Goal: Task Accomplishment & Management: Complete application form

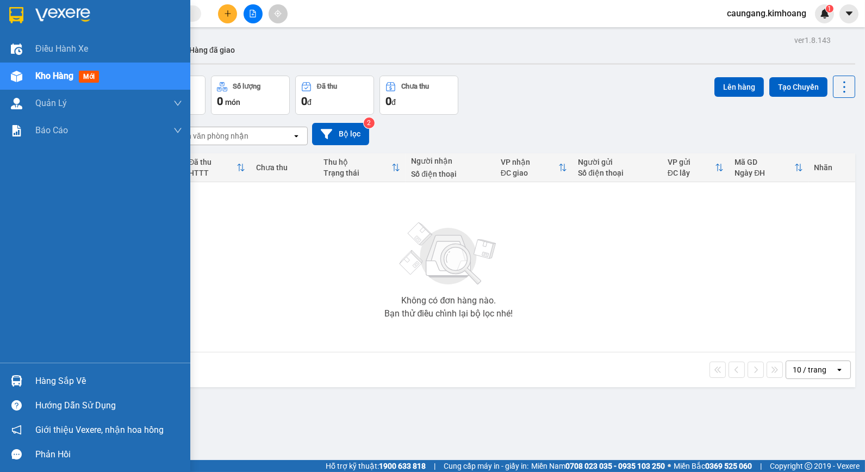
click at [28, 382] on div "Hàng sắp về" at bounding box center [95, 381] width 190 height 24
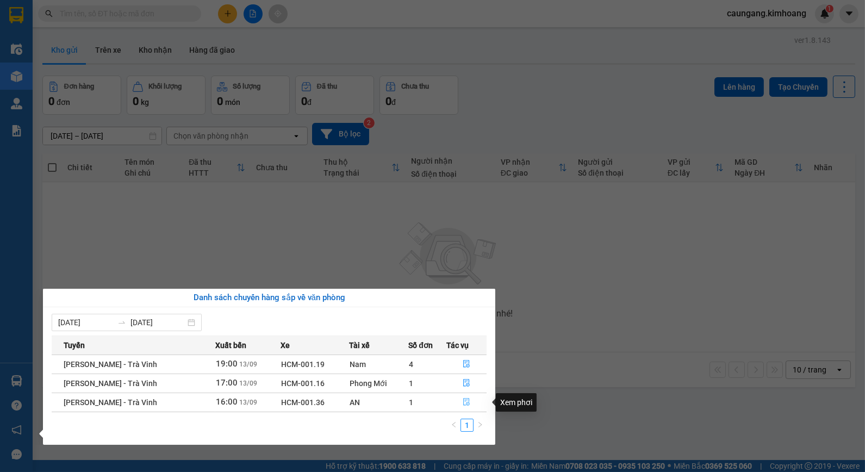
click at [463, 403] on icon "file-done" at bounding box center [466, 402] width 7 height 8
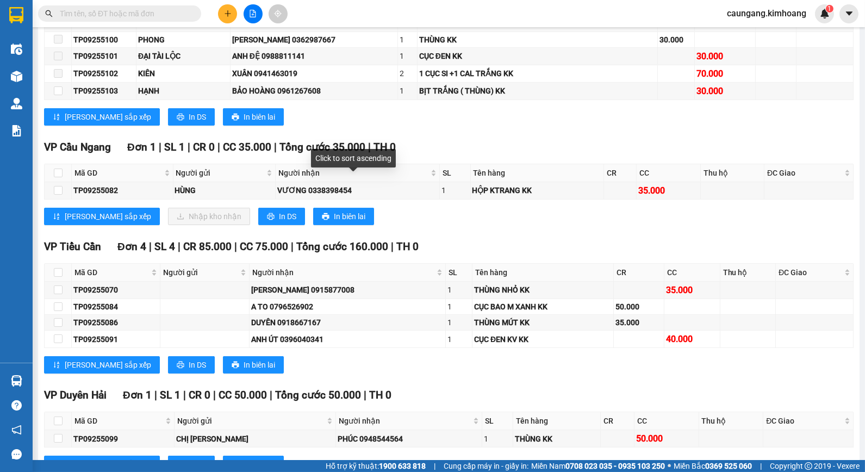
scroll to position [604, 0]
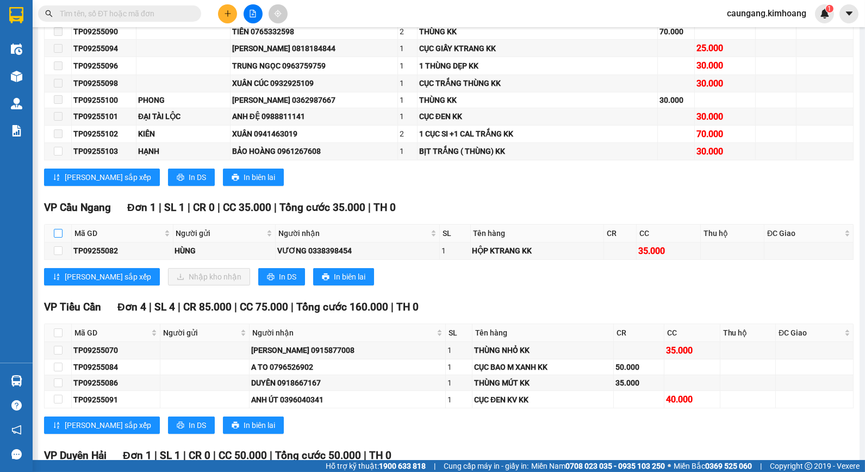
click at [57, 238] on input "checkbox" at bounding box center [58, 233] width 9 height 9
checkbox input "true"
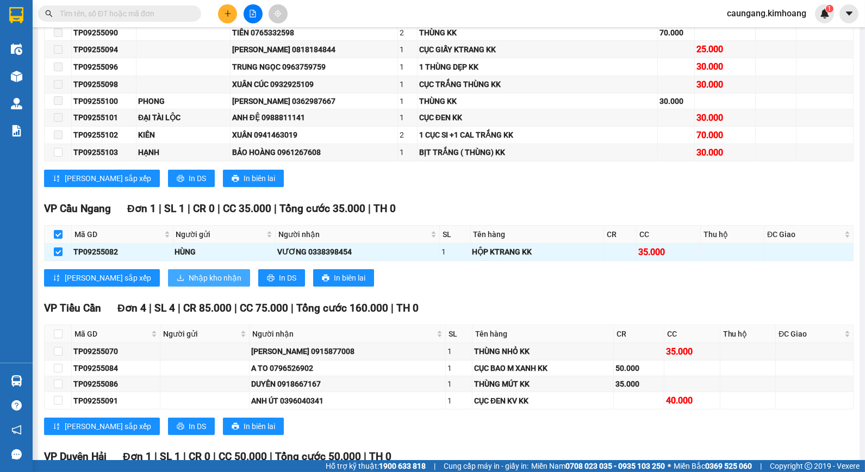
click at [189, 284] on span "Nhập kho nhận" at bounding box center [215, 278] width 53 height 12
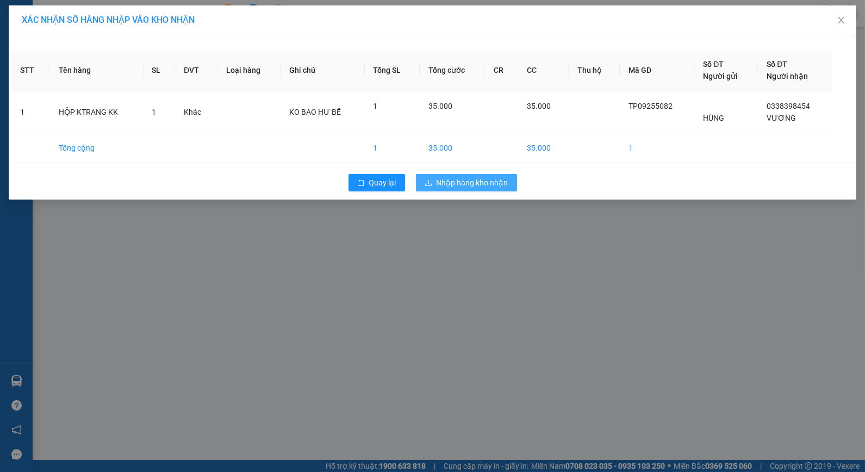
click at [469, 185] on span "Nhập hàng kho nhận" at bounding box center [473, 183] width 72 height 12
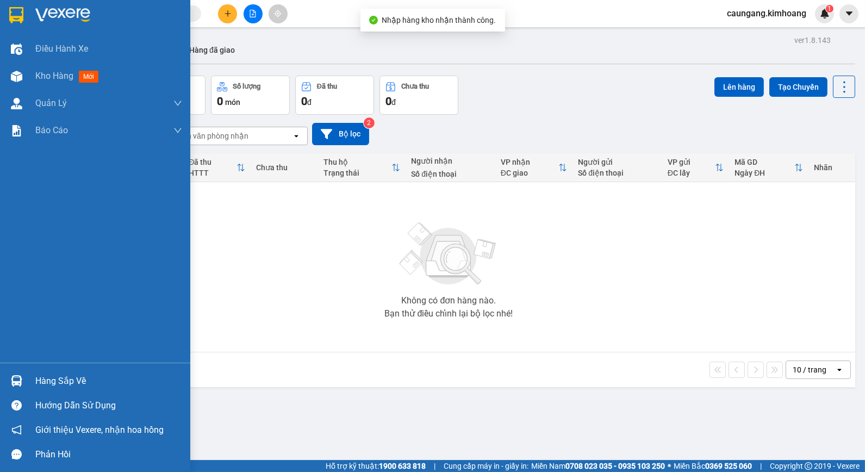
click at [50, 381] on div "Hàng sắp về" at bounding box center [108, 381] width 147 height 16
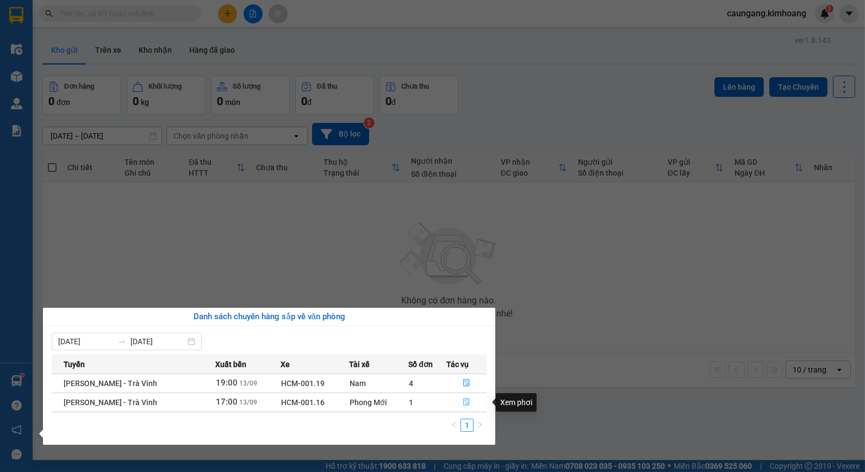
click at [463, 401] on icon "file-done" at bounding box center [467, 402] width 8 height 8
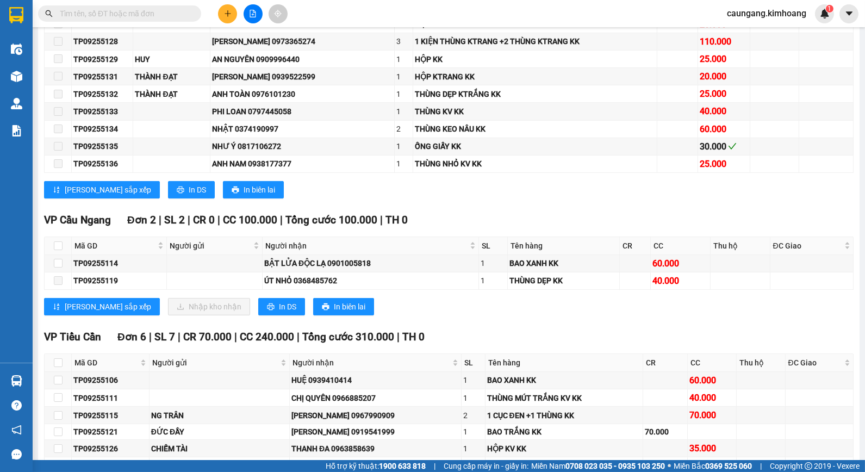
scroll to position [604, 0]
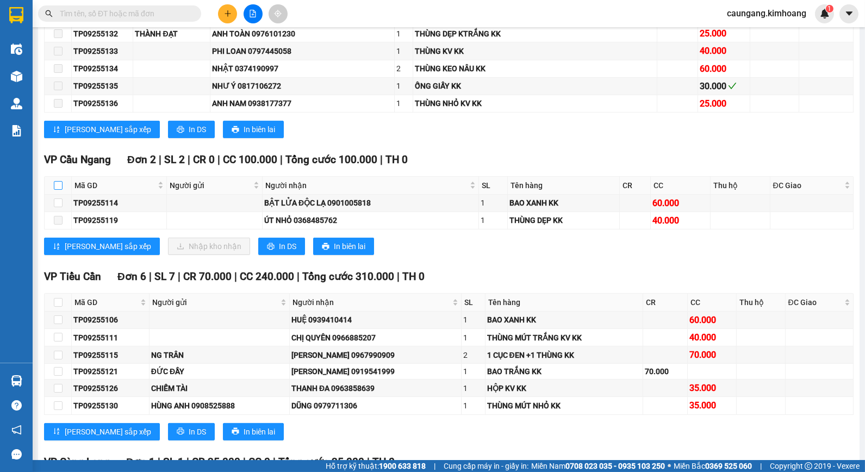
click at [56, 190] on input "checkbox" at bounding box center [58, 185] width 9 height 9
checkbox input "true"
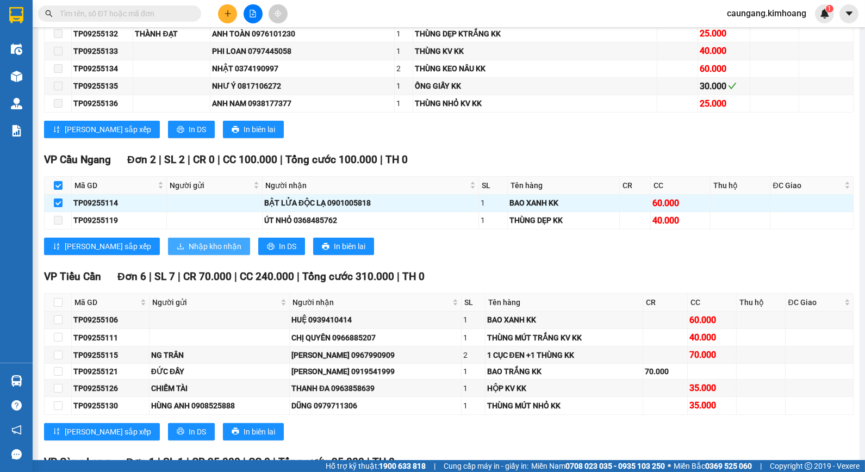
click at [189, 252] on span "Nhập kho nhận" at bounding box center [215, 246] width 53 height 12
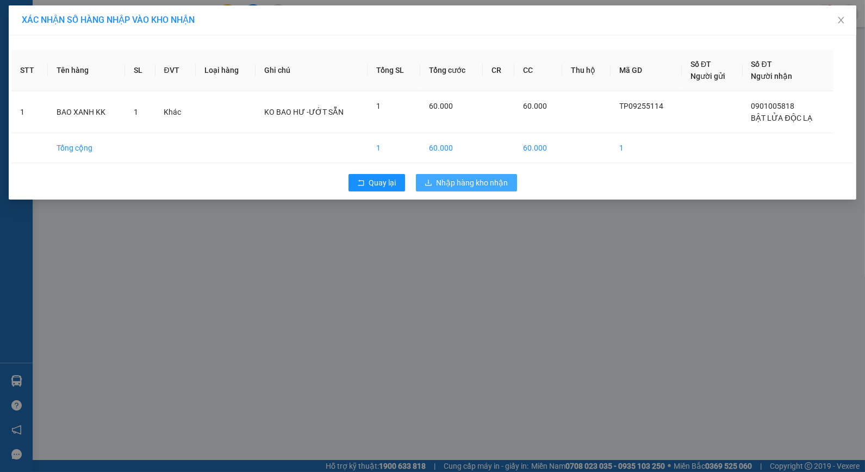
click at [453, 180] on span "Nhập hàng kho nhận" at bounding box center [473, 183] width 72 height 12
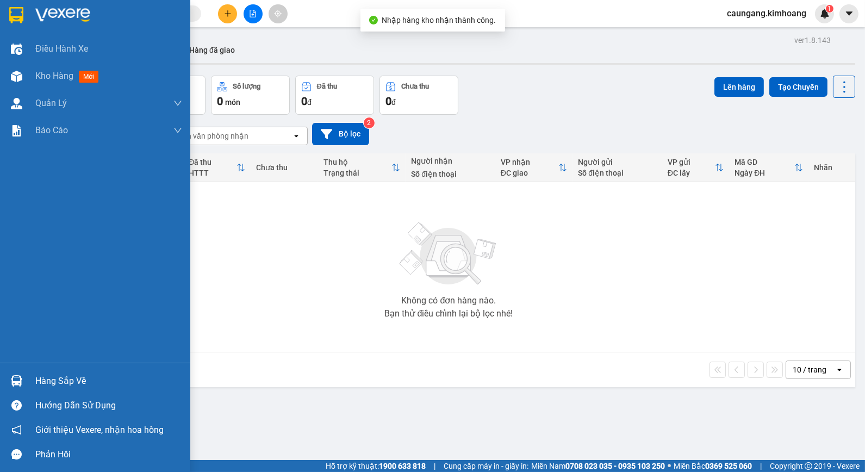
click at [61, 373] on div "Hàng sắp về" at bounding box center [108, 381] width 147 height 16
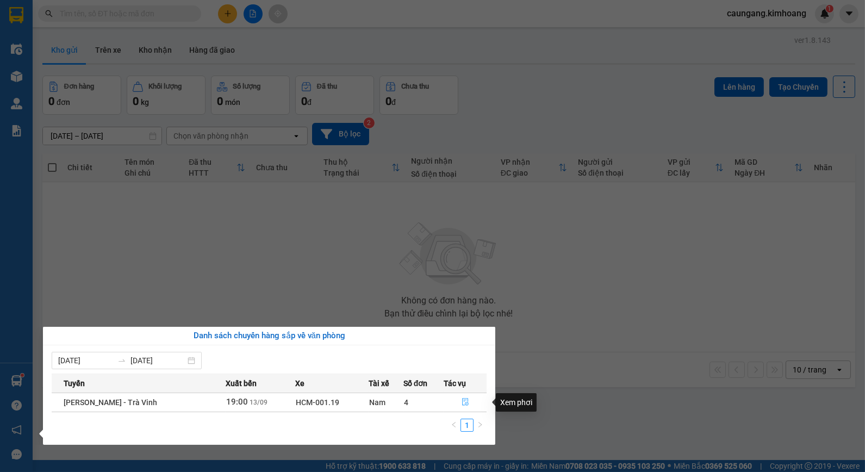
click at [464, 400] on icon "file-done" at bounding box center [465, 402] width 7 height 8
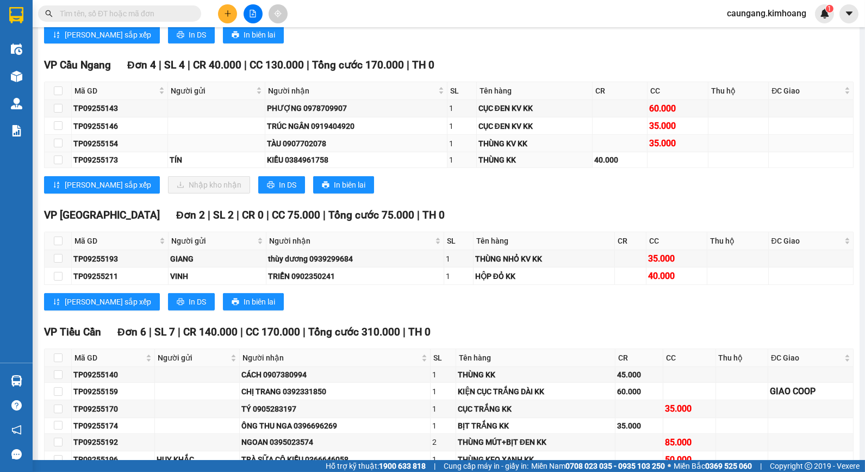
scroll to position [1148, 0]
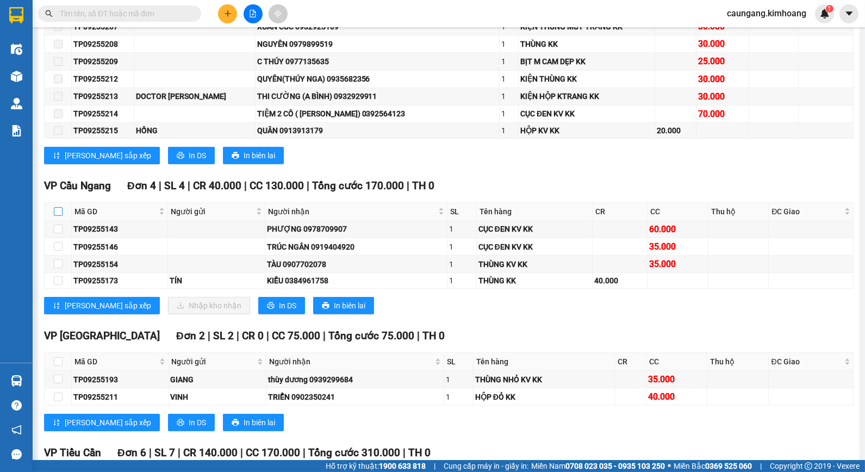
click at [60, 216] on input "checkbox" at bounding box center [58, 211] width 9 height 9
checkbox input "true"
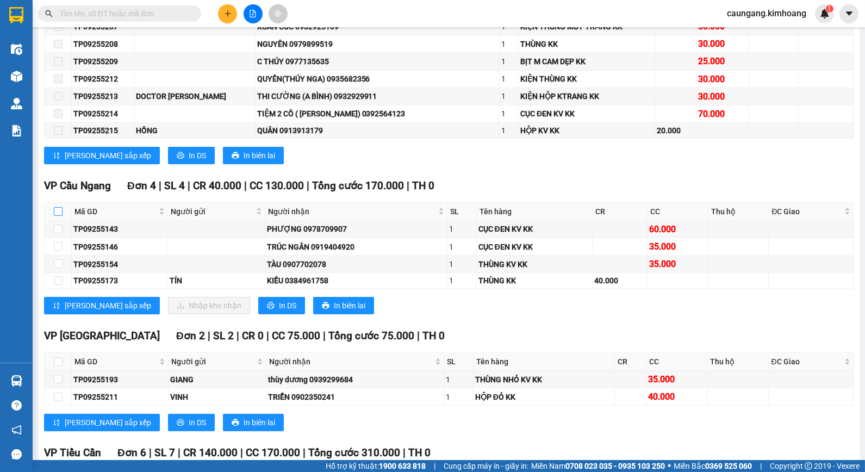
checkbox input "true"
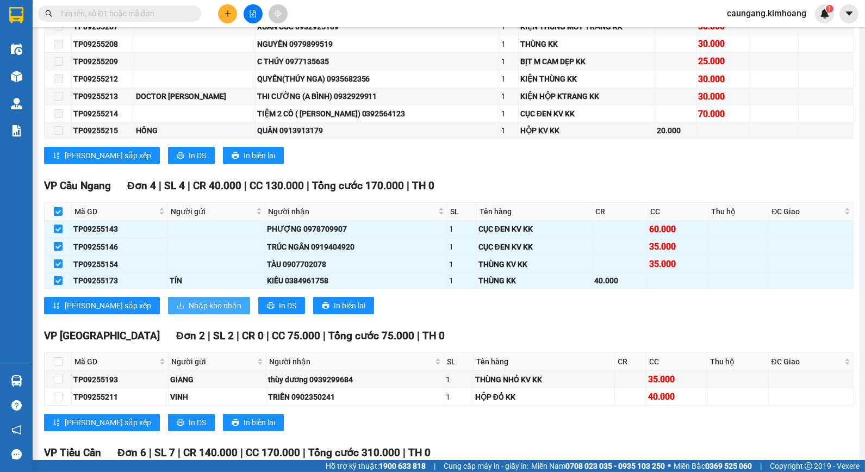
click at [189, 311] on span "Nhập kho nhận" at bounding box center [215, 306] width 53 height 12
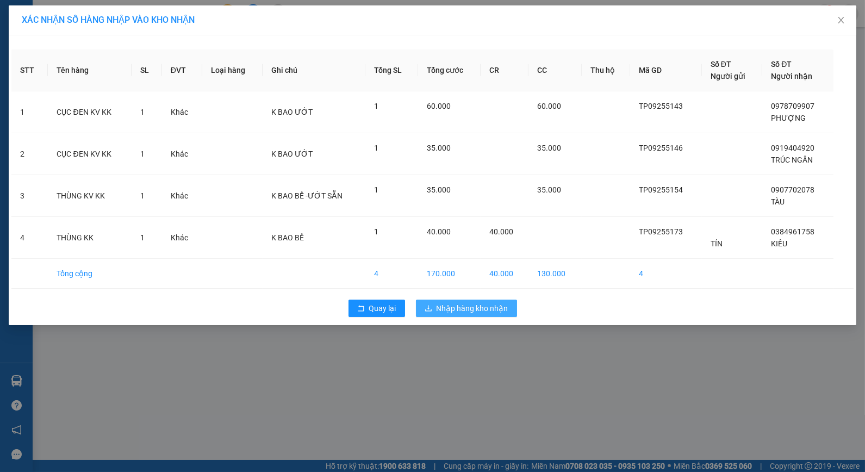
click at [465, 311] on span "Nhập hàng kho nhận" at bounding box center [473, 308] width 72 height 12
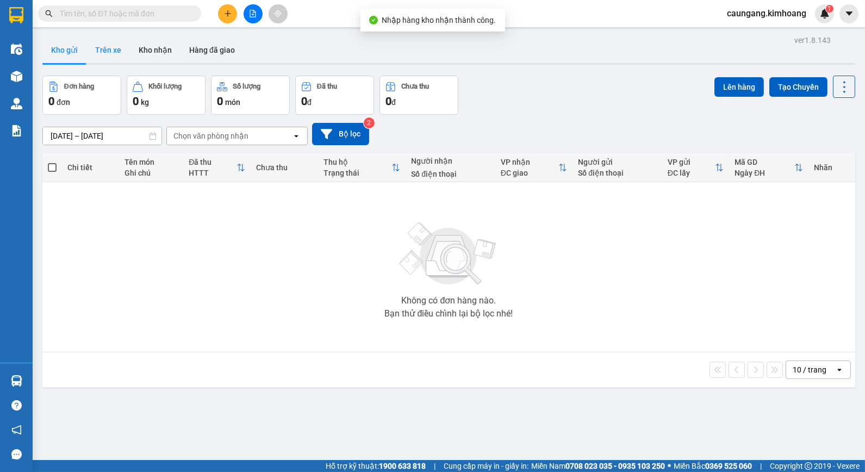
click at [113, 55] on button "Trên xe" at bounding box center [107, 50] width 43 height 26
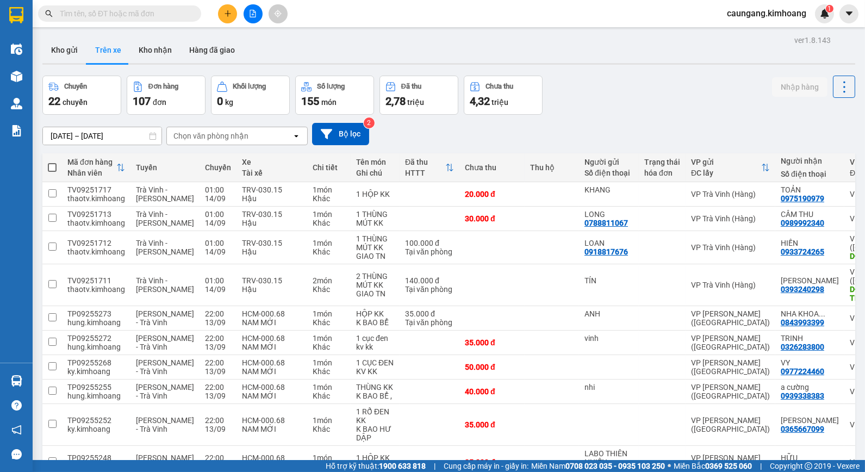
click at [258, 138] on div "Chọn văn phòng nhận" at bounding box center [229, 135] width 125 height 17
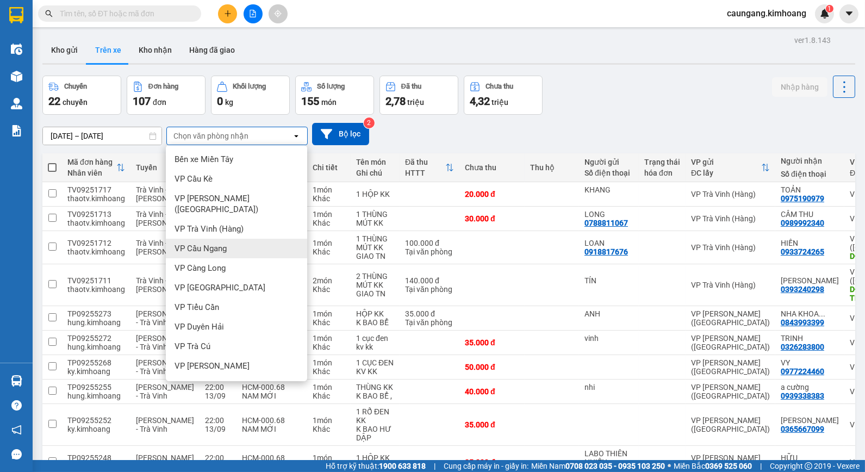
click at [215, 243] on span "VP Cầu Ngang" at bounding box center [200, 248] width 52 height 11
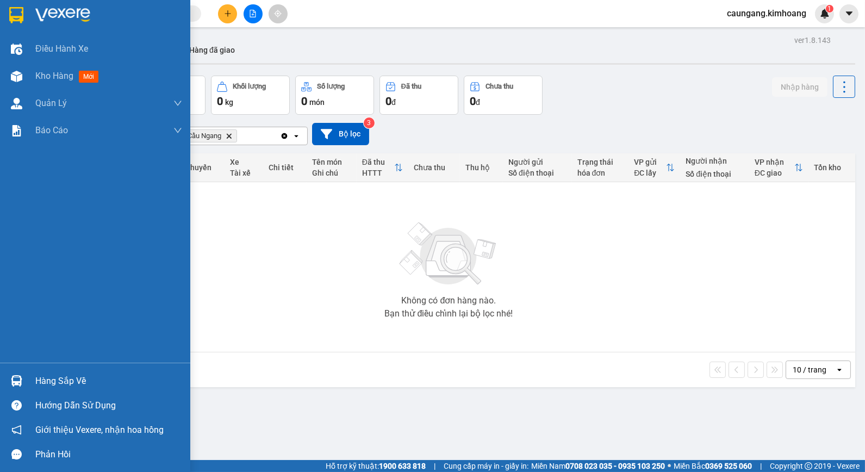
click at [64, 381] on div "Hàng sắp về" at bounding box center [108, 381] width 147 height 16
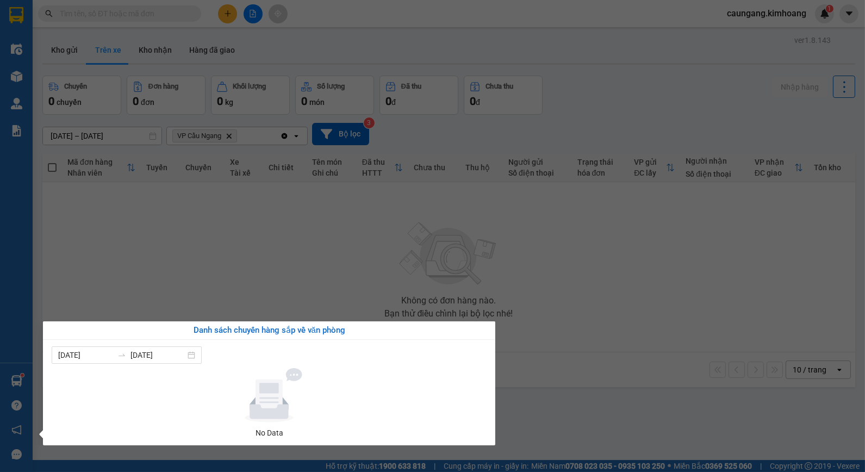
click at [333, 248] on section "Kết quả tìm kiếm ( 0 ) Bộ lọc No Data caungang.[PERSON_NAME] 1 Điều hành xe Kho…" at bounding box center [432, 236] width 865 height 472
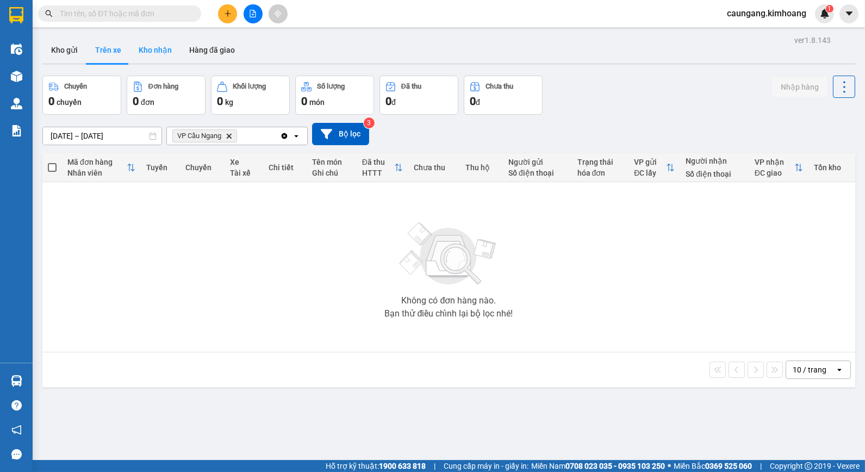
click at [166, 47] on button "Kho nhận" at bounding box center [155, 50] width 51 height 26
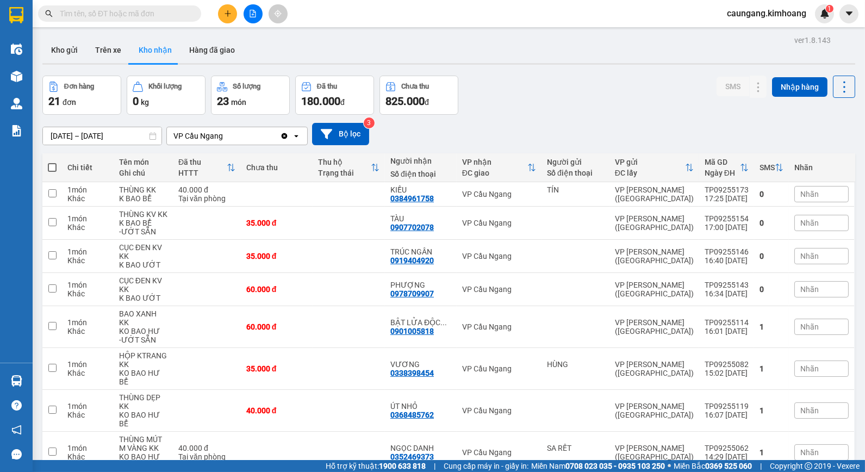
scroll to position [73, 0]
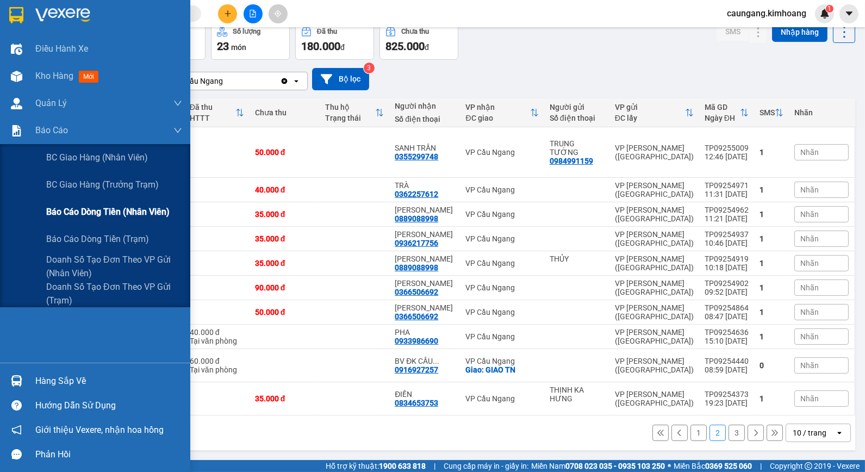
click at [63, 213] on span "Báo cáo dòng tiền (nhân viên)" at bounding box center [107, 212] width 123 height 14
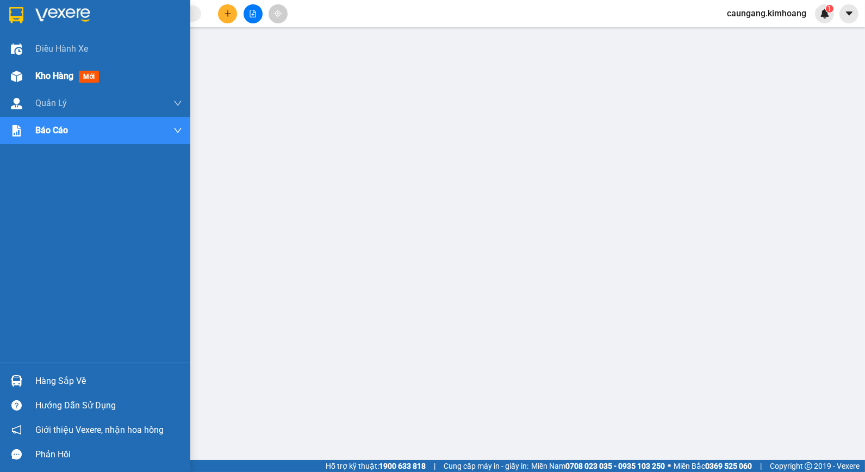
click at [42, 75] on span "Kho hàng" at bounding box center [54, 76] width 38 height 10
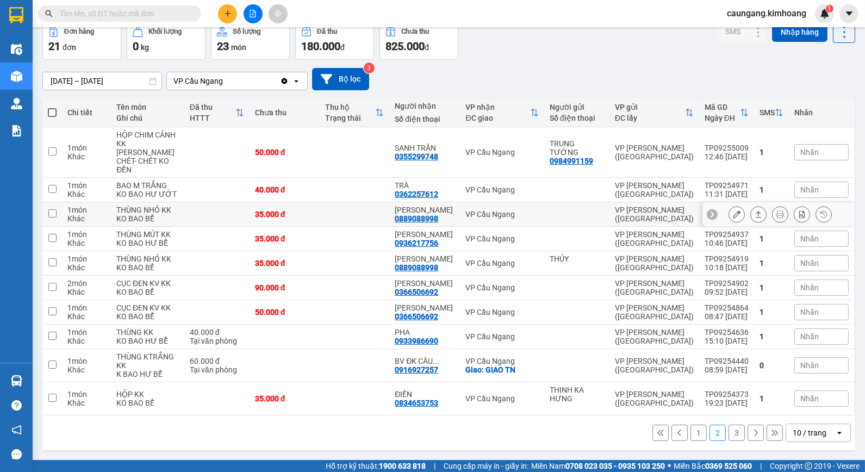
scroll to position [90, 0]
click at [322, 227] on td at bounding box center [355, 239] width 70 height 24
checkbox input "true"
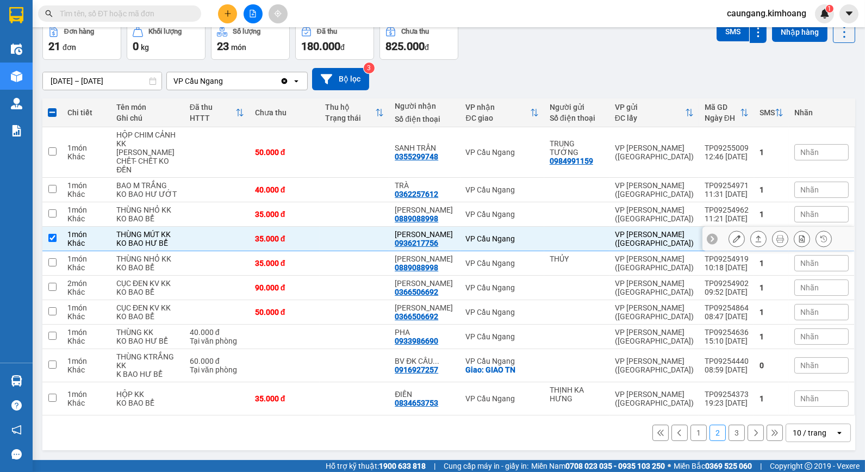
click at [733, 235] on icon at bounding box center [737, 239] width 8 height 8
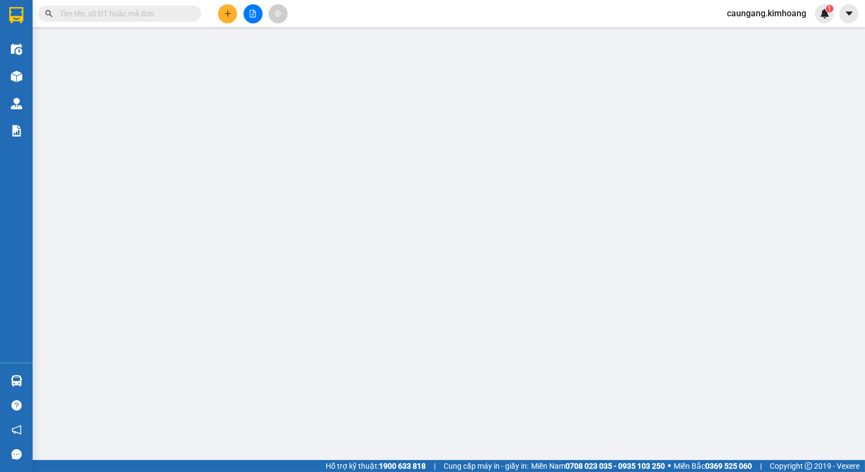
type input "0936217756"
type input "[PERSON_NAME]"
type input "35.000"
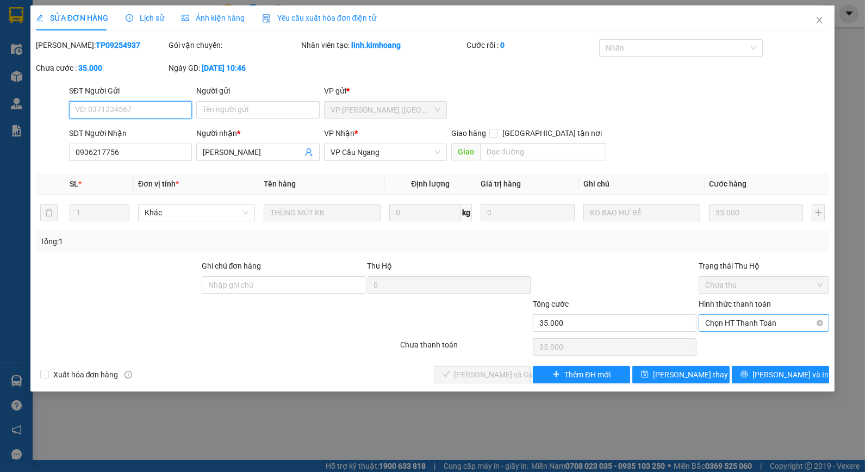
click at [741, 323] on span "Chọn HT Thanh Toán" at bounding box center [763, 323] width 117 height 16
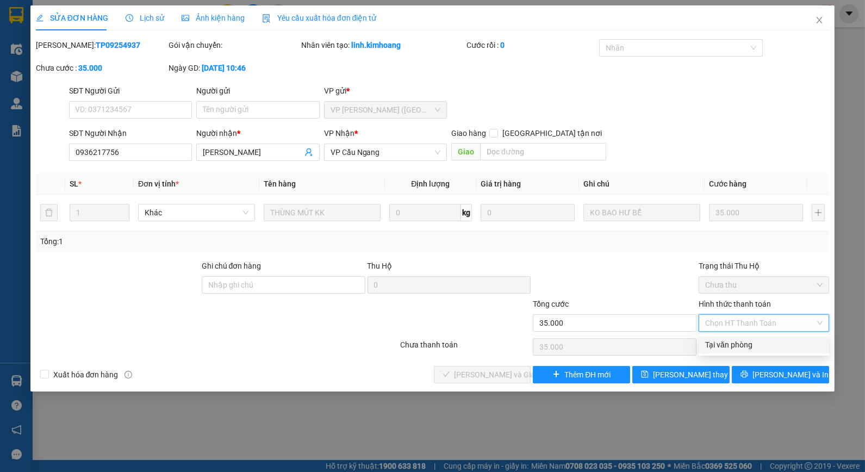
click at [732, 344] on div "Tại văn phòng" at bounding box center [763, 345] width 117 height 12
type input "0"
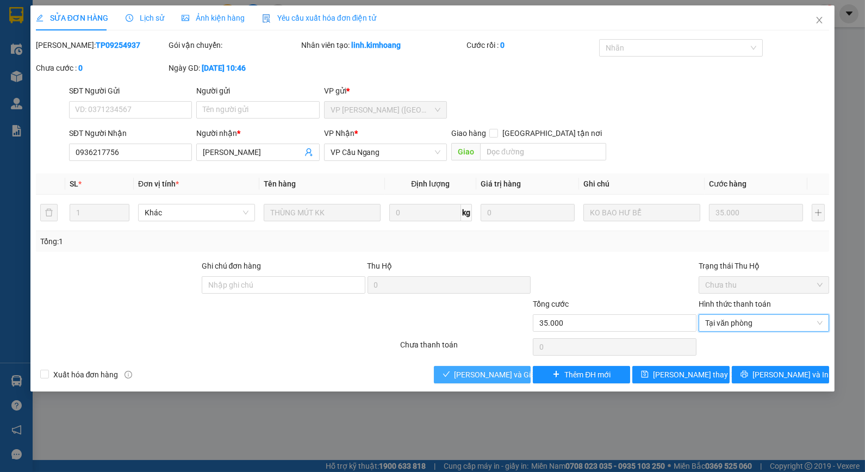
click at [509, 373] on span "[PERSON_NAME] và Giao hàng" at bounding box center [506, 375] width 104 height 12
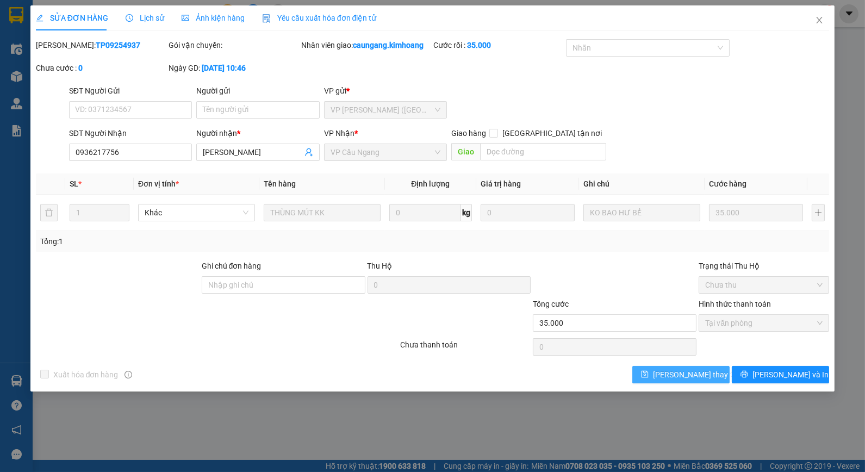
click at [684, 373] on span "[PERSON_NAME] thay đổi" at bounding box center [696, 375] width 87 height 12
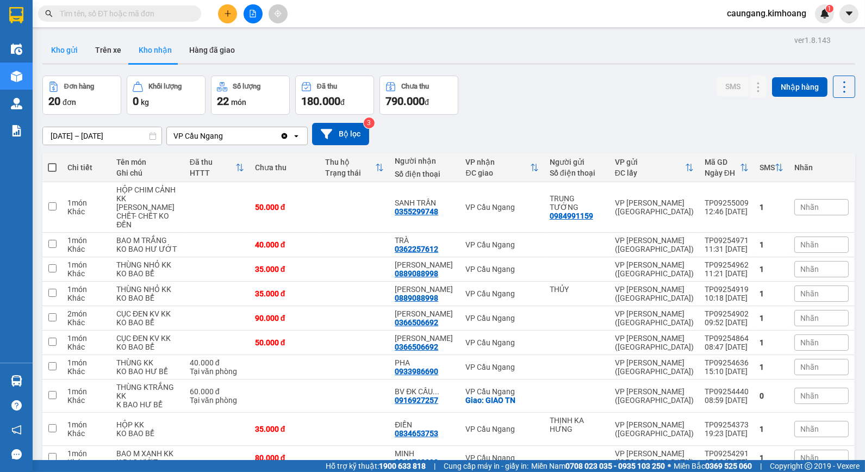
click at [70, 51] on button "Kho gửi" at bounding box center [64, 50] width 44 height 26
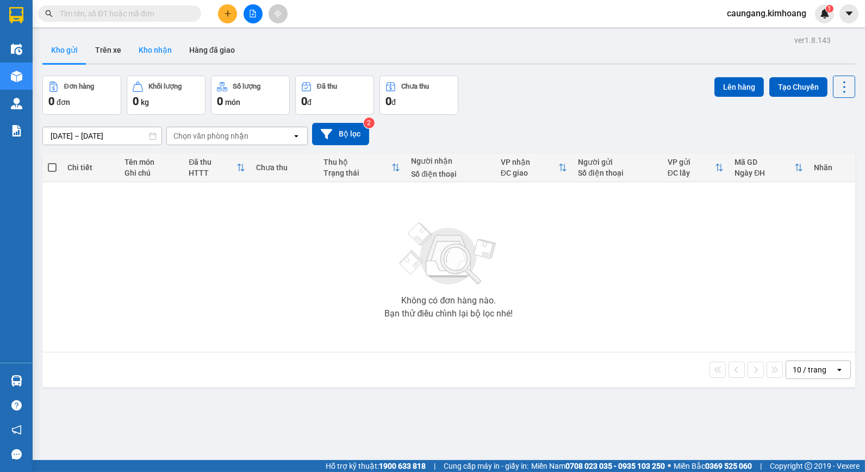
click at [161, 53] on button "Kho nhận" at bounding box center [155, 50] width 51 height 26
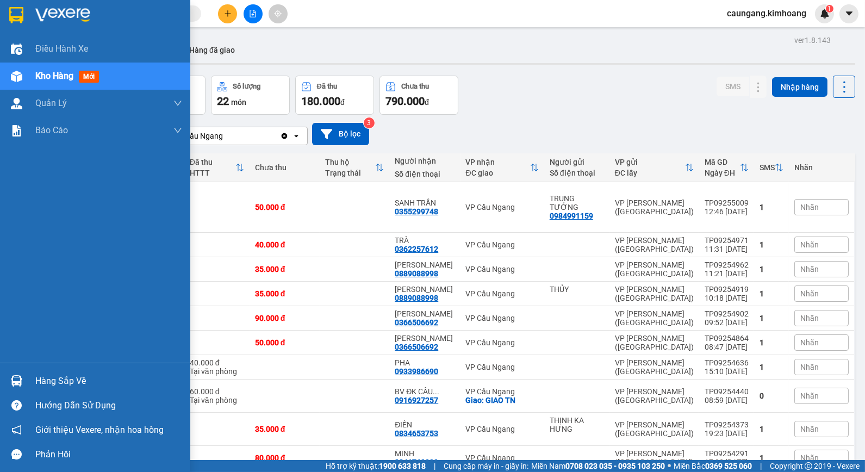
click at [45, 382] on div "Hàng sắp về" at bounding box center [108, 381] width 147 height 16
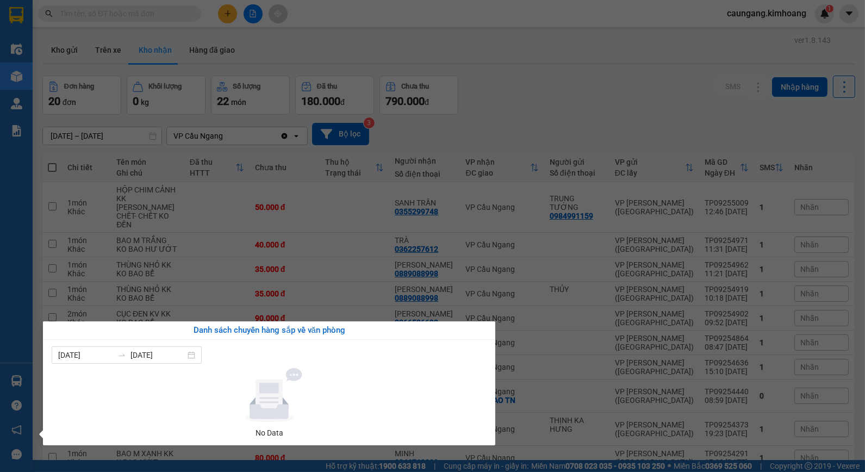
click at [509, 138] on section "Kết quả tìm kiếm ( 0 ) Bộ lọc No Data caungang.[PERSON_NAME] 1 Điều hành xe Kho…" at bounding box center [432, 236] width 865 height 472
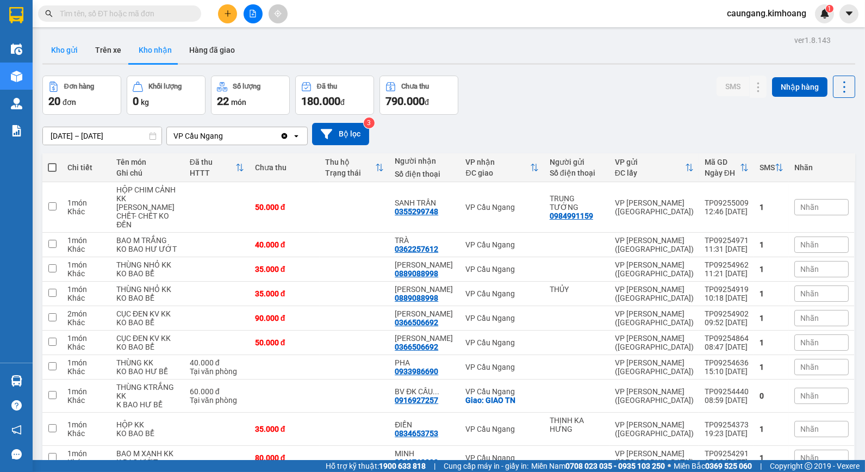
click at [73, 55] on button "Kho gửi" at bounding box center [64, 50] width 44 height 26
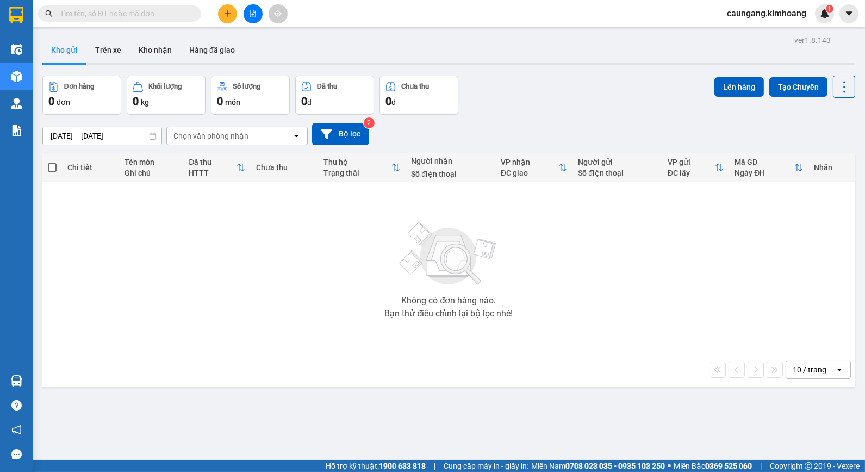
click at [158, 16] on input "text" at bounding box center [124, 14] width 128 height 12
click at [226, 15] on icon "plus" at bounding box center [228, 14] width 8 height 8
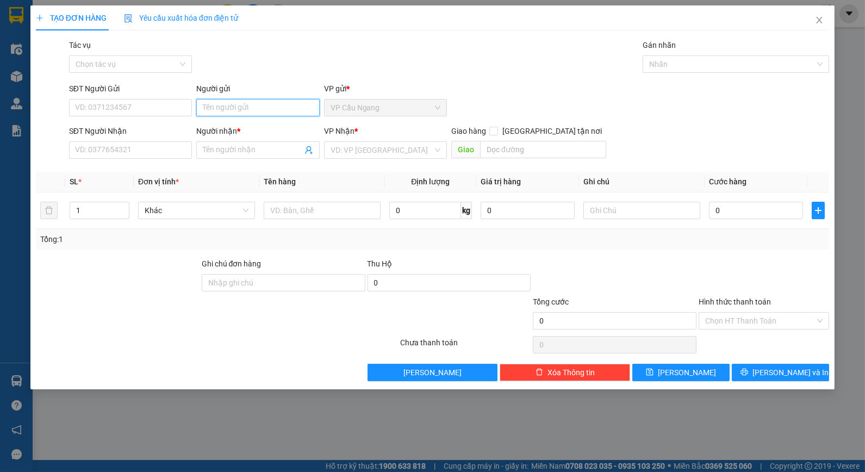
click at [238, 113] on input "Người gửi" at bounding box center [257, 107] width 123 height 17
type input "HÀO"
drag, startPoint x: 251, startPoint y: 60, endPoint x: 262, endPoint y: 134, distance: 74.2
click at [251, 61] on div "Tác vụ Chọn tác vụ Gán nhãn Nhãn" at bounding box center [449, 58] width 765 height 38
click at [249, 160] on div "Người nhận * Tên người nhận" at bounding box center [257, 144] width 123 height 38
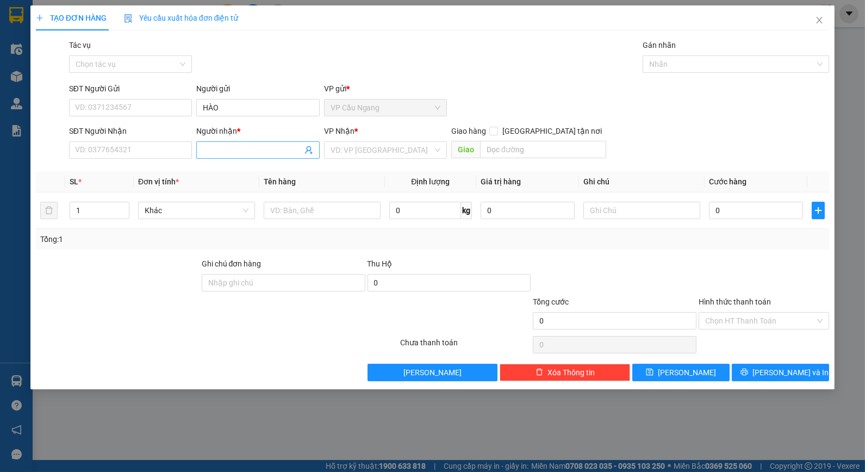
click at [254, 151] on input "Người nhận *" at bounding box center [252, 150] width 99 height 12
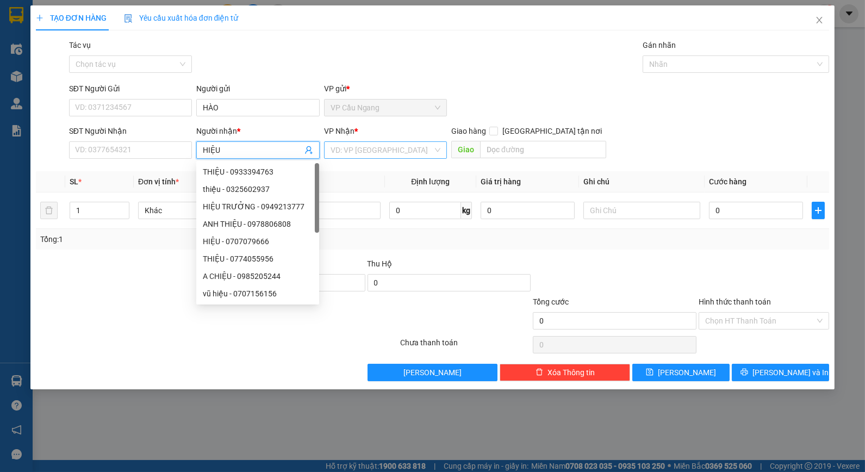
type input "HIỆU"
click at [403, 153] on input "search" at bounding box center [382, 150] width 102 height 16
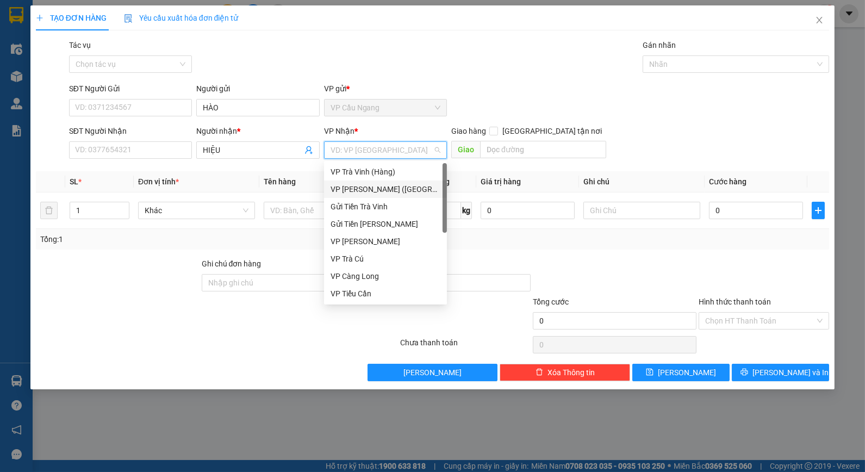
click at [382, 192] on div "VP [PERSON_NAME] ([GEOGRAPHIC_DATA])" at bounding box center [386, 189] width 110 height 12
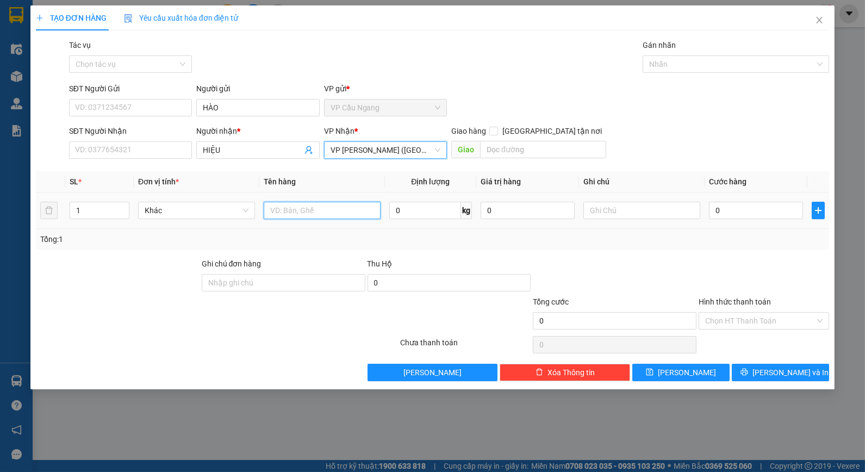
click at [278, 212] on input "text" at bounding box center [322, 210] width 117 height 17
type input "1 THÙNG MÚT KV KK"
click at [703, 250] on div "Transit Pickup Surcharge Ids Transit Deliver Surcharge Ids Transit Deliver Surc…" at bounding box center [433, 210] width 794 height 342
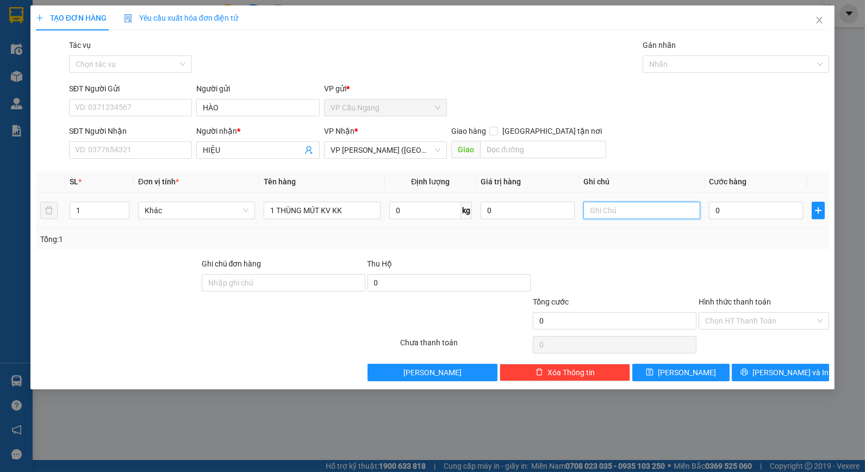
click at [672, 210] on input "text" at bounding box center [641, 210] width 117 height 17
type input "KO BAO HƯ"
click at [702, 220] on td "KO BAO HƯ" at bounding box center [642, 210] width 126 height 36
click at [743, 210] on input "0" at bounding box center [756, 210] width 94 height 17
type input "4"
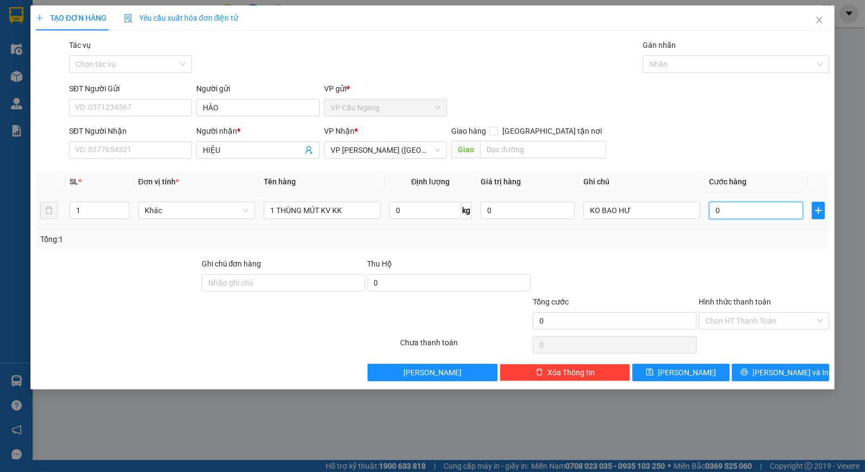
type input "4"
type input "40"
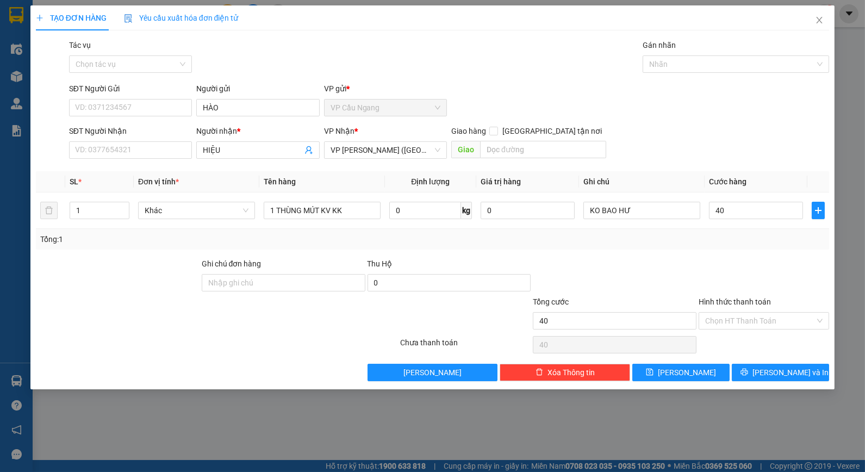
type input "40.000"
click at [643, 260] on div at bounding box center [615, 277] width 166 height 38
click at [154, 144] on input "SĐT Người Nhận" at bounding box center [130, 149] width 123 height 17
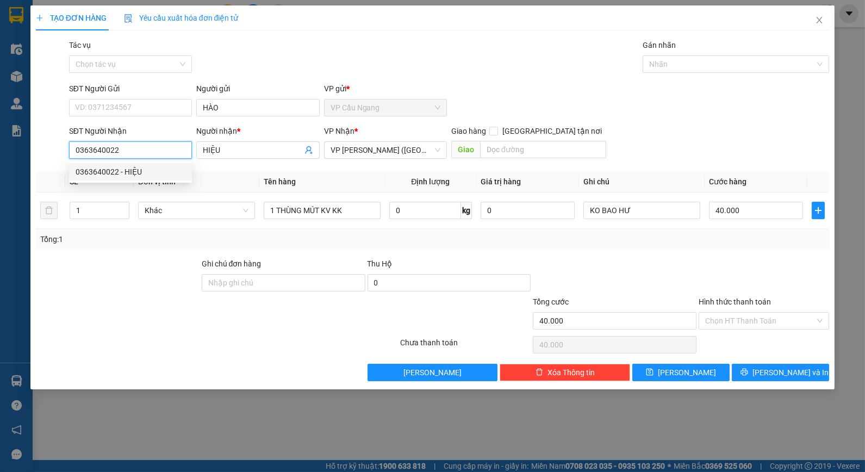
type input "0363640022"
click at [161, 258] on div at bounding box center [118, 277] width 166 height 38
click at [512, 67] on div "Tác vụ Chọn tác vụ Gán nhãn Nhãn" at bounding box center [449, 58] width 765 height 38
click at [669, 251] on div "Transit Pickup Surcharge Ids Transit Deliver Surcharge Ids Transit Deliver Surc…" at bounding box center [433, 210] width 794 height 342
click at [740, 322] on input "Hình thức thanh toán" at bounding box center [760, 321] width 110 height 16
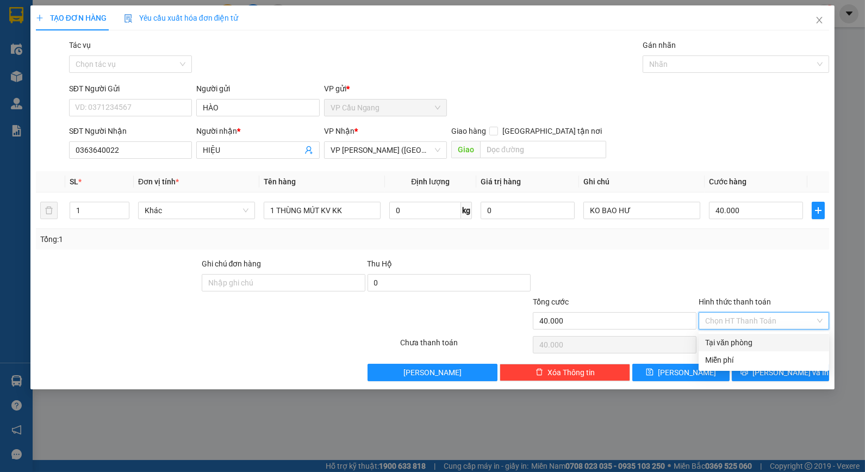
click at [751, 341] on div "Tại văn phòng" at bounding box center [763, 342] width 117 height 12
type input "0"
click at [791, 366] on span "[PERSON_NAME] và In" at bounding box center [790, 372] width 76 height 12
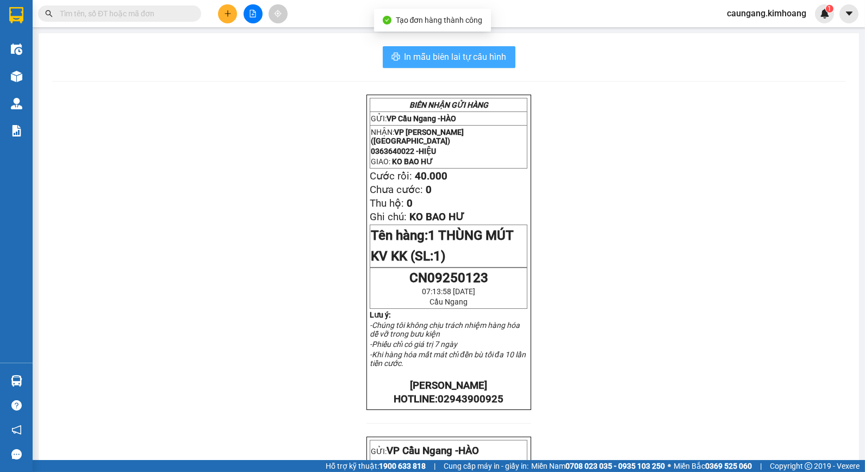
click at [485, 66] on button "In mẫu biên lai tự cấu hình" at bounding box center [449, 57] width 133 height 22
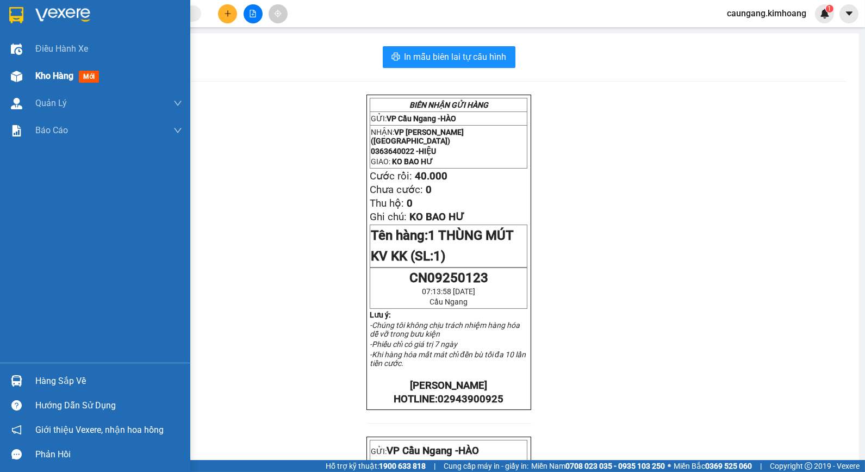
click at [46, 80] on span "Kho hàng" at bounding box center [54, 76] width 38 height 10
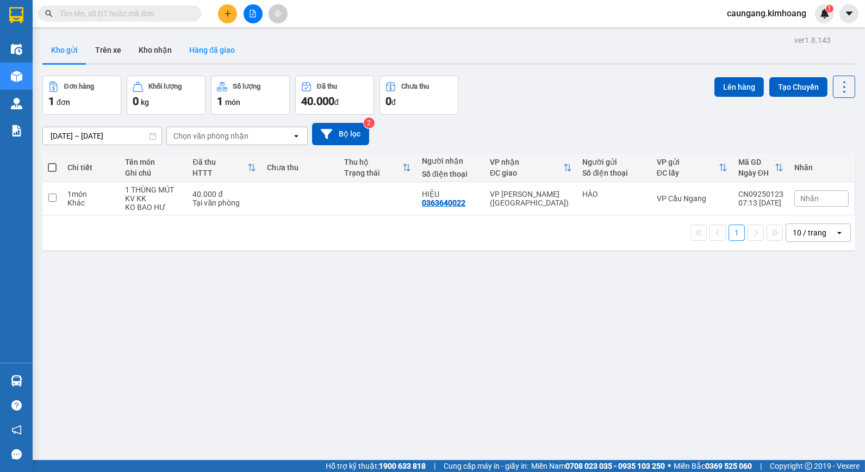
click at [210, 52] on button "Hàng đã giao" at bounding box center [211, 50] width 63 height 26
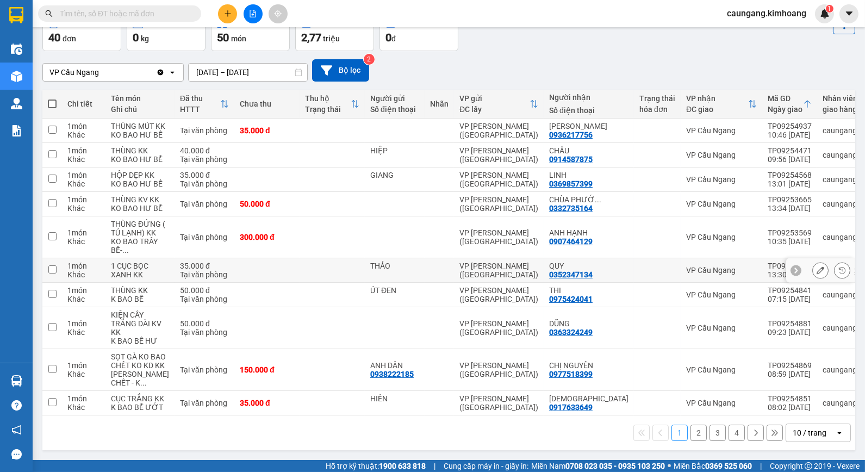
scroll to position [172, 0]
click at [427, 216] on td at bounding box center [439, 237] width 29 height 42
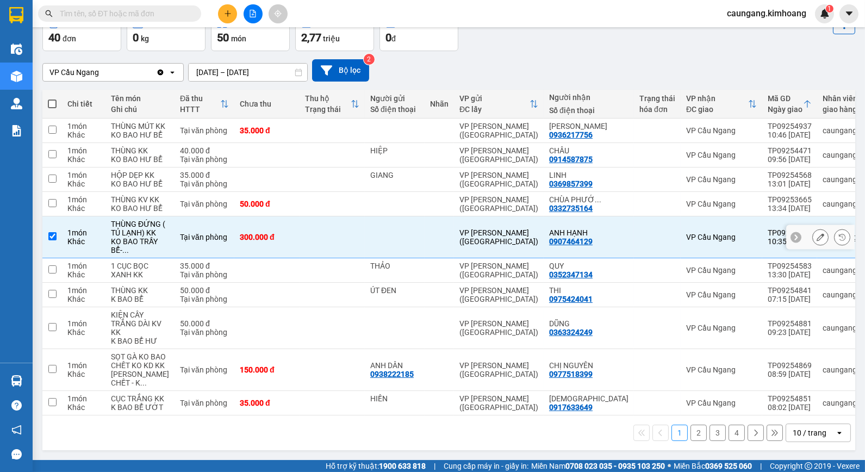
checkbox input "true"
click at [398, 192] on td at bounding box center [395, 204] width 60 height 24
checkbox input "true"
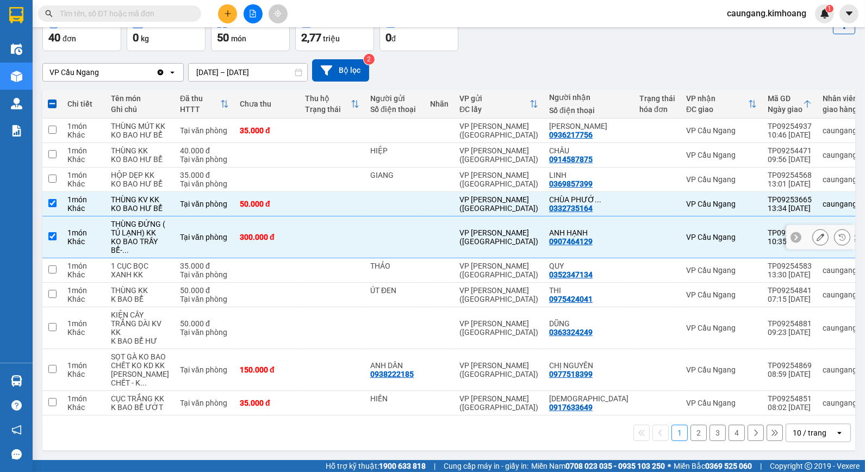
click at [395, 216] on td at bounding box center [395, 237] width 60 height 42
checkbox input "false"
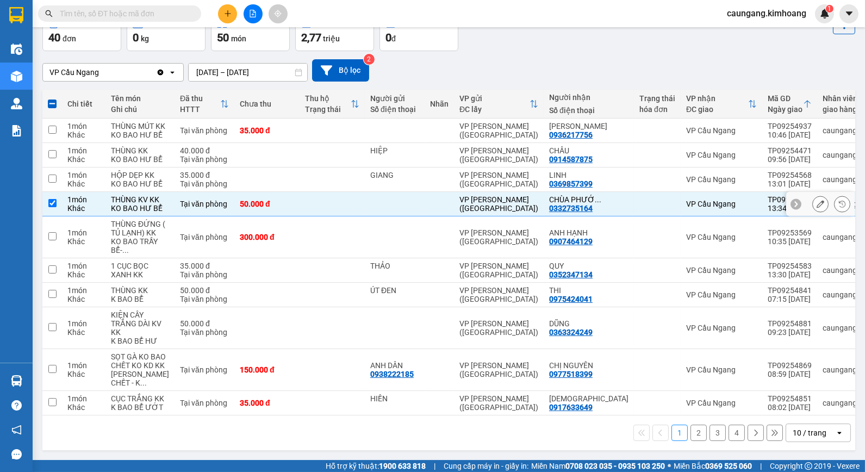
click at [425, 192] on td at bounding box center [439, 204] width 29 height 24
checkbox input "false"
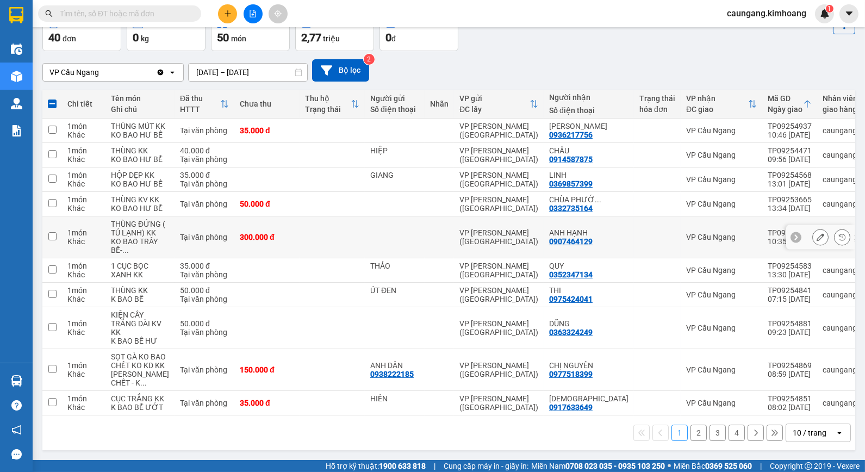
scroll to position [0, 0]
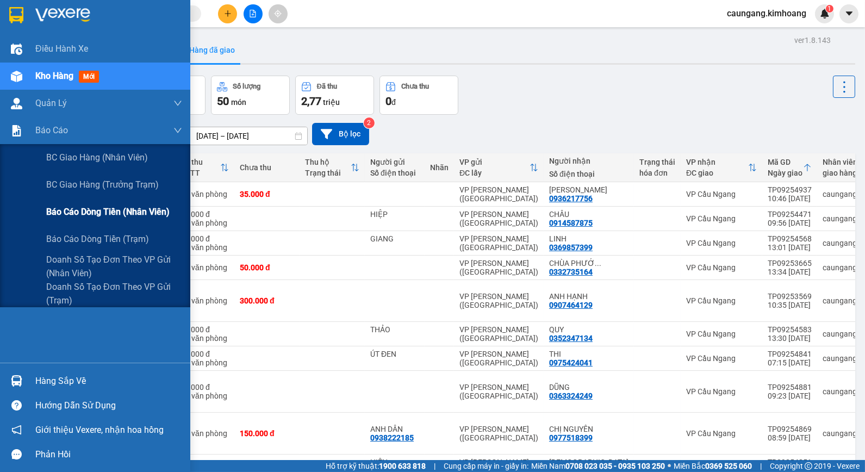
click at [93, 209] on span "Báo cáo dòng tiền (nhân viên)" at bounding box center [107, 212] width 123 height 14
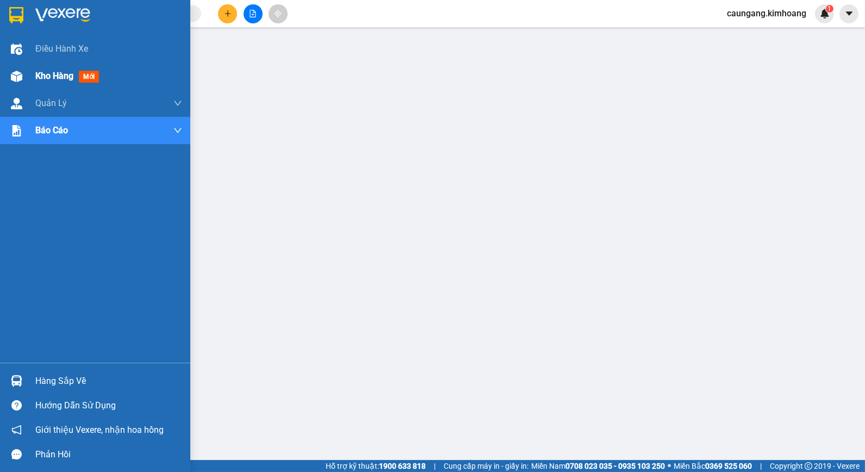
click at [49, 79] on span "Kho hàng" at bounding box center [54, 76] width 38 height 10
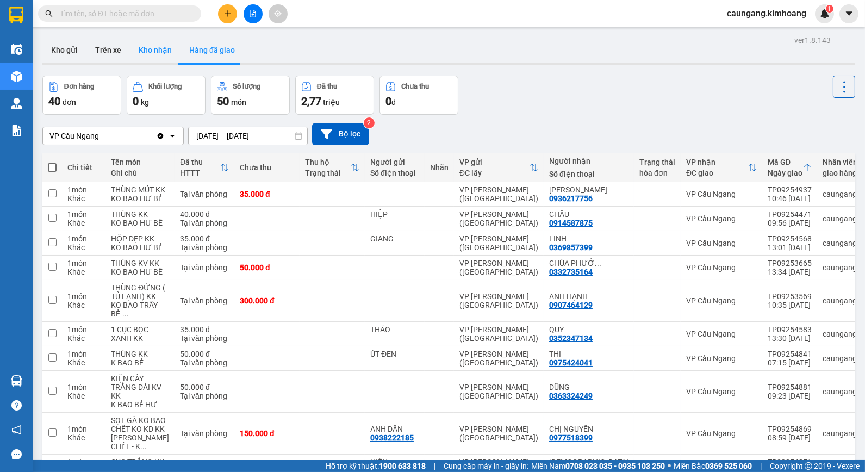
click at [156, 48] on button "Kho nhận" at bounding box center [155, 50] width 51 height 26
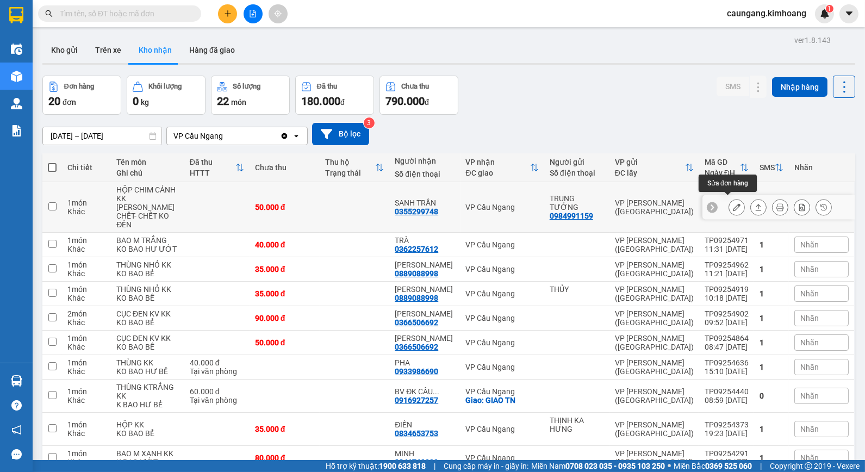
click at [731, 203] on button at bounding box center [736, 207] width 15 height 19
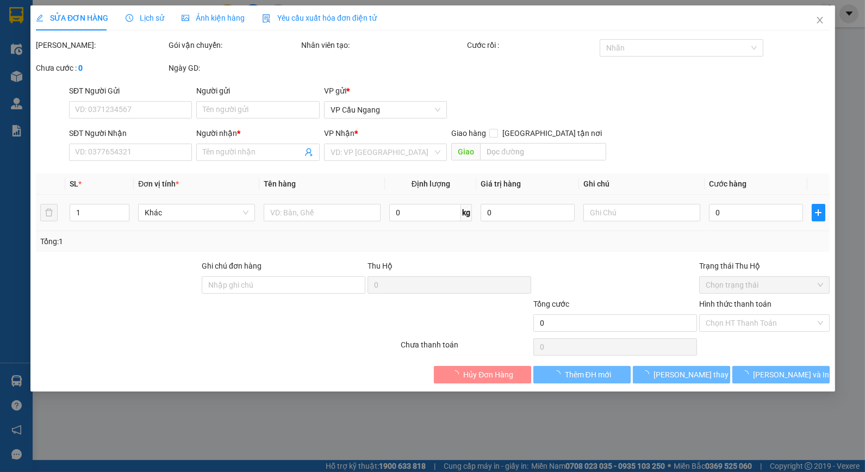
type input "0984991159"
type input "TRUNG TƯỚNG"
type input "0355299748"
type input "SANH TRẦN"
type input "50.000"
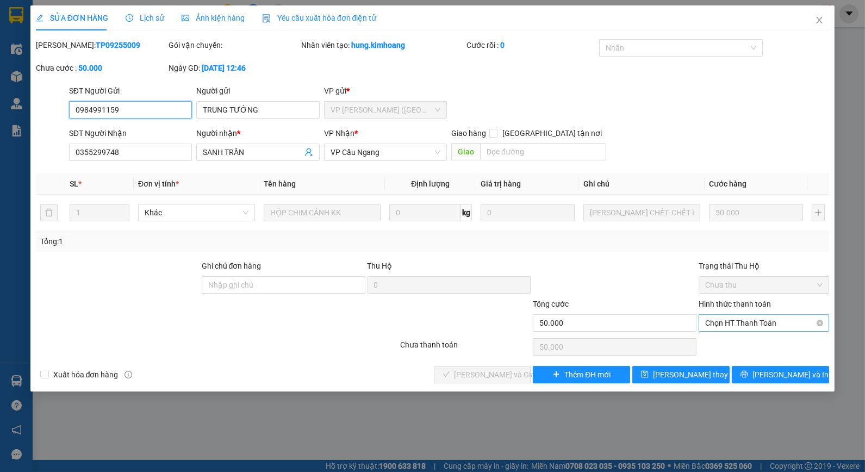
click at [725, 318] on span "Chọn HT Thanh Toán" at bounding box center [763, 323] width 117 height 16
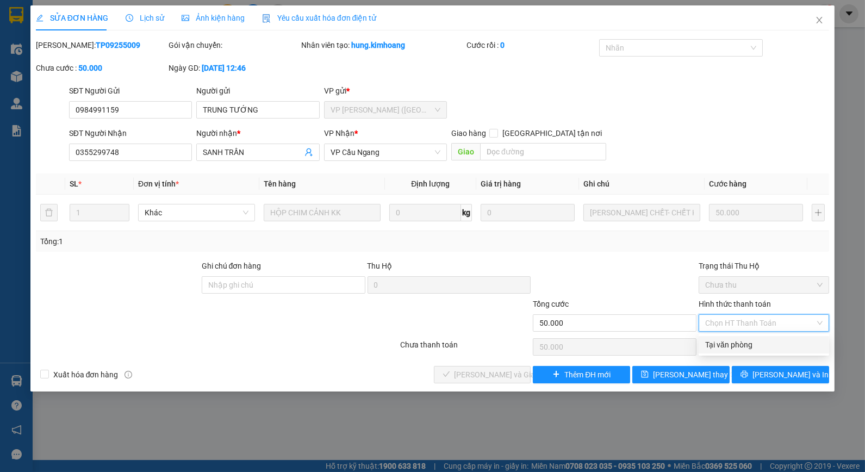
click at [730, 351] on div "Tại văn phòng" at bounding box center [764, 344] width 130 height 17
type input "0"
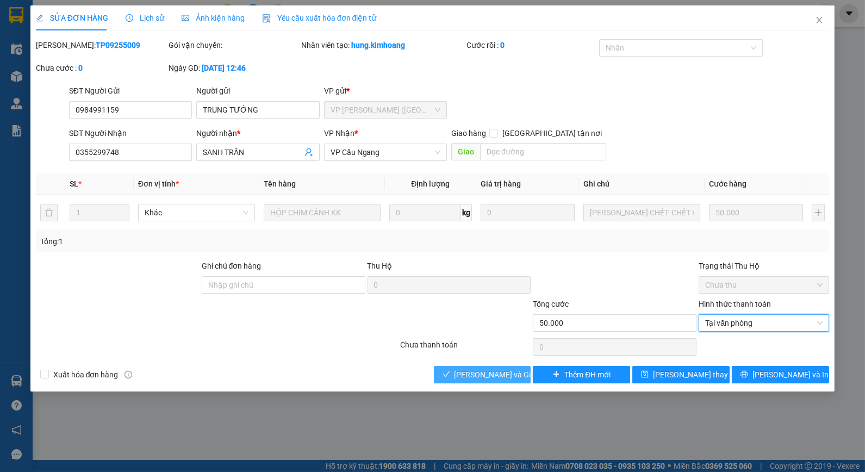
click at [450, 377] on icon "check" at bounding box center [446, 374] width 8 height 8
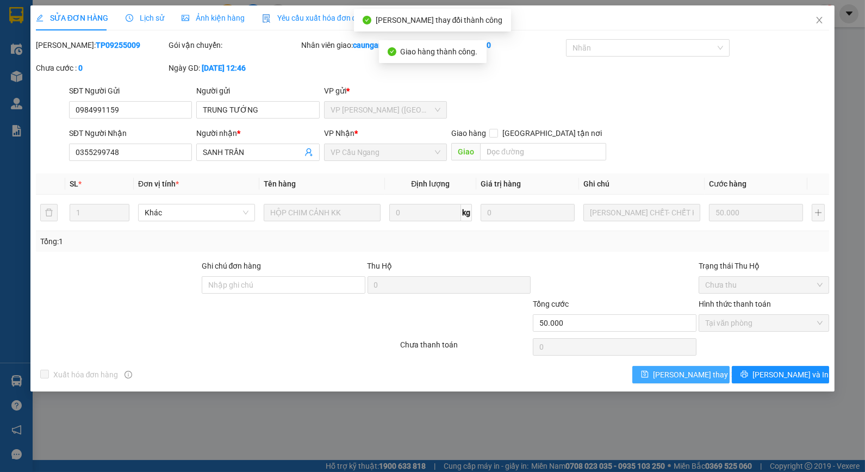
click at [682, 374] on span "[PERSON_NAME] thay đổi" at bounding box center [696, 375] width 87 height 12
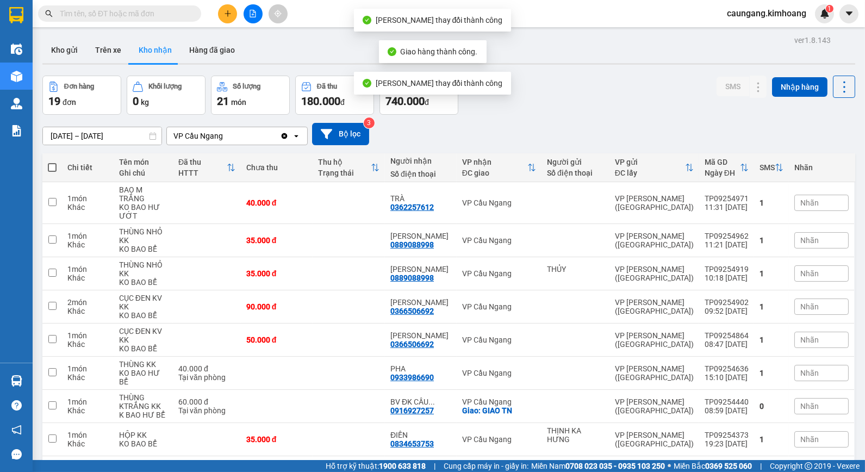
scroll to position [50, 0]
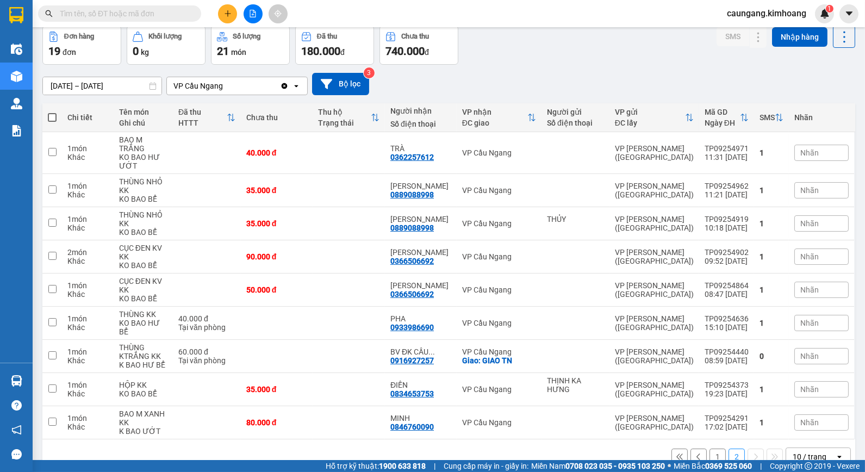
click at [136, 13] on input "text" at bounding box center [124, 14] width 128 height 12
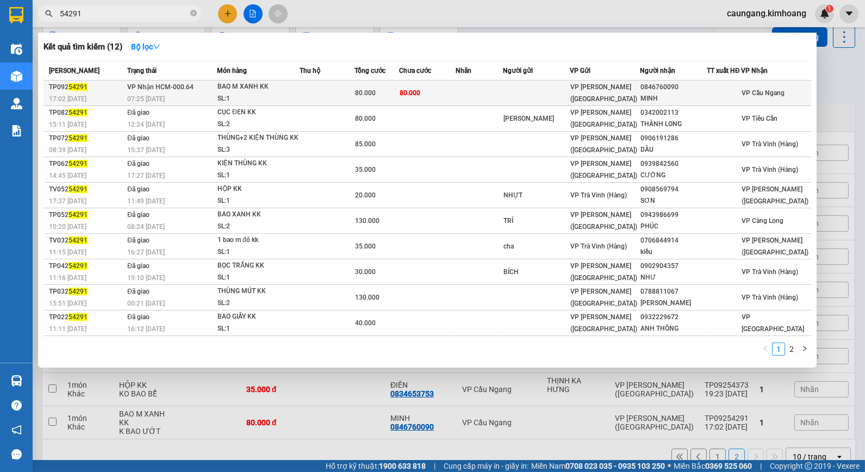
type input "54291"
click at [473, 82] on td at bounding box center [479, 93] width 47 height 26
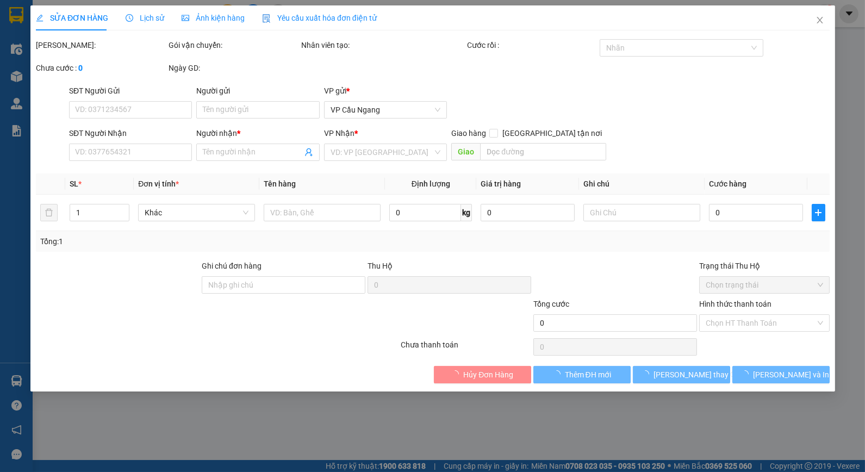
type input "0846760090"
type input "MINH"
type input "80.000"
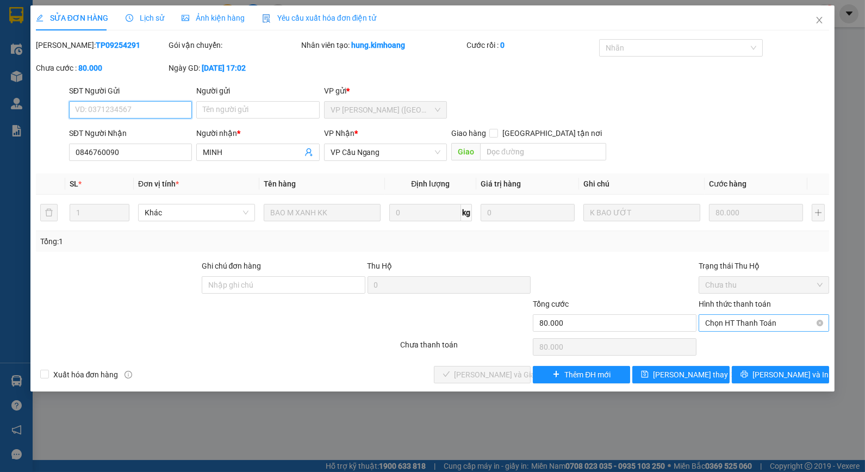
click at [729, 320] on span "Chọn HT Thanh Toán" at bounding box center [763, 323] width 117 height 16
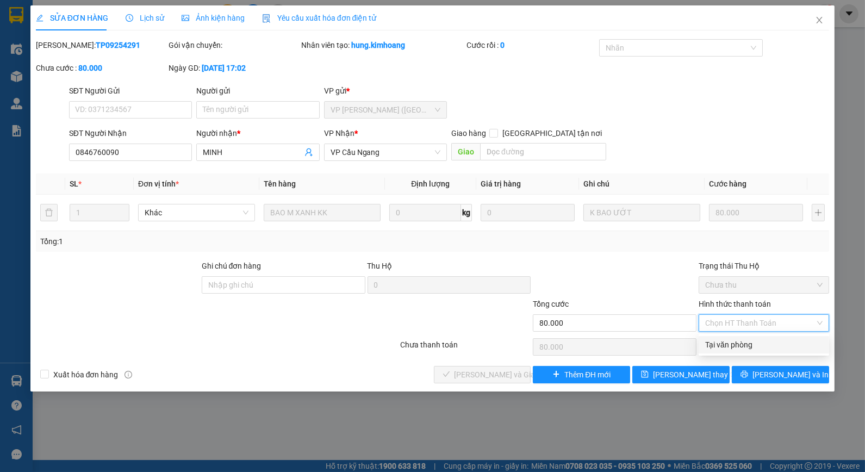
click at [734, 341] on div "Tại văn phòng" at bounding box center [763, 345] width 117 height 12
type input "0"
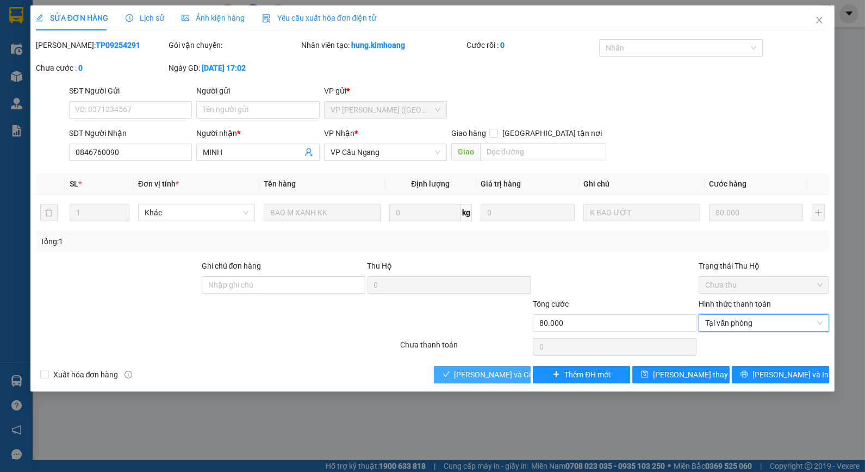
click at [502, 373] on span "[PERSON_NAME] và Giao hàng" at bounding box center [506, 375] width 104 height 12
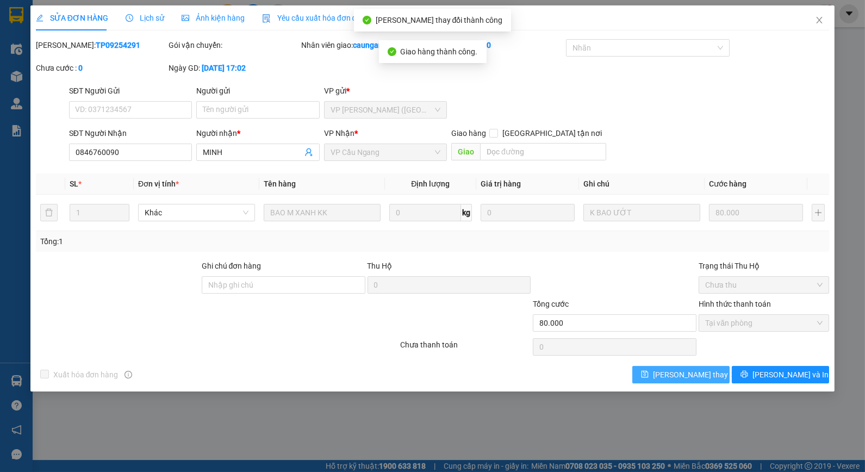
click at [685, 373] on span "[PERSON_NAME] thay đổi" at bounding box center [696, 375] width 87 height 12
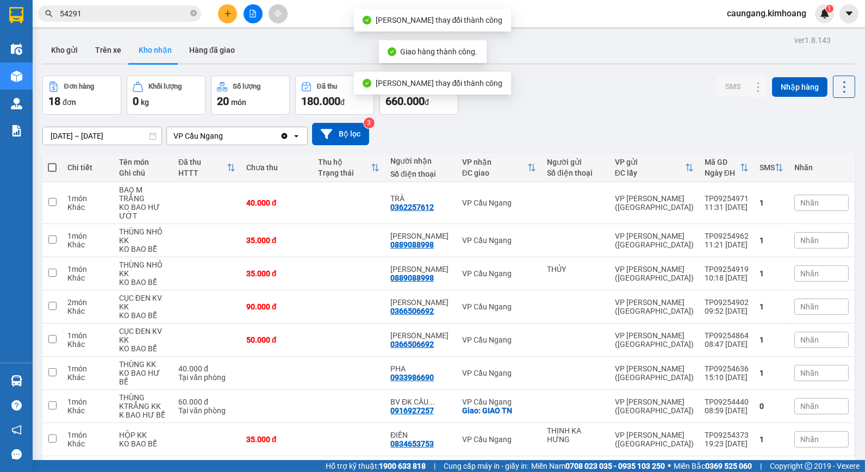
drag, startPoint x: 196, startPoint y: 12, endPoint x: 191, endPoint y: 13, distance: 5.5
click at [196, 12] on icon "close-circle" at bounding box center [193, 13] width 7 height 7
click at [191, 13] on span at bounding box center [193, 14] width 7 height 12
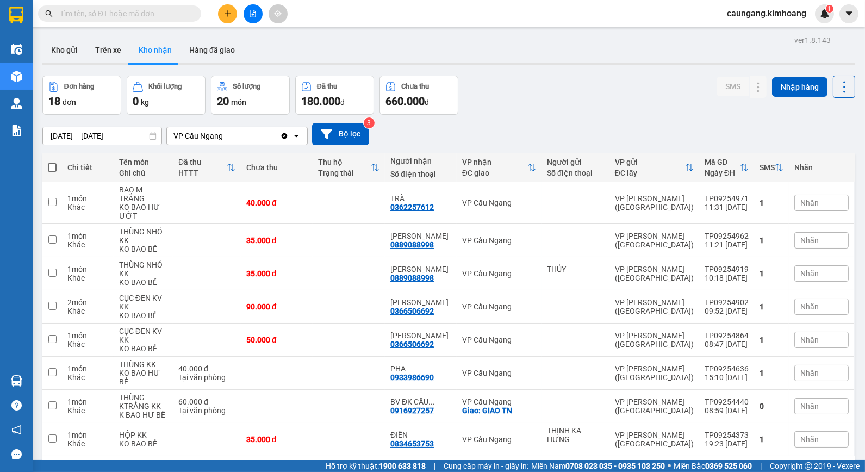
click at [149, 10] on input "text" at bounding box center [124, 14] width 128 height 12
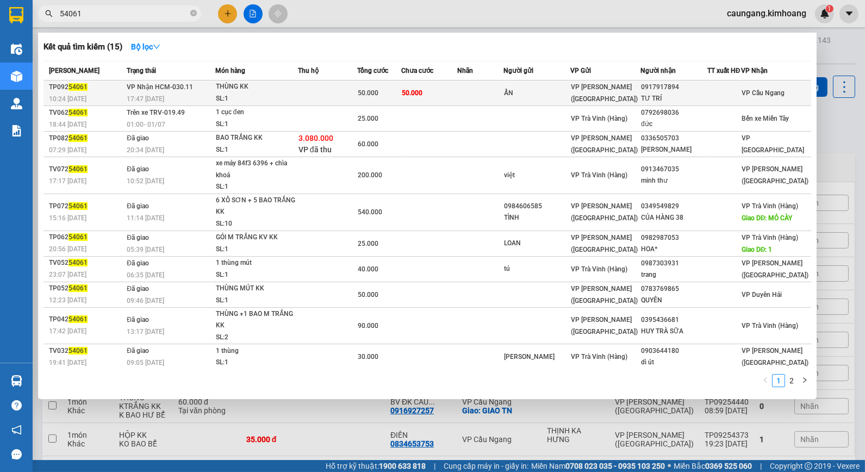
type input "54061"
click at [485, 104] on td at bounding box center [480, 93] width 46 height 26
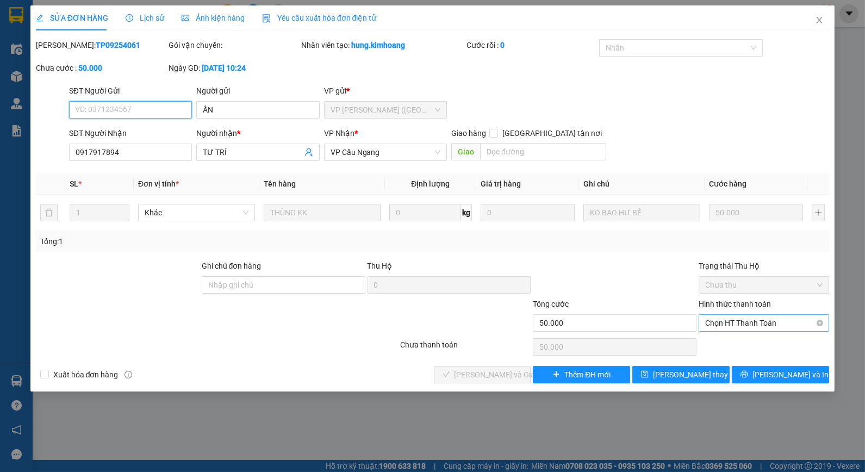
click at [740, 327] on span "Chọn HT Thanh Toán" at bounding box center [763, 323] width 117 height 16
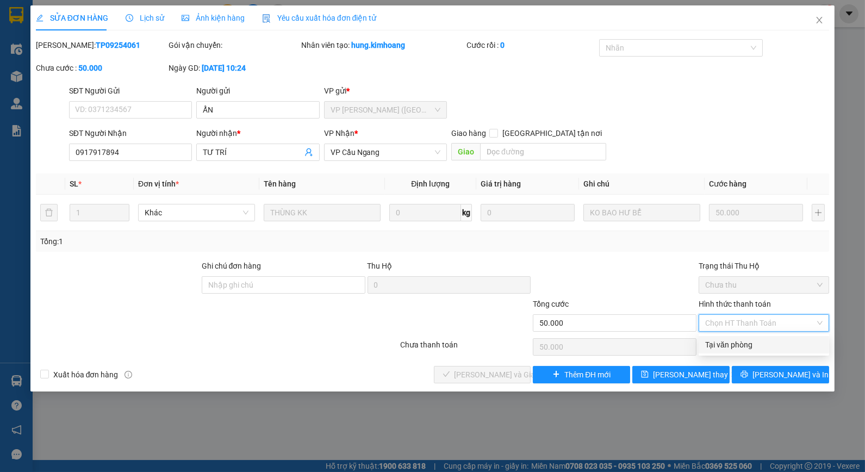
click at [737, 345] on div "Tại văn phòng" at bounding box center [763, 345] width 117 height 12
type input "0"
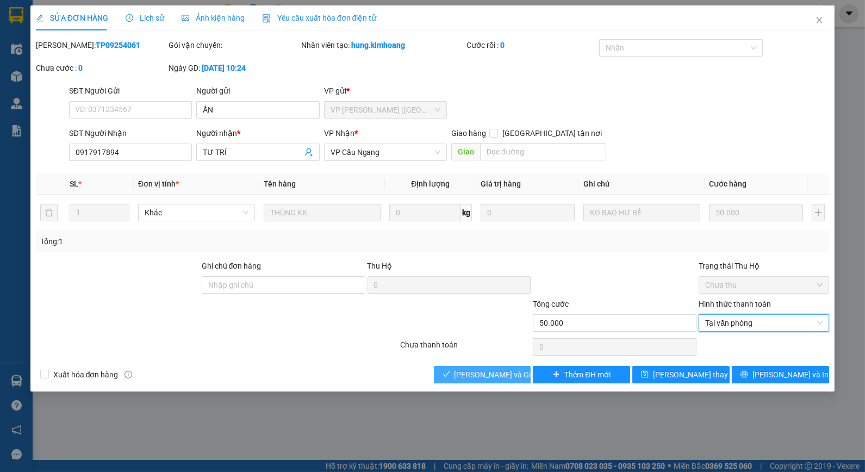
click at [506, 378] on span "[PERSON_NAME] và Giao hàng" at bounding box center [506, 375] width 104 height 12
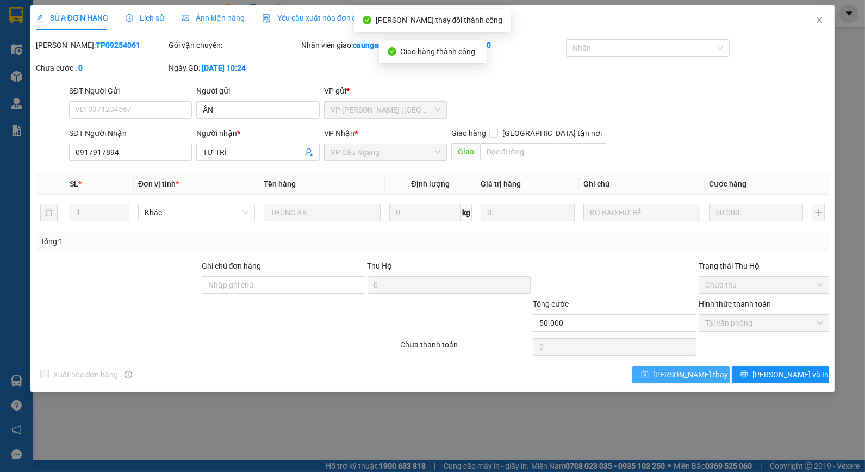
click at [680, 372] on span "[PERSON_NAME] thay đổi" at bounding box center [696, 375] width 87 height 12
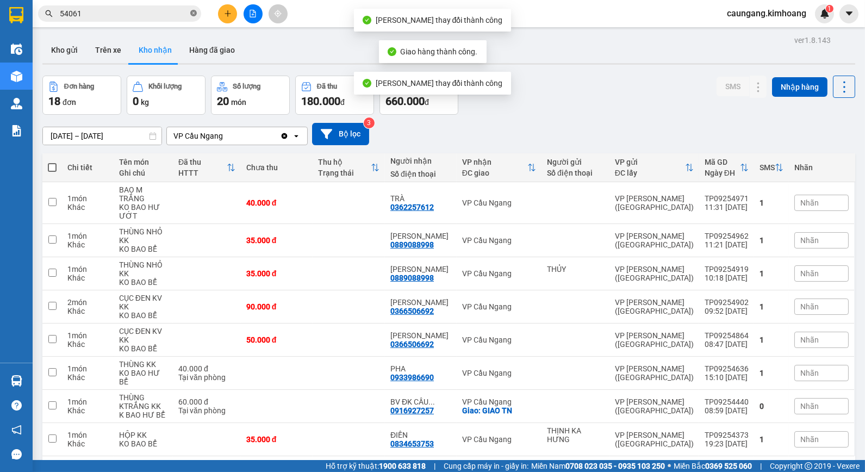
click at [192, 11] on icon "close-circle" at bounding box center [193, 13] width 7 height 7
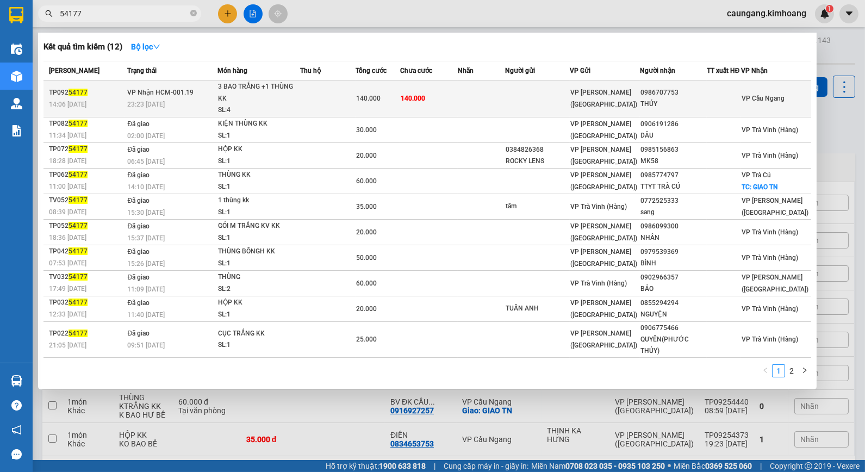
type input "54177"
click at [491, 96] on td at bounding box center [481, 98] width 47 height 37
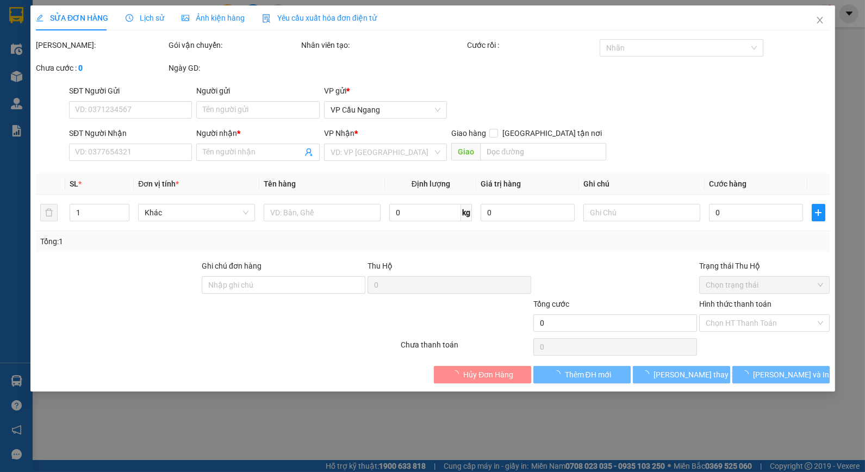
type input "0986707753"
type input "THÚY"
type input "140.000"
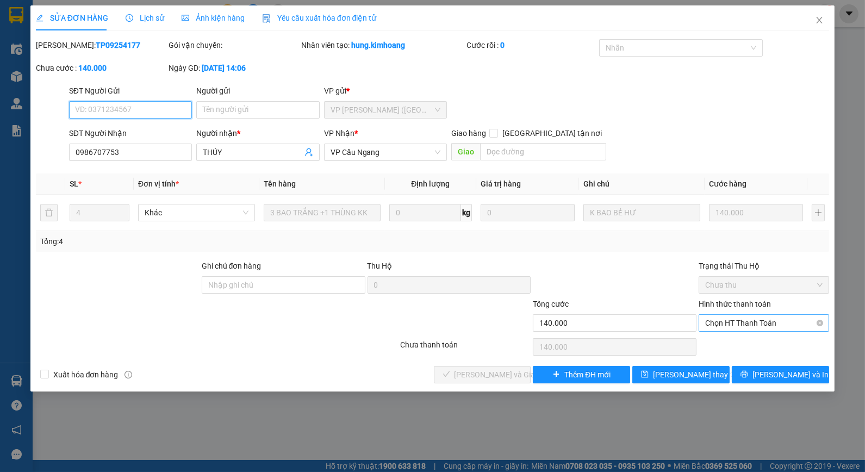
click at [732, 325] on span "Chọn HT Thanh Toán" at bounding box center [763, 323] width 117 height 16
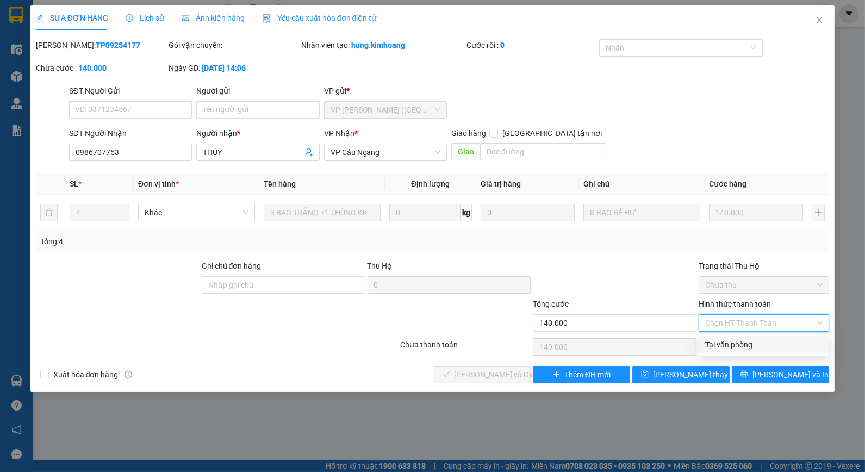
click at [725, 356] on div "Chọn HT Thanh Toán" at bounding box center [763, 347] width 133 height 22
click at [726, 324] on span "Chọn HT Thanh Toán" at bounding box center [763, 323] width 117 height 16
click at [731, 342] on div "Tại văn phòng" at bounding box center [763, 345] width 117 height 12
type input "0"
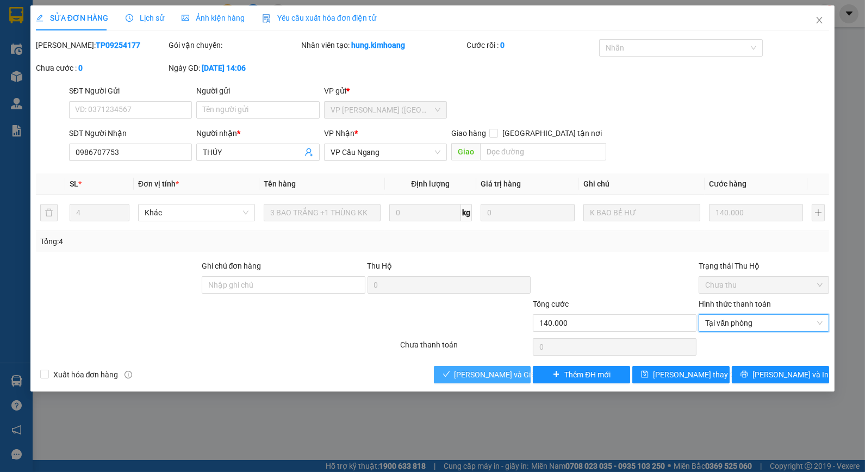
click at [493, 372] on span "[PERSON_NAME] và Giao hàng" at bounding box center [506, 375] width 104 height 12
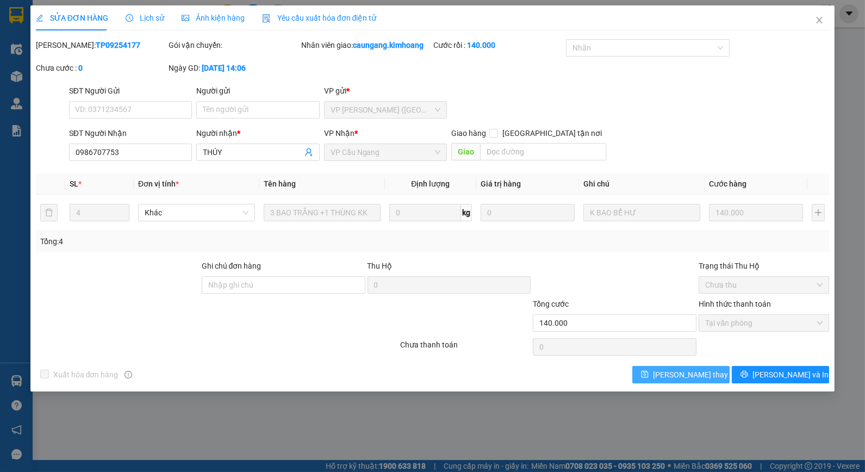
drag, startPoint x: 690, startPoint y: 376, endPoint x: 632, endPoint y: 370, distance: 58.5
click at [690, 376] on span "[PERSON_NAME] thay đổi" at bounding box center [696, 375] width 87 height 12
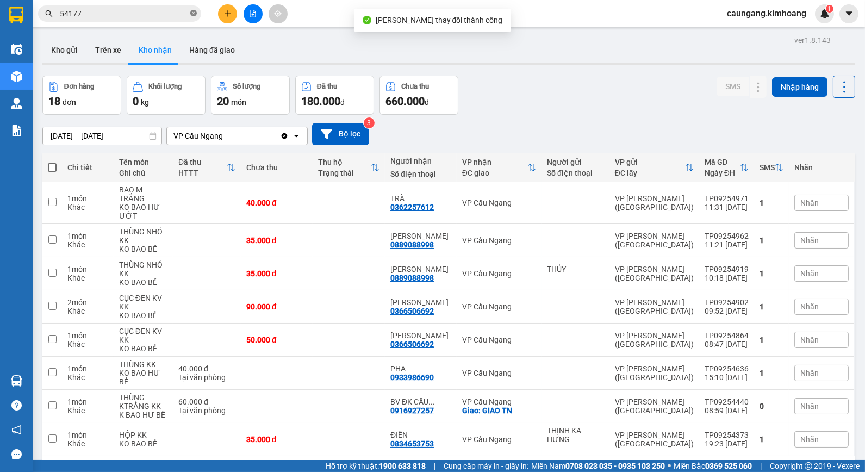
click at [194, 12] on icon "close-circle" at bounding box center [193, 13] width 7 height 7
click at [176, 12] on input "text" at bounding box center [124, 14] width 128 height 12
click at [164, 15] on input "text" at bounding box center [124, 14] width 128 height 12
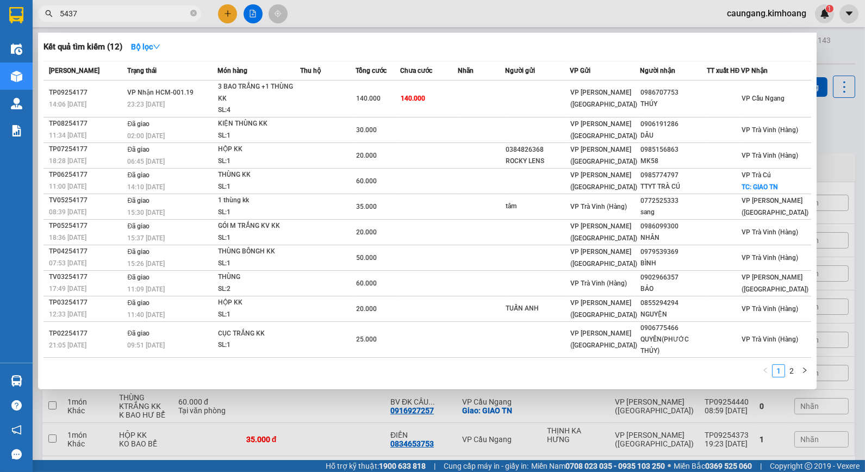
type input "54372"
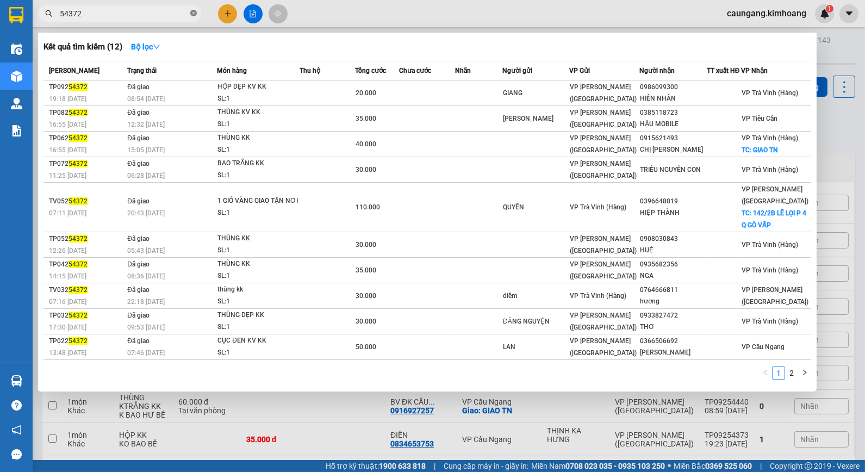
click at [192, 12] on icon "close-circle" at bounding box center [193, 13] width 7 height 7
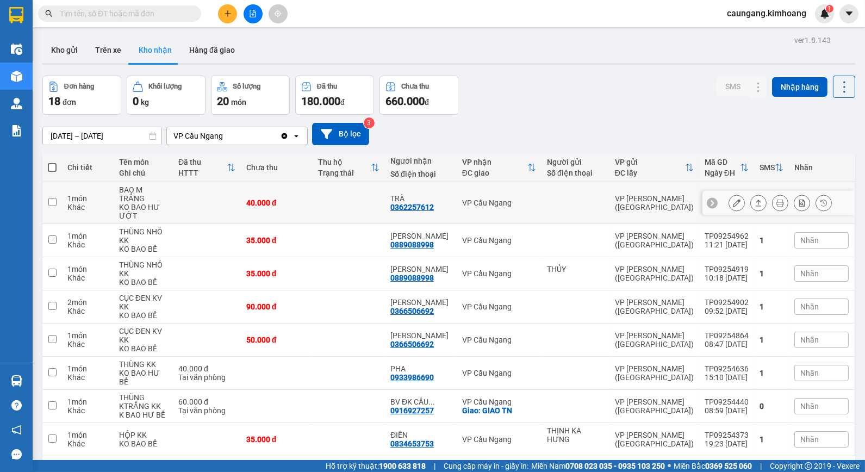
scroll to position [50, 0]
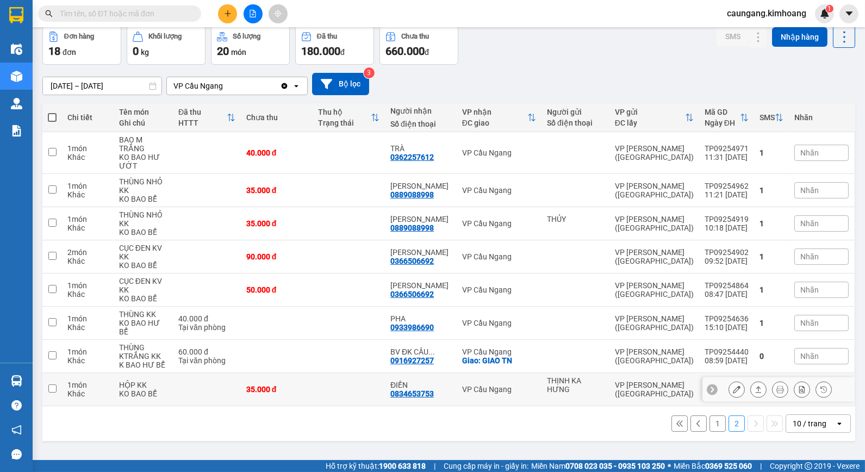
click at [534, 385] on div "VP Cầu Ngang" at bounding box center [499, 389] width 74 height 9
checkbox input "true"
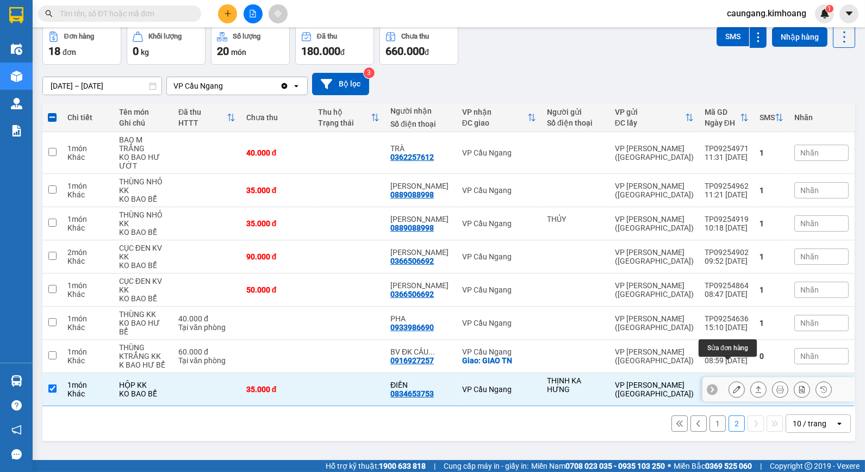
click at [733, 385] on icon at bounding box center [737, 389] width 8 height 8
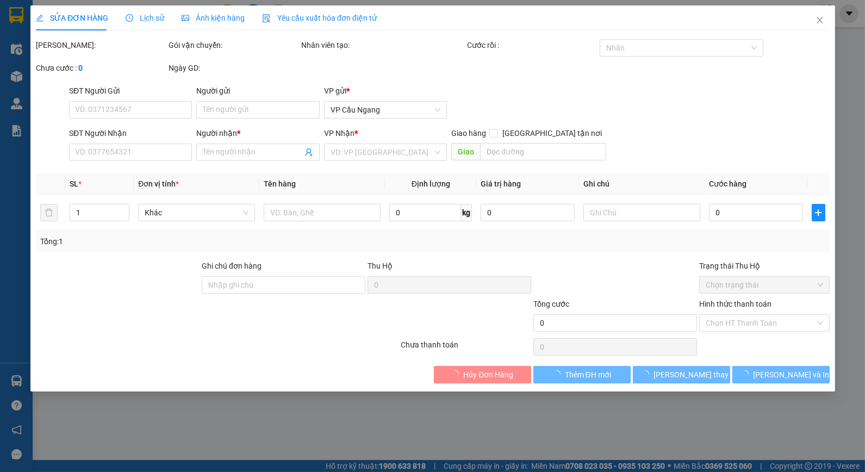
type input "THỊNH KA HƯNG"
type input "0834653753"
type input "ĐIỀN"
type input "35.000"
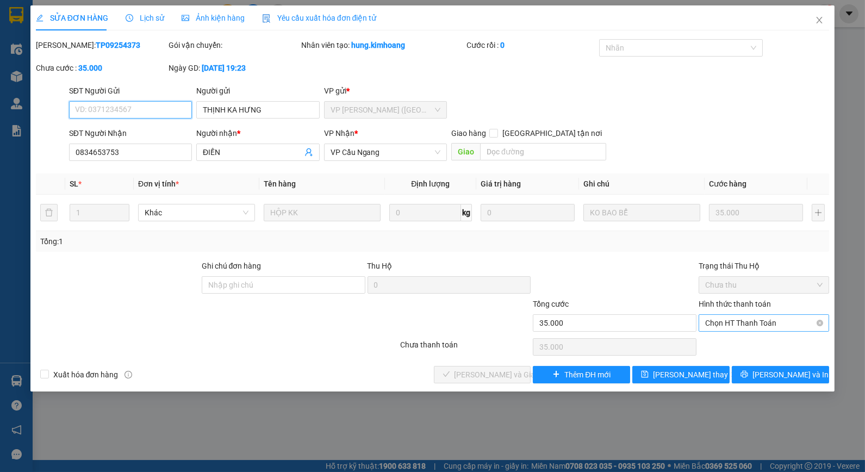
click at [744, 325] on span "Chọn HT Thanh Toán" at bounding box center [763, 323] width 117 height 16
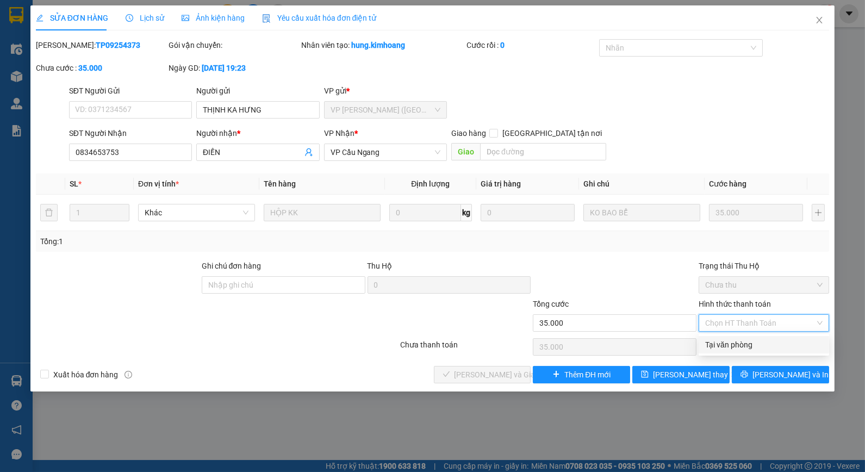
drag, startPoint x: 740, startPoint y: 345, endPoint x: 519, endPoint y: 351, distance: 221.9
click at [740, 345] on div "Tại văn phòng" at bounding box center [763, 345] width 117 height 12
type input "0"
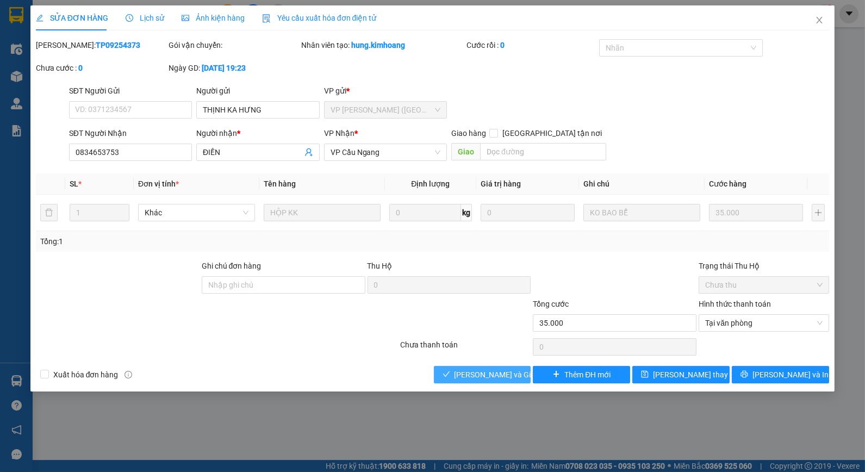
click at [491, 377] on span "[PERSON_NAME] và Giao hàng" at bounding box center [506, 375] width 104 height 12
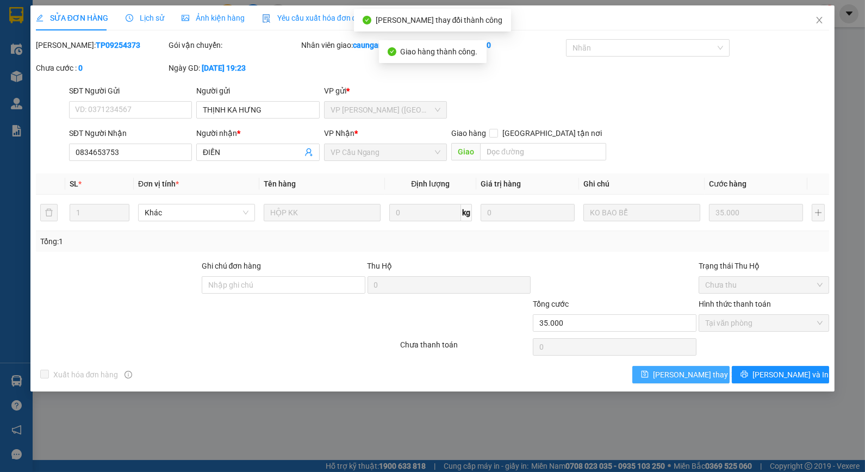
click at [676, 373] on span "[PERSON_NAME] thay đổi" at bounding box center [696, 375] width 87 height 12
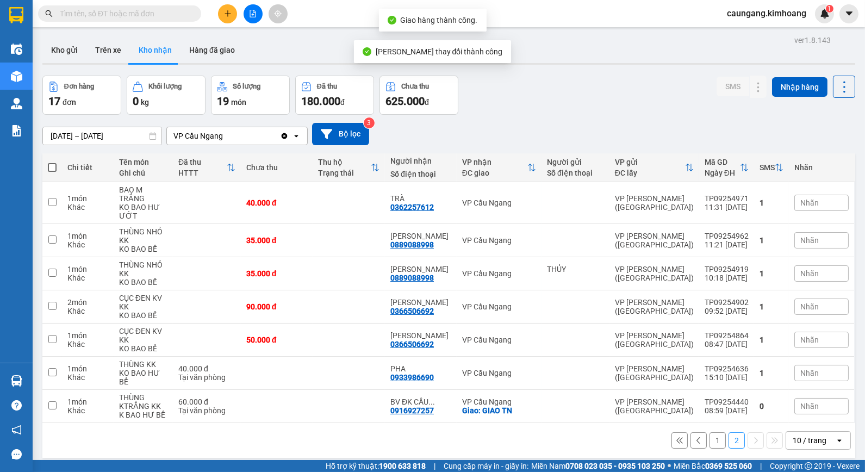
click at [176, 13] on input "text" at bounding box center [124, 14] width 128 height 12
click at [151, 18] on input "text" at bounding box center [124, 14] width 128 height 12
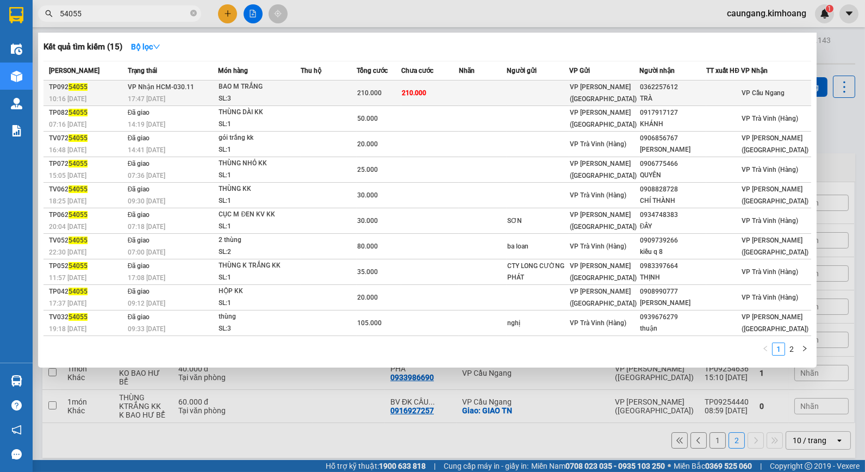
type input "54055"
click at [506, 93] on td at bounding box center [482, 93] width 47 height 26
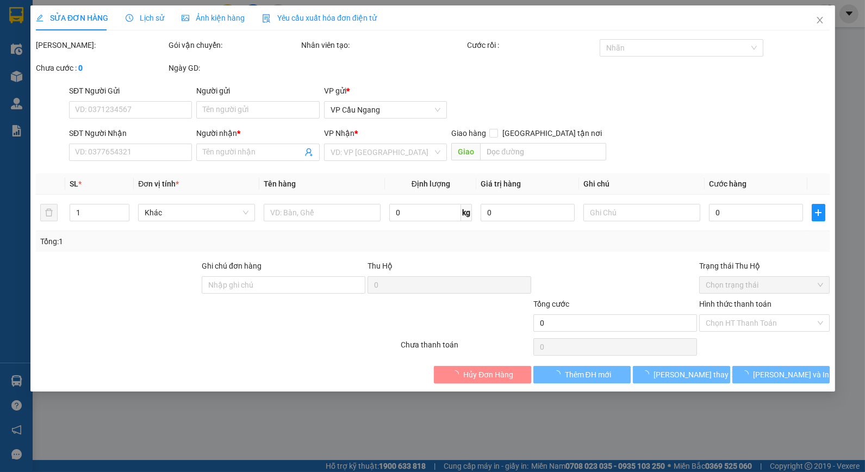
type input "0362257612"
type input "TRÀ"
type input "210.000"
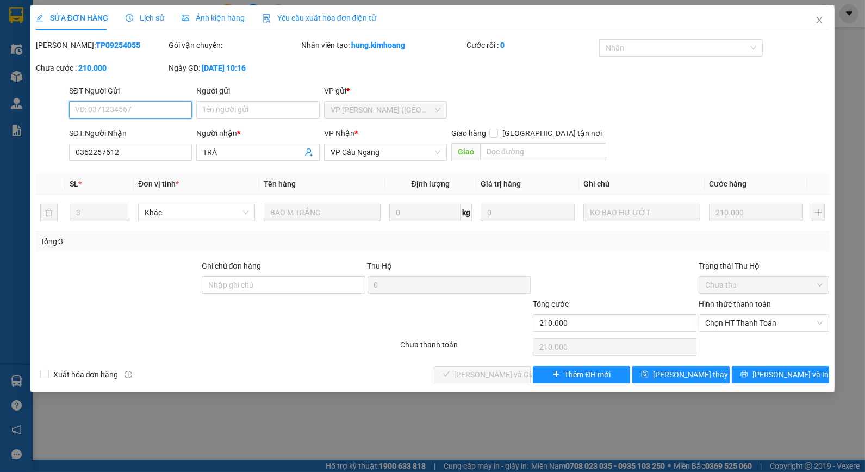
drag, startPoint x: 732, startPoint y: 326, endPoint x: 741, endPoint y: 332, distance: 10.7
click at [738, 325] on span "Chọn HT Thanh Toán" at bounding box center [763, 323] width 117 height 16
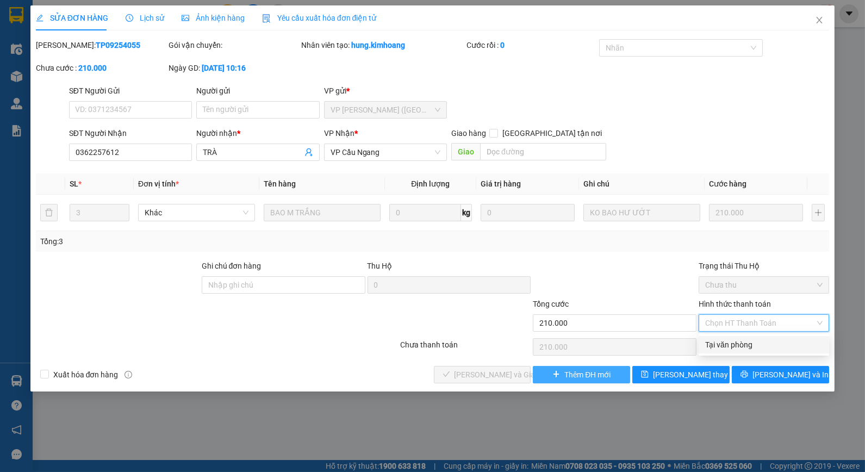
drag, startPoint x: 735, startPoint y: 346, endPoint x: 591, endPoint y: 379, distance: 148.5
click at [732, 348] on div "Tại văn phòng" at bounding box center [763, 345] width 117 height 12
type input "0"
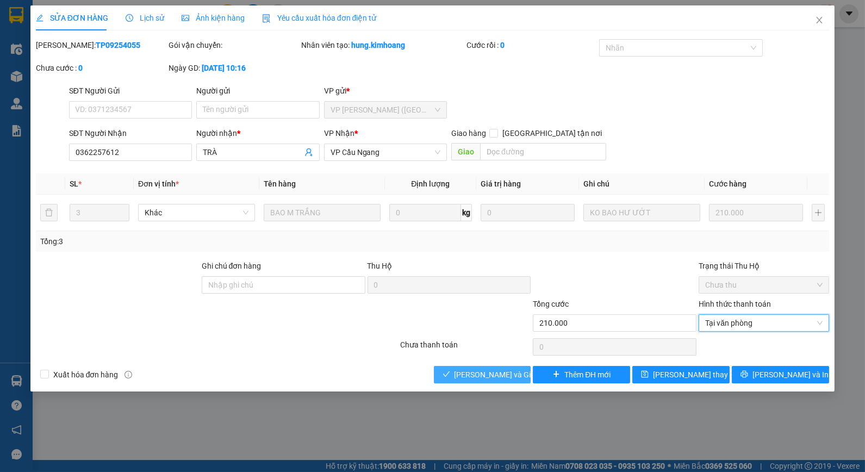
click at [504, 378] on span "[PERSON_NAME] và Giao hàng" at bounding box center [506, 375] width 104 height 12
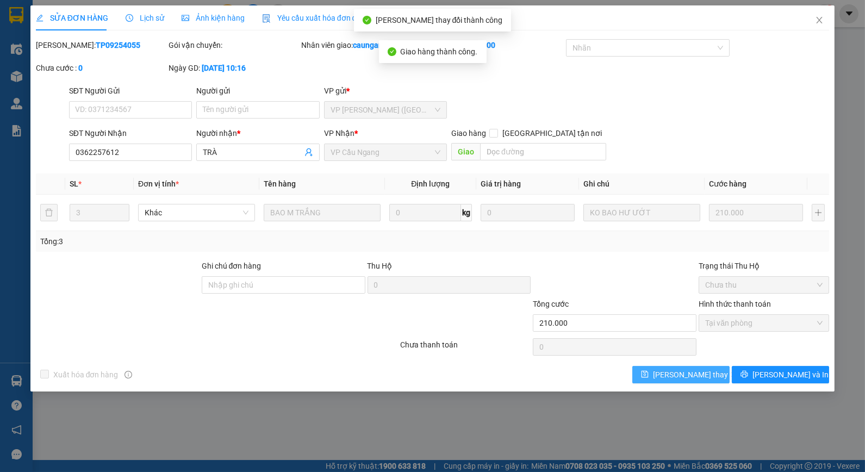
click at [678, 373] on span "[PERSON_NAME] thay đổi" at bounding box center [696, 375] width 87 height 12
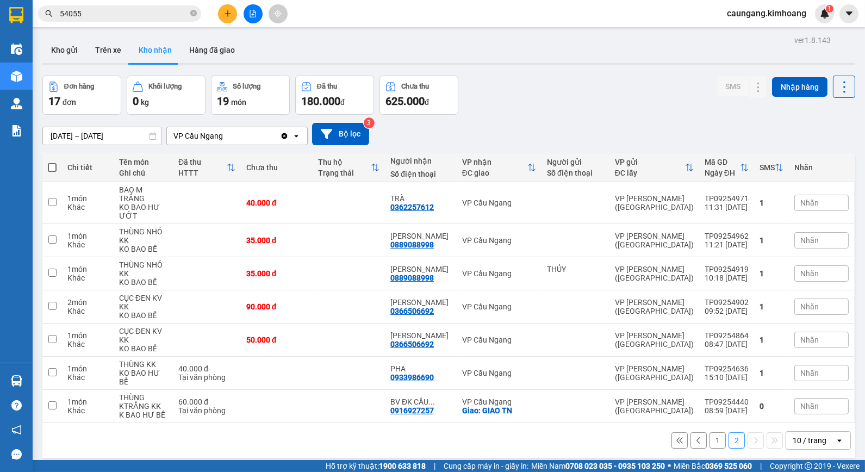
click at [172, 14] on input "54055" at bounding box center [124, 14] width 128 height 12
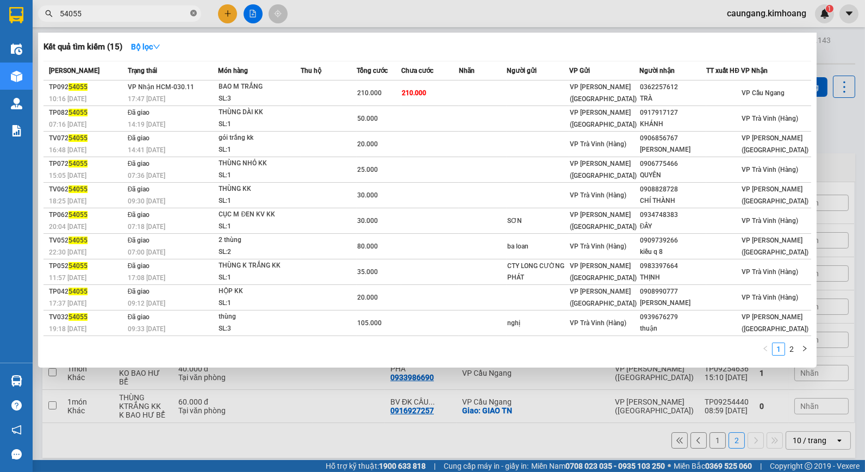
click at [194, 14] on icon "close-circle" at bounding box center [193, 13] width 7 height 7
type input "54264"
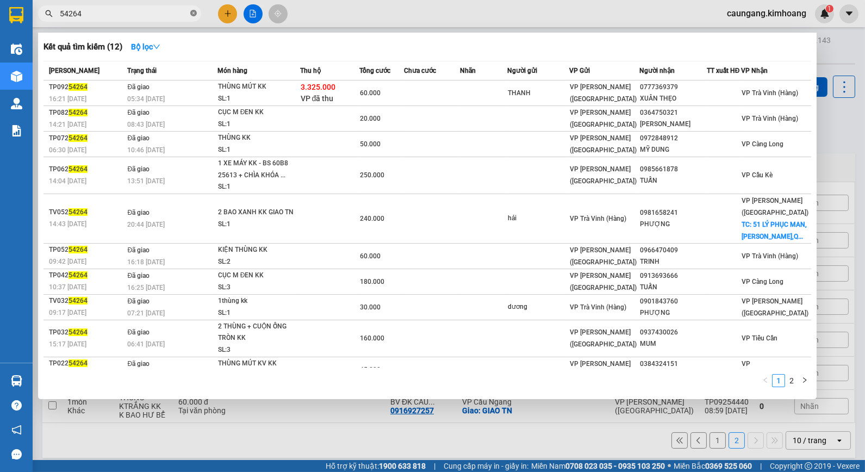
click at [194, 13] on icon "close-circle" at bounding box center [193, 13] width 7 height 7
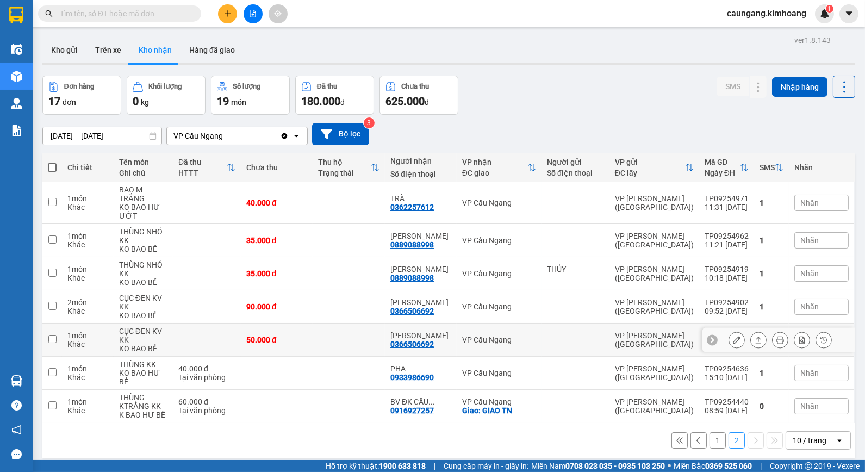
scroll to position [50, 0]
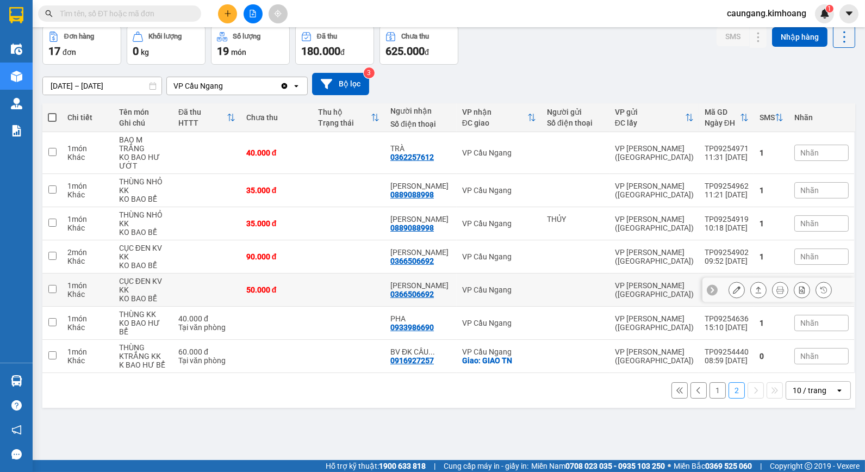
click at [733, 286] on icon at bounding box center [737, 290] width 8 height 8
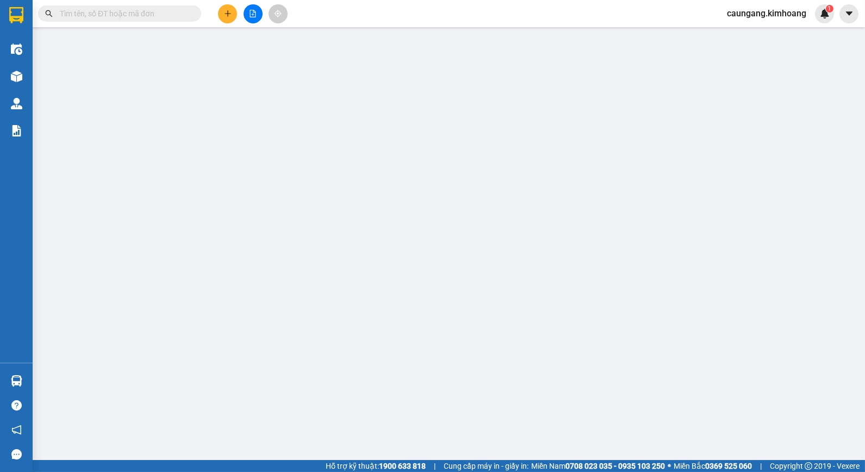
type input "0366506692"
type input "[PERSON_NAME]"
type input "50.000"
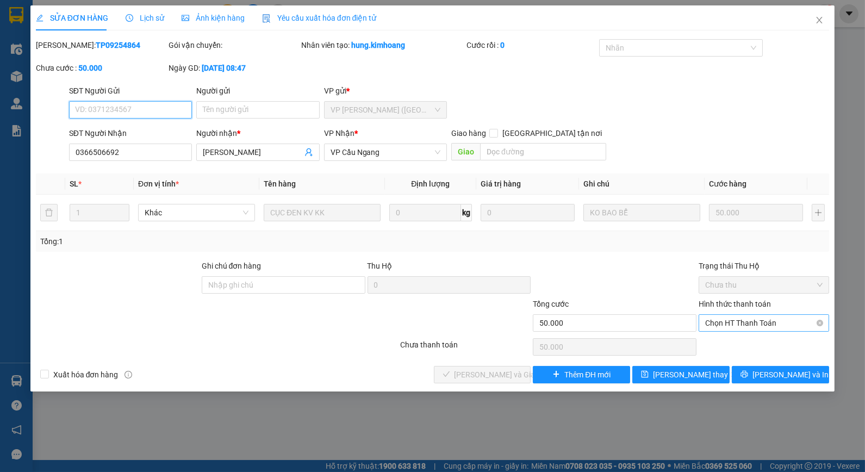
click at [725, 325] on span "Chọn HT Thanh Toán" at bounding box center [763, 323] width 117 height 16
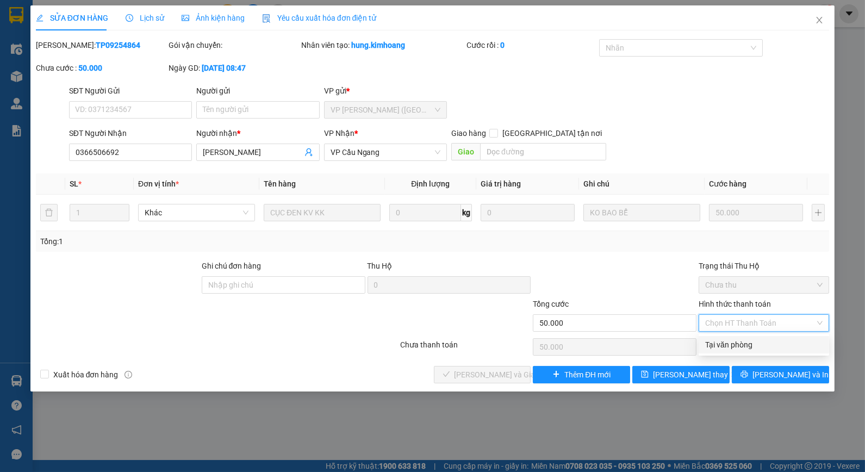
click at [730, 348] on div "Tại văn phòng" at bounding box center [763, 345] width 117 height 12
type input "0"
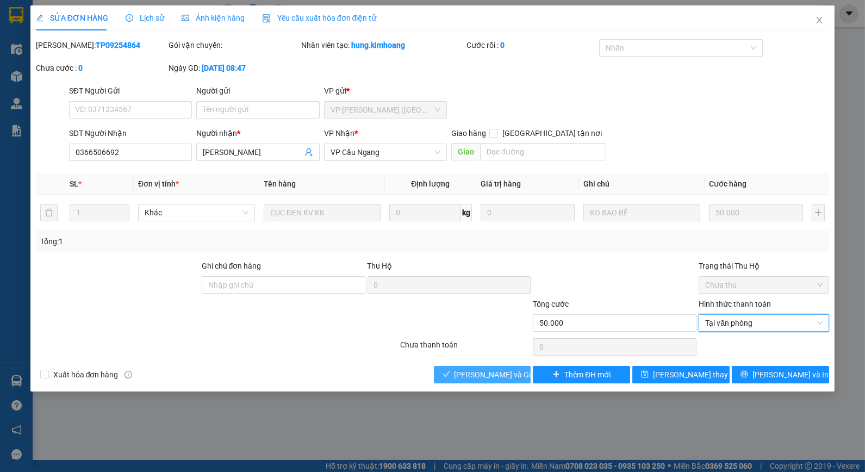
click at [502, 371] on span "[PERSON_NAME] và Giao hàng" at bounding box center [506, 375] width 104 height 12
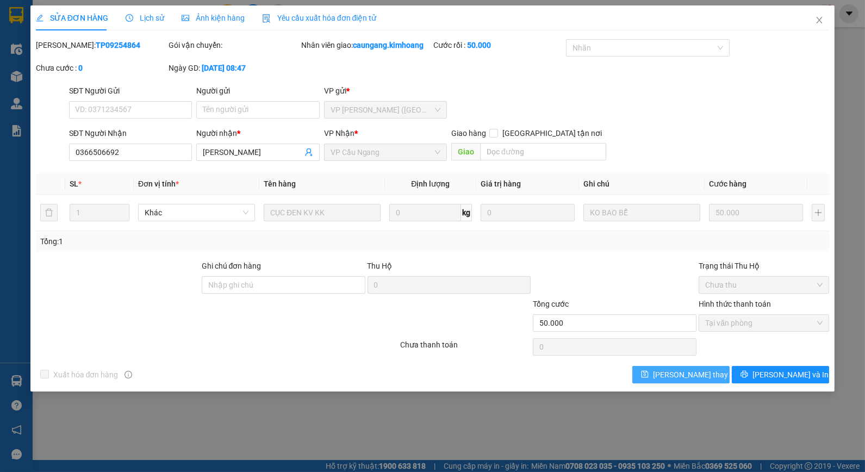
click at [714, 377] on button "[PERSON_NAME] thay đổi" at bounding box center [680, 374] width 97 height 17
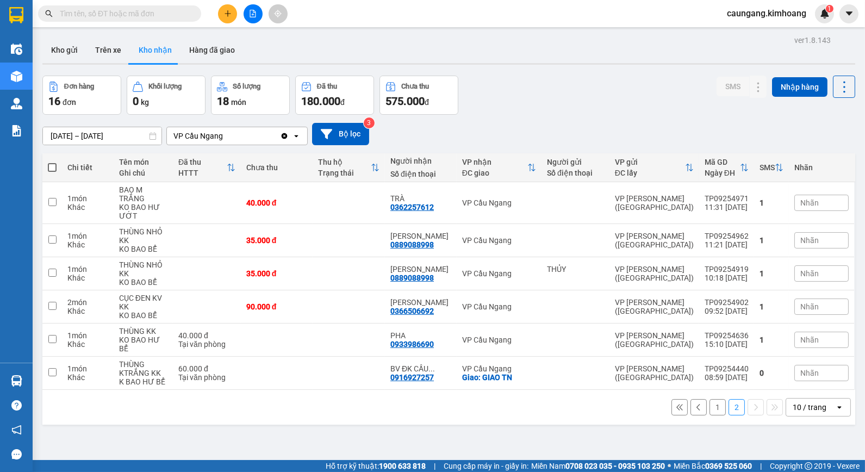
click at [709, 399] on button "1" at bounding box center [717, 407] width 16 height 16
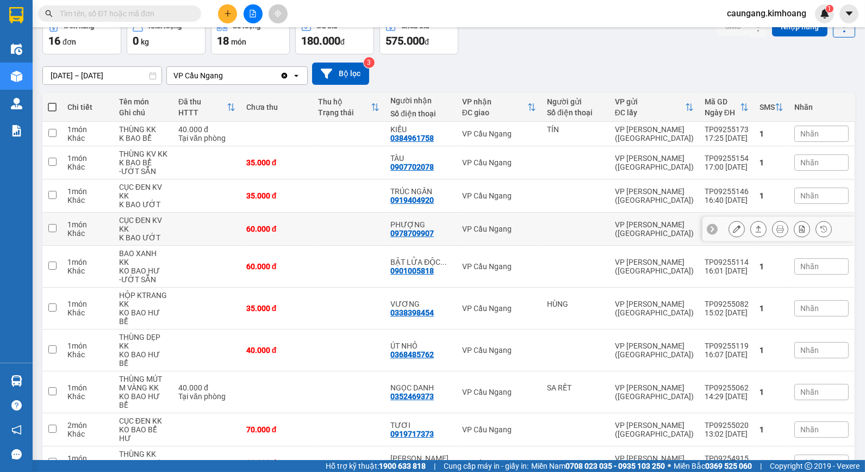
scroll to position [73, 0]
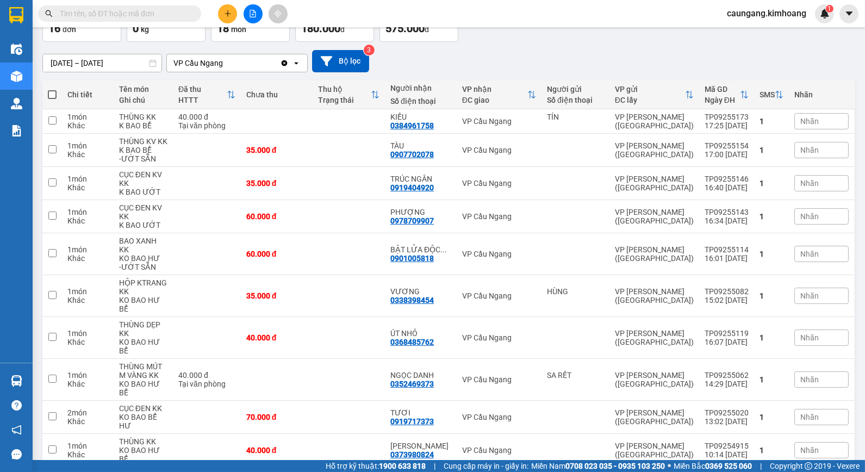
drag, startPoint x: 728, startPoint y: 433, endPoint x: 745, endPoint y: 438, distance: 17.0
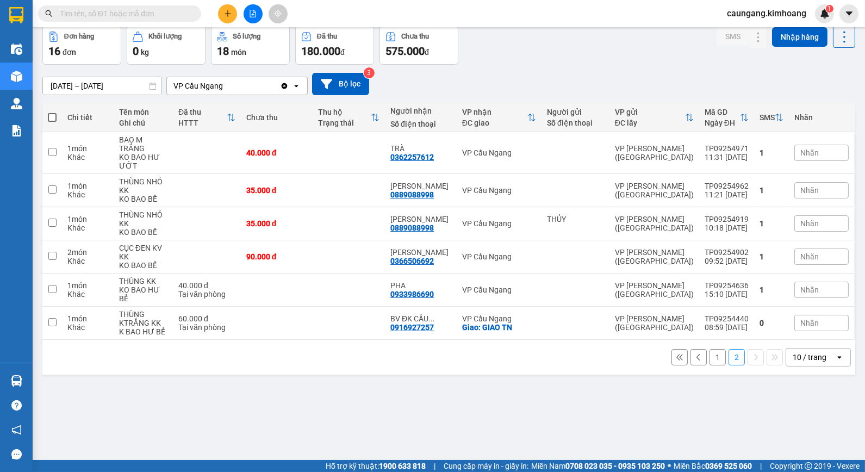
click at [120, 78] on input "[DATE] – [DATE]" at bounding box center [102, 85] width 119 height 17
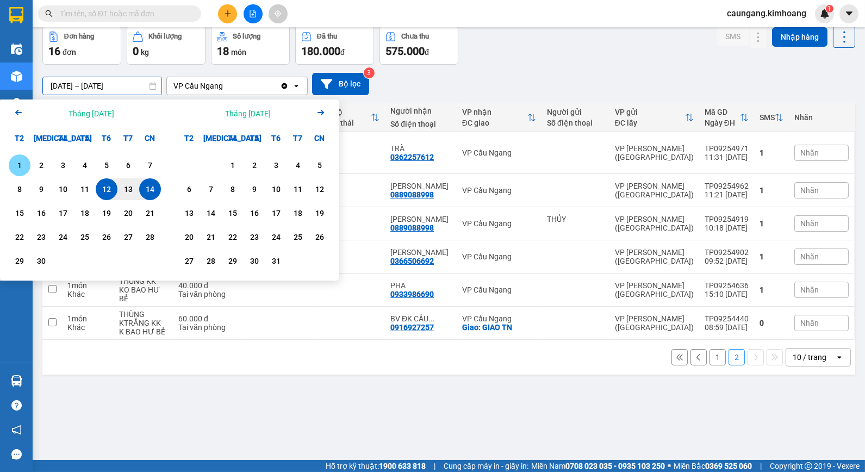
click at [19, 161] on div "1" at bounding box center [19, 165] width 15 height 13
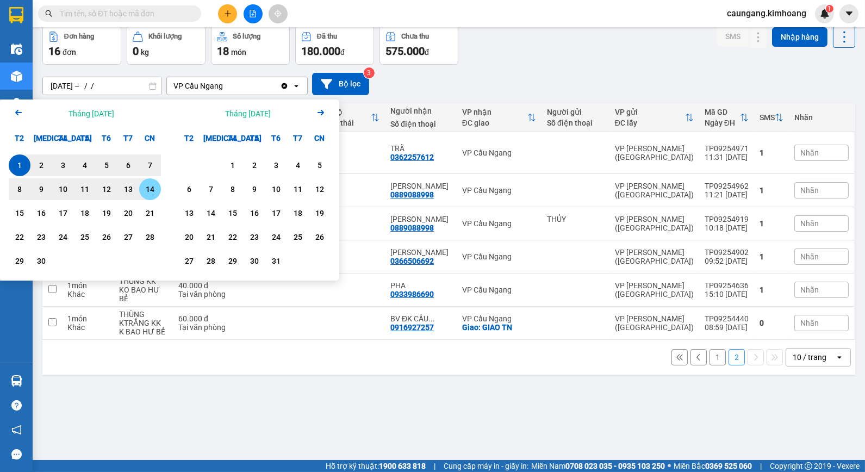
click at [144, 188] on div "14" at bounding box center [149, 189] width 15 height 13
type input "[DATE] – [DATE]"
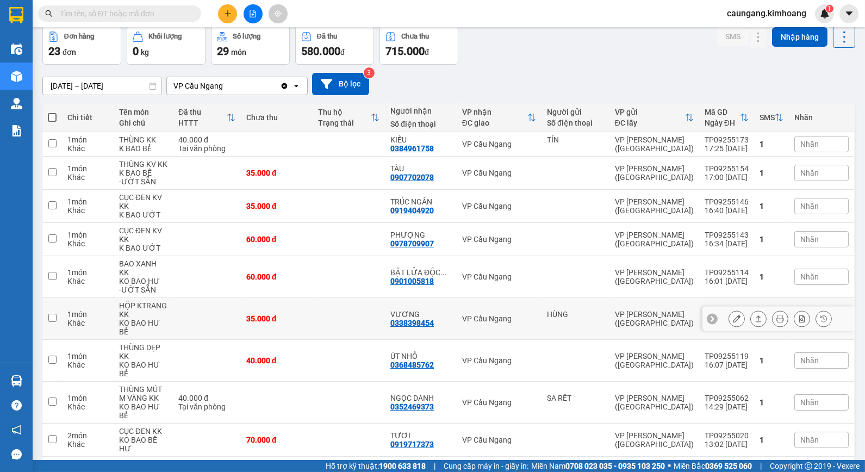
scroll to position [73, 0]
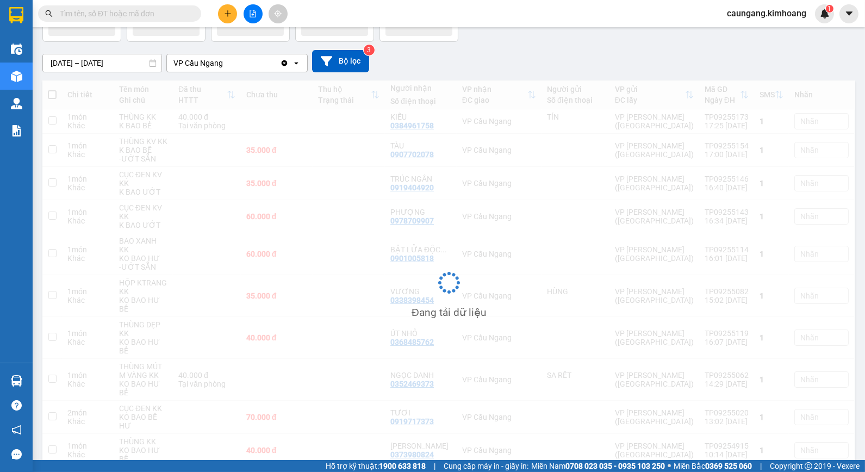
scroll to position [50, 0]
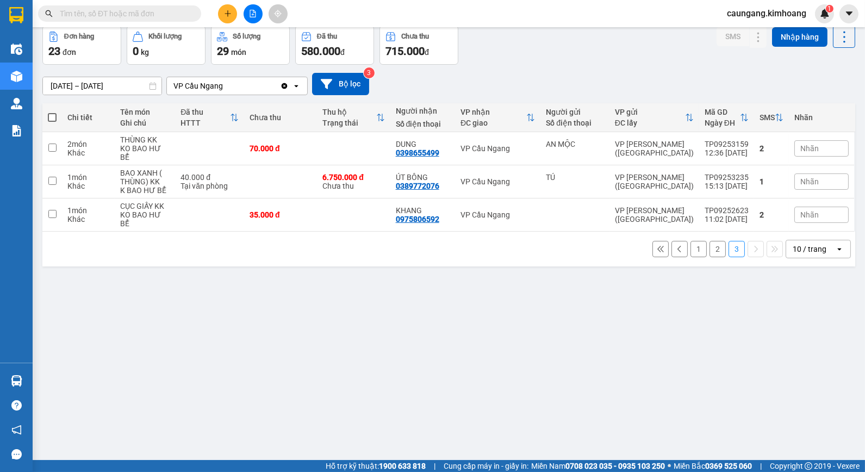
click at [709, 241] on button "2" at bounding box center [717, 249] width 16 height 16
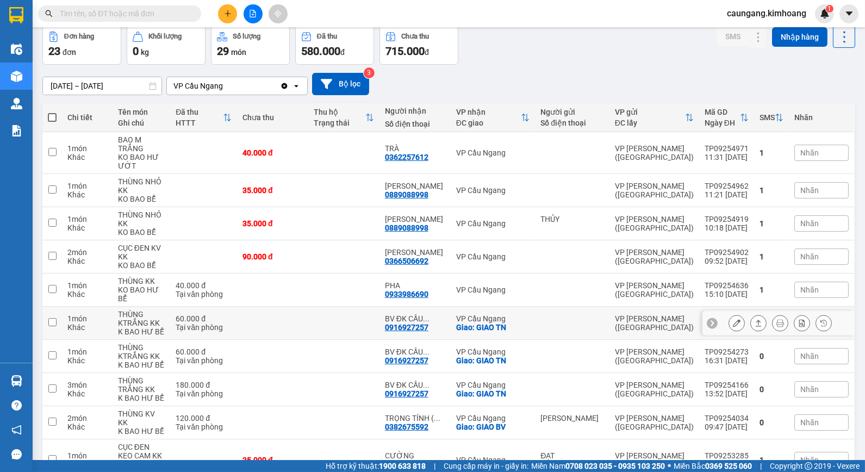
scroll to position [82, 0]
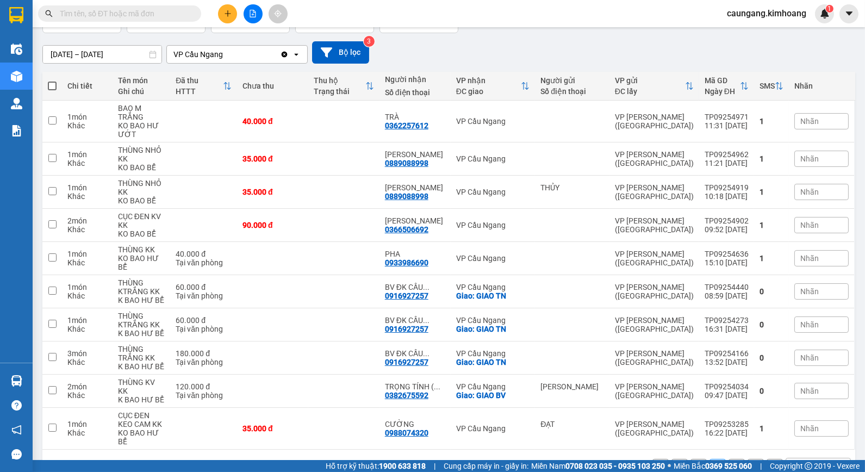
click at [730, 459] on button "3" at bounding box center [736, 467] width 16 height 16
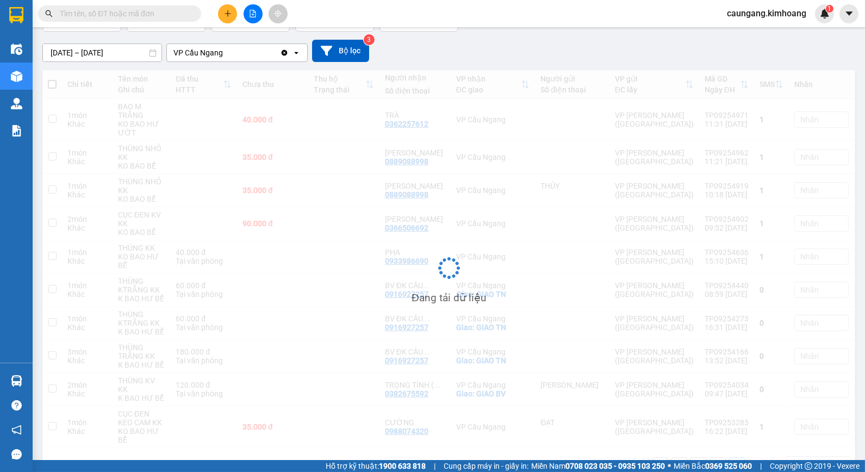
scroll to position [50, 0]
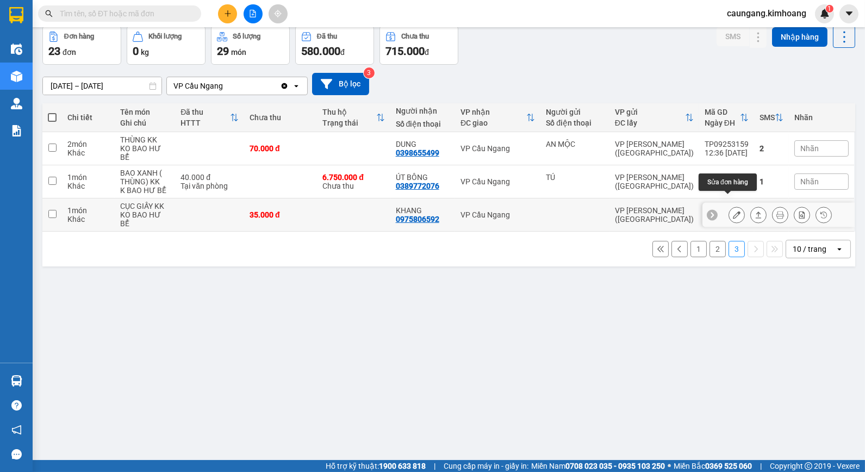
click at [733, 211] on icon at bounding box center [737, 215] width 8 height 8
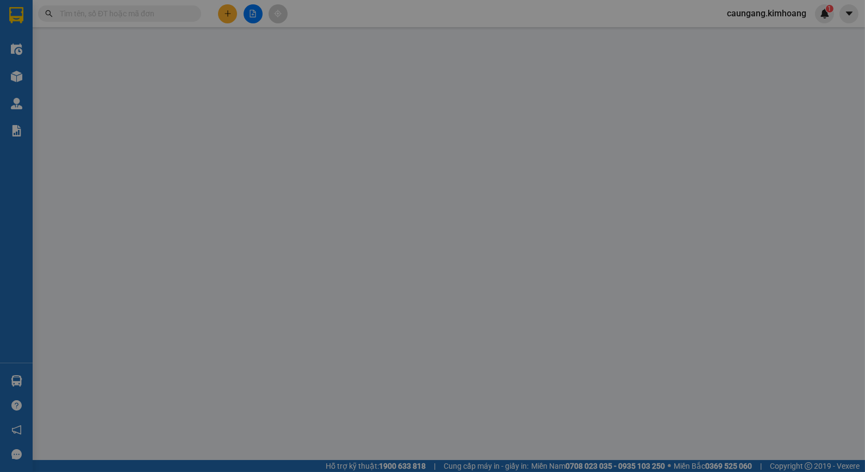
type input "0975806592"
type input "KHANG"
type input "35.000"
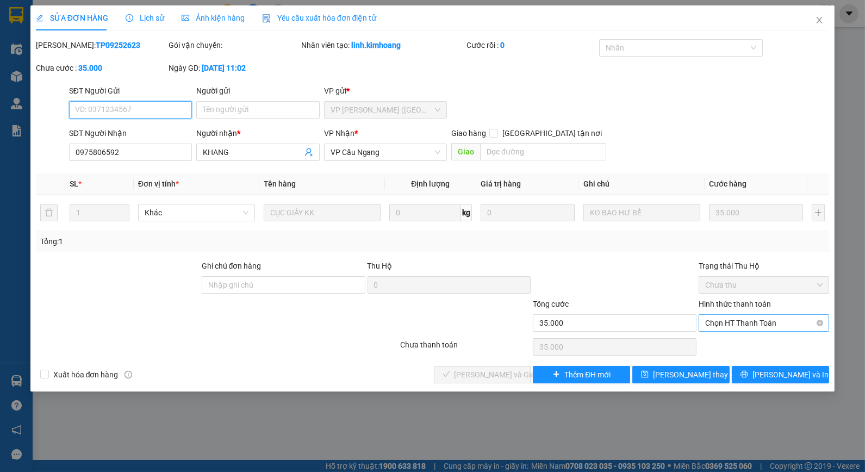
click at [749, 322] on span "Chọn HT Thanh Toán" at bounding box center [763, 323] width 117 height 16
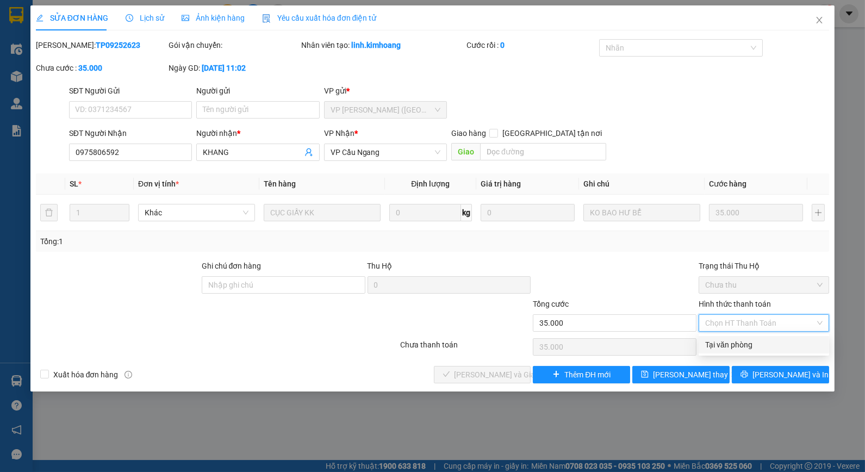
click at [749, 342] on div "Tại văn phòng" at bounding box center [763, 345] width 117 height 12
type input "0"
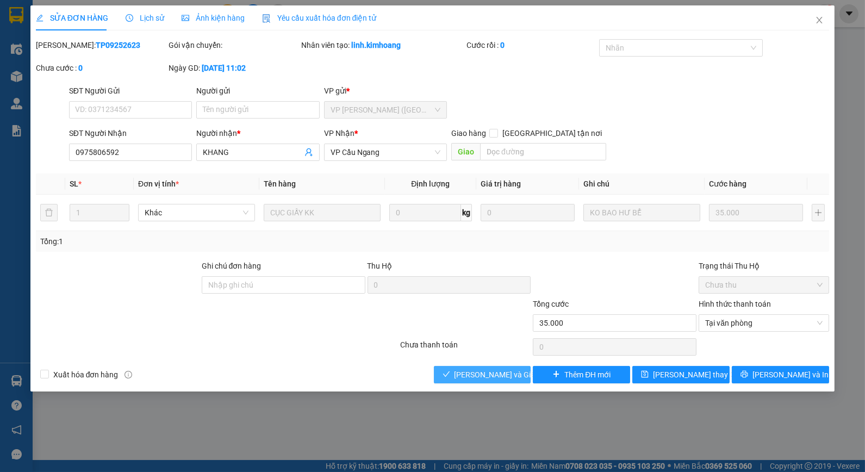
click at [498, 381] on span "[PERSON_NAME] và Giao hàng" at bounding box center [506, 375] width 104 height 12
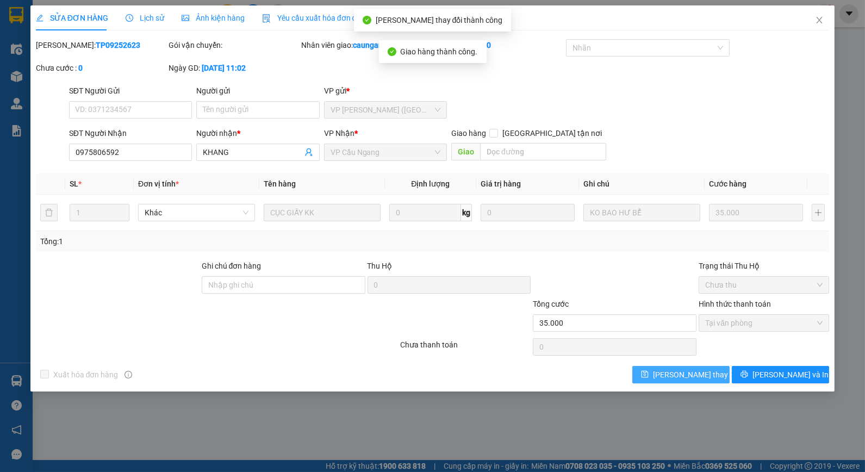
click at [681, 372] on span "[PERSON_NAME] thay đổi" at bounding box center [696, 375] width 87 height 12
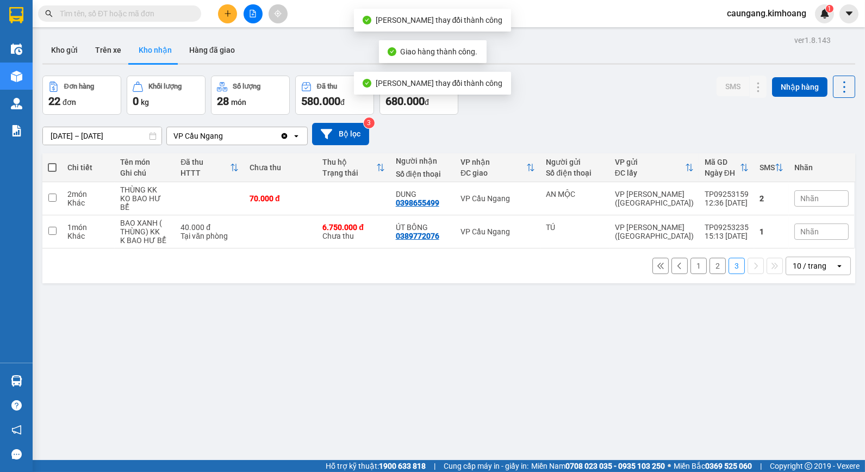
click at [180, 13] on input "text" at bounding box center [124, 14] width 128 height 12
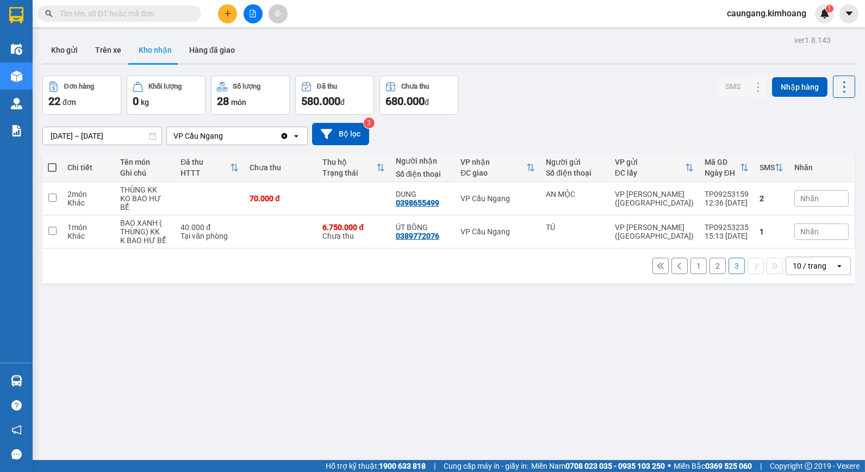
click at [712, 258] on button "2" at bounding box center [717, 266] width 16 height 16
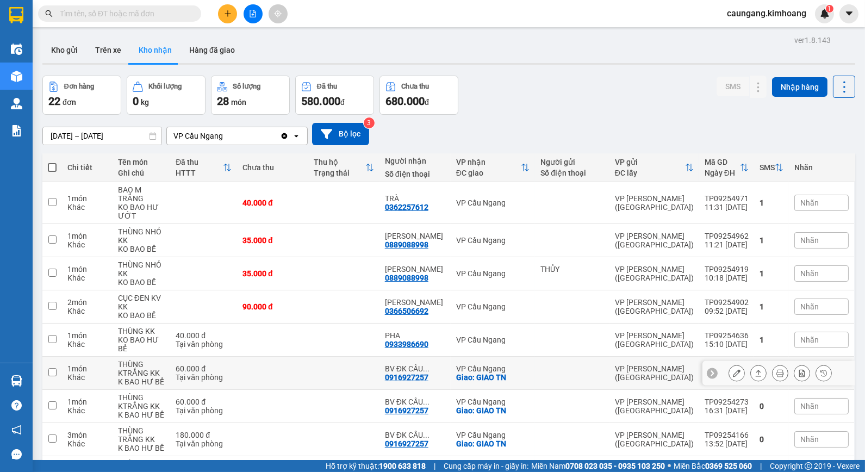
scroll to position [82, 0]
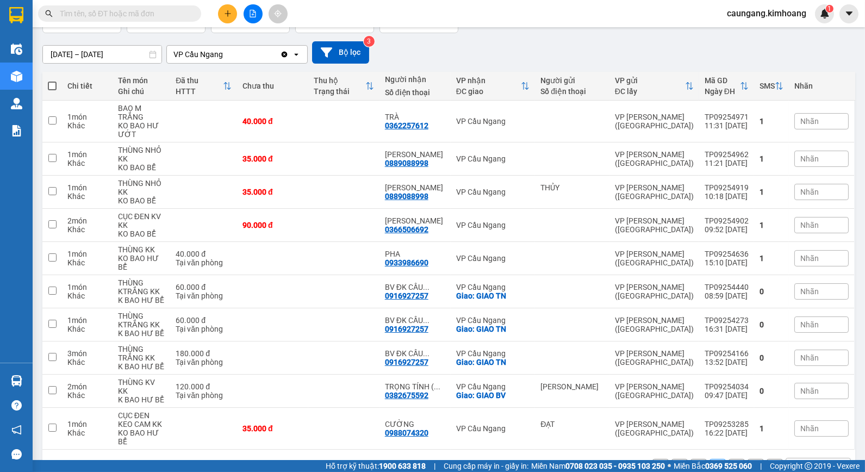
click at [690, 459] on button "1" at bounding box center [698, 467] width 16 height 16
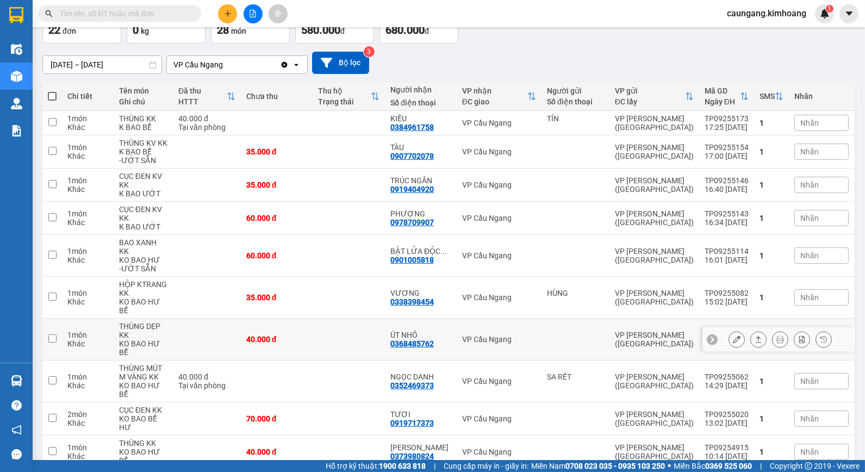
scroll to position [73, 0]
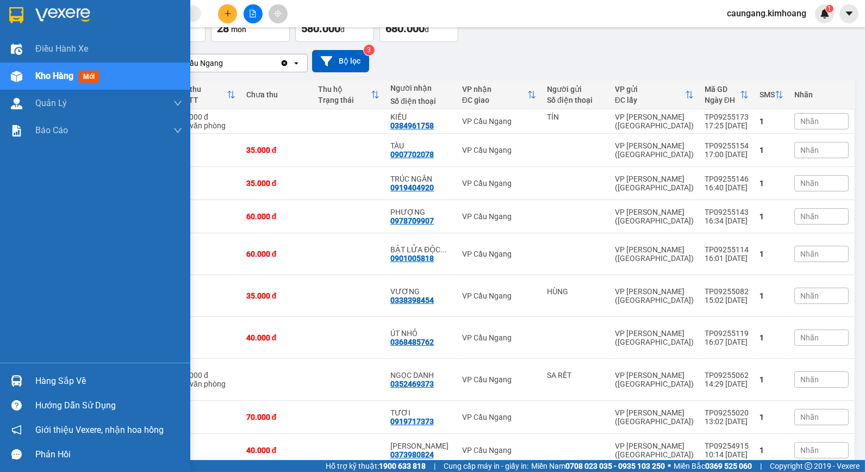
click at [47, 386] on div "Hàng sắp về" at bounding box center [108, 381] width 147 height 16
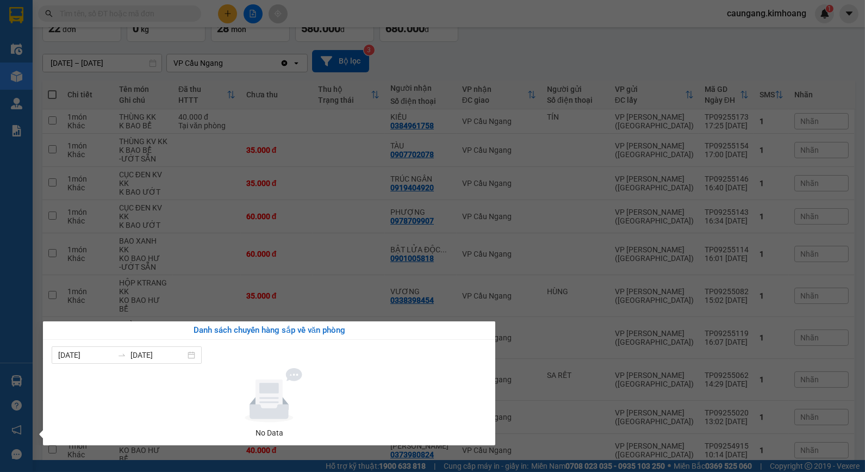
click at [532, 435] on section "Kết quả tìm kiếm ( 12 ) Bộ lọc Mã ĐH Trạng thái Món hàng Thu hộ Tổng cước Chưa …" at bounding box center [432, 236] width 865 height 472
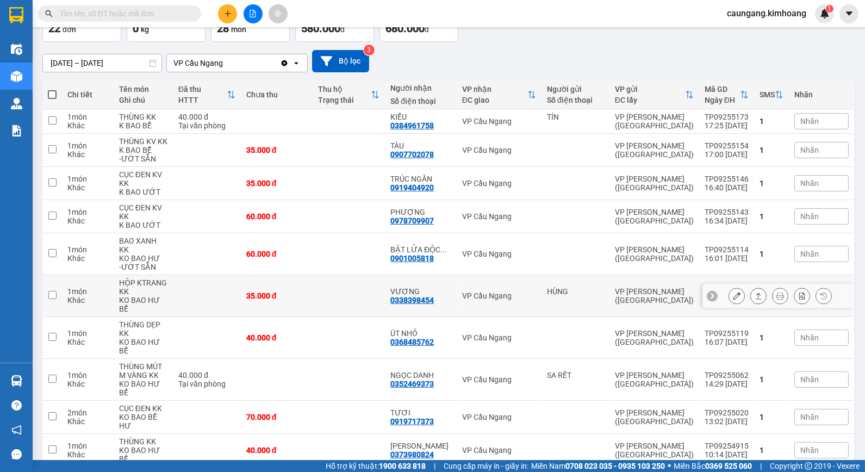
scroll to position [0, 0]
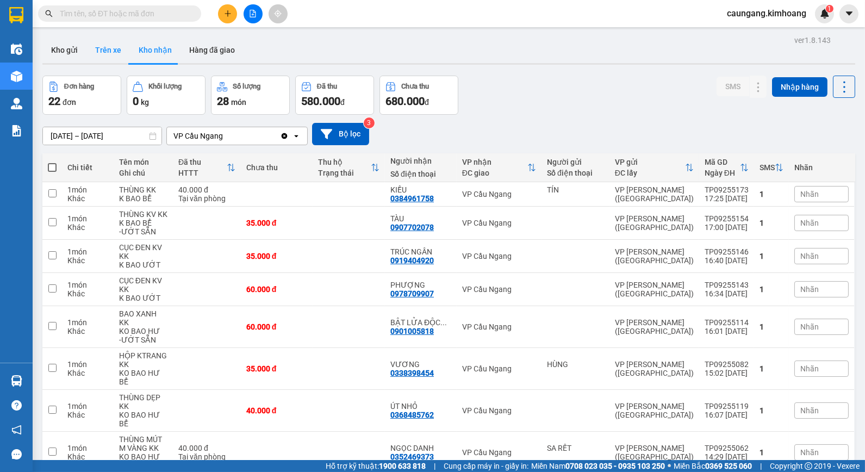
click at [107, 45] on button "Trên xe" at bounding box center [107, 50] width 43 height 26
type input "[DATE] – [DATE]"
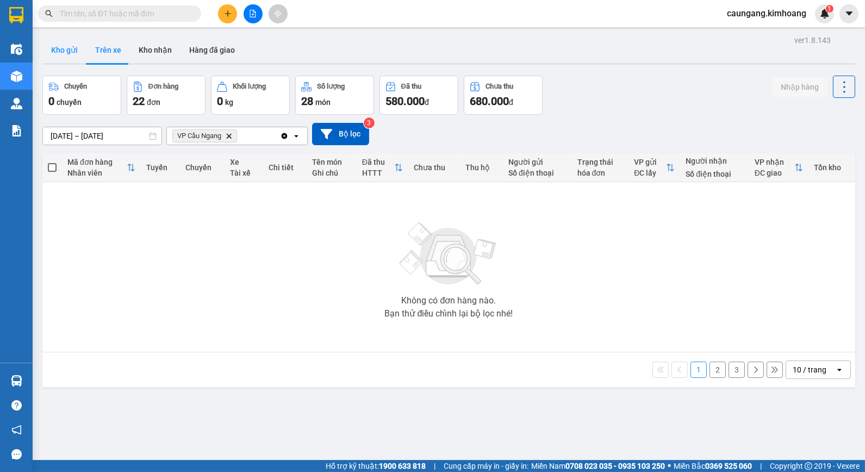
click at [76, 42] on button "Kho gửi" at bounding box center [64, 50] width 44 height 26
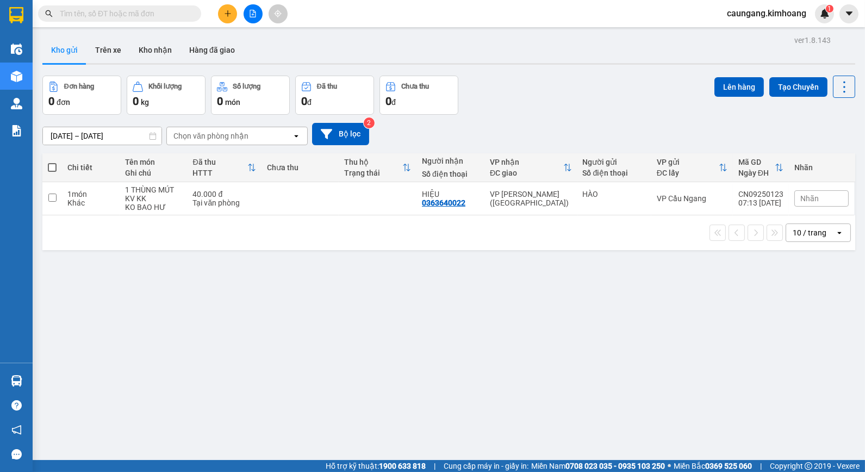
click at [160, 9] on input "text" at bounding box center [124, 14] width 128 height 12
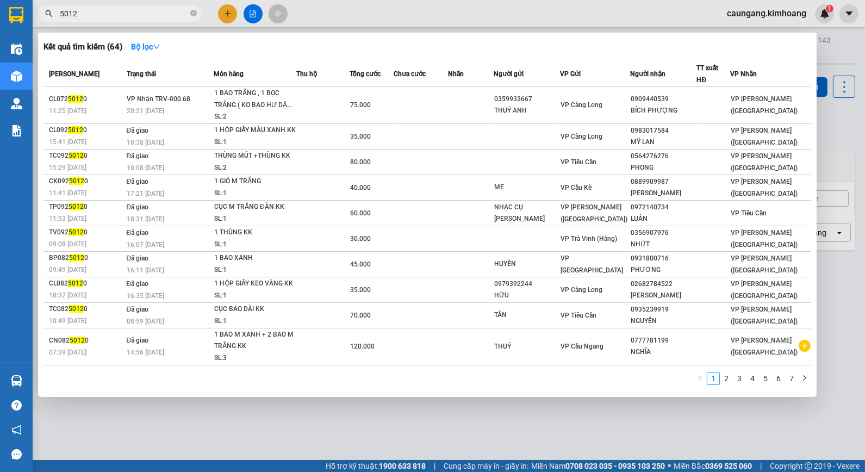
type input "50121"
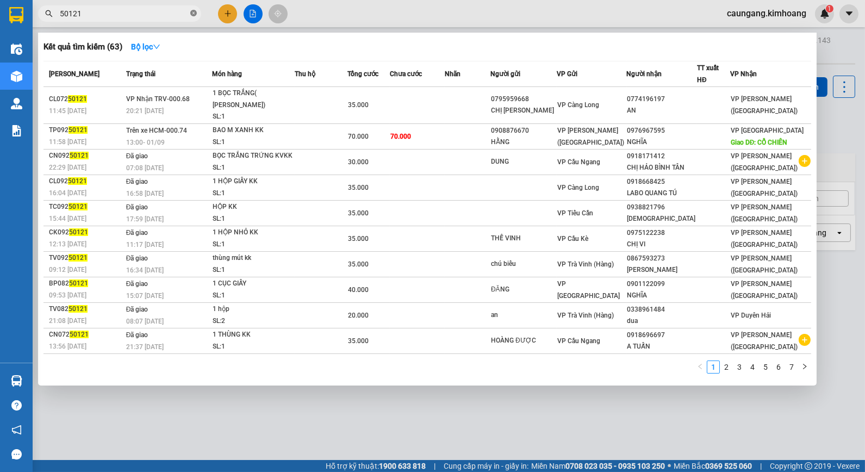
click at [192, 10] on icon "close-circle" at bounding box center [193, 13] width 7 height 7
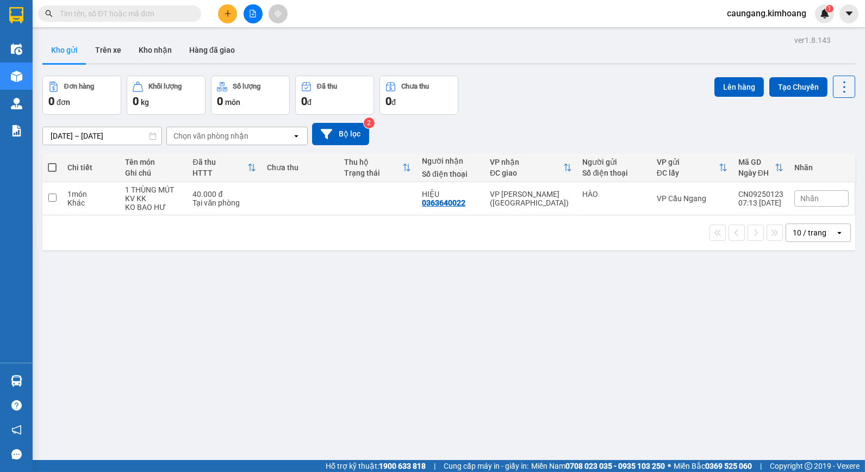
click at [157, 18] on input "text" at bounding box center [124, 14] width 128 height 12
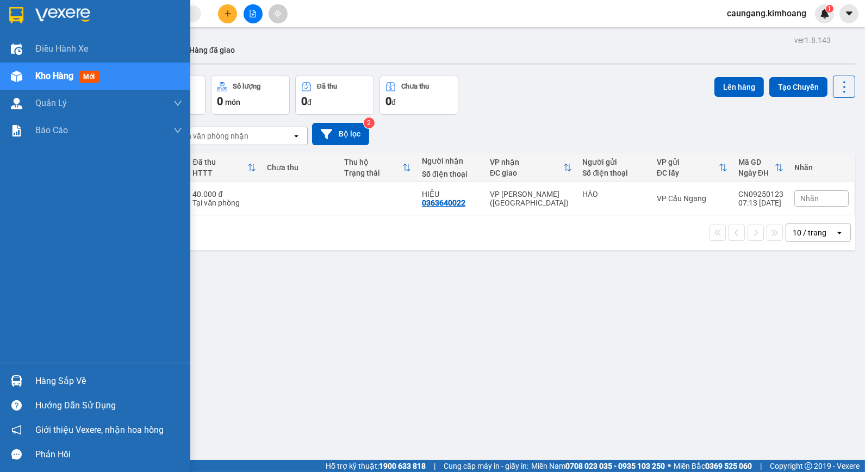
click at [52, 377] on div "Hàng sắp về" at bounding box center [108, 381] width 147 height 16
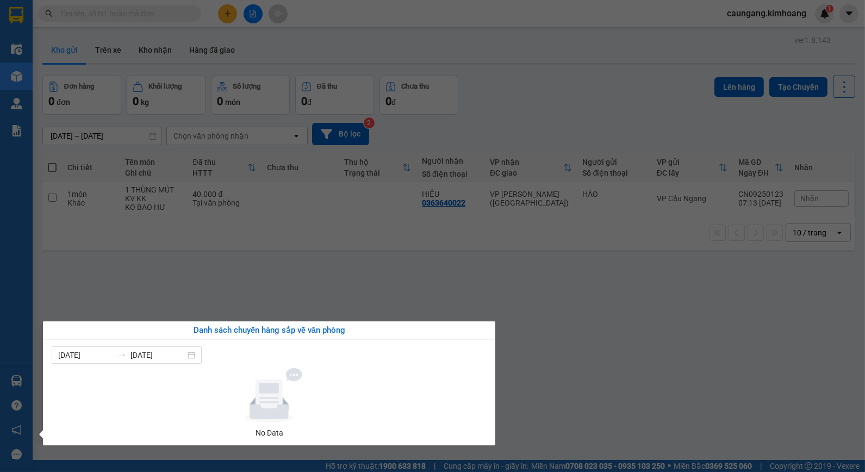
click at [607, 327] on section "Kết quả tìm kiếm ( 63 ) Bộ lọc Mã ĐH Trạng thái Món hàng Thu hộ Tổng cước Chưa …" at bounding box center [432, 236] width 865 height 472
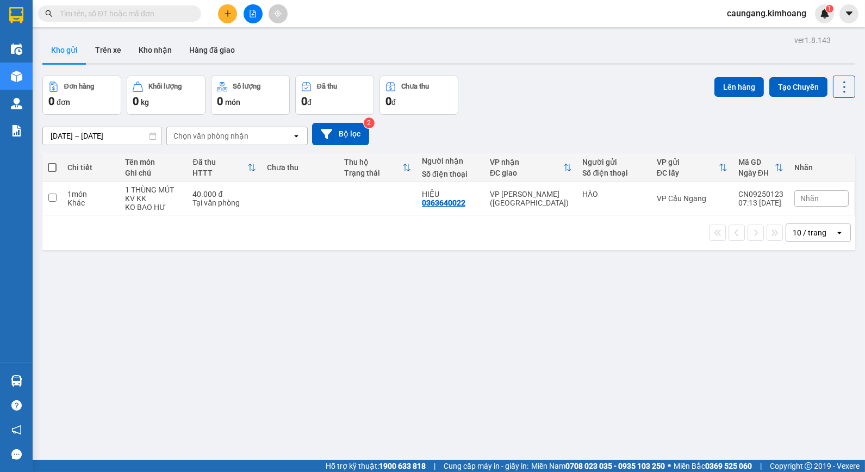
click at [162, 11] on input "text" at bounding box center [124, 14] width 128 height 12
click at [159, 13] on input "text" at bounding box center [124, 14] width 128 height 12
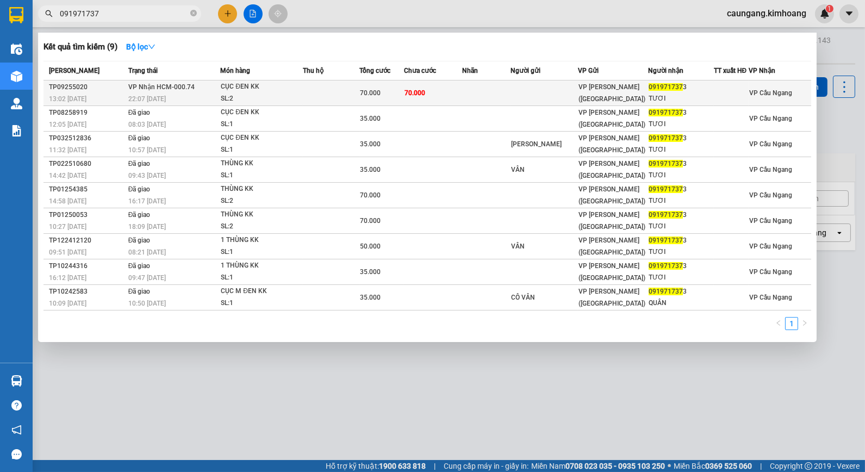
type input "091971737"
click at [484, 91] on td at bounding box center [486, 93] width 48 height 26
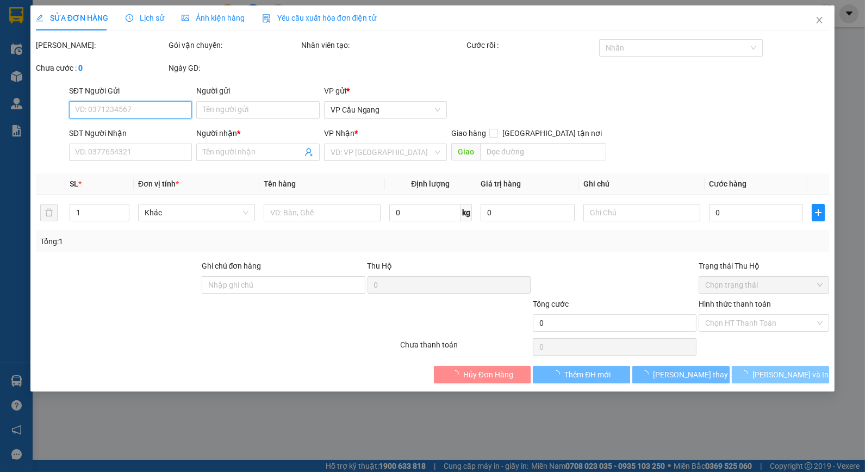
type input "0919717373"
type input "TƯƠI"
type input "70.000"
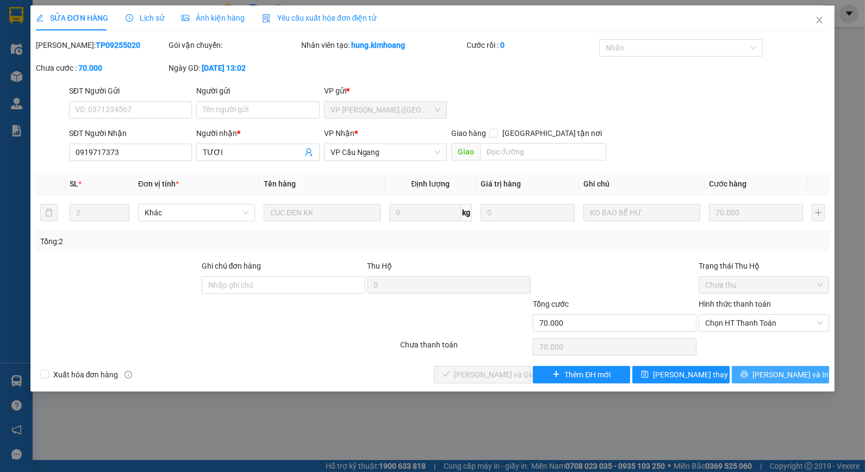
click at [768, 374] on button "[PERSON_NAME] và In" at bounding box center [780, 374] width 97 height 17
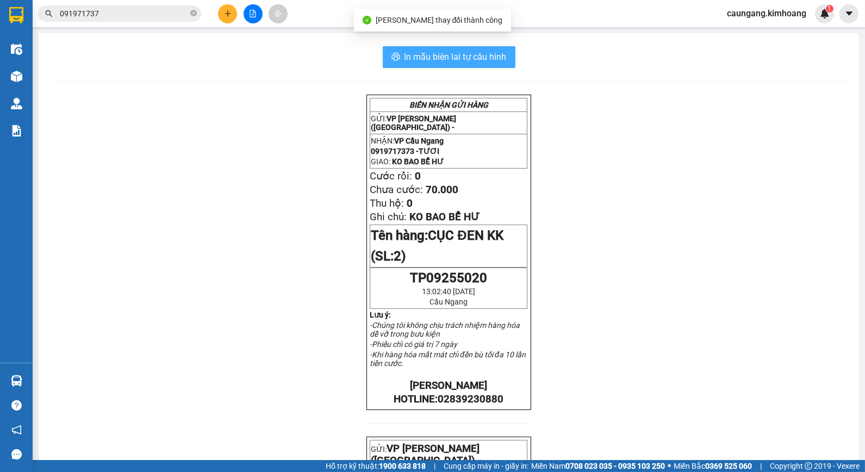
click at [466, 53] on span "In mẫu biên lai tự cấu hình" at bounding box center [455, 57] width 102 height 14
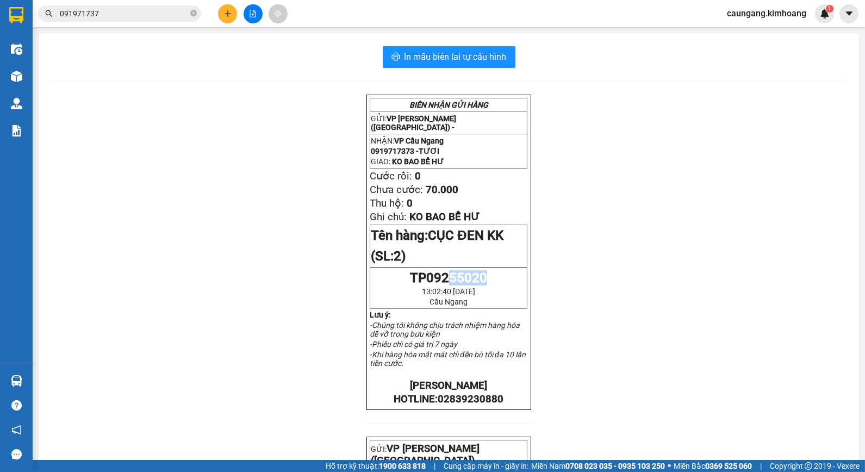
drag, startPoint x: 445, startPoint y: 288, endPoint x: 482, endPoint y: 289, distance: 37.0
click at [482, 285] on p "TP09255020" at bounding box center [448, 277] width 155 height 15
click at [603, 205] on div "BIÊN NHẬN GỬI HÀNG GỬI: VP [PERSON_NAME] ([GEOGRAPHIC_DATA]) - NHẬN: VP [GEOGRA…" at bounding box center [449, 402] width 794 height 614
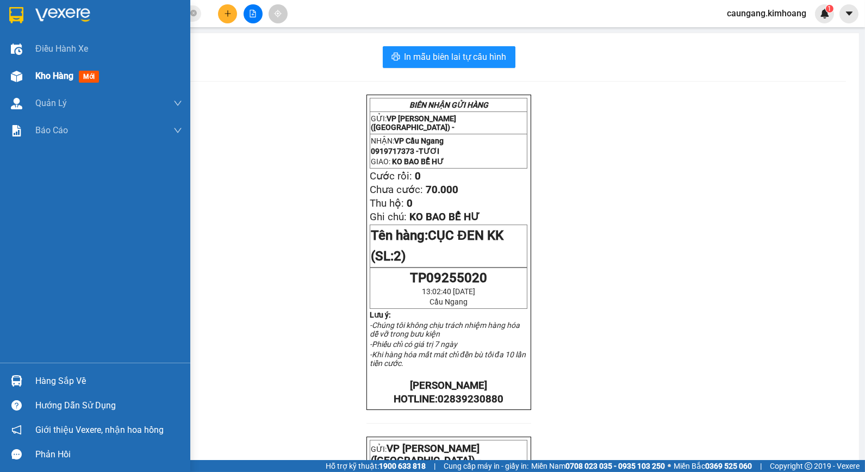
click at [30, 72] on div "Kho hàng mới" at bounding box center [95, 76] width 190 height 27
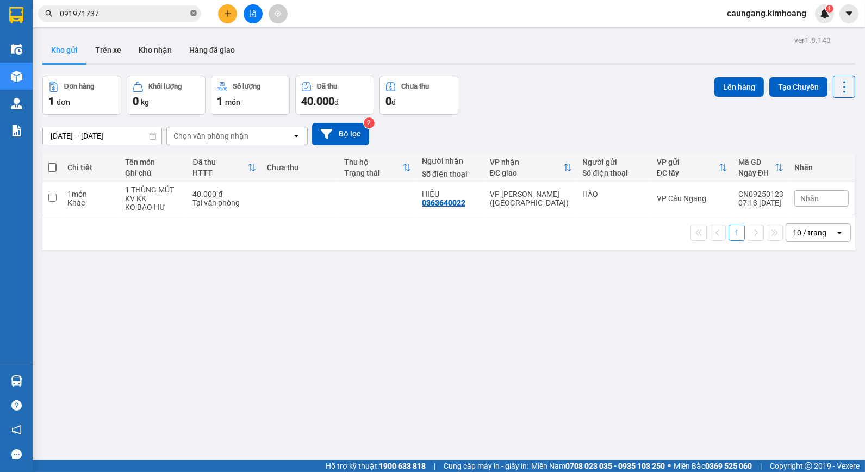
click at [194, 13] on icon "close-circle" at bounding box center [193, 13] width 7 height 7
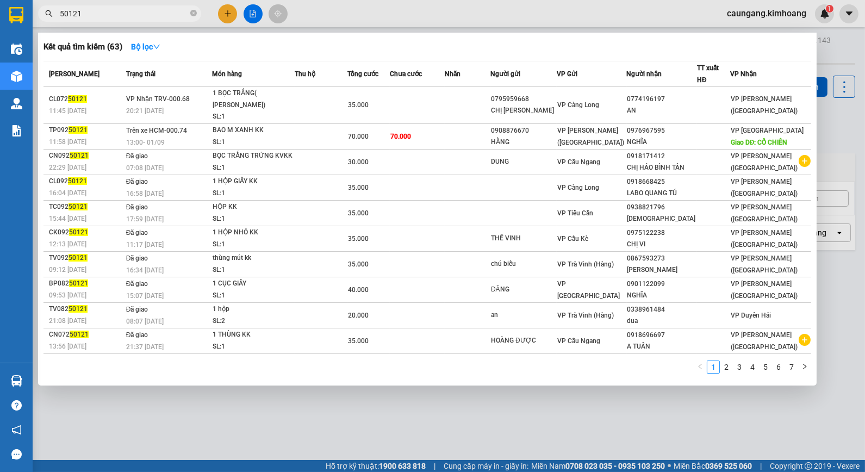
click at [151, 15] on input "50121" at bounding box center [124, 14] width 128 height 12
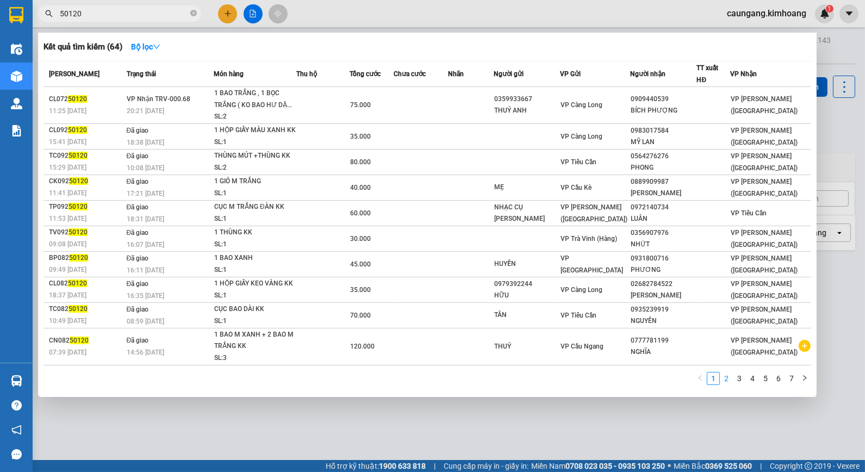
type input "50120"
click at [726, 377] on link "2" at bounding box center [726, 378] width 12 height 12
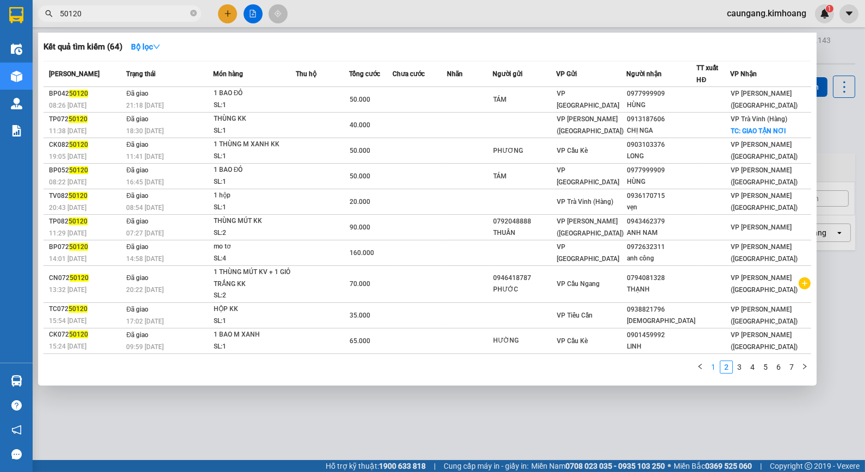
click at [714, 364] on link "1" at bounding box center [713, 367] width 12 height 12
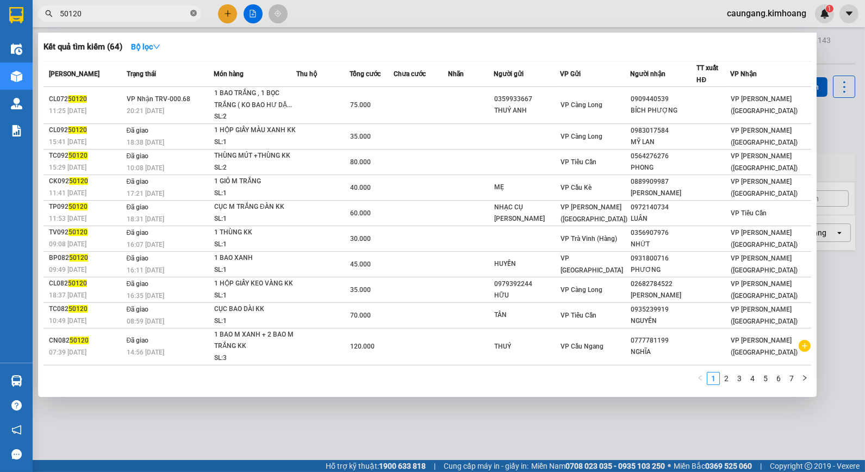
click at [192, 13] on icon "close-circle" at bounding box center [193, 13] width 7 height 7
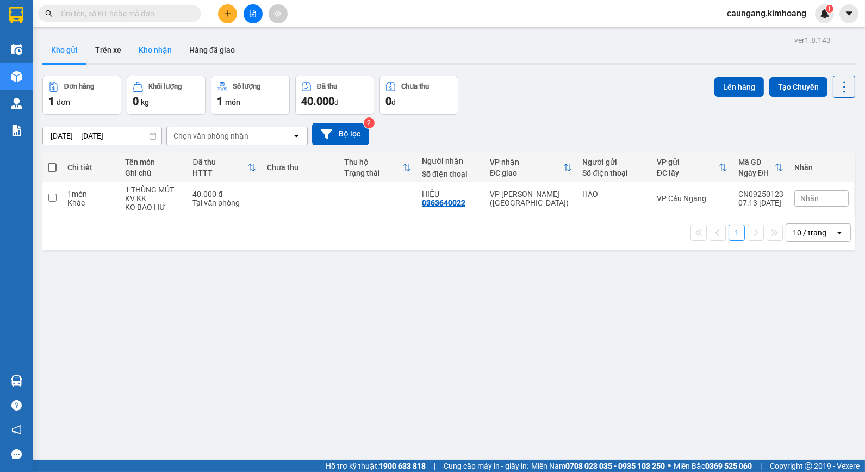
click at [158, 51] on button "Kho nhận" at bounding box center [155, 50] width 51 height 26
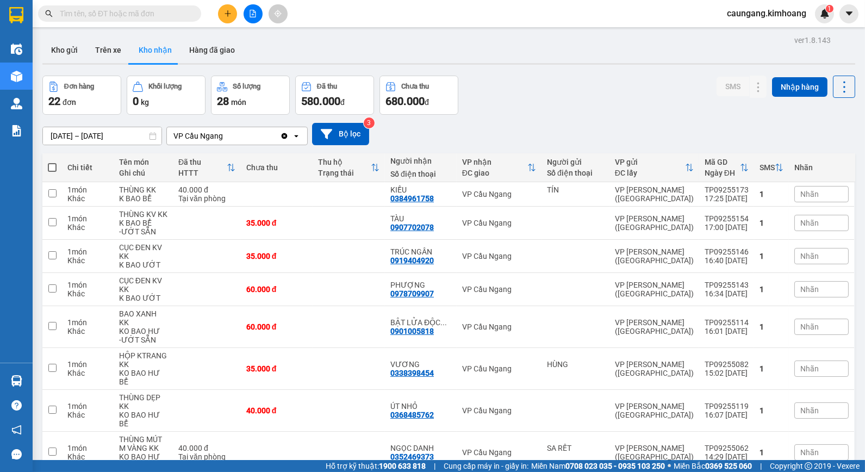
scroll to position [73, 0]
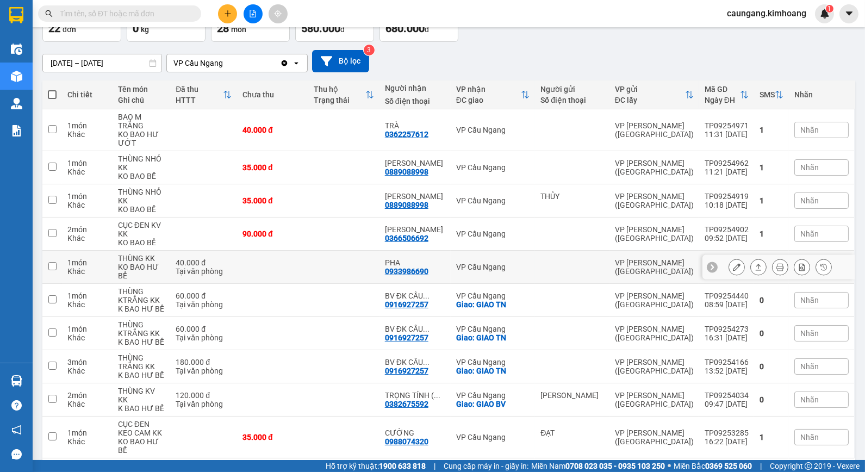
scroll to position [82, 0]
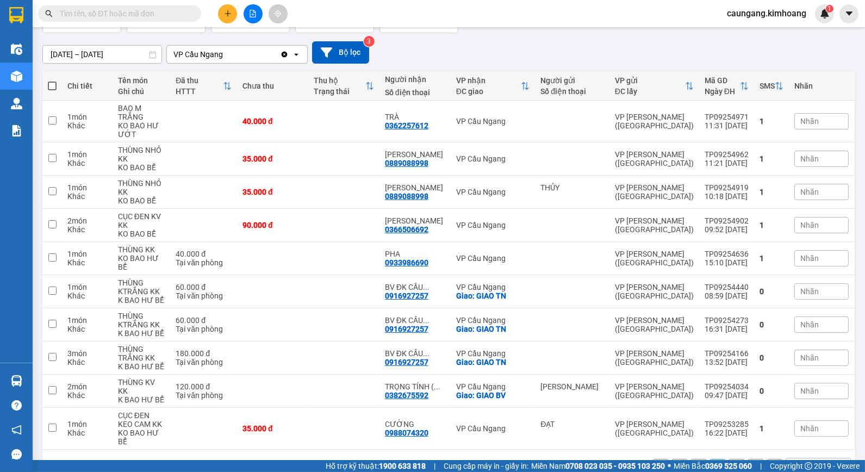
click at [690, 459] on button "1" at bounding box center [698, 467] width 16 height 16
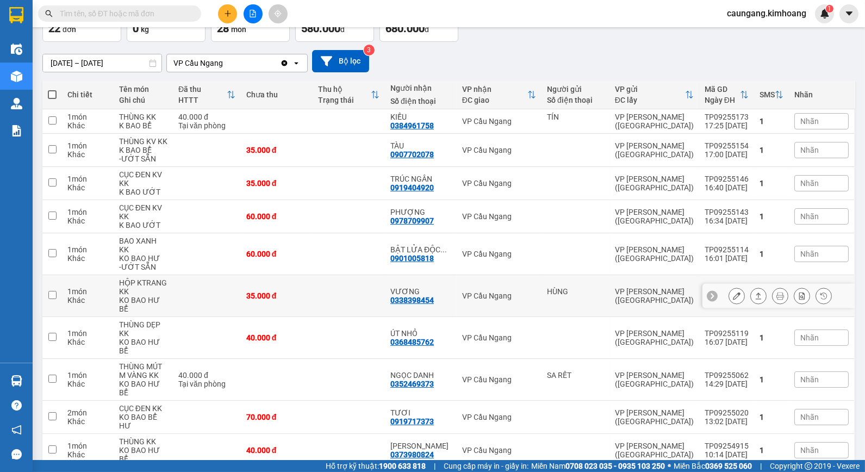
scroll to position [0, 0]
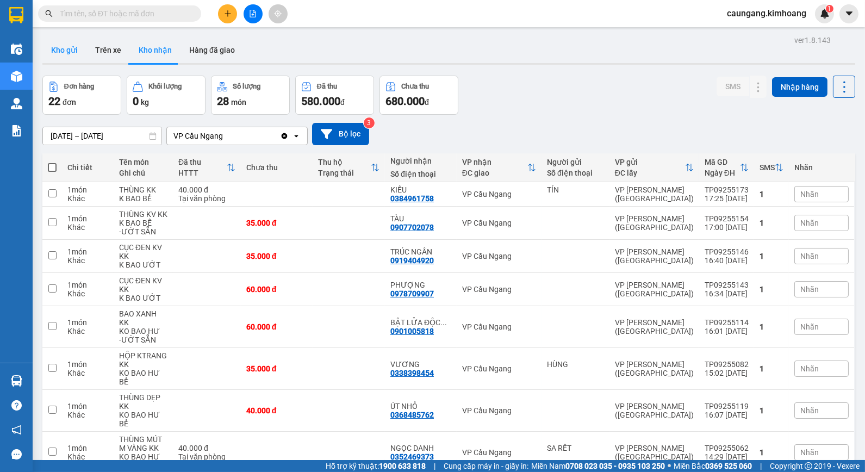
click at [67, 45] on button "Kho gửi" at bounding box center [64, 50] width 44 height 26
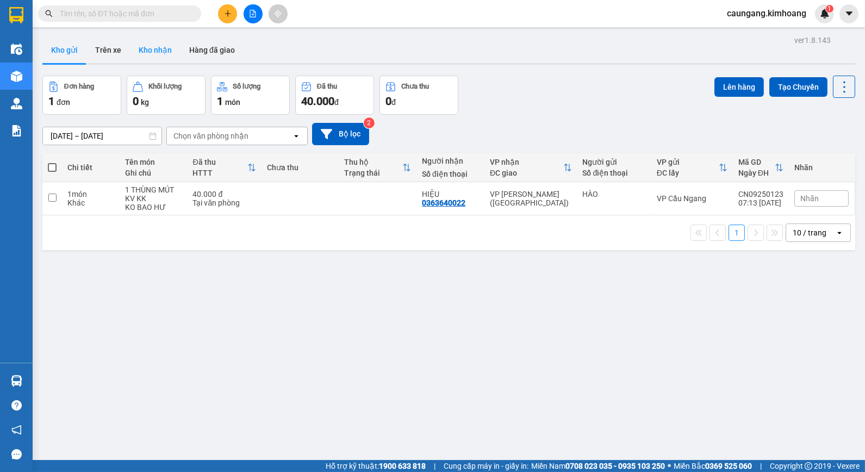
click at [158, 47] on button "Kho nhận" at bounding box center [155, 50] width 51 height 26
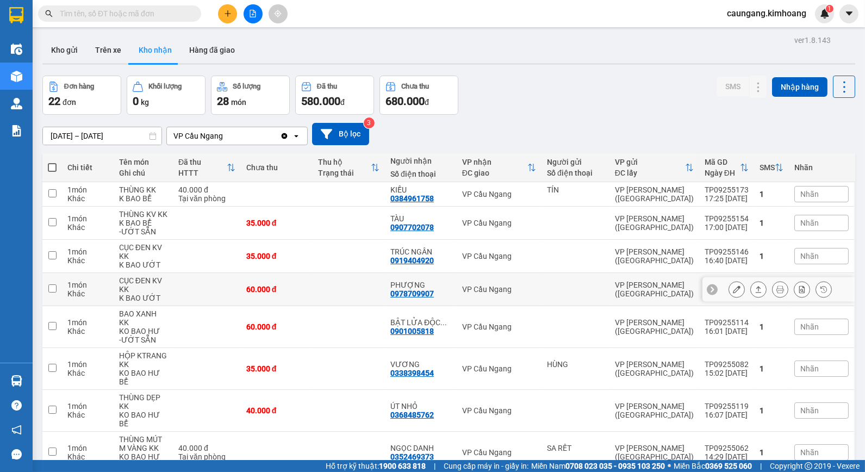
scroll to position [73, 0]
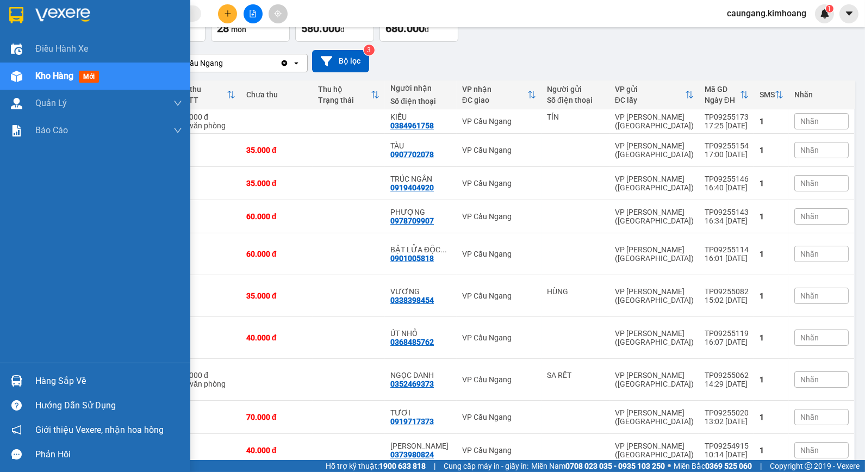
click at [51, 381] on div "Hàng sắp về" at bounding box center [108, 381] width 147 height 16
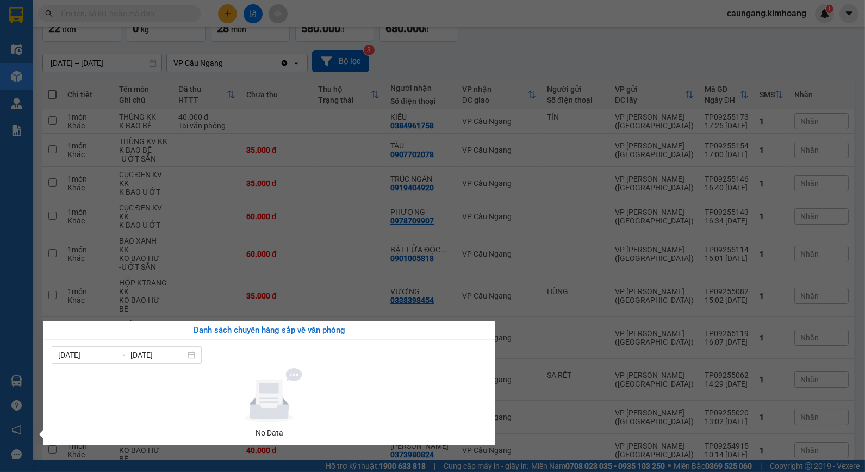
click at [517, 438] on section "Kết quả tìm kiếm ( 64 ) Bộ lọc Mã ĐH Trạng thái Món hàng Thu hộ Tổng cước Chưa …" at bounding box center [432, 236] width 865 height 472
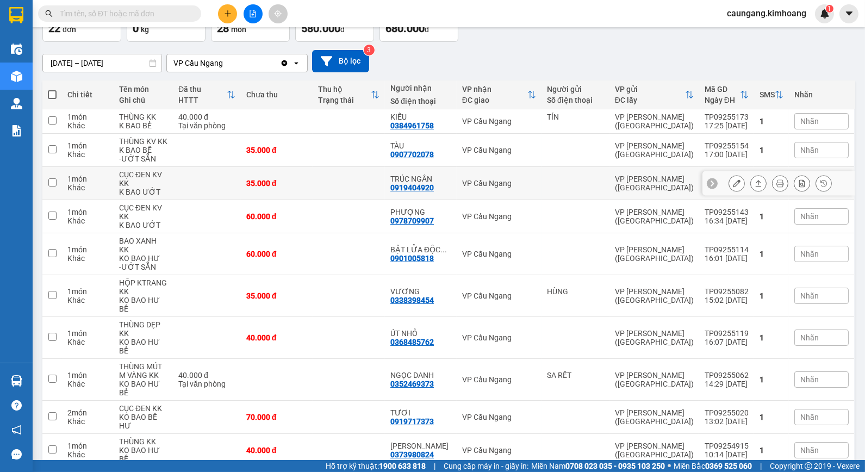
scroll to position [0, 0]
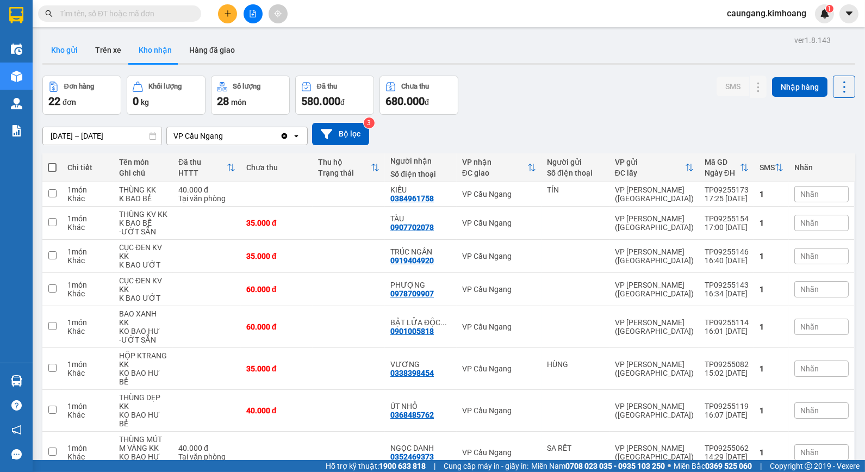
click at [66, 46] on button "Kho gửi" at bounding box center [64, 50] width 44 height 26
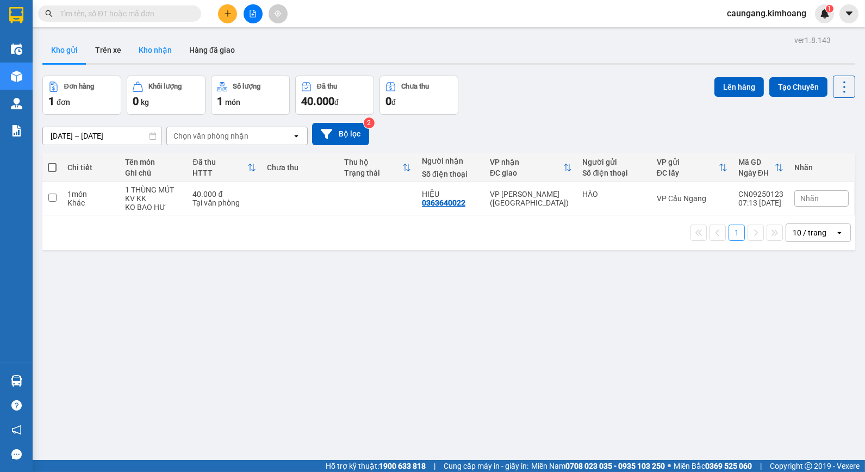
click at [153, 46] on button "Kho nhận" at bounding box center [155, 50] width 51 height 26
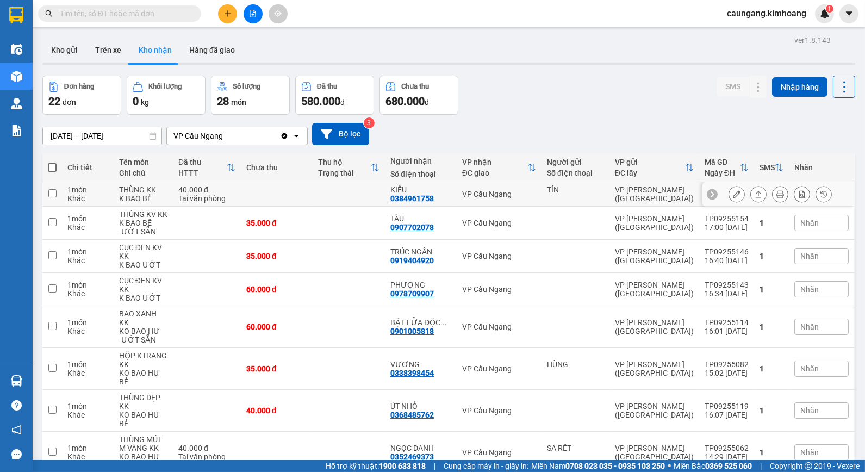
scroll to position [73, 0]
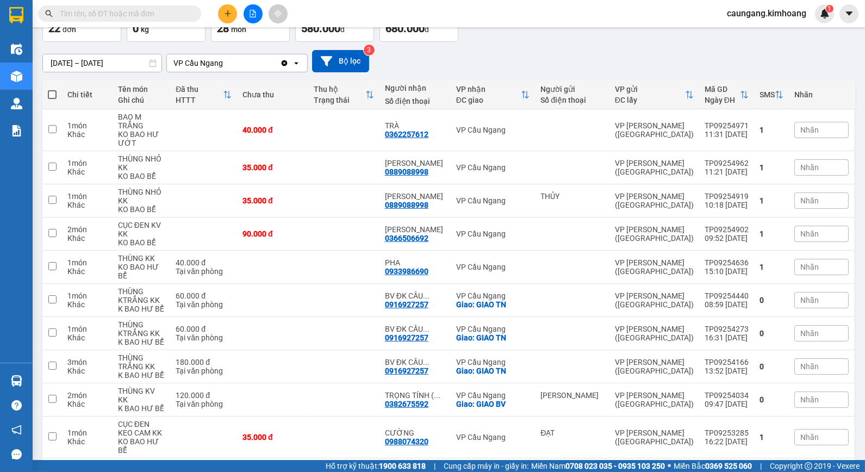
click at [169, 16] on input "text" at bounding box center [124, 14] width 128 height 12
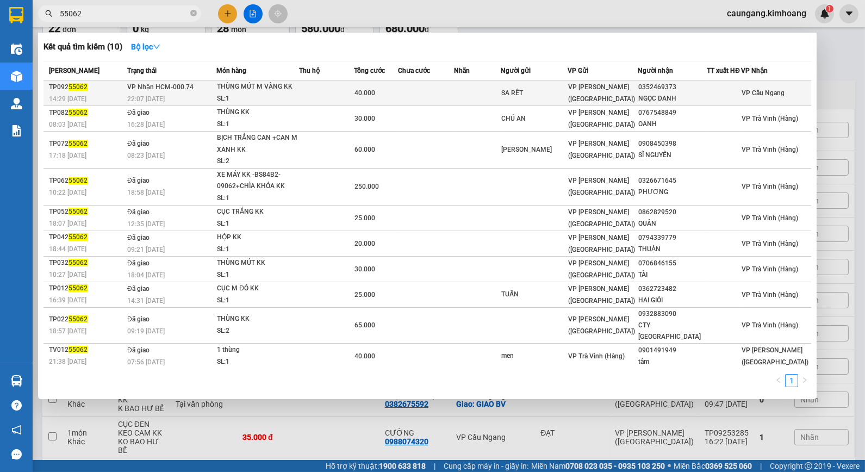
type input "55062"
click at [437, 92] on td at bounding box center [425, 93] width 55 height 26
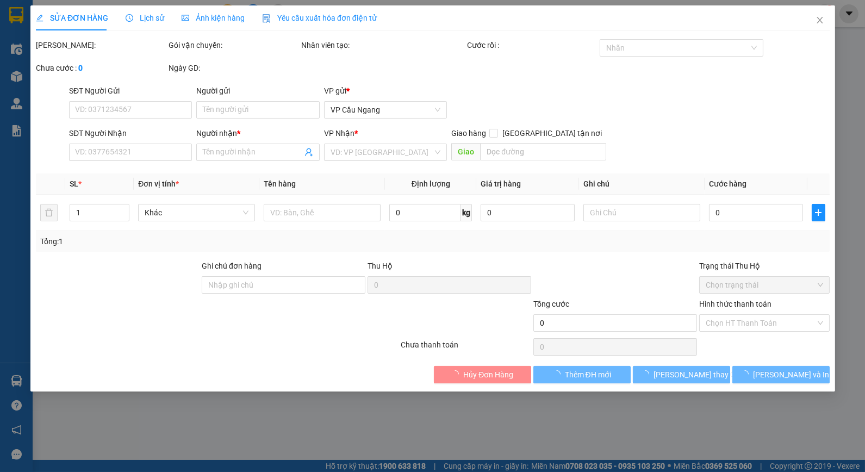
type input "SA RẾT"
type input "0352469373"
type input "NGỌC DANH"
type input "40.000"
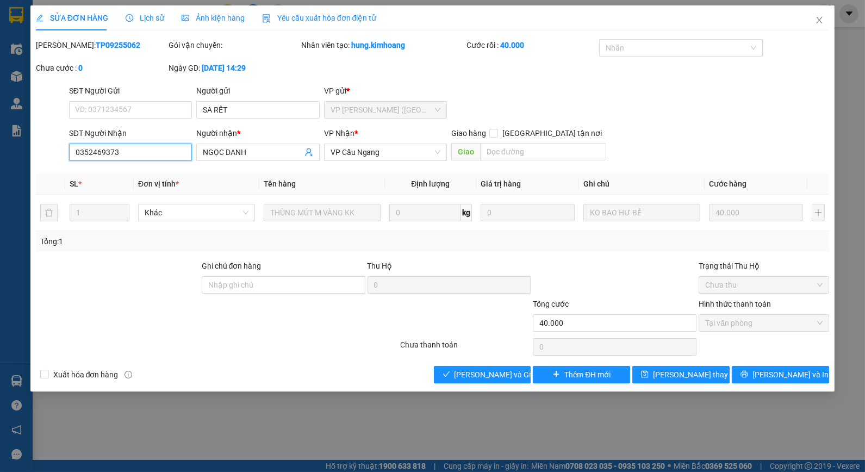
drag, startPoint x: 92, startPoint y: 152, endPoint x: 103, endPoint y: 158, distance: 12.2
click at [103, 158] on input "0352469373" at bounding box center [130, 152] width 123 height 17
drag, startPoint x: 84, startPoint y: 47, endPoint x: 113, endPoint y: 46, distance: 28.9
click at [113, 46] on div "Mã ĐH: TP09255062" at bounding box center [101, 45] width 130 height 12
drag, startPoint x: 357, startPoint y: 114, endPoint x: 91, endPoint y: 149, distance: 268.2
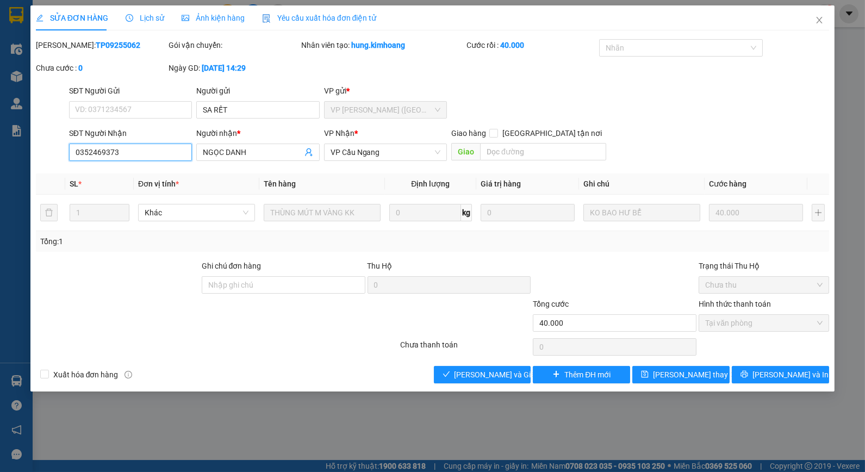
click at [91, 149] on input "0352469373" at bounding box center [130, 152] width 123 height 17
drag, startPoint x: 91, startPoint y: 149, endPoint x: 103, endPoint y: 151, distance: 12.5
click at [103, 151] on input "0352469373" at bounding box center [130, 152] width 123 height 17
click at [92, 278] on div at bounding box center [118, 279] width 166 height 38
drag, startPoint x: 90, startPoint y: 149, endPoint x: 102, endPoint y: 154, distance: 12.7
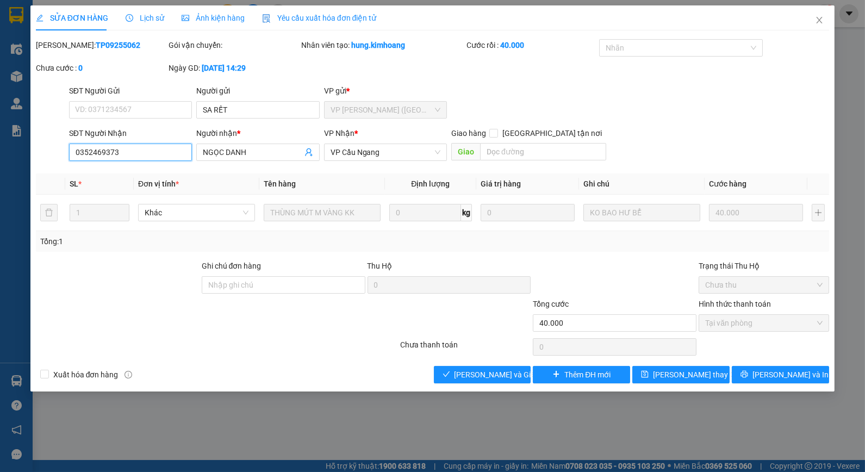
click at [102, 154] on input "0352469373" at bounding box center [130, 152] width 123 height 17
click at [557, 85] on div "SĐT Người Gửi VD: 0371234567 Người gửi SA RẾT VP gửi * VP [PERSON_NAME] ([GEOGR…" at bounding box center [449, 104] width 765 height 38
click at [818, 20] on icon "close" at bounding box center [819, 20] width 9 height 9
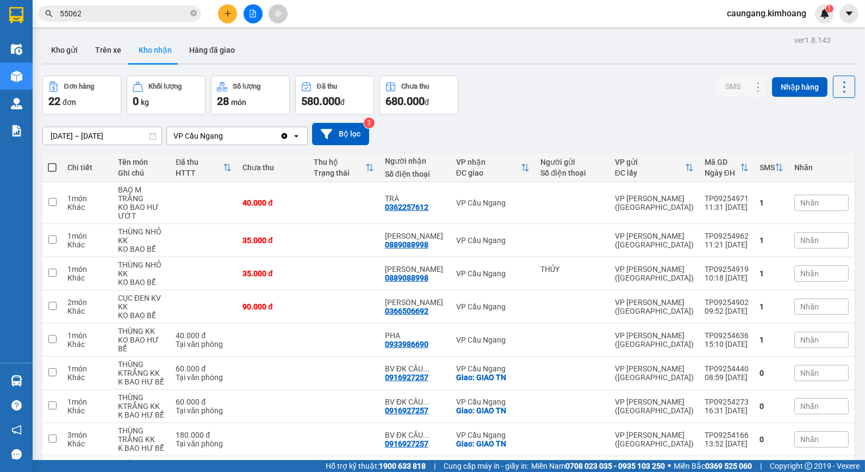
scroll to position [82, 0]
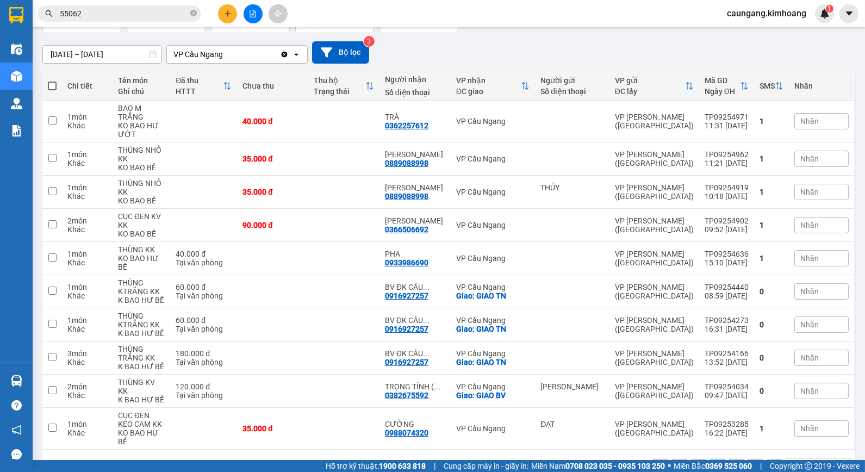
click at [691, 459] on button "1" at bounding box center [698, 467] width 16 height 16
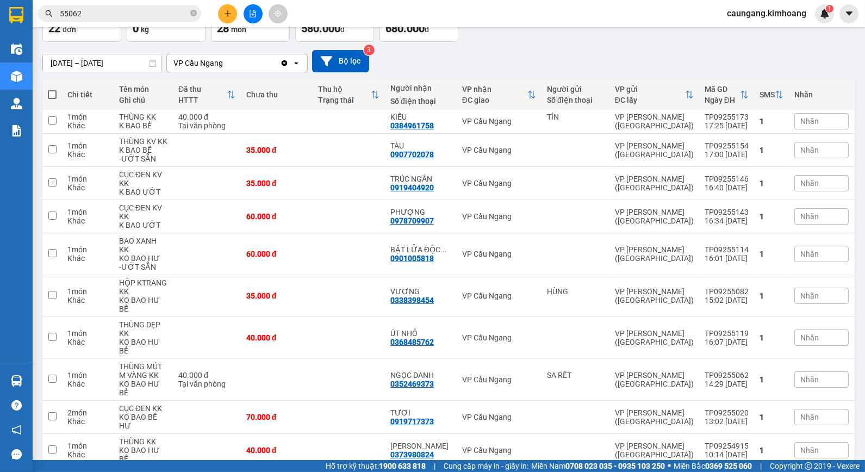
scroll to position [0, 0]
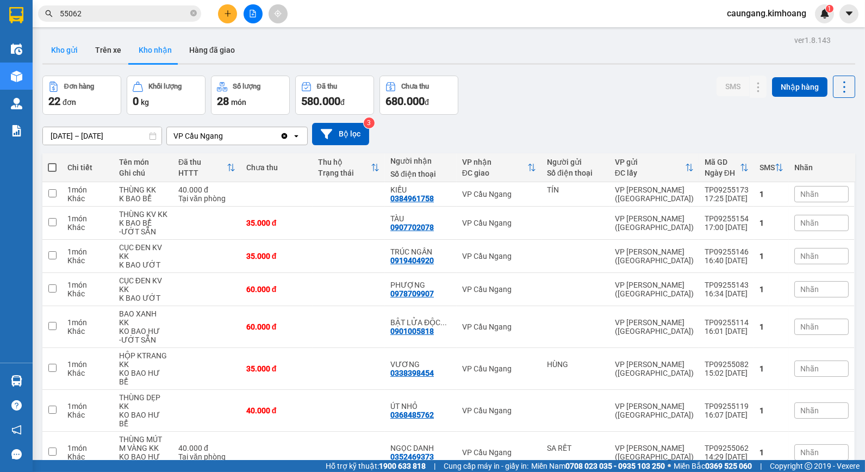
click at [71, 50] on button "Kho gửi" at bounding box center [64, 50] width 44 height 26
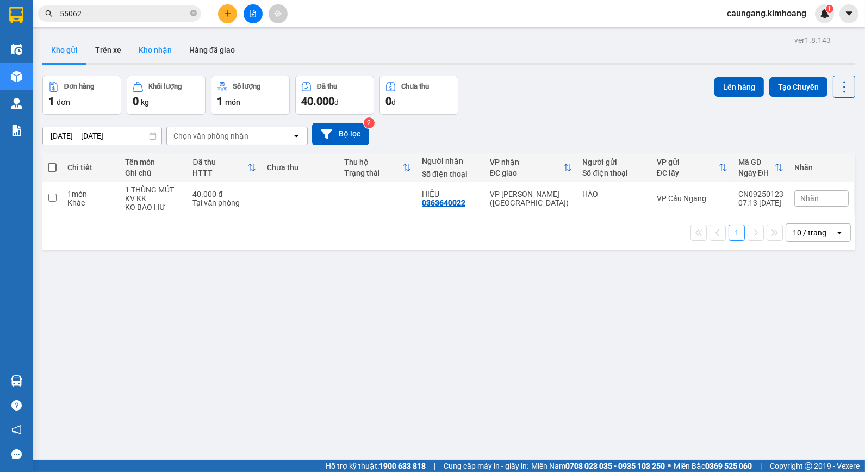
click at [145, 40] on button "Kho nhận" at bounding box center [155, 50] width 51 height 26
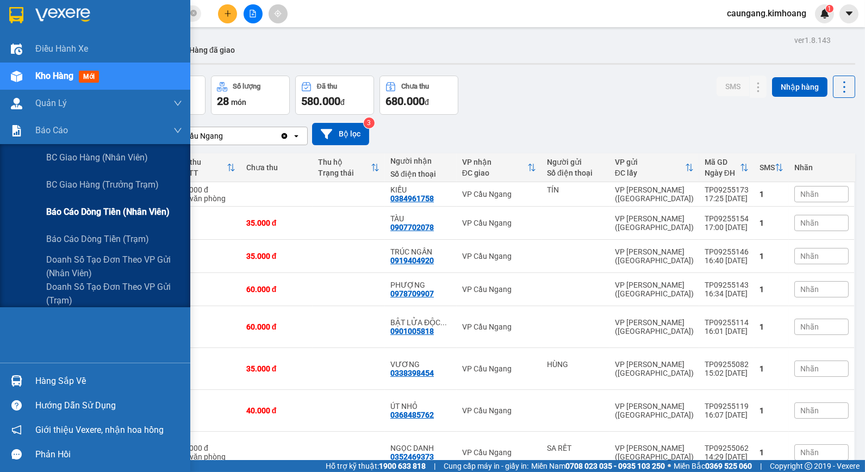
click at [52, 208] on span "Báo cáo dòng tiền (nhân viên)" at bounding box center [107, 212] width 123 height 14
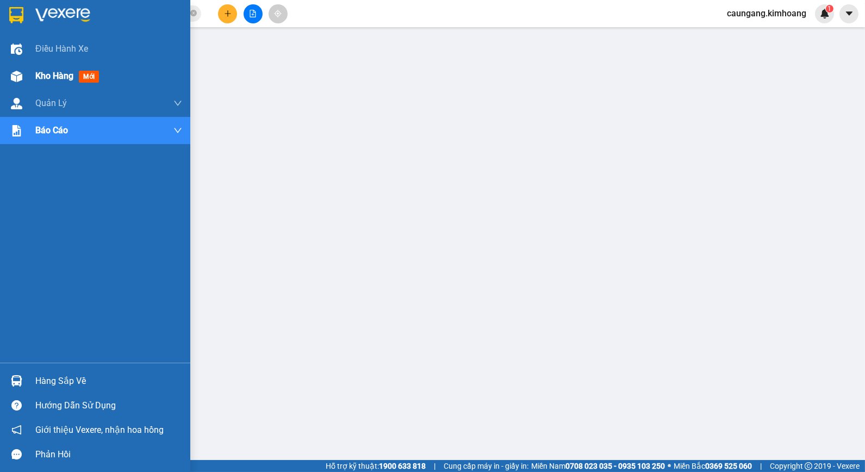
click at [44, 79] on span "Kho hàng" at bounding box center [54, 76] width 38 height 10
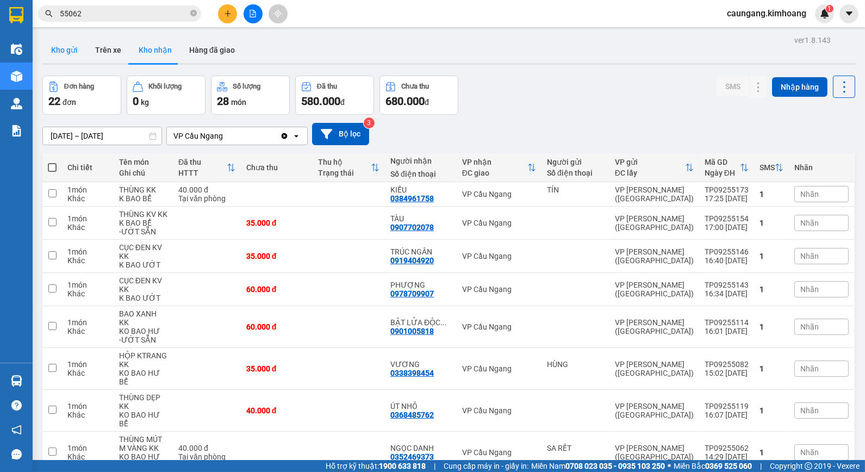
click at [70, 46] on button "Kho gửi" at bounding box center [64, 50] width 44 height 26
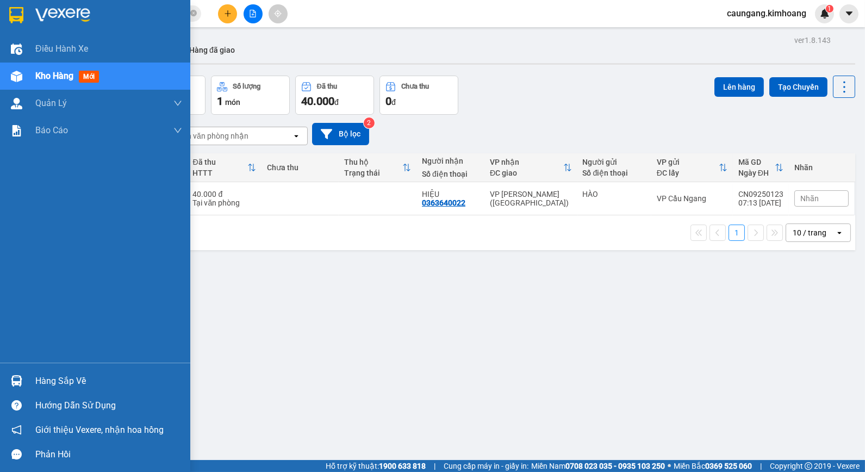
click at [43, 378] on div "Hàng sắp về" at bounding box center [108, 381] width 147 height 16
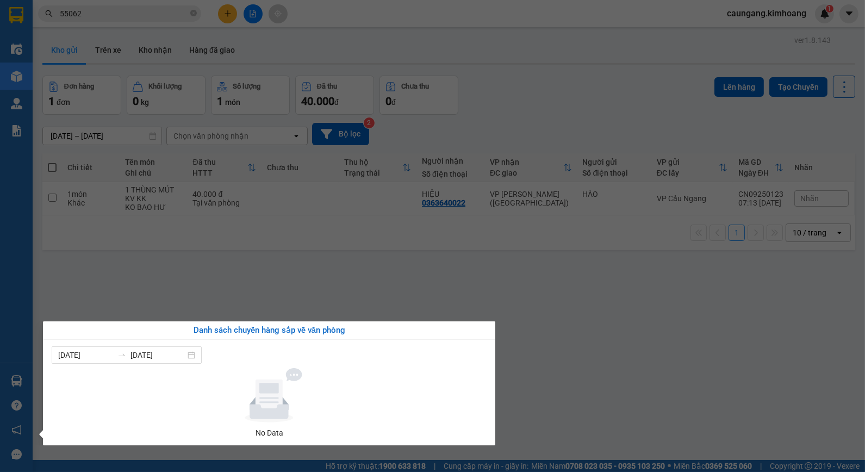
click at [540, 286] on section "Kết quả tìm kiếm ( 10 ) Bộ lọc Mã ĐH Trạng thái Món hàng Thu hộ Tổng cước Chưa …" at bounding box center [432, 236] width 865 height 472
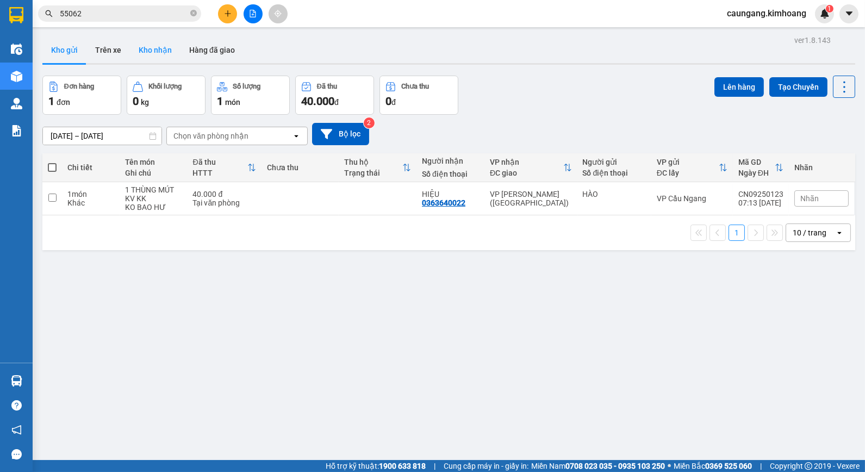
click at [146, 49] on button "Kho nhận" at bounding box center [155, 50] width 51 height 26
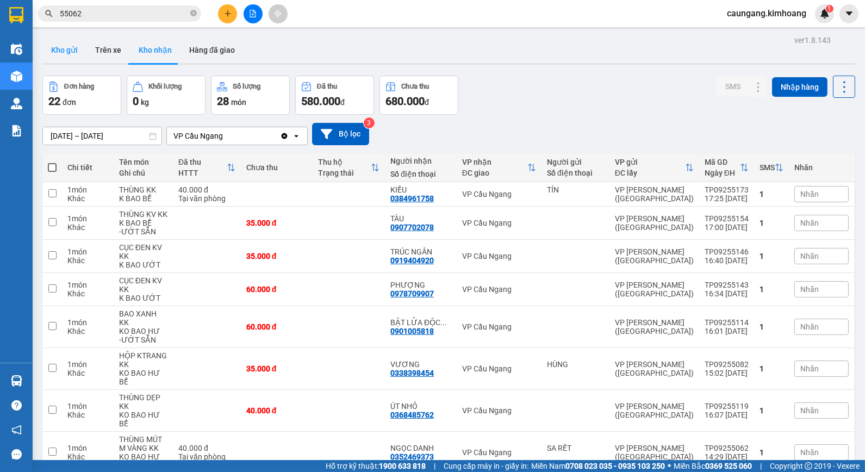
click at [71, 45] on button "Kho gửi" at bounding box center [64, 50] width 44 height 26
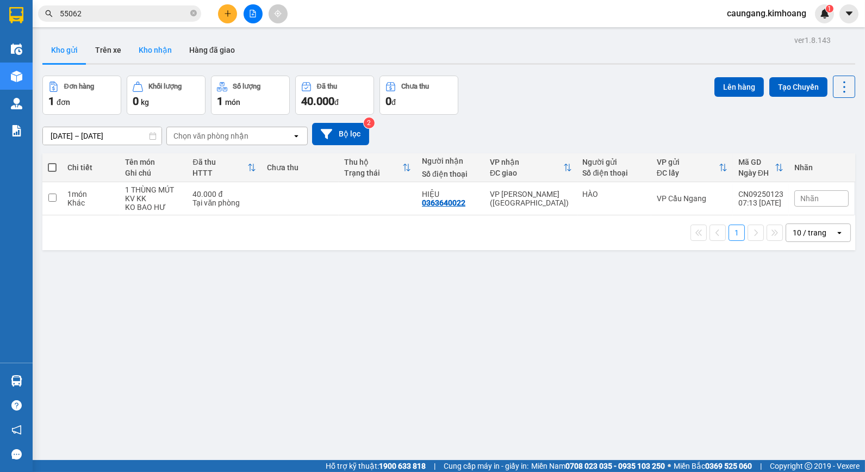
click at [154, 52] on button "Kho nhận" at bounding box center [155, 50] width 51 height 26
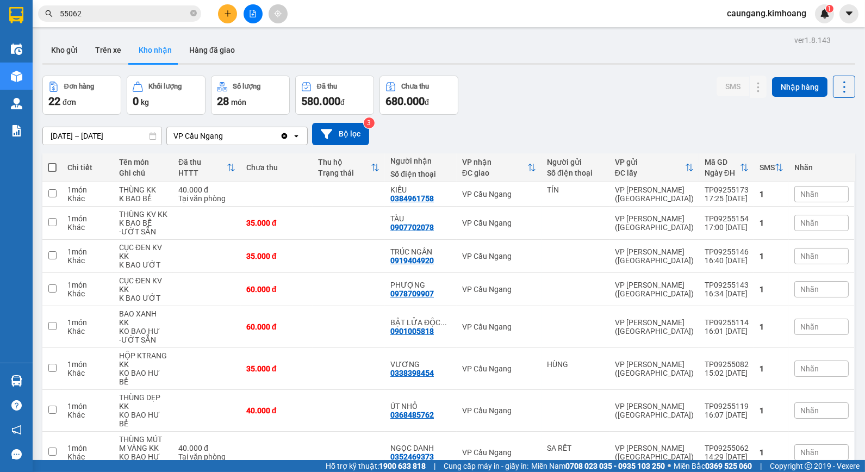
scroll to position [73, 0]
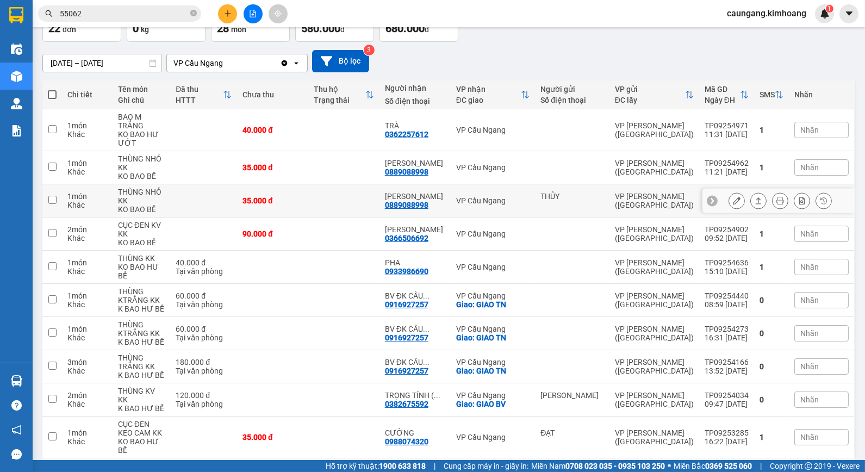
scroll to position [82, 0]
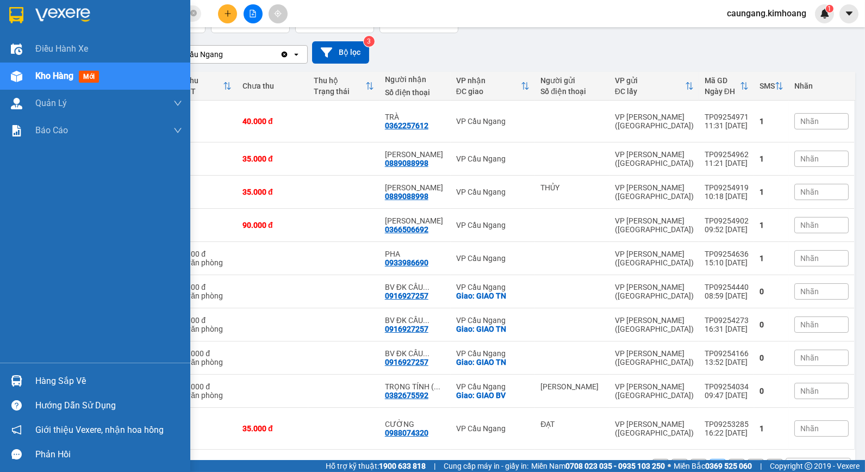
click at [28, 381] on div "Hàng sắp về" at bounding box center [95, 381] width 190 height 24
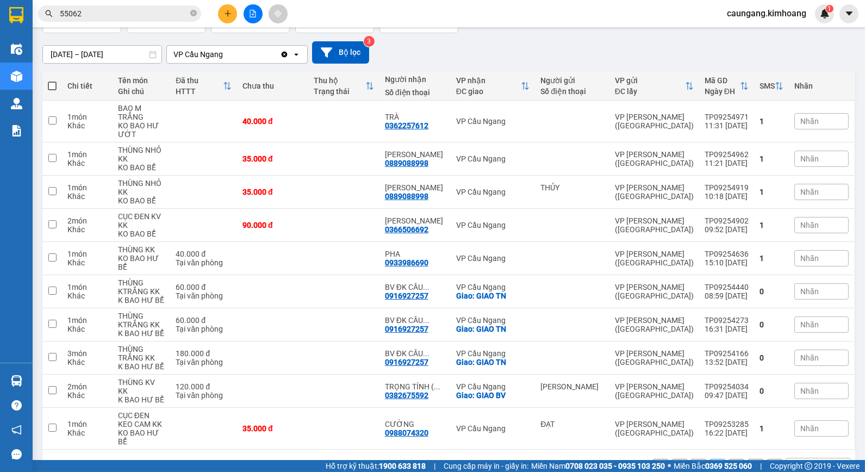
click at [604, 440] on section "Kết quả tìm kiếm ( 10 ) Bộ lọc Mã ĐH Trạng thái Món hàng Thu hộ Tổng cước Chưa …" at bounding box center [432, 236] width 865 height 472
click at [733, 459] on button "3" at bounding box center [736, 467] width 16 height 16
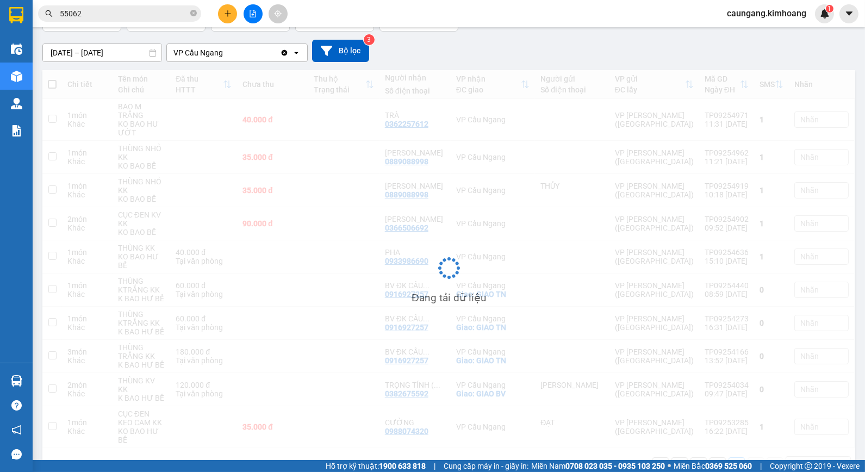
scroll to position [50, 0]
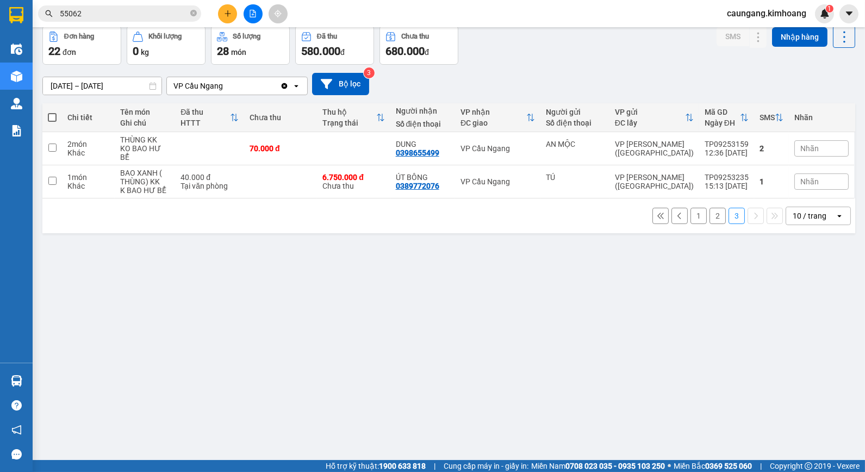
click at [690, 208] on button "1" at bounding box center [698, 216] width 16 height 16
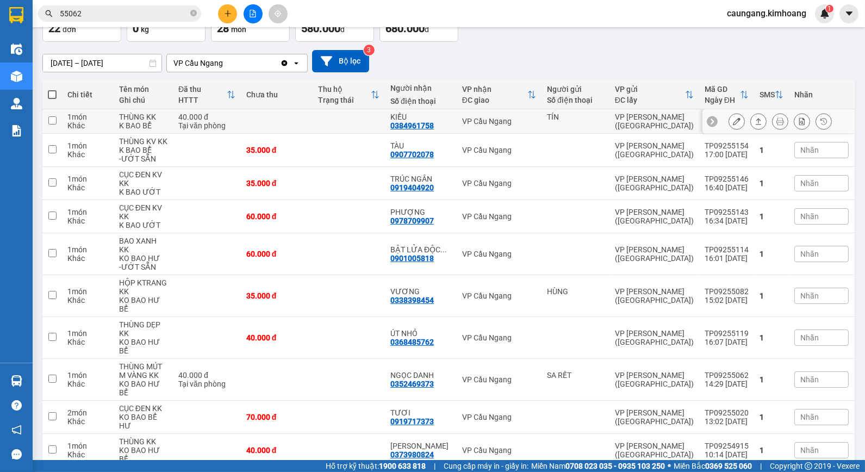
scroll to position [0, 0]
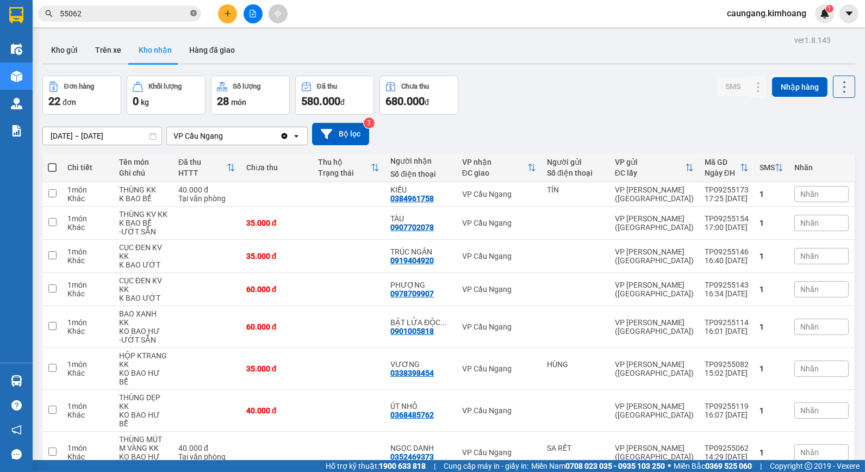
click at [192, 12] on icon "close-circle" at bounding box center [193, 13] width 7 height 7
click at [177, 17] on input "text" at bounding box center [124, 14] width 128 height 12
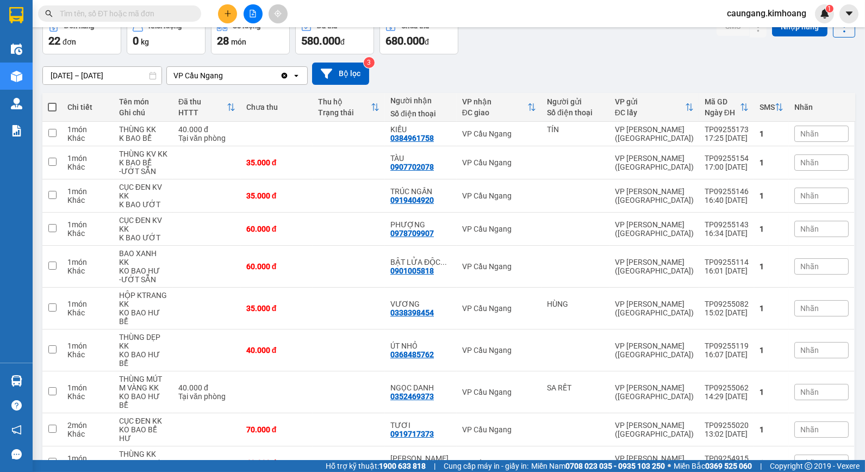
click at [169, 11] on input "text" at bounding box center [124, 14] width 128 height 12
click at [159, 10] on input "text" at bounding box center [124, 14] width 128 height 12
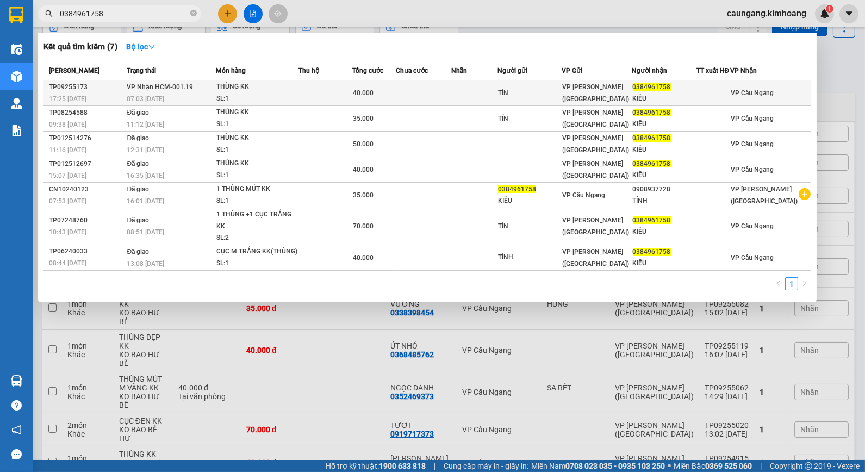
type input "0384961758"
click at [439, 89] on td at bounding box center [423, 93] width 55 height 26
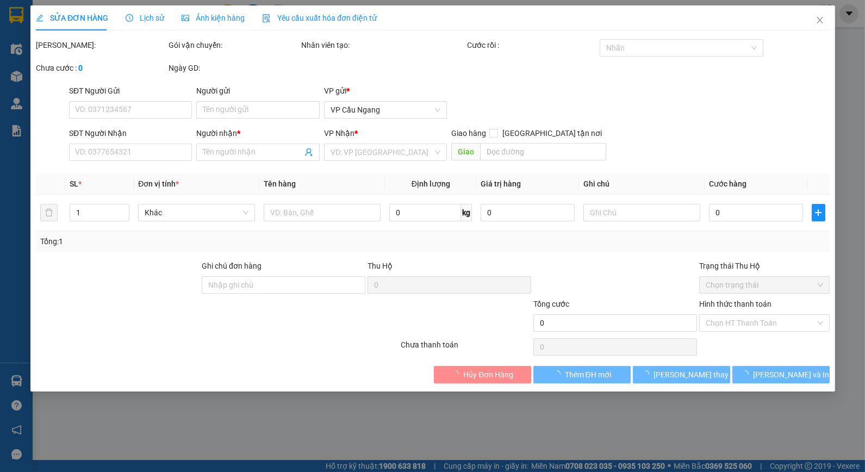
type input "TÍN"
type input "0384961758"
type input "KIỀU"
type input "40.000"
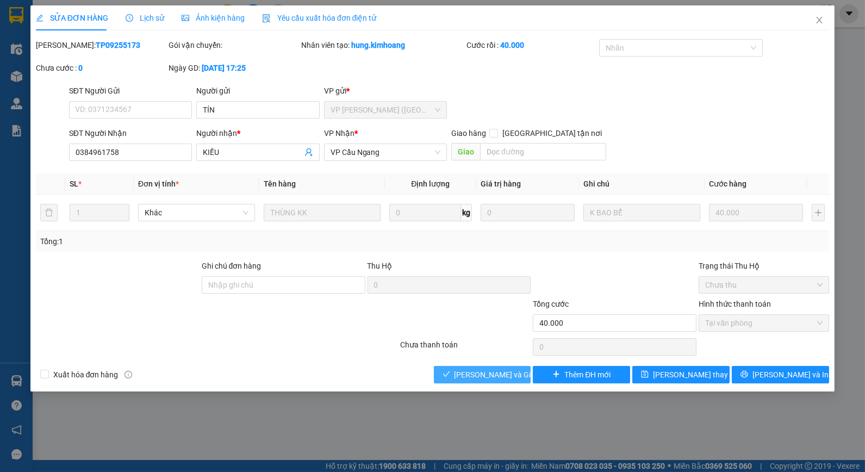
click at [502, 381] on span "[PERSON_NAME] và Giao hàng" at bounding box center [506, 375] width 104 height 12
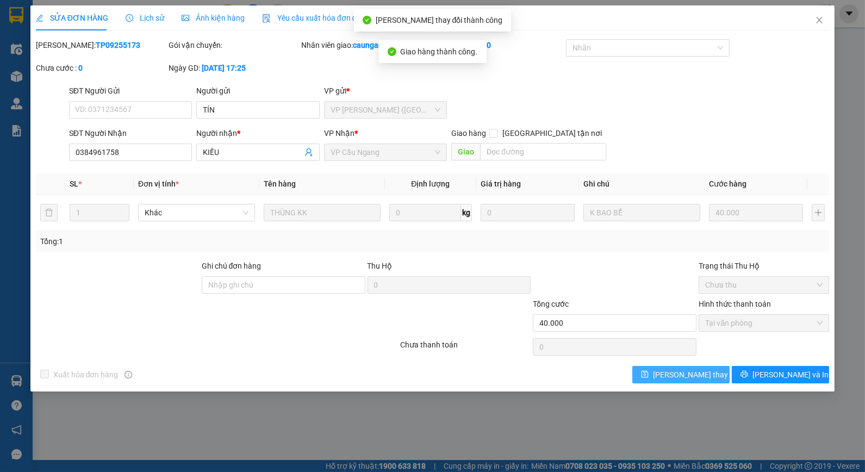
click at [653, 377] on button "[PERSON_NAME] thay đổi" at bounding box center [680, 374] width 97 height 17
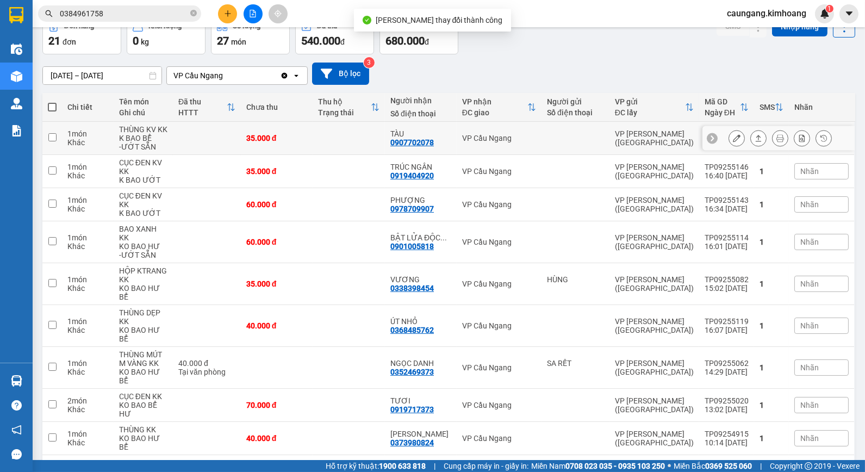
scroll to position [82, 0]
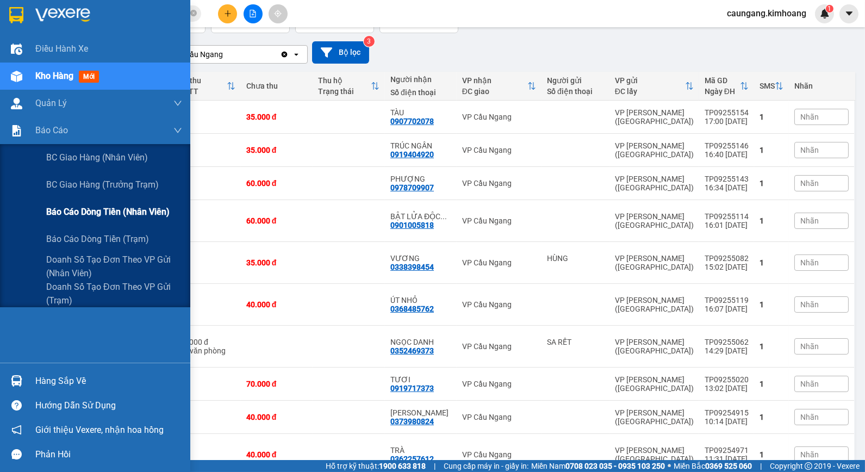
click at [80, 209] on span "Báo cáo dòng tiền (nhân viên)" at bounding box center [107, 212] width 123 height 14
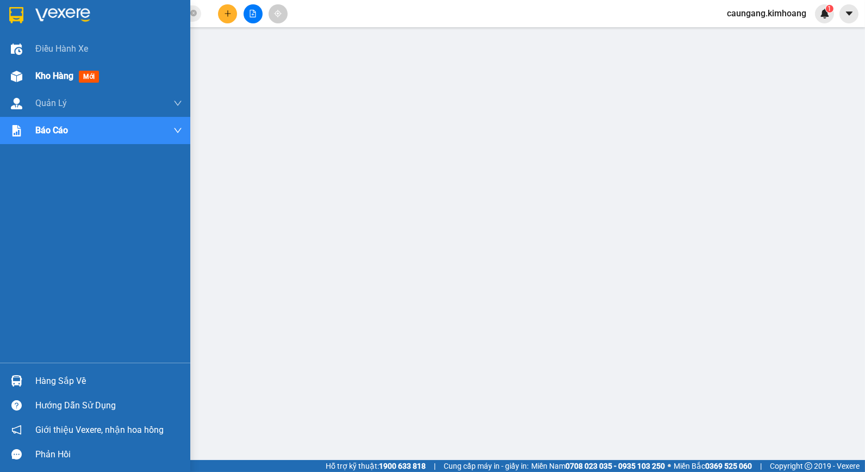
click at [15, 80] on img at bounding box center [16, 76] width 11 height 11
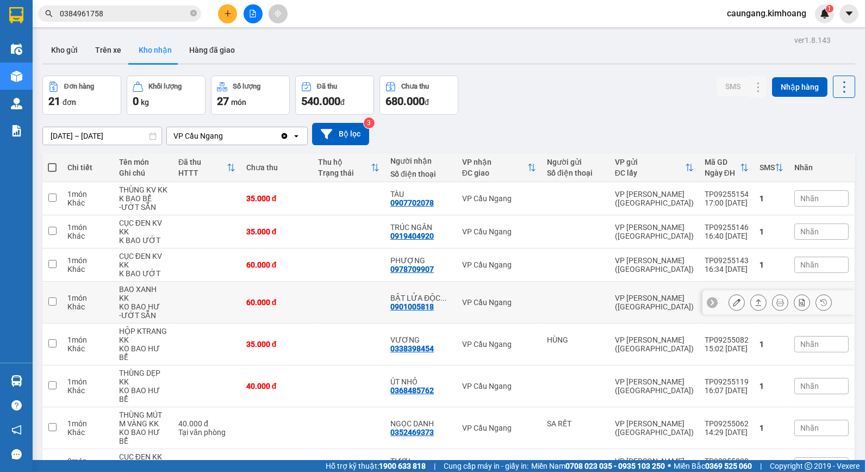
scroll to position [82, 0]
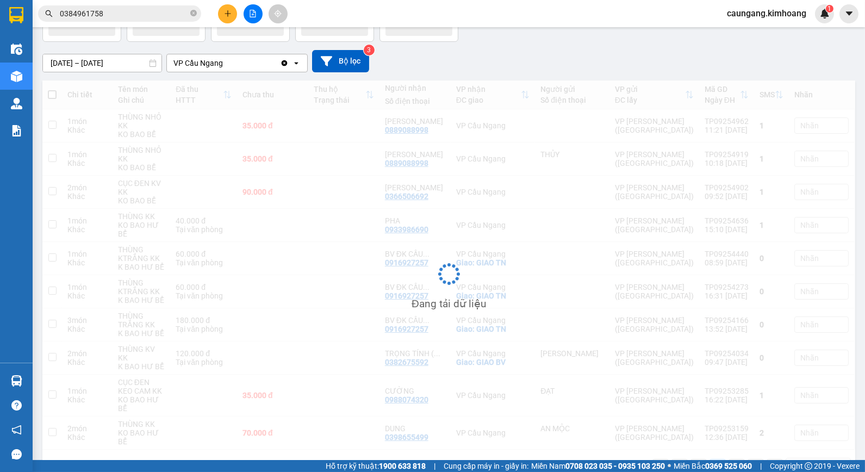
scroll to position [73, 0]
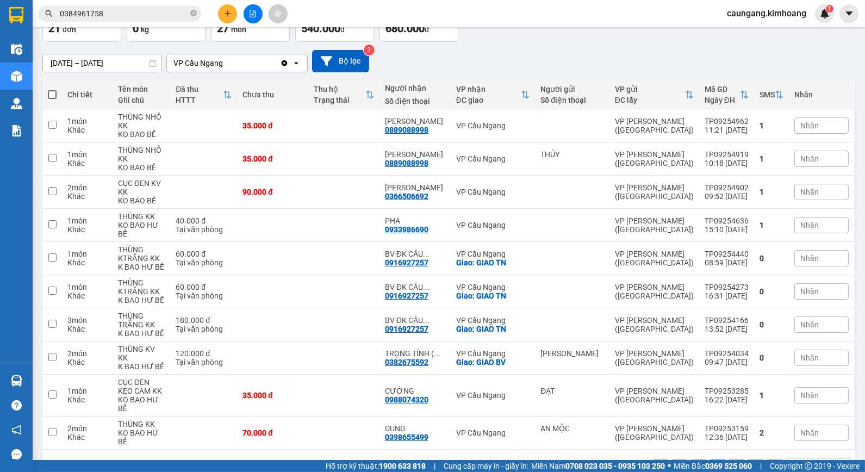
click at [692, 459] on button "1" at bounding box center [698, 467] width 16 height 16
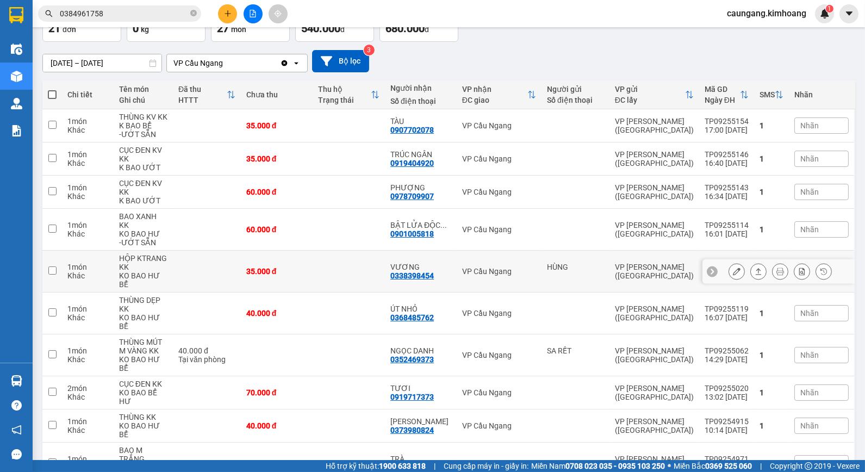
scroll to position [0, 0]
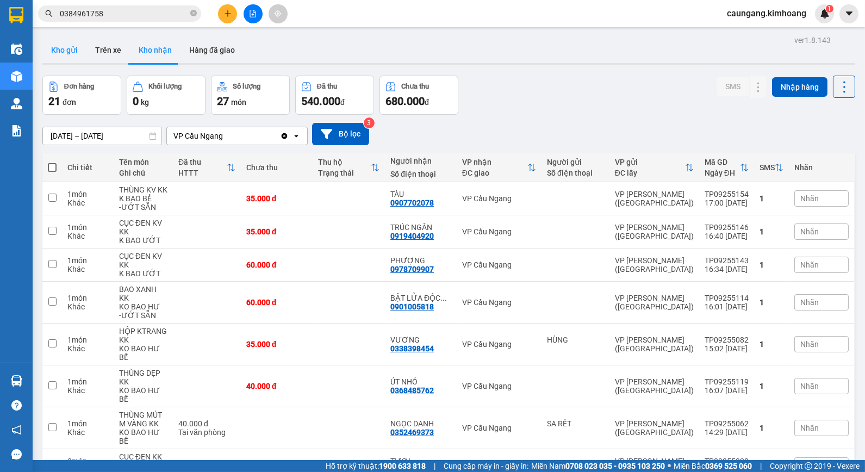
click at [64, 57] on button "Kho gửi" at bounding box center [64, 50] width 44 height 26
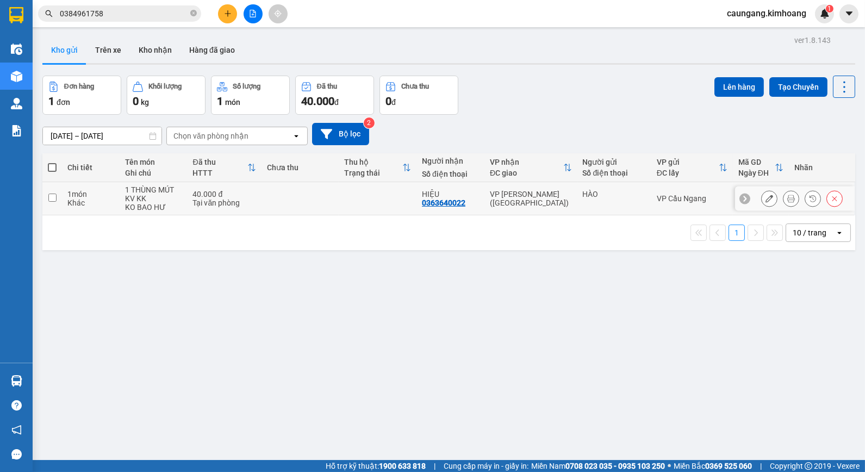
click at [398, 187] on td at bounding box center [378, 198] width 78 height 33
checkbox input "true"
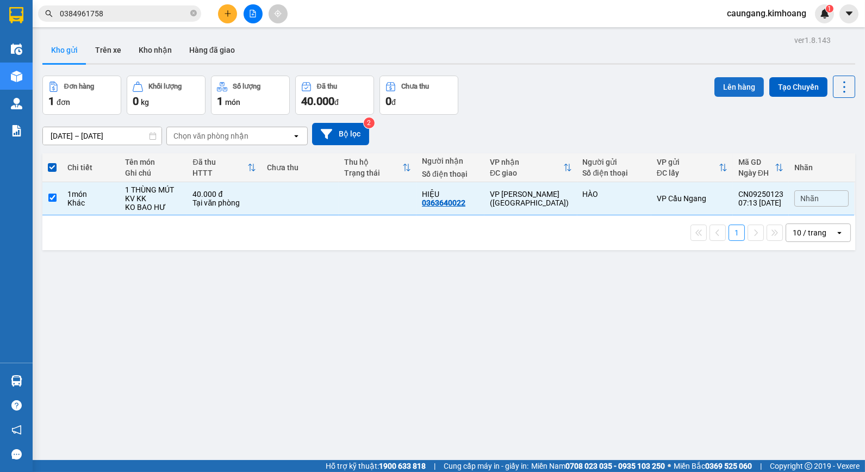
click at [741, 84] on button "Lên hàng" at bounding box center [738, 87] width 49 height 20
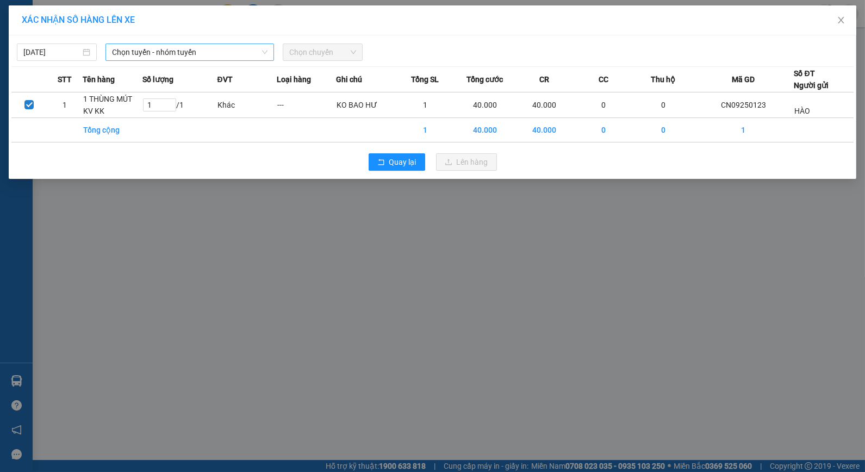
click at [209, 46] on span "Chọn tuyến - nhóm tuyến" at bounding box center [189, 52] width 155 height 16
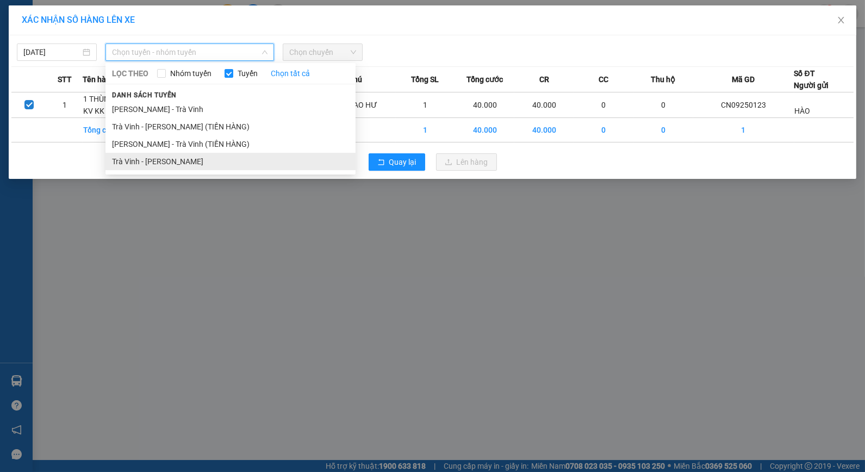
click at [182, 158] on li "Trà Vinh - [PERSON_NAME]" at bounding box center [230, 161] width 250 height 17
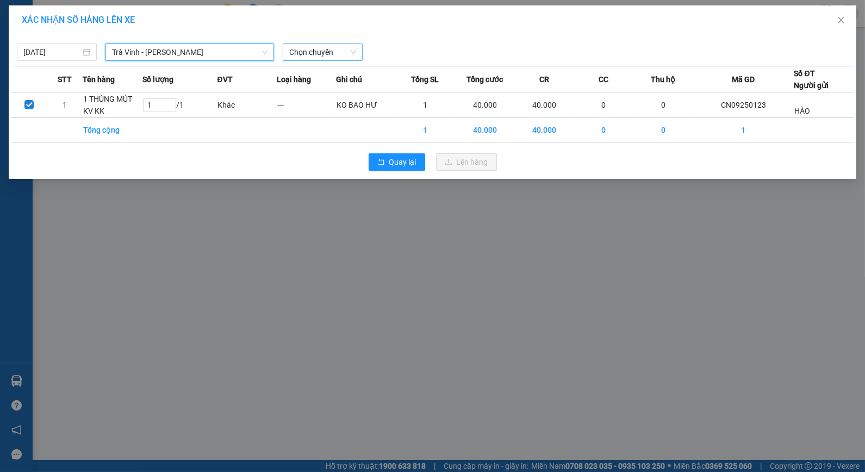
click at [350, 54] on span "Chọn chuyến" at bounding box center [322, 52] width 67 height 16
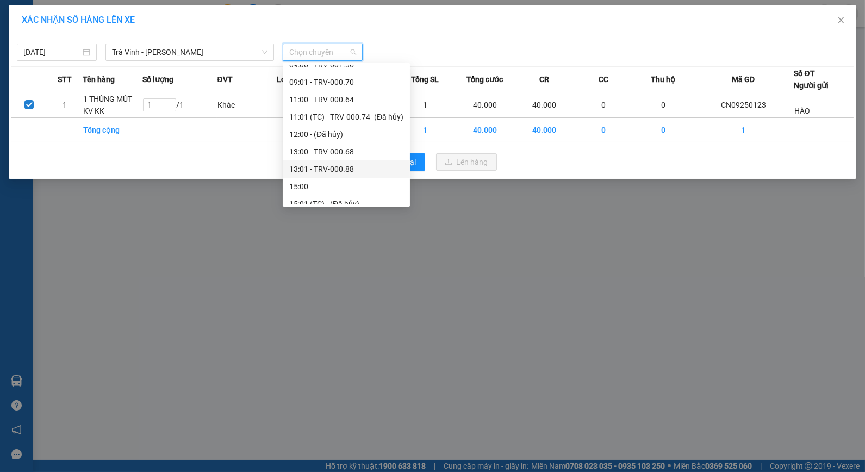
scroll to position [158, 0]
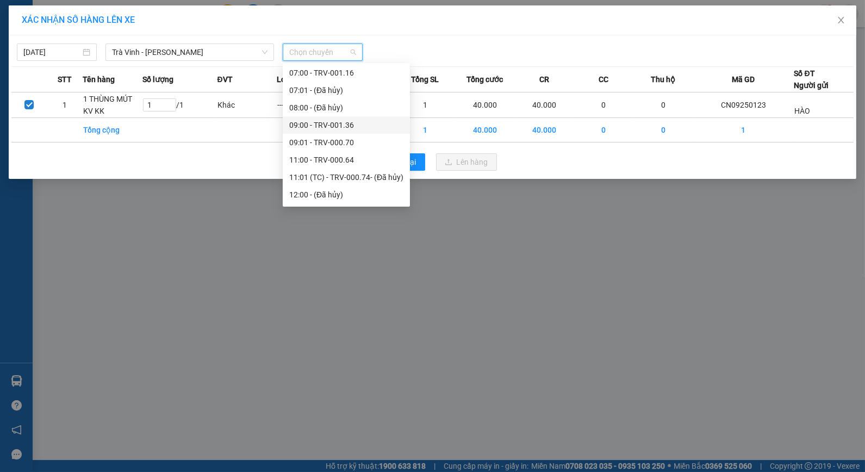
click at [327, 125] on div "09:00 - TRV-001.36" at bounding box center [346, 125] width 114 height 12
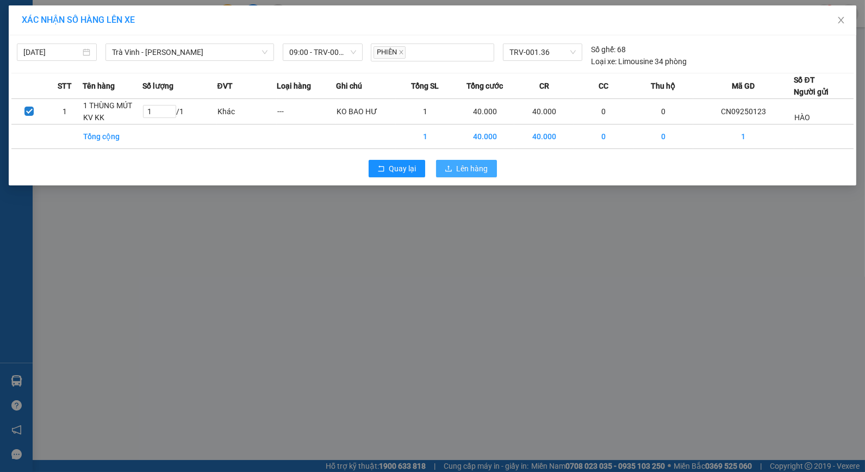
click at [458, 170] on span "Lên hàng" at bounding box center [473, 169] width 32 height 12
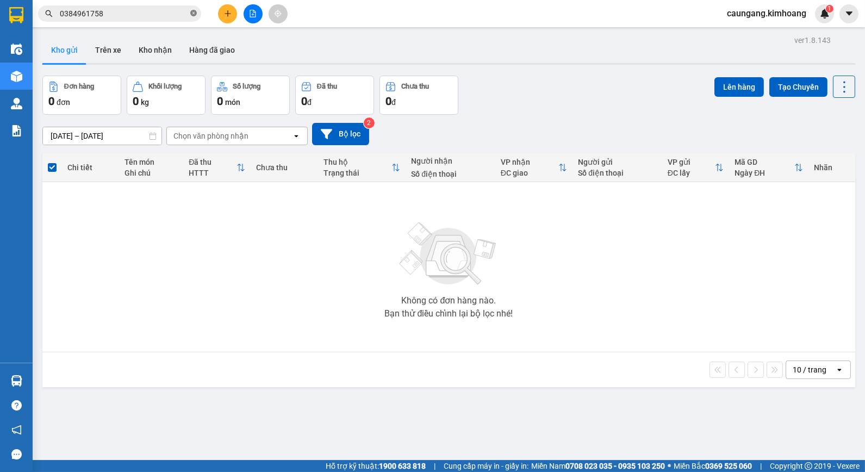
click at [194, 12] on icon "close-circle" at bounding box center [193, 13] width 7 height 7
click at [171, 11] on input "text" at bounding box center [124, 14] width 128 height 12
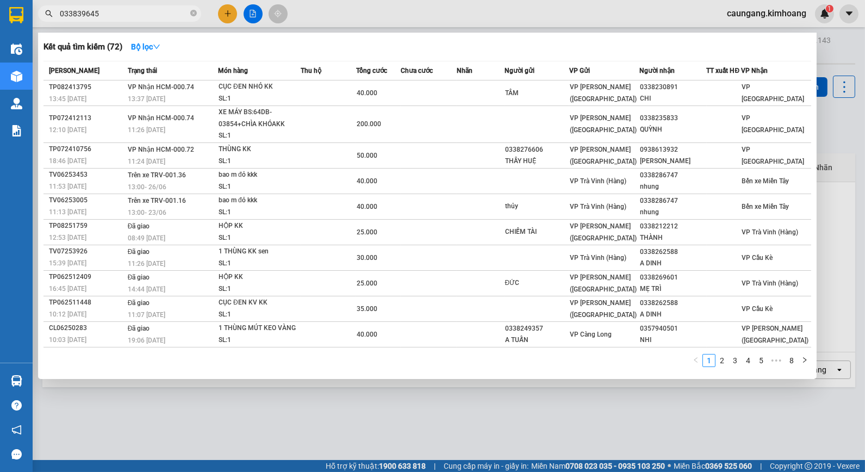
type input "0338396454"
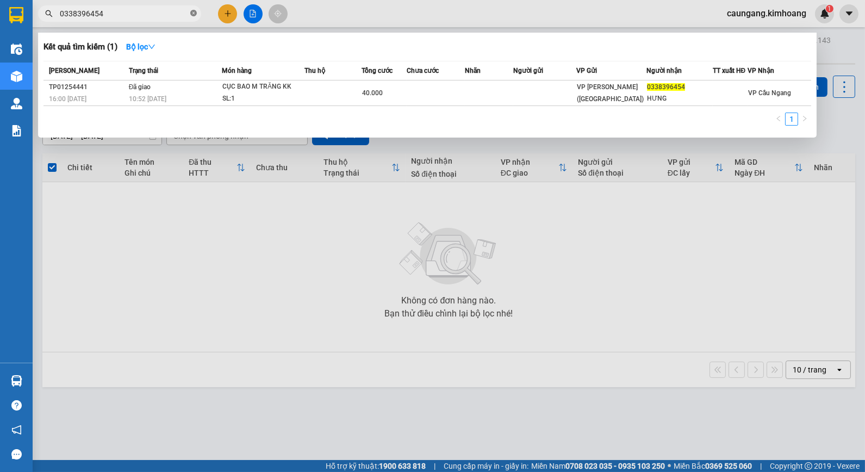
click at [194, 10] on icon "close-circle" at bounding box center [193, 13] width 7 height 7
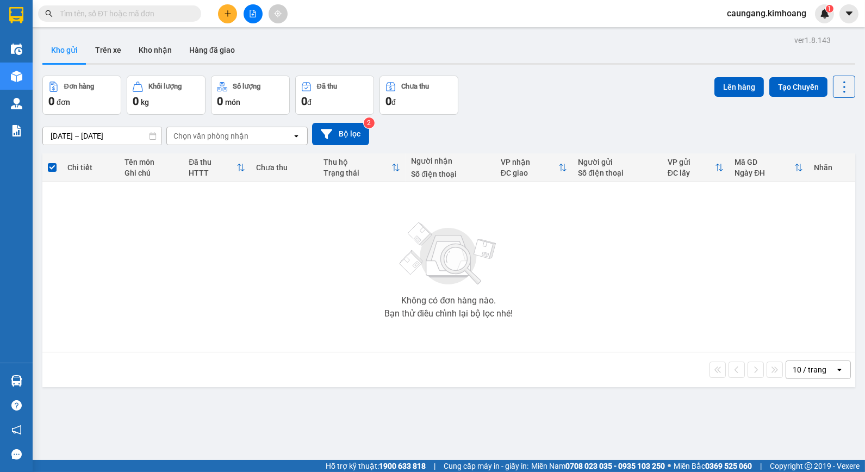
click at [178, 4] on div "Kết quả tìm kiếm ( 1 ) Bộ lọc Mã ĐH Trạng thái Món hàng Thu hộ Tổng cước Chưa c…" at bounding box center [106, 13] width 212 height 19
click at [178, 13] on input "text" at bounding box center [124, 14] width 128 height 12
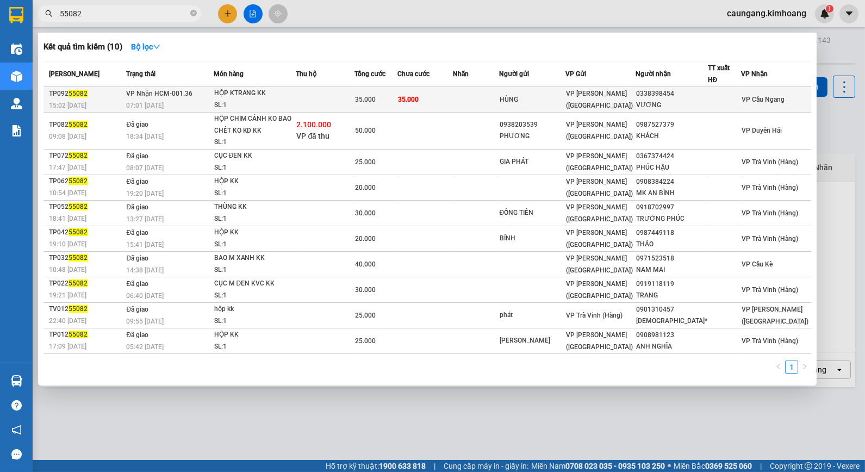
type input "55082"
click at [453, 91] on td "35.000" at bounding box center [424, 100] width 55 height 26
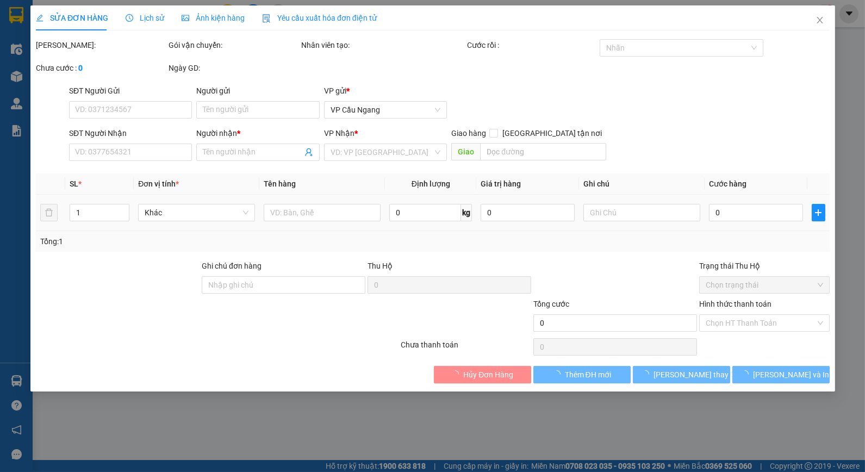
type input "HÙNG"
type input "0338398454"
type input "VƯƠNG"
type input "35.000"
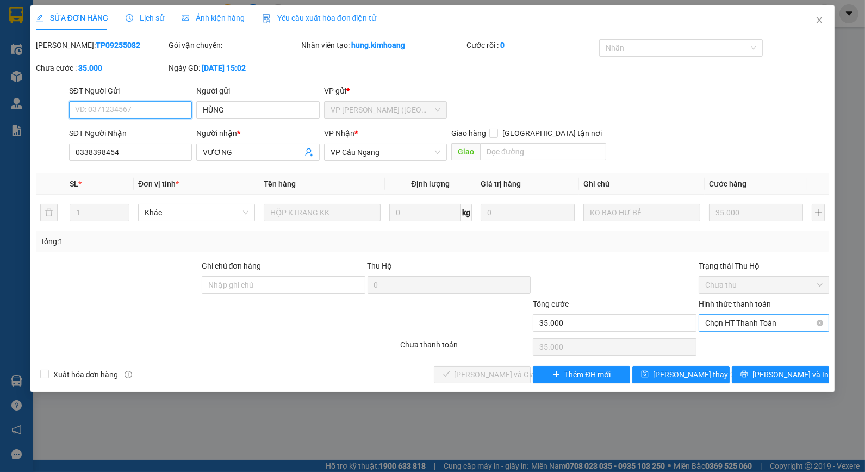
click at [720, 323] on span "Chọn HT Thanh Toán" at bounding box center [763, 323] width 117 height 16
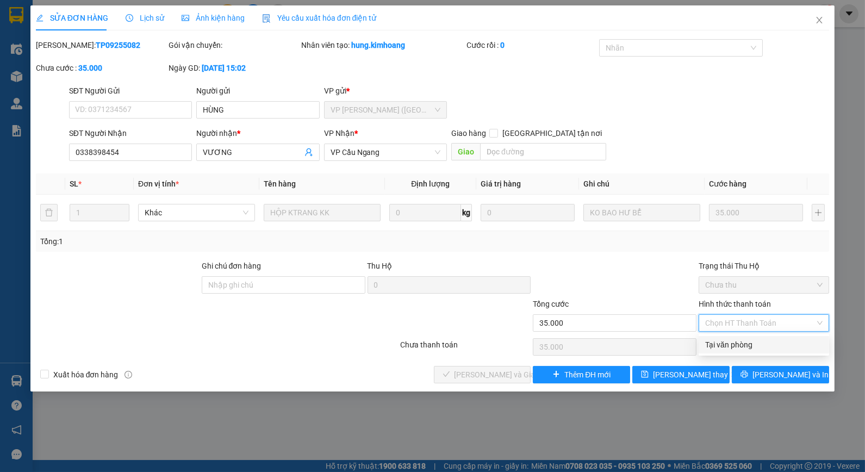
click at [729, 341] on div "Tại văn phòng" at bounding box center [763, 345] width 117 height 12
type input "0"
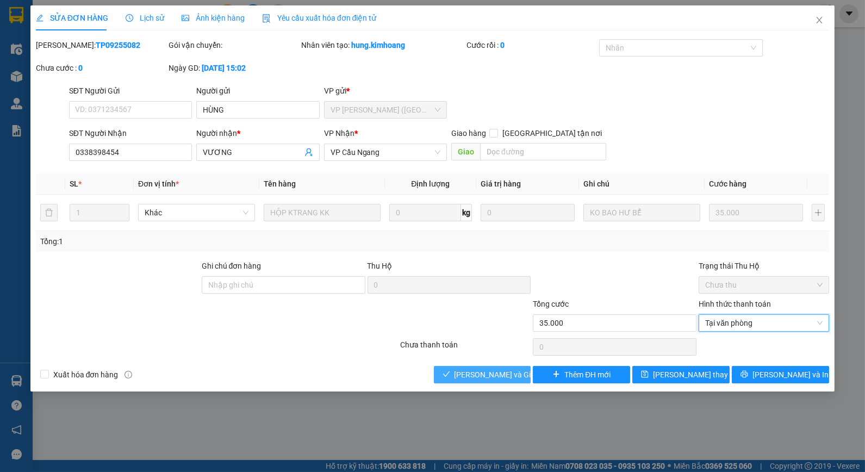
click at [501, 381] on button "[PERSON_NAME] và Giao hàng" at bounding box center [482, 374] width 97 height 17
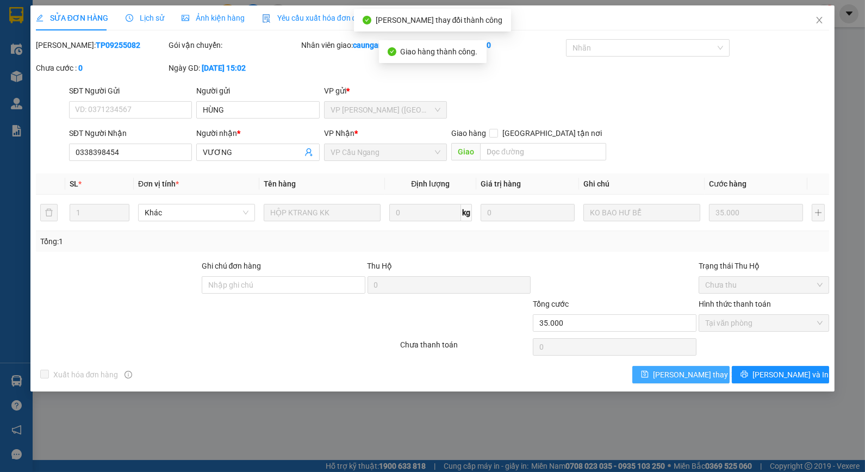
click at [649, 378] on icon "save" at bounding box center [644, 374] width 7 height 7
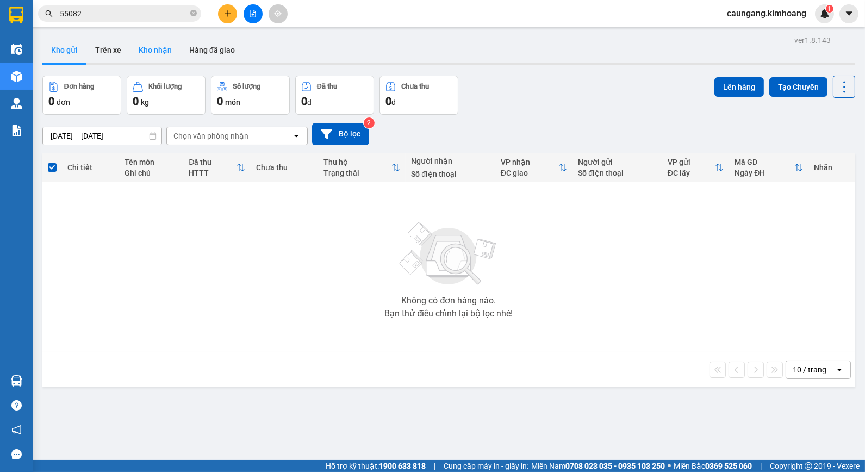
click at [149, 53] on button "Kho nhận" at bounding box center [155, 50] width 51 height 26
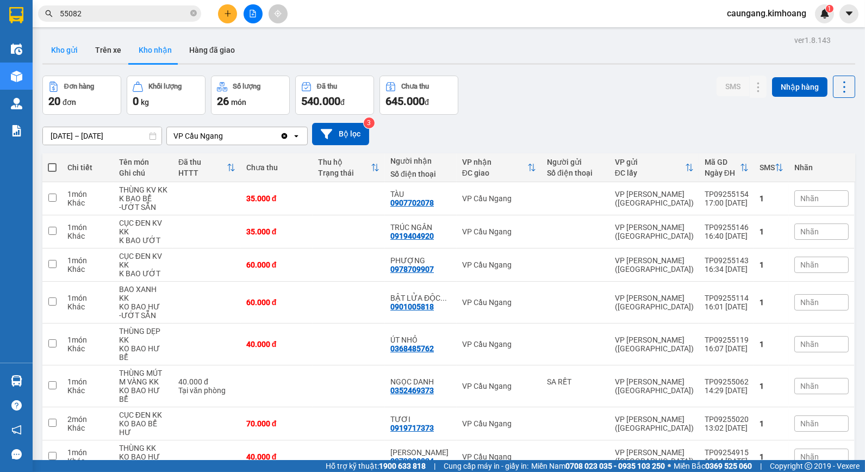
click at [72, 52] on button "Kho gửi" at bounding box center [64, 50] width 44 height 26
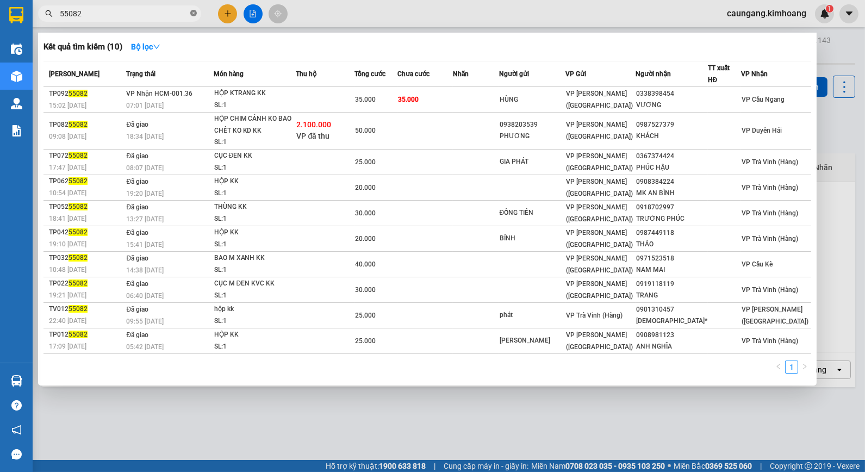
click at [194, 16] on icon "close-circle" at bounding box center [193, 13] width 7 height 7
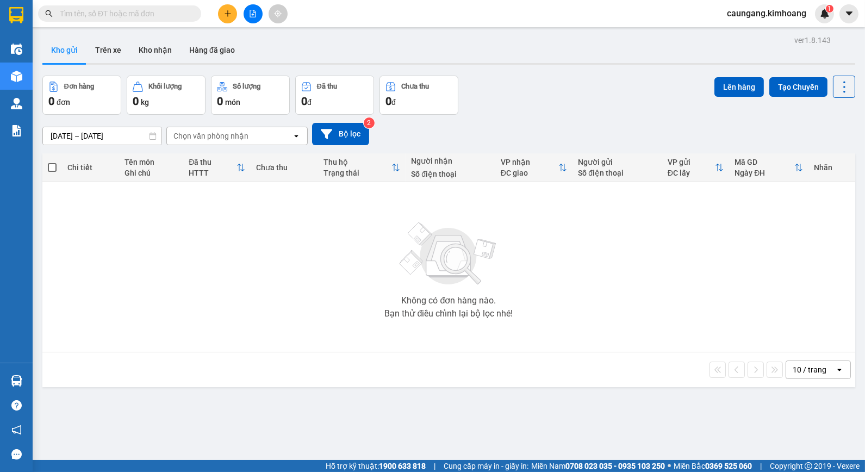
click at [185, 13] on input "text" at bounding box center [124, 14] width 128 height 12
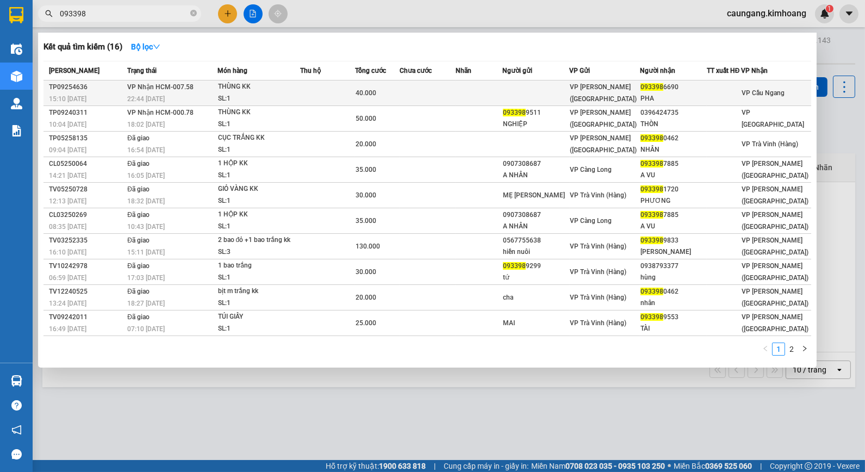
type input "093398"
click at [484, 91] on td at bounding box center [479, 93] width 47 height 26
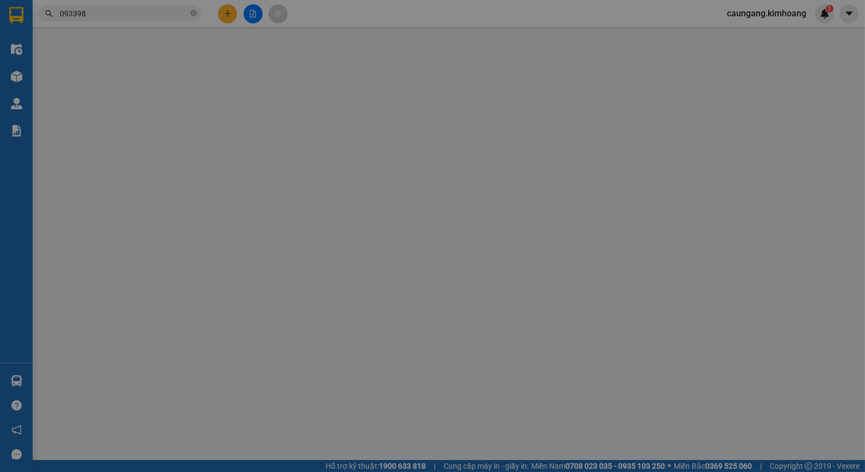
type input "0933986690"
type input "PHA"
type input "40.000"
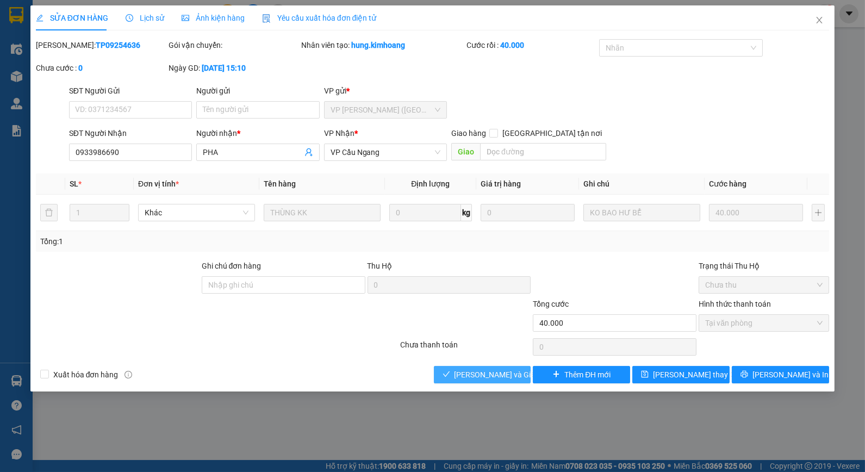
click at [485, 373] on span "[PERSON_NAME] và Giao hàng" at bounding box center [506, 375] width 104 height 12
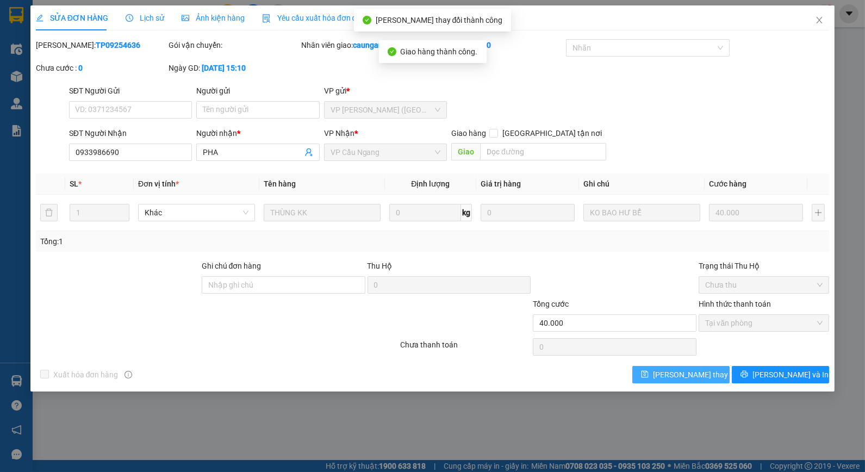
click at [669, 372] on span "[PERSON_NAME] thay đổi" at bounding box center [696, 375] width 87 height 12
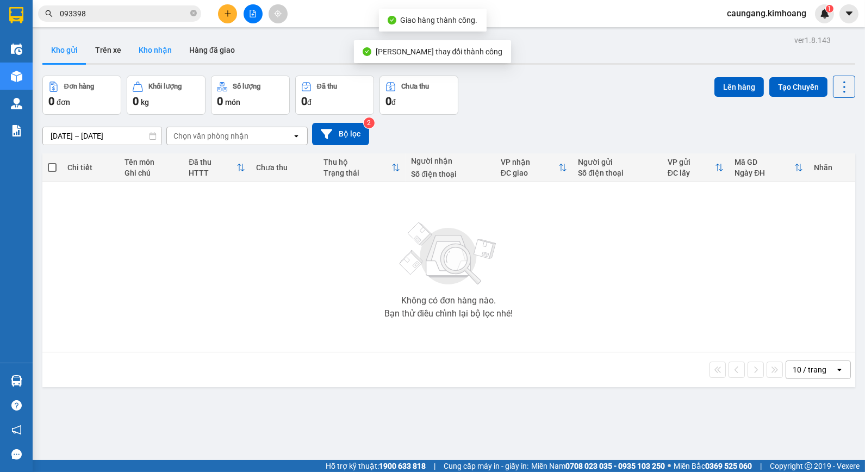
click at [145, 43] on button "Kho nhận" at bounding box center [155, 50] width 51 height 26
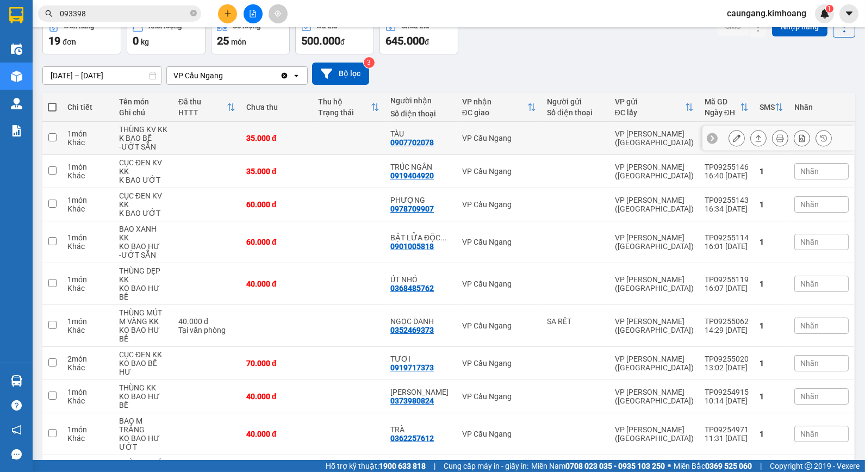
scroll to position [82, 0]
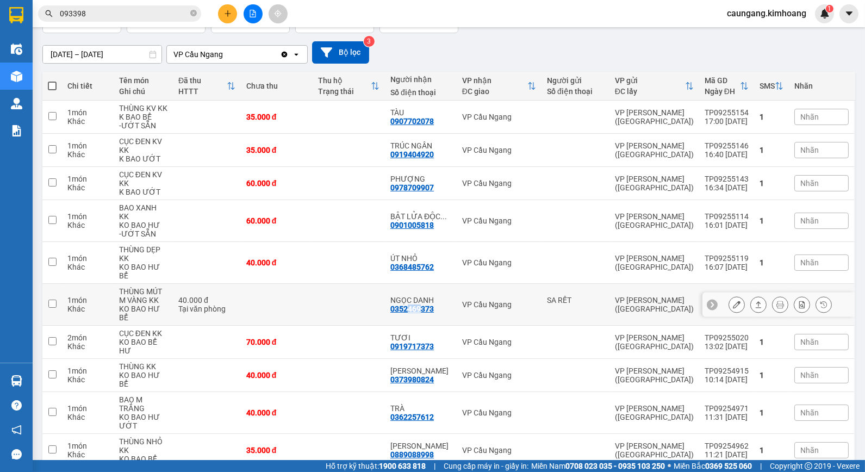
drag, startPoint x: 413, startPoint y: 289, endPoint x: 426, endPoint y: 286, distance: 13.3
click at [426, 304] on div "0352469373" at bounding box center [411, 308] width 43 height 9
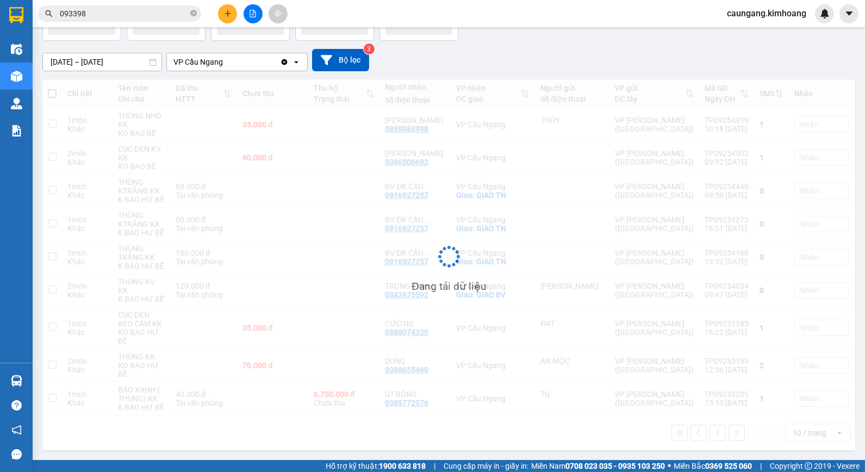
scroll to position [50, 0]
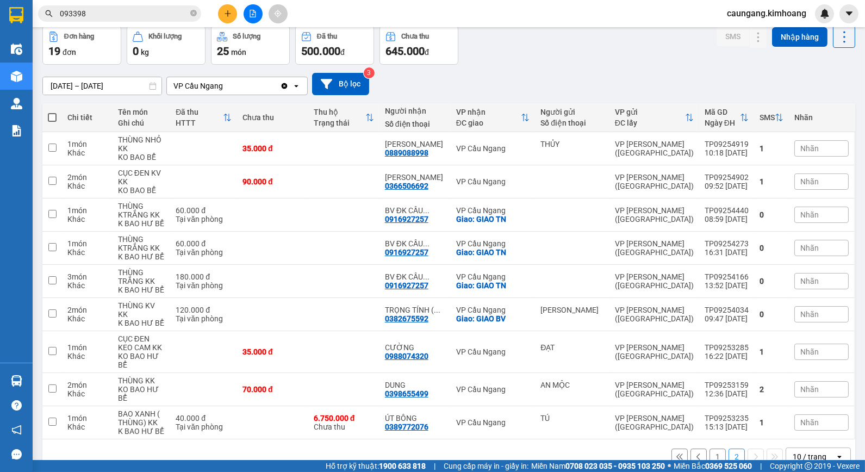
click at [709, 448] on button "1" at bounding box center [717, 456] width 16 height 16
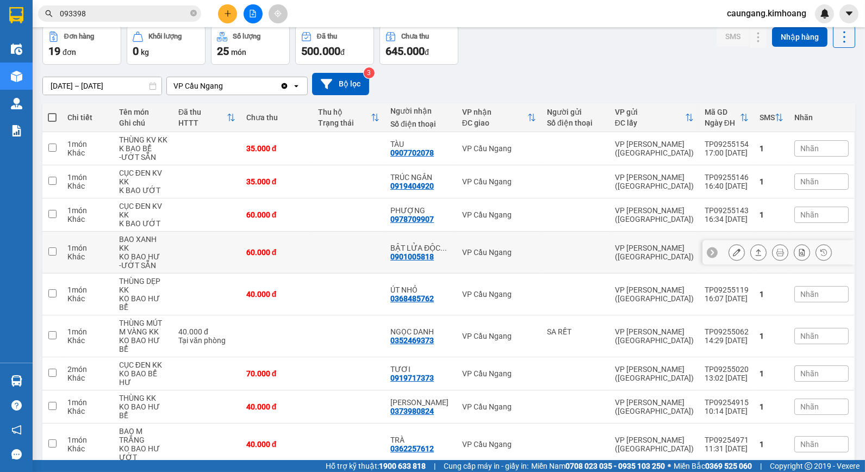
scroll to position [82, 0]
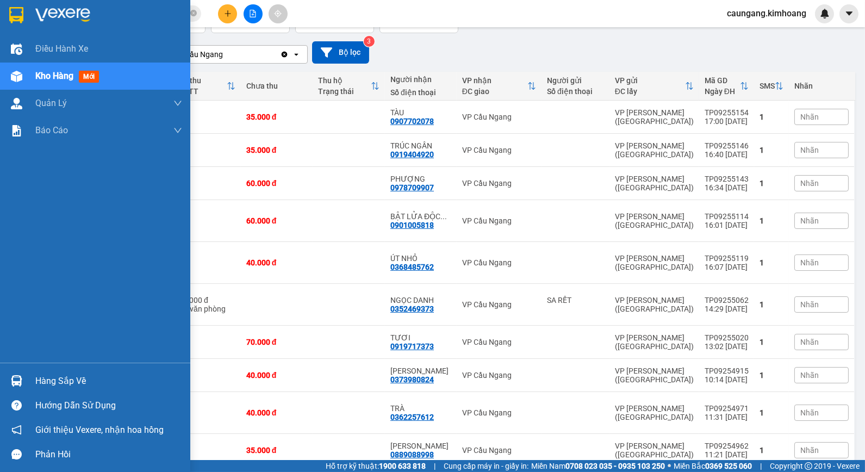
click at [45, 387] on div "Hàng sắp về" at bounding box center [108, 381] width 147 height 16
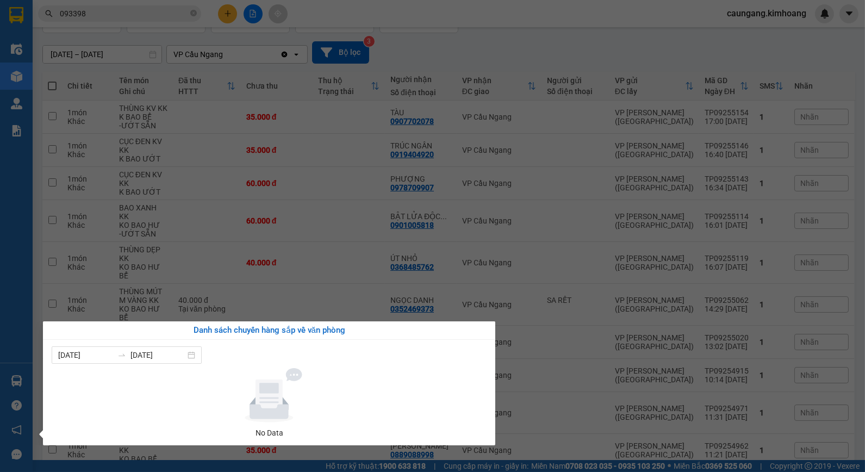
click at [563, 438] on section "Kết quả tìm kiếm ( 16 ) Bộ lọc Mã ĐH Trạng thái Món hàng Thu hộ Tổng cước Chưa …" at bounding box center [432, 236] width 865 height 472
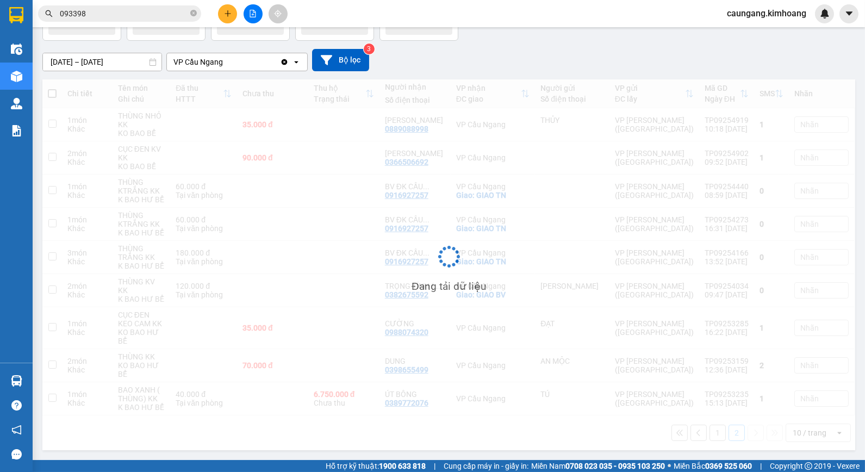
scroll to position [50, 0]
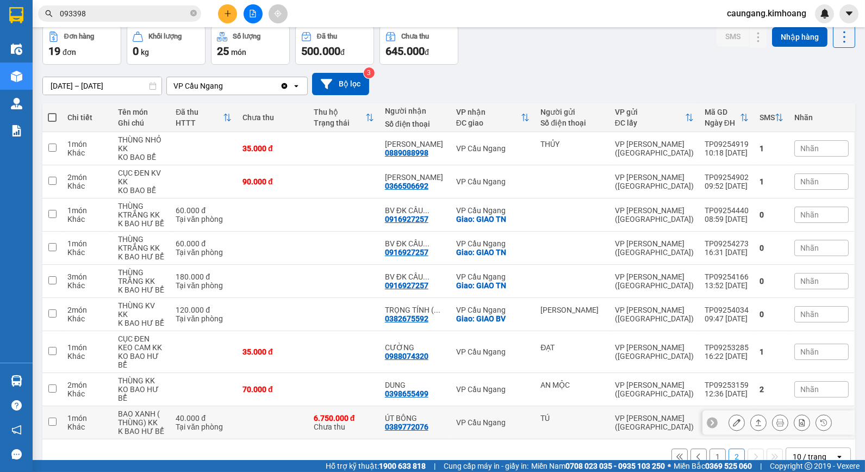
click at [497, 418] on div "VP Cầu Ngang" at bounding box center [492, 422] width 73 height 9
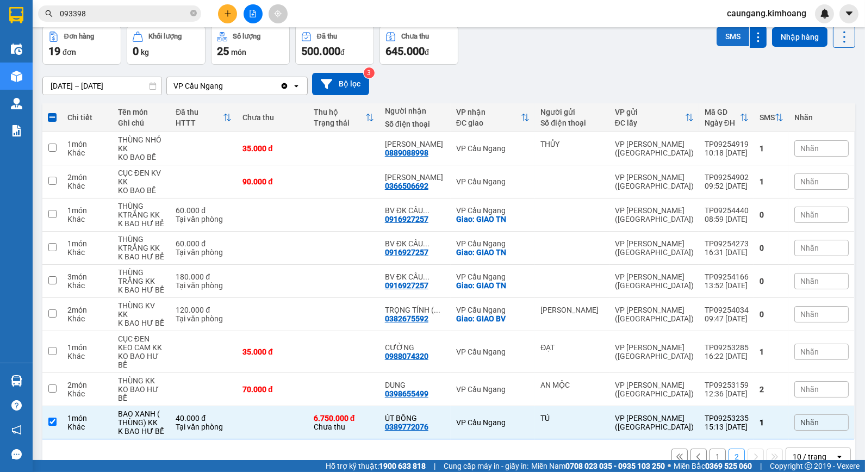
click at [724, 36] on button "SMS" at bounding box center [732, 37] width 33 height 20
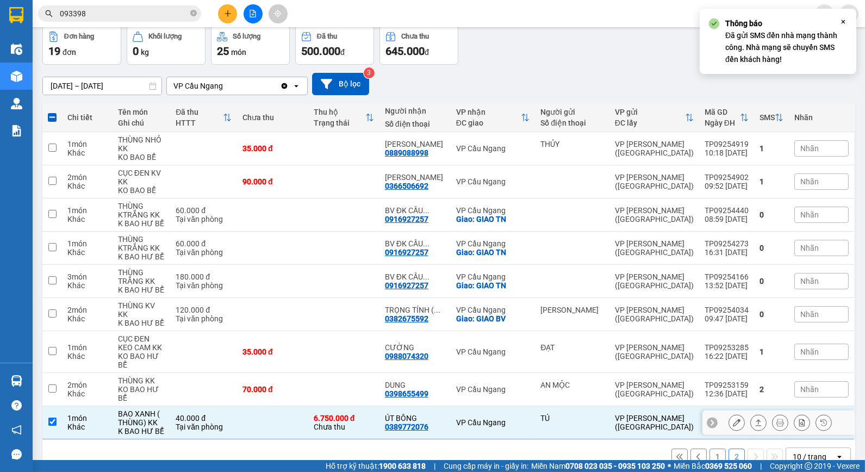
click at [466, 418] on div "VP Cầu Ngang" at bounding box center [492, 422] width 73 height 9
checkbox input "false"
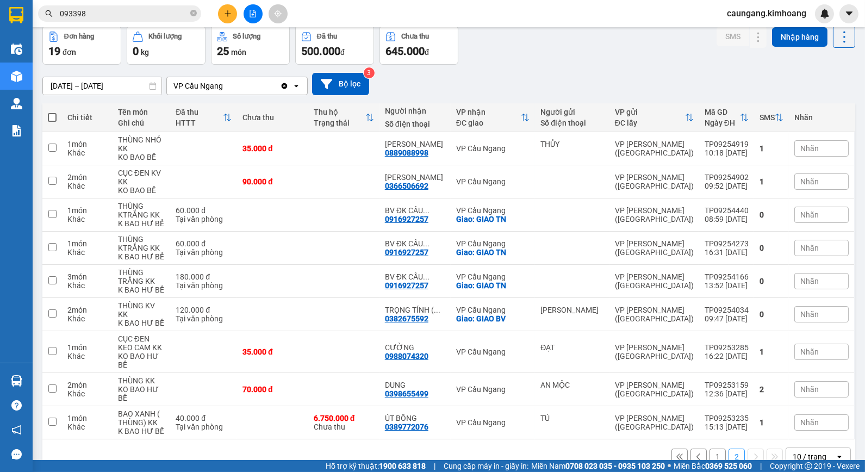
scroll to position [0, 0]
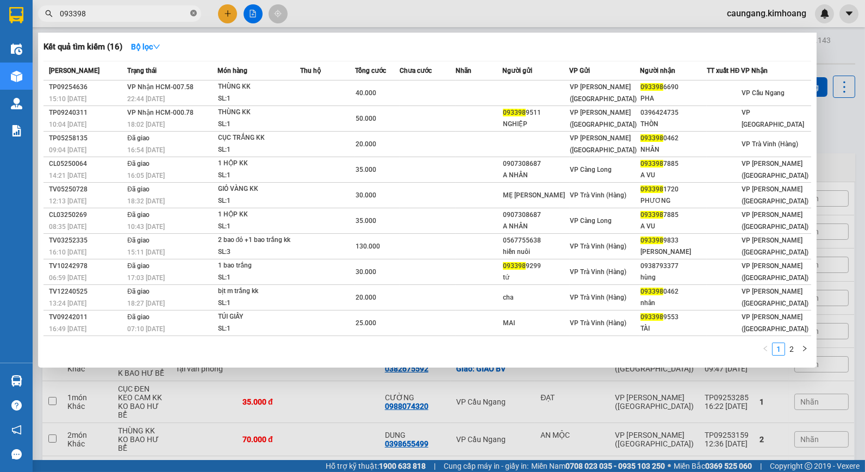
click at [191, 10] on icon "close-circle" at bounding box center [193, 13] width 7 height 7
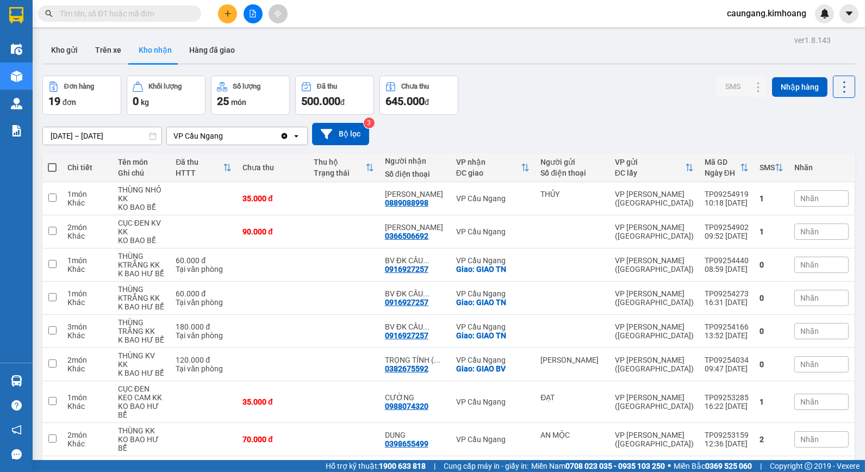
click at [173, 12] on input "text" at bounding box center [124, 14] width 128 height 12
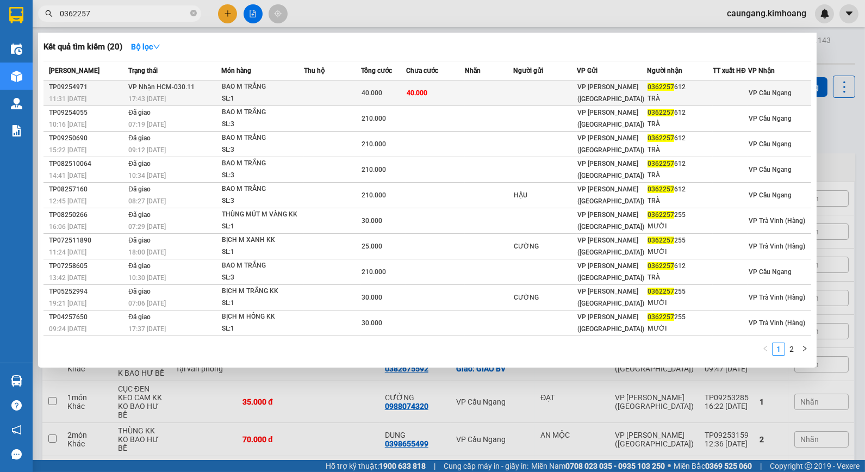
type input "0362257"
click at [472, 89] on td at bounding box center [489, 93] width 48 height 26
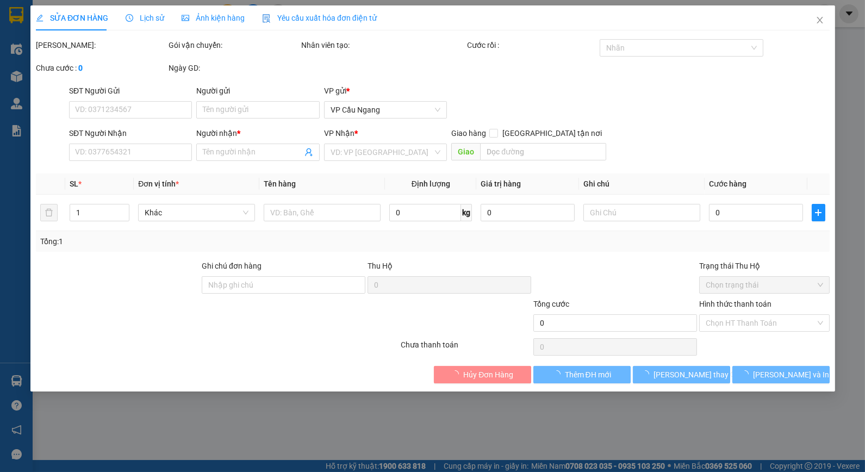
type input "0362257612"
type input "TRÀ"
type input "40.000"
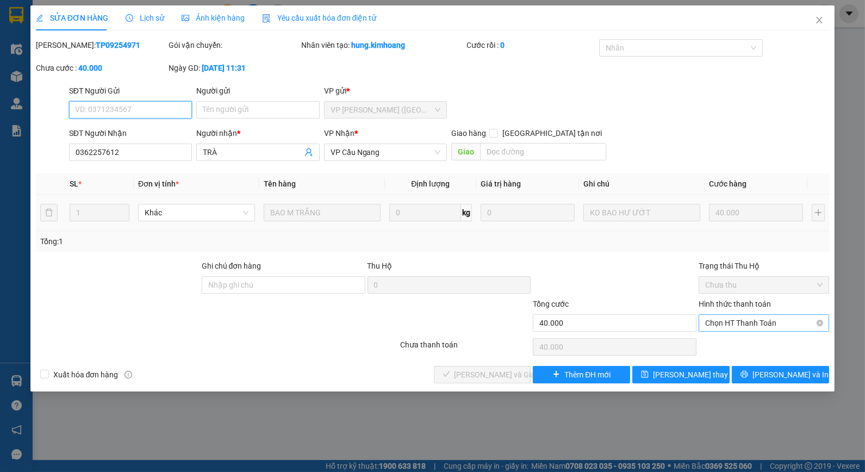
click at [744, 322] on span "Chọn HT Thanh Toán" at bounding box center [763, 323] width 117 height 16
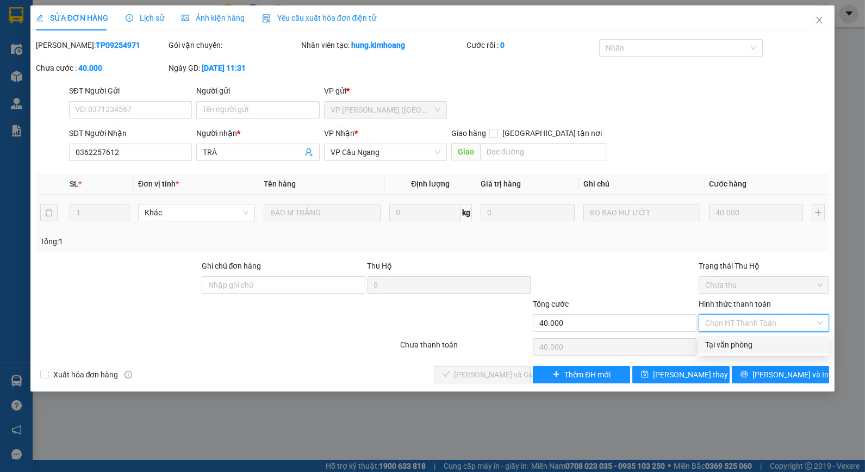
click at [745, 347] on div "Tại văn phòng" at bounding box center [763, 345] width 117 height 12
type input "0"
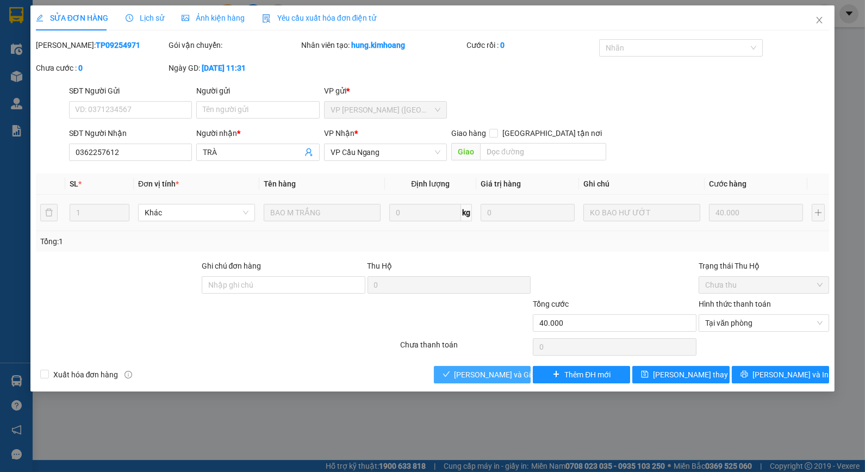
click at [507, 372] on span "[PERSON_NAME] và Giao hàng" at bounding box center [506, 375] width 104 height 12
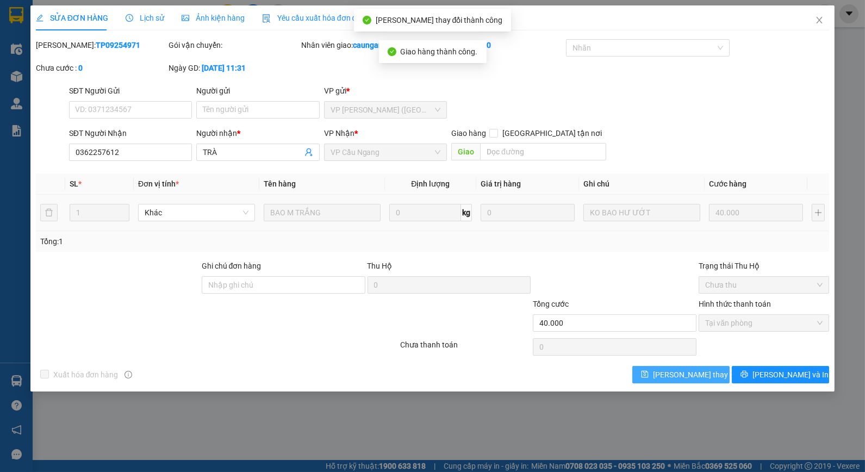
click at [675, 373] on span "[PERSON_NAME] thay đổi" at bounding box center [696, 375] width 87 height 12
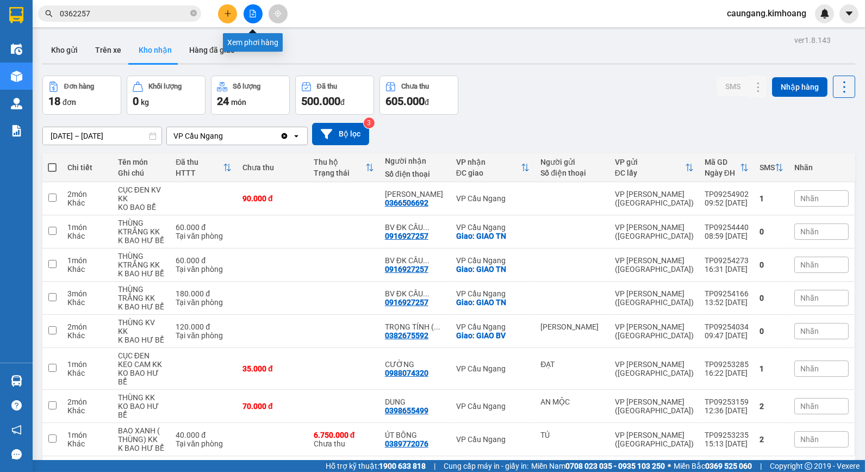
click at [233, 11] on button at bounding box center [227, 13] width 19 height 19
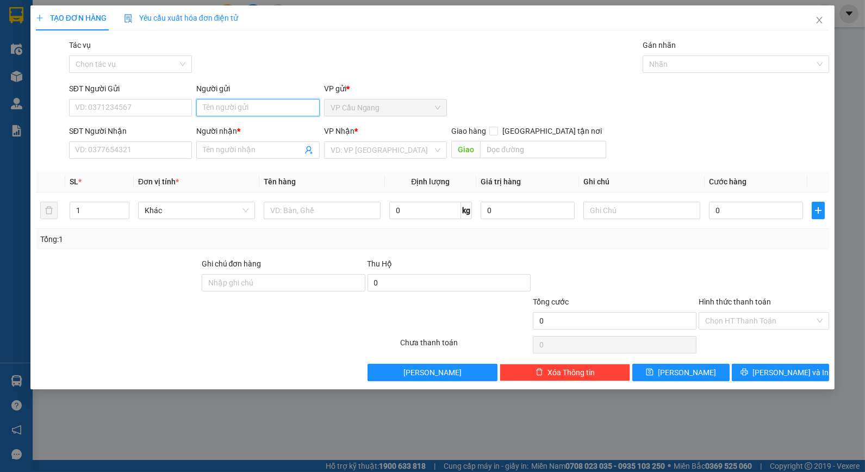
click at [246, 102] on input "Người gửi" at bounding box center [257, 107] width 123 height 17
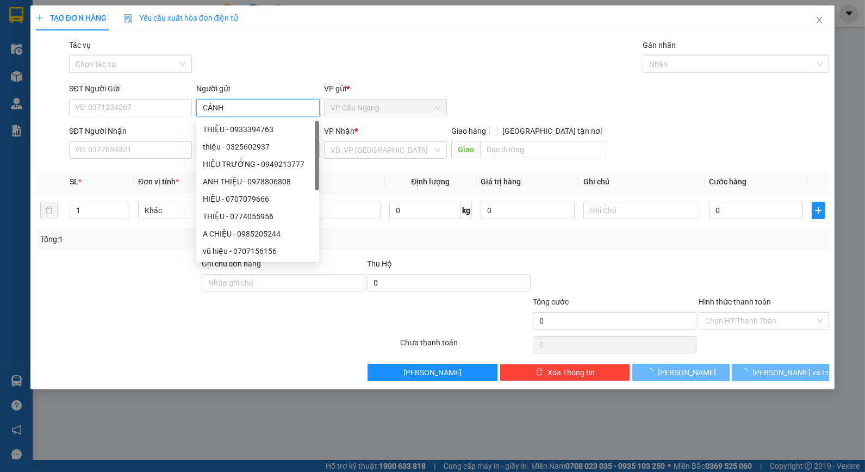
type input "CẢNH"
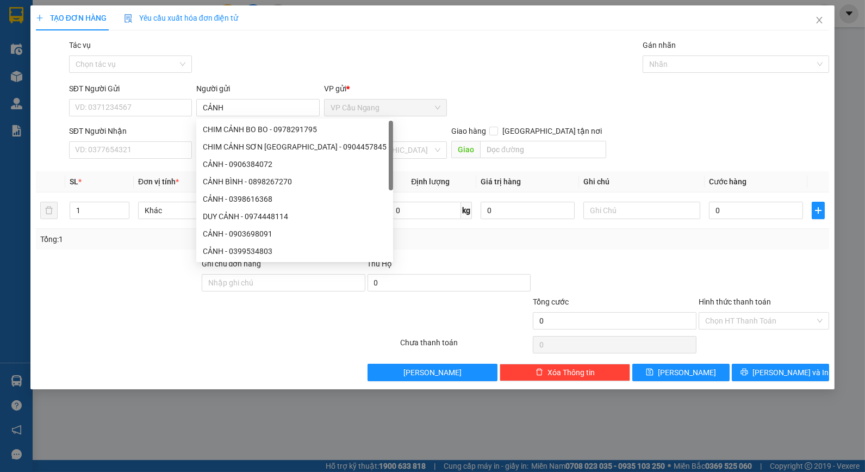
click at [275, 73] on div "Tác vụ Chọn tác vụ Gán nhãn Nhãn" at bounding box center [449, 58] width 765 height 38
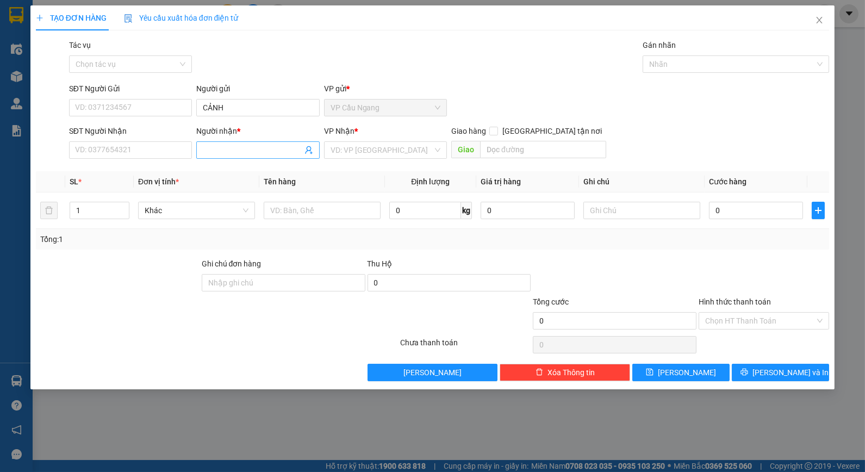
click at [242, 153] on input "Người nhận *" at bounding box center [252, 150] width 99 height 12
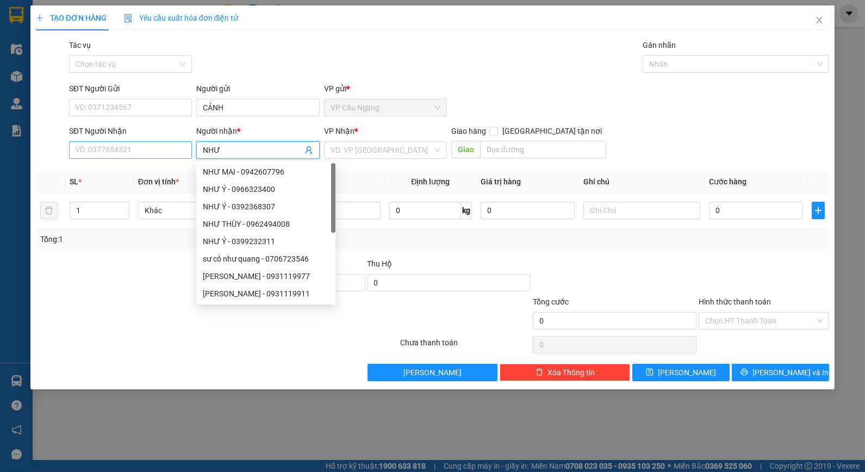
type input "NHƯ"
click at [143, 159] on input "SĐT Người Nhận" at bounding box center [130, 149] width 123 height 17
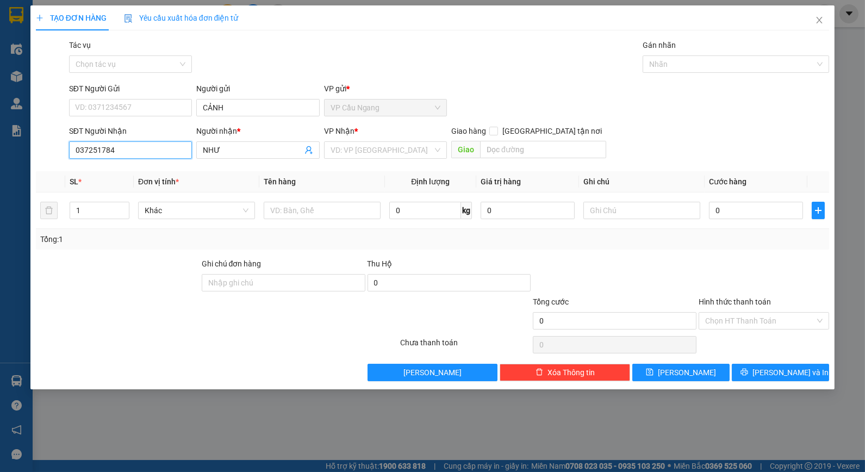
type input "0372517845"
click at [156, 167] on div "0372517845 - NHƯ" at bounding box center [131, 172] width 110 height 12
type input "NHƯ"
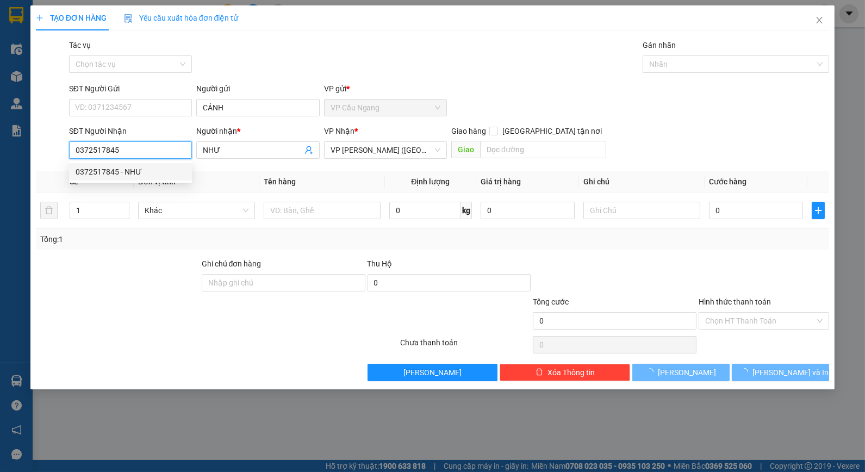
type input "40.000"
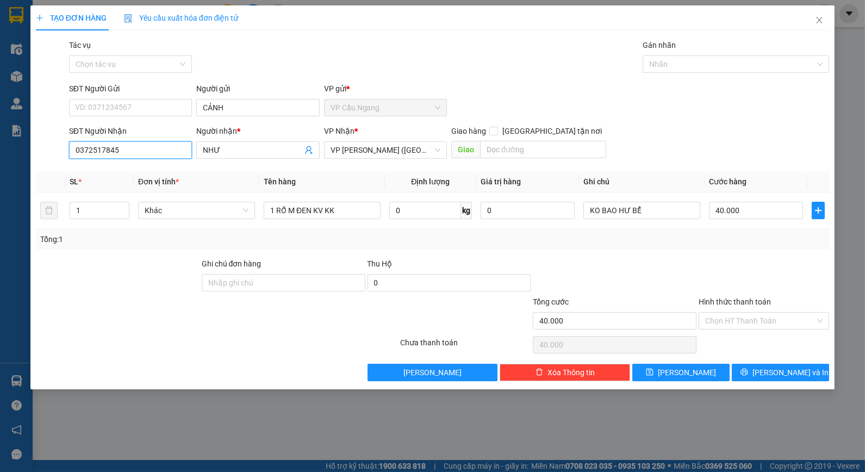
type input "0372517845"
click at [651, 261] on div at bounding box center [615, 277] width 166 height 38
click at [756, 376] on button "[PERSON_NAME] và In" at bounding box center [780, 372] width 97 height 17
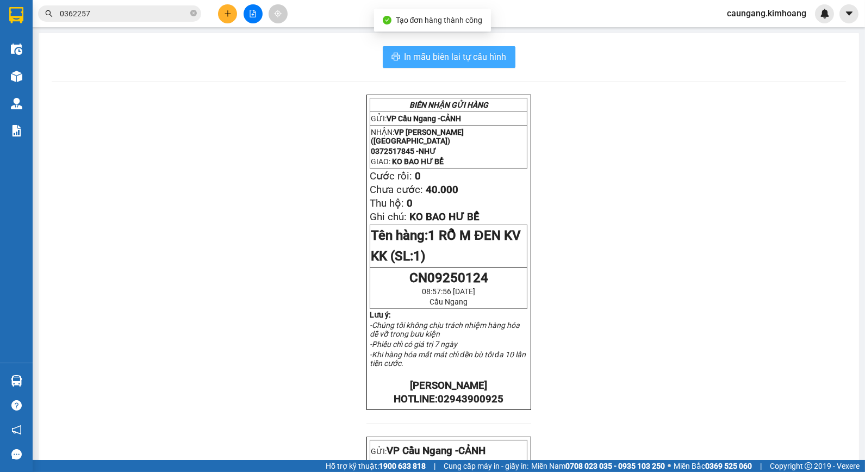
click at [444, 59] on span "In mẫu biên lai tự cấu hình" at bounding box center [455, 57] width 102 height 14
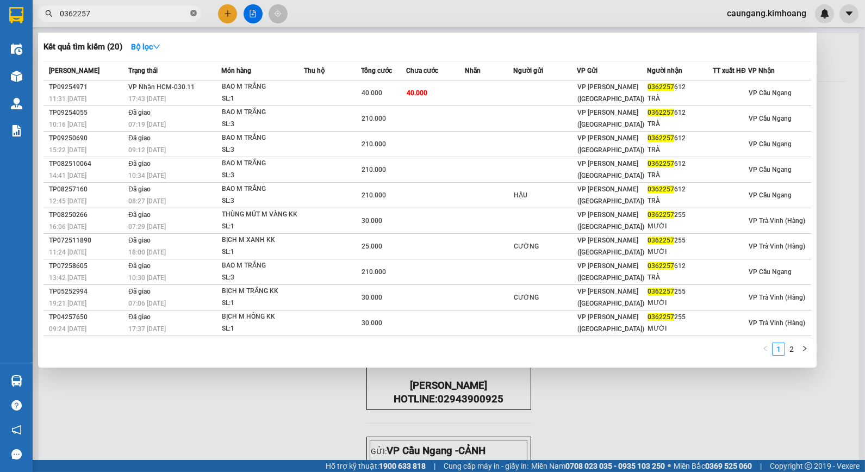
click at [193, 10] on icon "close-circle" at bounding box center [193, 13] width 7 height 7
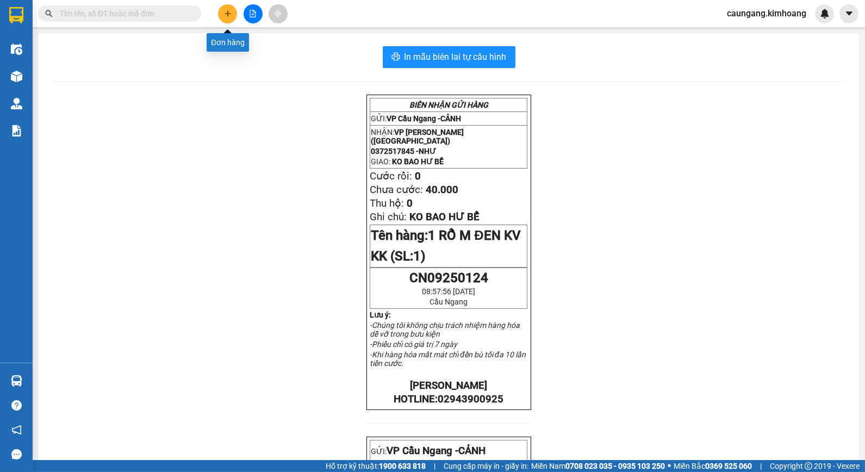
click at [230, 15] on icon "plus" at bounding box center [228, 14] width 8 height 8
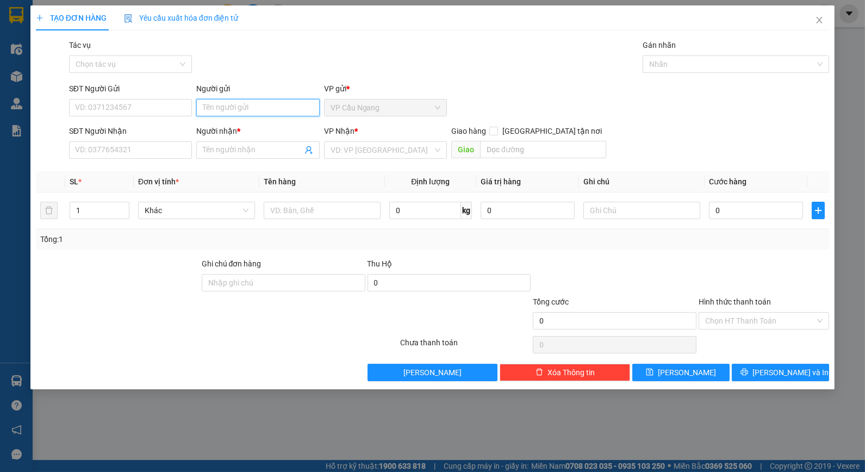
click at [236, 104] on input "Người gửi" at bounding box center [257, 107] width 123 height 17
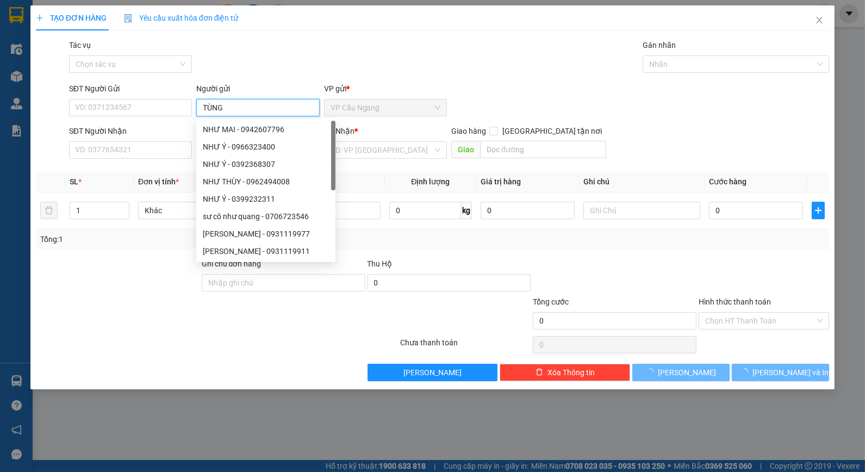
type input "TÙNG"
click at [237, 70] on div "Tác vụ Chọn tác vụ Gán nhãn Nhãn" at bounding box center [449, 58] width 765 height 38
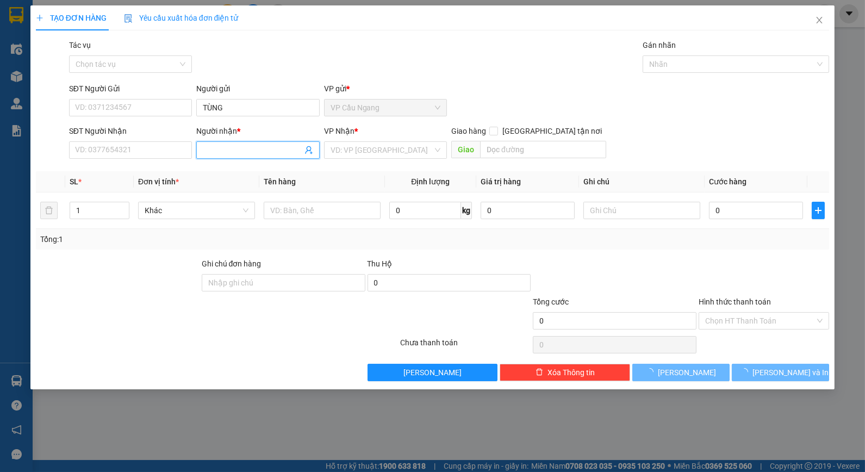
click at [227, 155] on input "Người nhận *" at bounding box center [252, 150] width 99 height 12
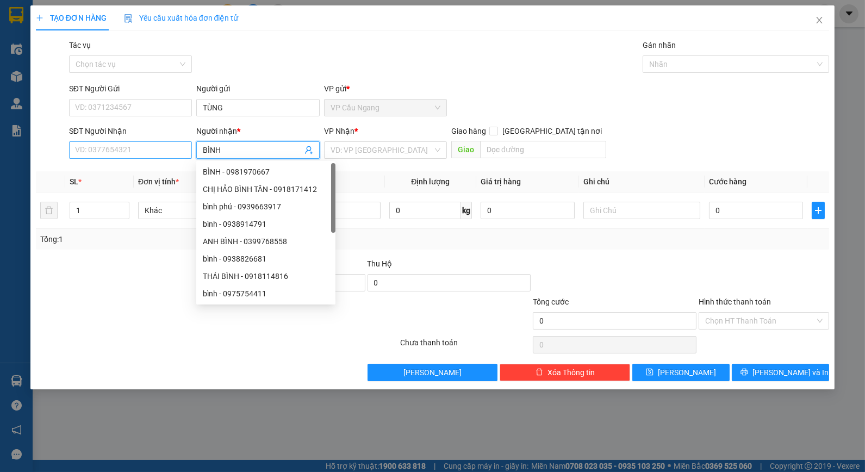
type input "BÌNH"
click at [147, 154] on input "SĐT Người Nhận" at bounding box center [130, 149] width 123 height 17
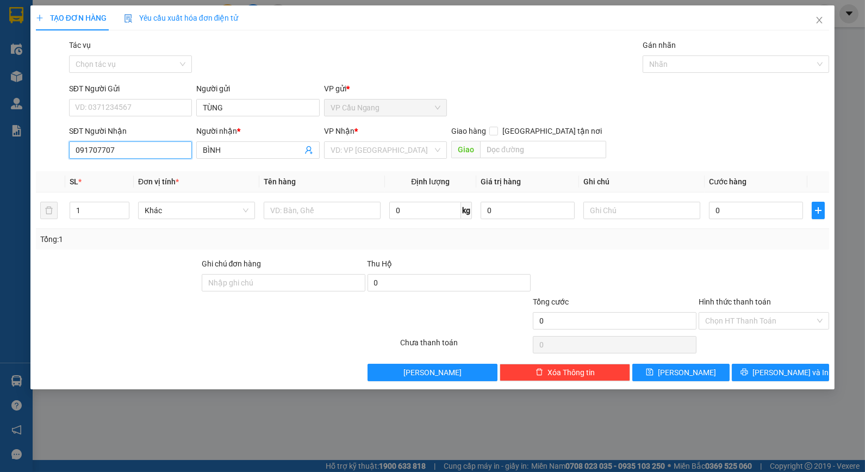
type input "0917077070"
click at [163, 167] on div "0917077070 - BÌNH" at bounding box center [131, 172] width 110 height 12
type input "40.000"
type input "0917077070"
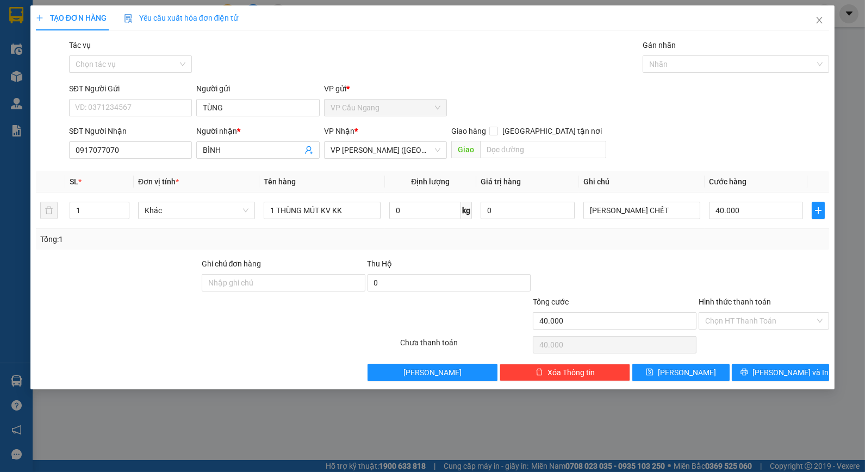
click at [672, 263] on div at bounding box center [615, 277] width 166 height 38
click at [758, 318] on input "Hình thức thanh toán" at bounding box center [760, 321] width 110 height 16
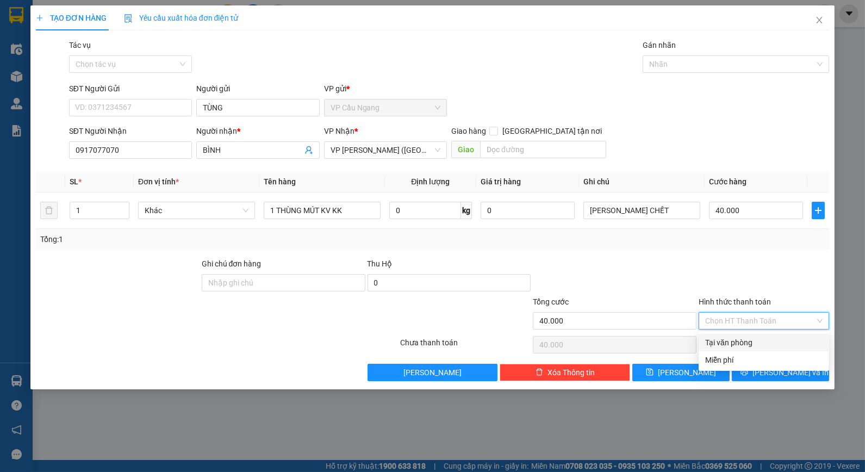
click at [759, 342] on div "Tại văn phòng" at bounding box center [763, 342] width 117 height 12
type input "0"
click at [659, 274] on div at bounding box center [615, 277] width 166 height 38
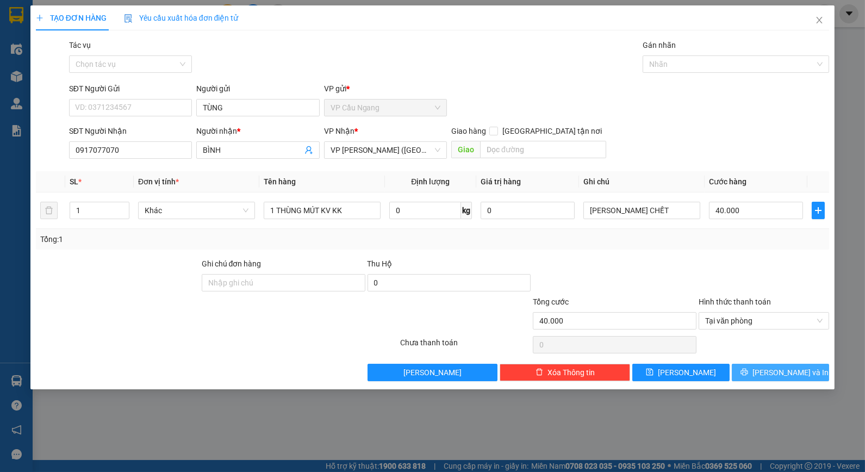
click at [784, 371] on span "[PERSON_NAME] và In" at bounding box center [790, 372] width 76 height 12
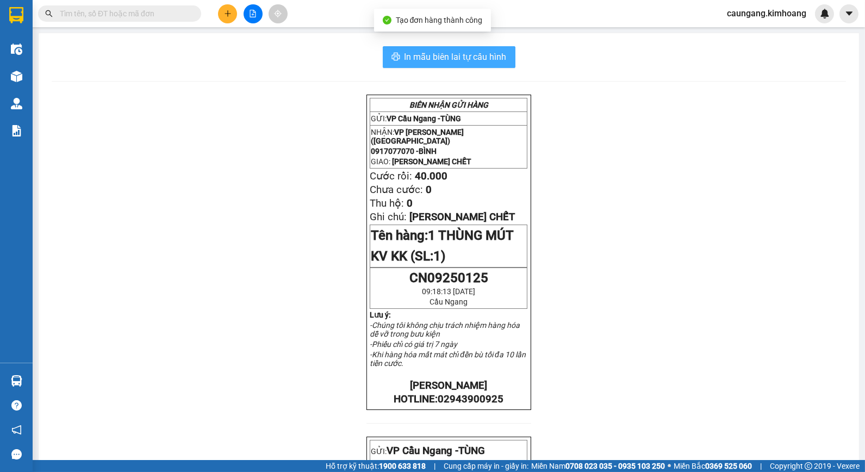
click at [427, 54] on span "In mẫu biên lai tự cấu hình" at bounding box center [455, 57] width 102 height 14
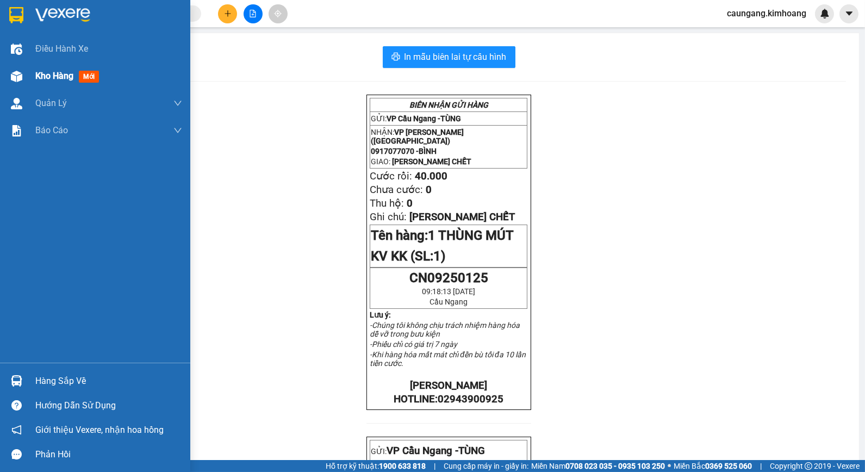
click at [50, 79] on span "Kho hàng" at bounding box center [54, 76] width 38 height 10
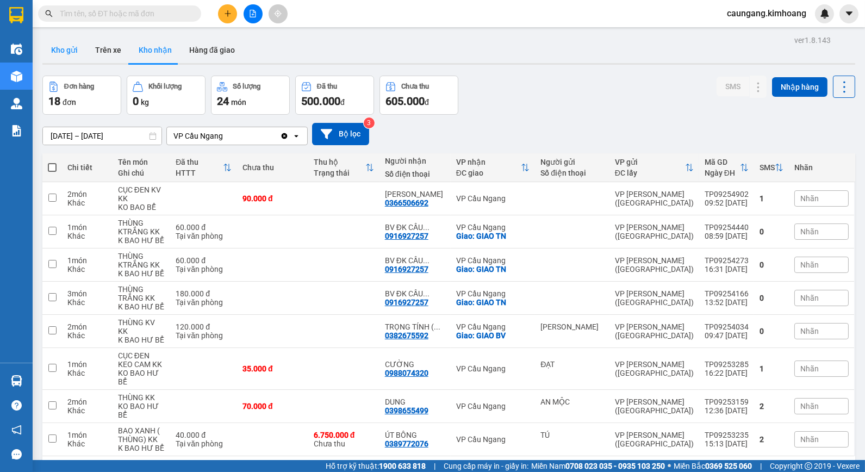
click at [68, 56] on button "Kho gửi" at bounding box center [64, 50] width 44 height 26
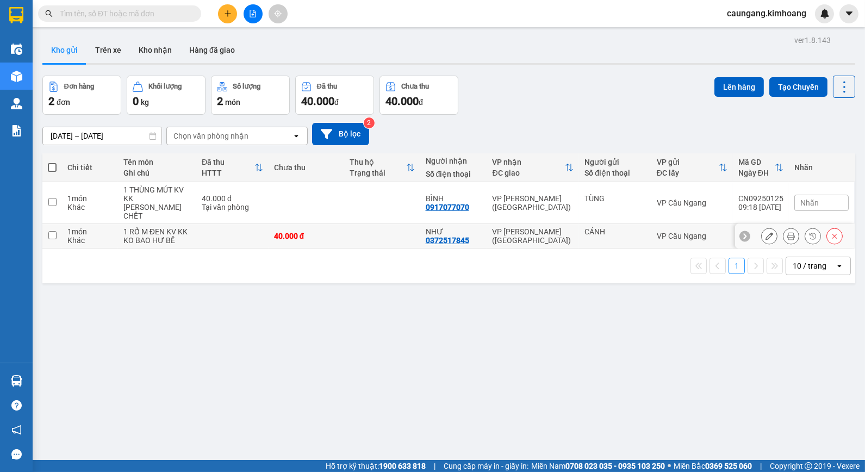
click at [584, 243] on div "CẢNH" at bounding box center [614, 235] width 61 height 17
checkbox input "true"
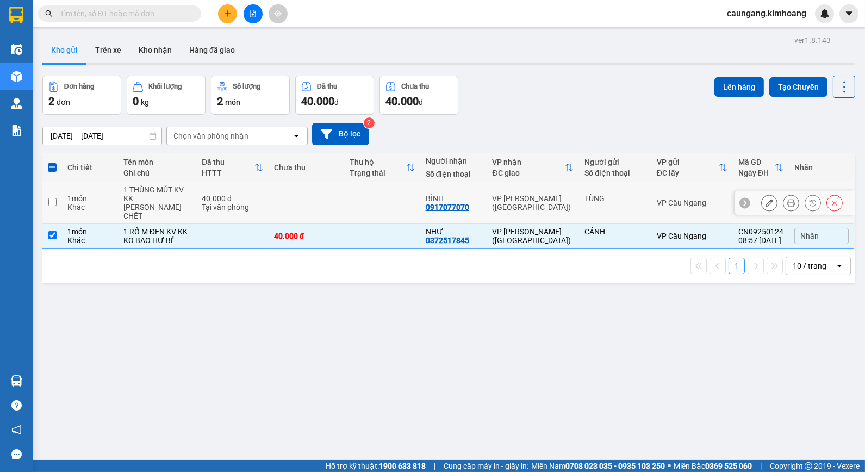
click at [559, 210] on td "VP [PERSON_NAME] ([GEOGRAPHIC_DATA])" at bounding box center [533, 203] width 92 height 42
checkbox input "true"
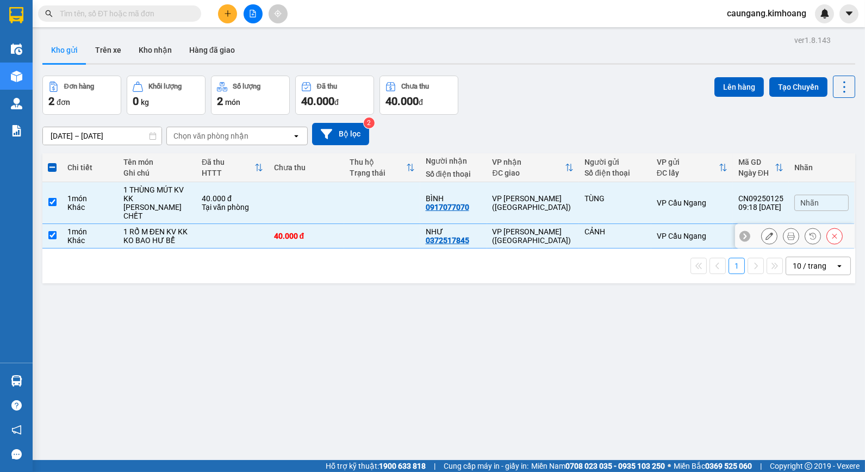
click at [547, 248] on td "VP [PERSON_NAME] ([GEOGRAPHIC_DATA])" at bounding box center [533, 236] width 92 height 24
checkbox input "false"
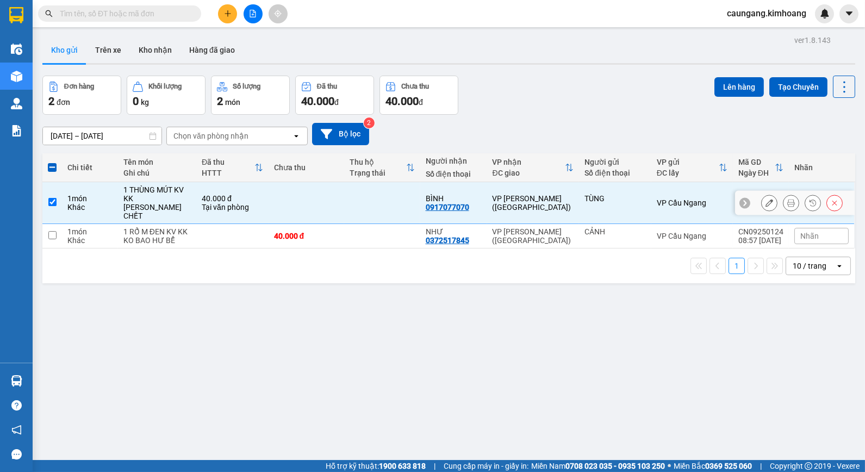
click at [537, 210] on td "VP [PERSON_NAME] ([GEOGRAPHIC_DATA])" at bounding box center [533, 203] width 92 height 42
checkbox input "false"
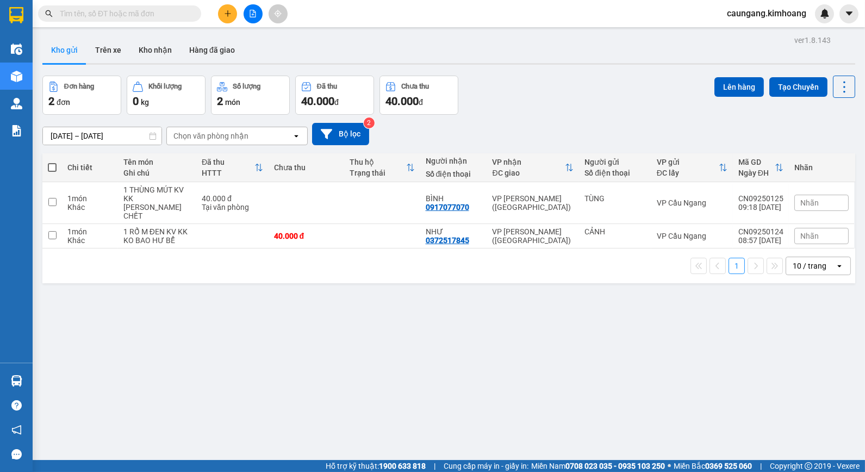
click at [172, 17] on input "text" at bounding box center [124, 14] width 128 height 12
drag, startPoint x: 172, startPoint y: 17, endPoint x: 163, endPoint y: 12, distance: 10.5
click at [163, 12] on input "text" at bounding box center [124, 14] width 128 height 12
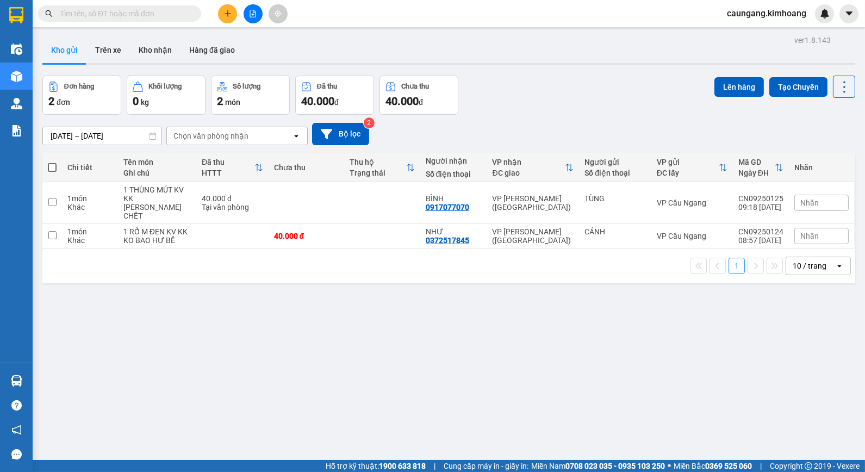
click at [155, 10] on input "text" at bounding box center [124, 14] width 128 height 12
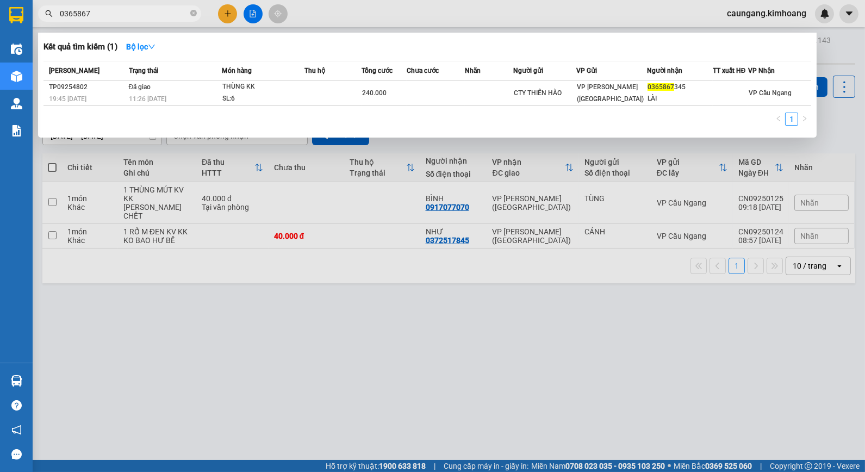
type input "0365867"
click at [340, 11] on div at bounding box center [432, 236] width 865 height 472
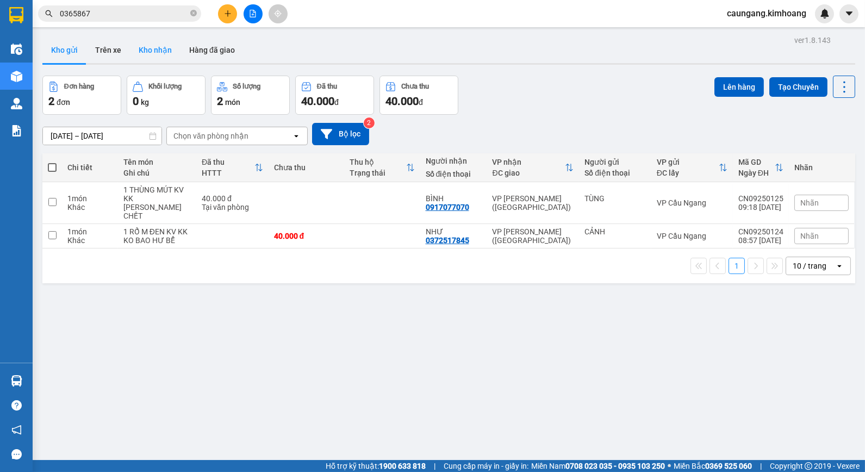
click at [140, 45] on button "Kho nhận" at bounding box center [155, 50] width 51 height 26
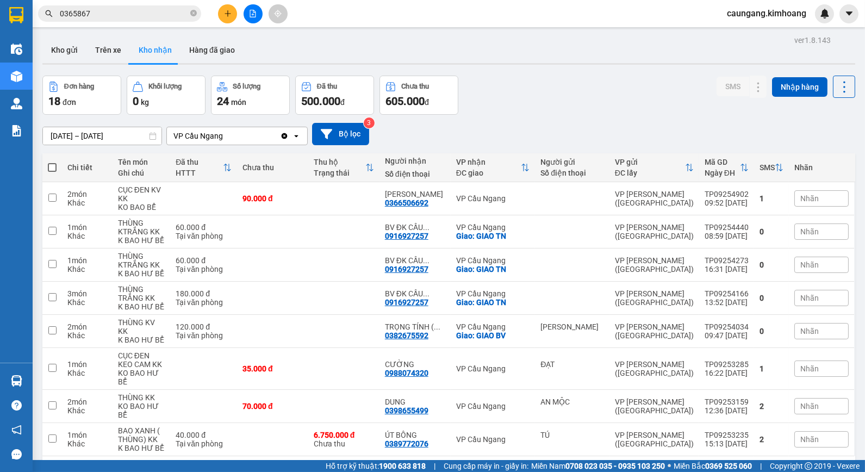
scroll to position [50, 0]
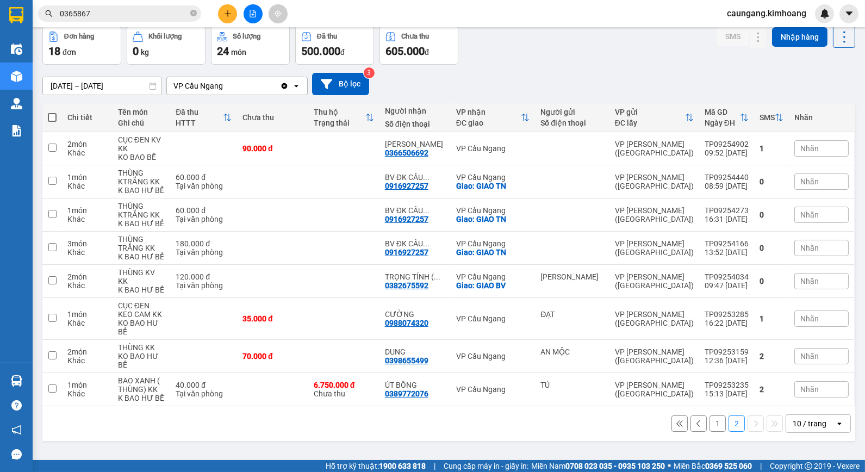
click at [709, 415] on button "1" at bounding box center [717, 423] width 16 height 16
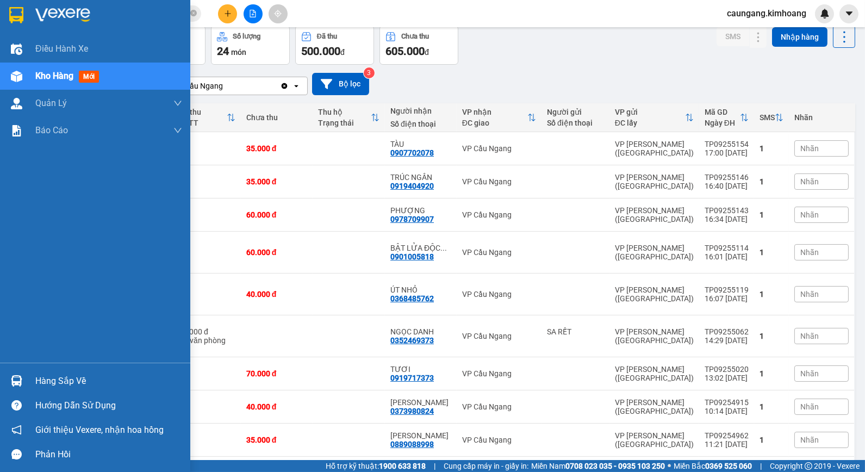
click at [35, 379] on div "Hàng sắp về" at bounding box center [108, 381] width 147 height 16
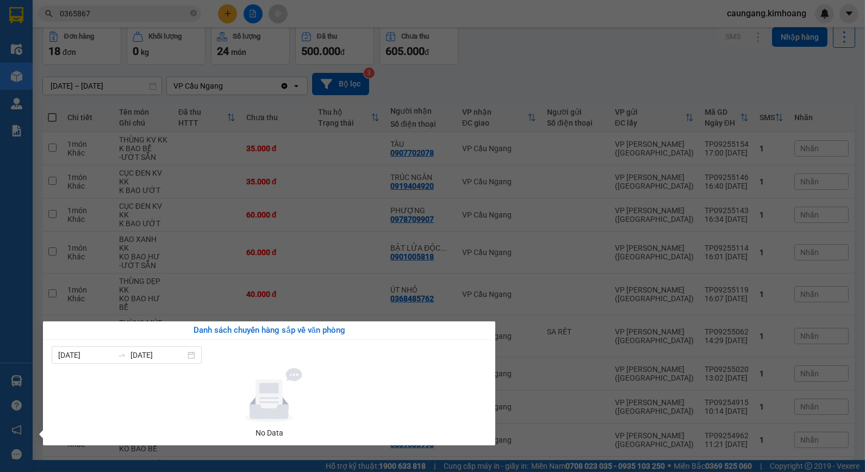
click at [585, 67] on section "Kết quả tìm kiếm ( 1 ) Bộ lọc Mã ĐH Trạng thái Món hàng Thu hộ Tổng cước Chưa c…" at bounding box center [432, 236] width 865 height 472
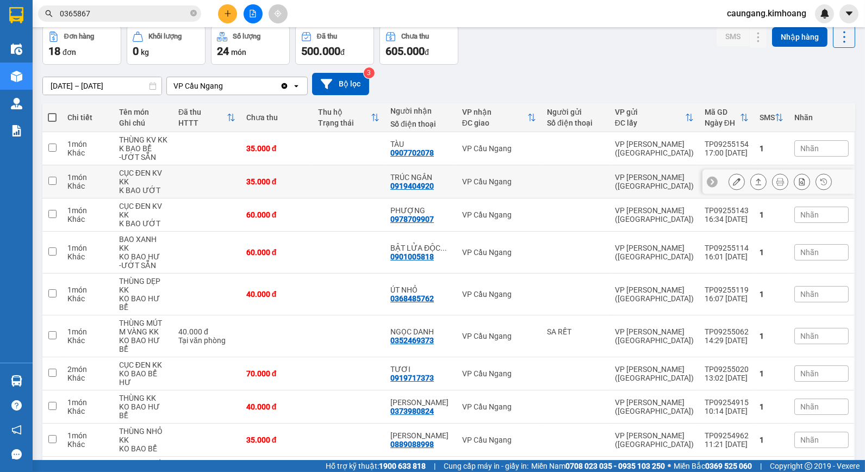
scroll to position [82, 0]
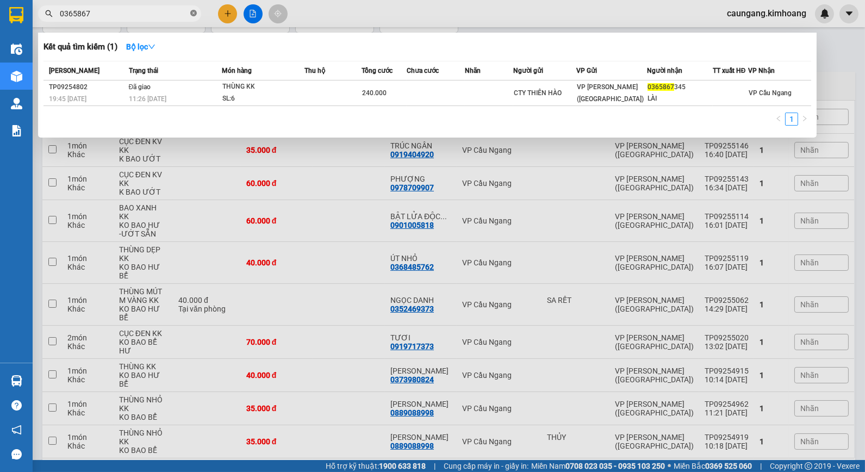
click at [192, 13] on icon "close-circle" at bounding box center [193, 13] width 7 height 7
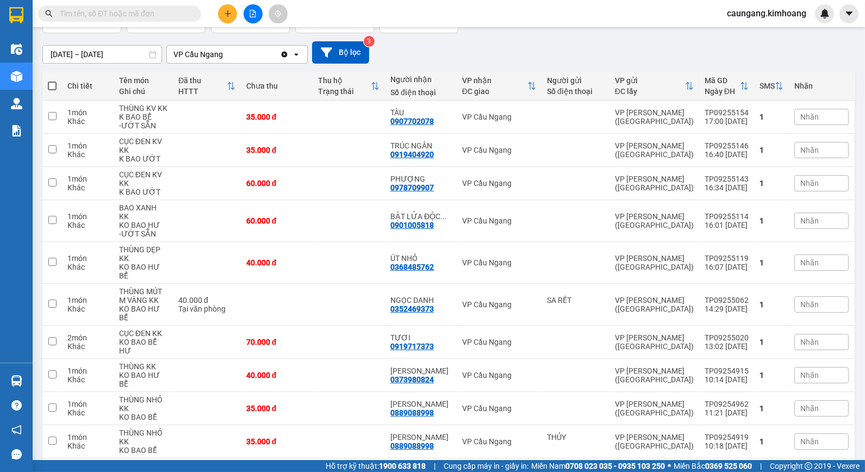
click at [172, 13] on input "text" at bounding box center [124, 14] width 128 height 12
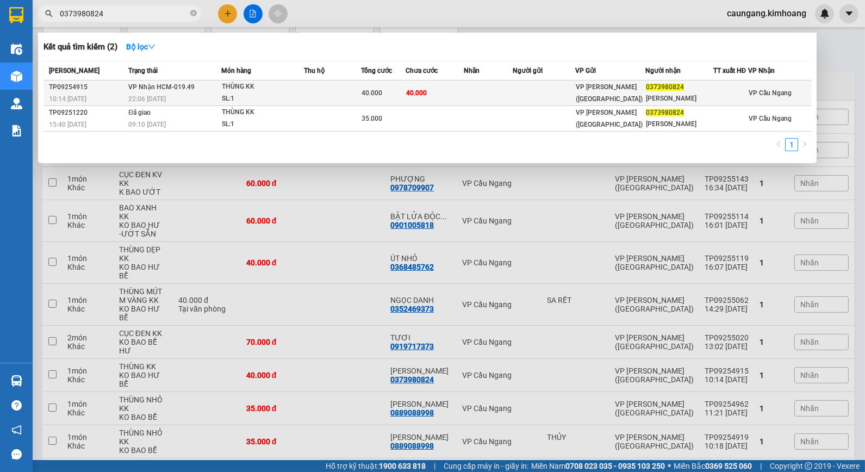
type input "0373980824"
click at [461, 93] on td "40.000" at bounding box center [435, 93] width 59 height 26
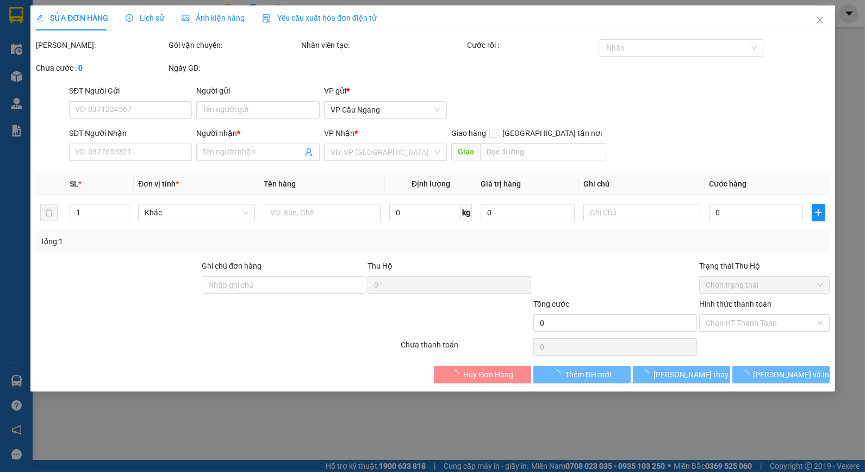
type input "0373980824"
type input "[PERSON_NAME]"
type input "40.000"
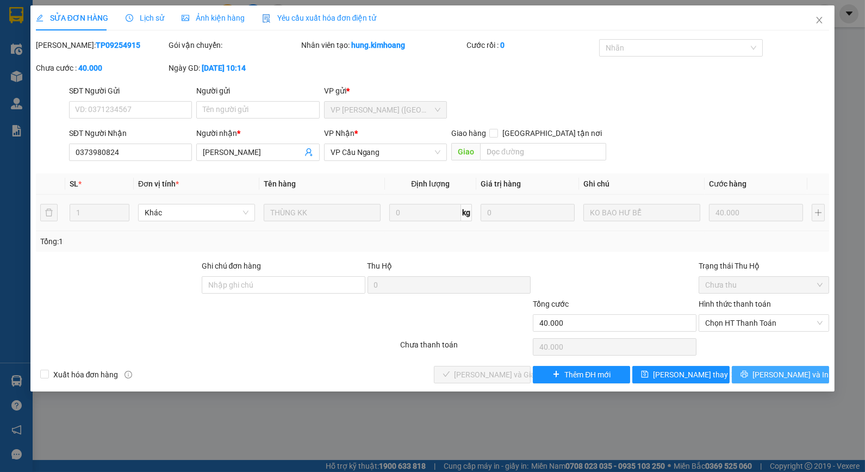
click at [769, 374] on button "[PERSON_NAME] và In" at bounding box center [780, 374] width 97 height 17
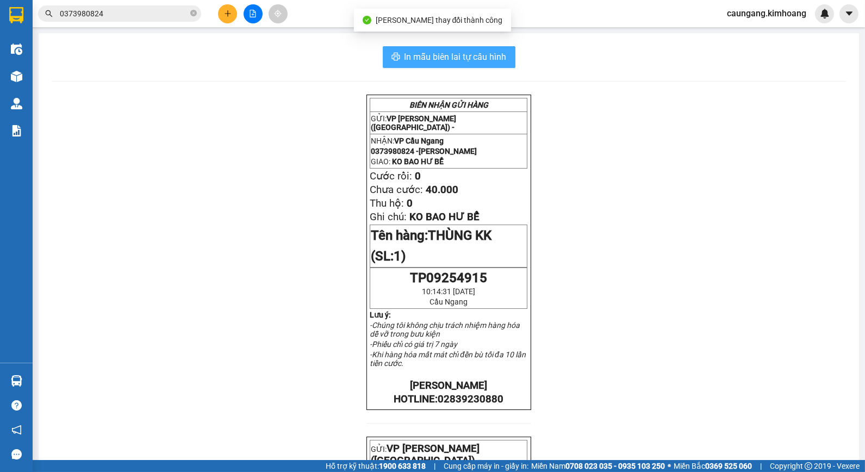
click at [454, 52] on span "In mẫu biên lai tự cấu hình" at bounding box center [455, 57] width 102 height 14
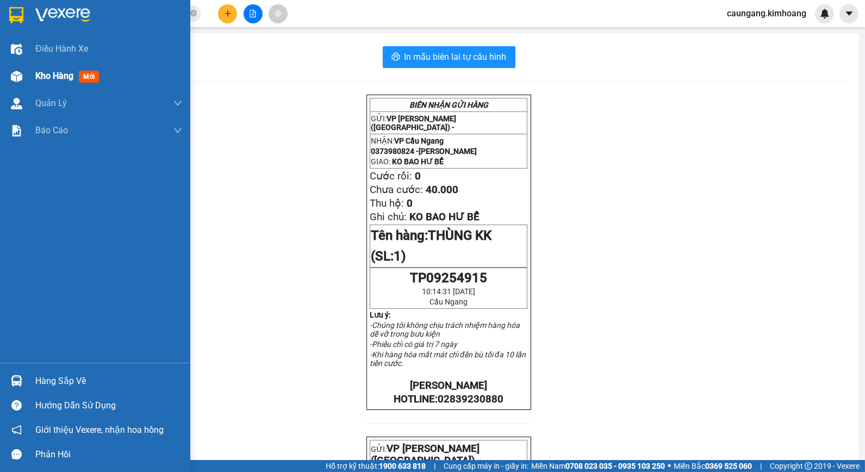
click at [66, 71] on span "Kho hàng" at bounding box center [54, 76] width 38 height 10
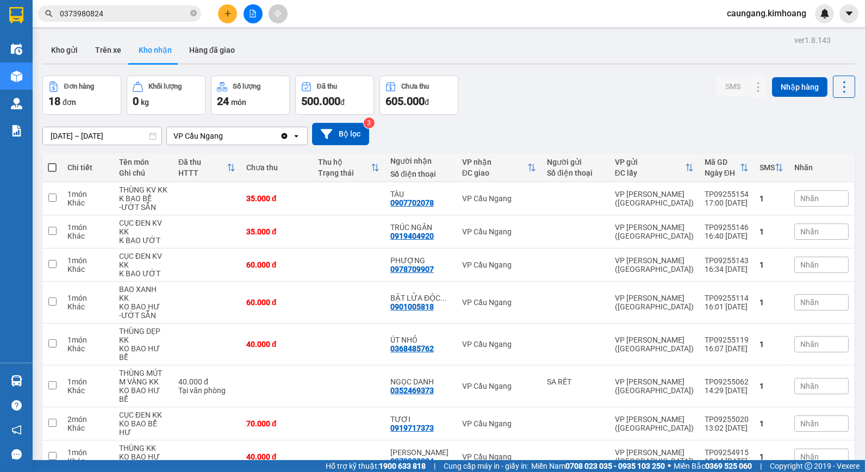
click at [556, 129] on div "01/09/2025 – 14/09/2025 Press the down arrow key to interact with the calendar …" at bounding box center [448, 134] width 813 height 22
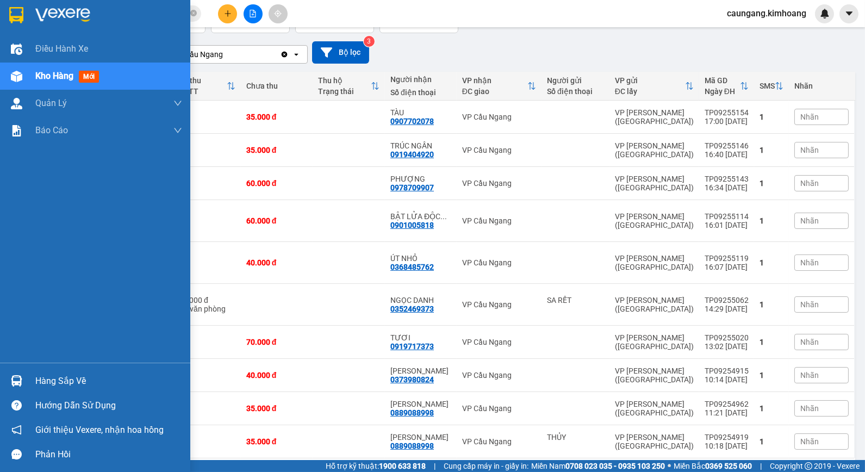
click at [64, 379] on div "Hàng sắp về" at bounding box center [108, 381] width 147 height 16
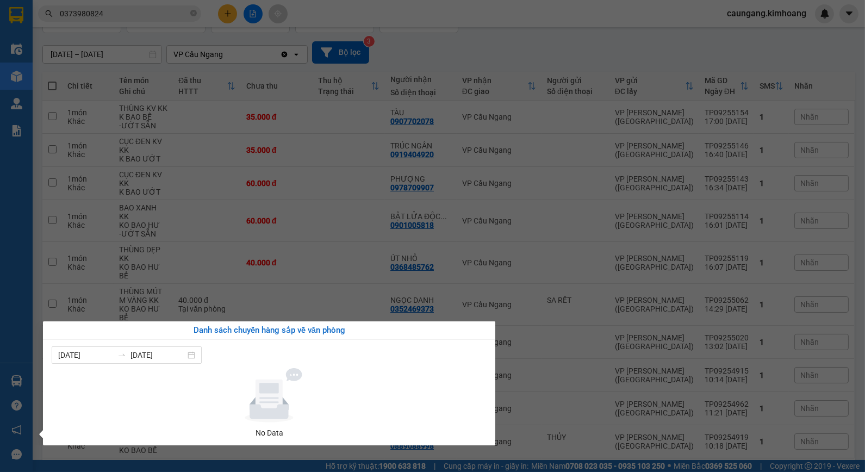
click at [514, 432] on section "Kết quả tìm kiếm ( 2 ) Bộ lọc Mã ĐH Trạng thái Món hàng Thu hộ Tổng cước Chưa c…" at bounding box center [432, 236] width 865 height 472
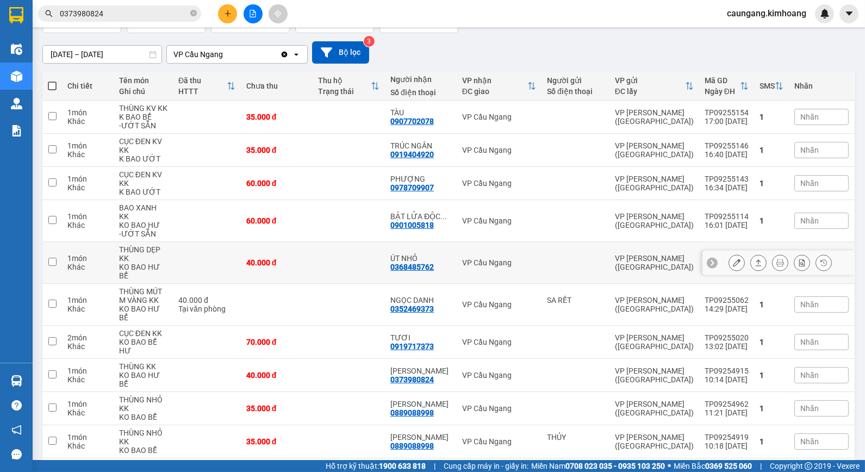
scroll to position [0, 0]
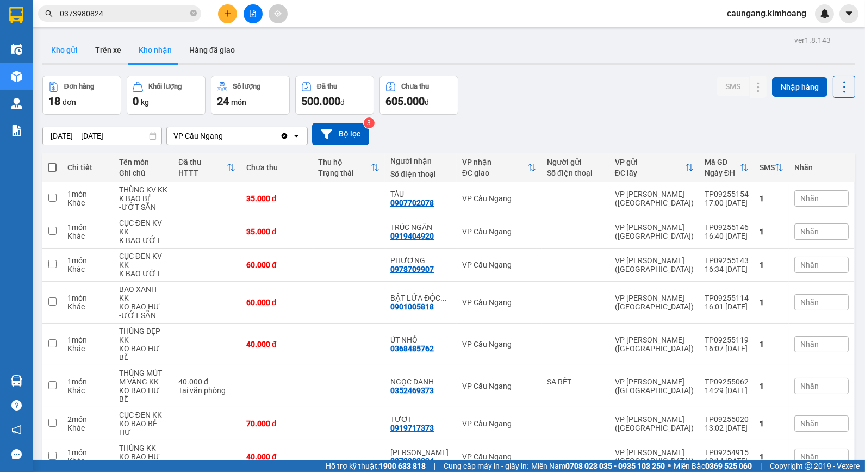
click at [74, 52] on button "Kho gửi" at bounding box center [64, 50] width 44 height 26
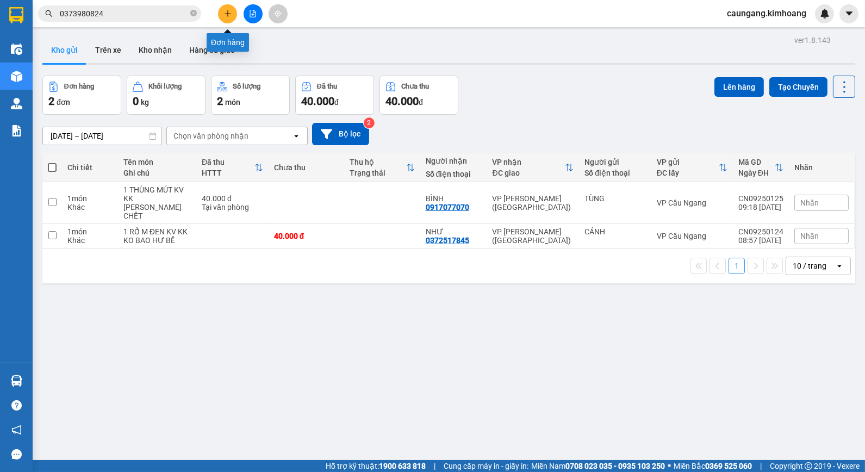
click at [232, 9] on button at bounding box center [227, 13] width 19 height 19
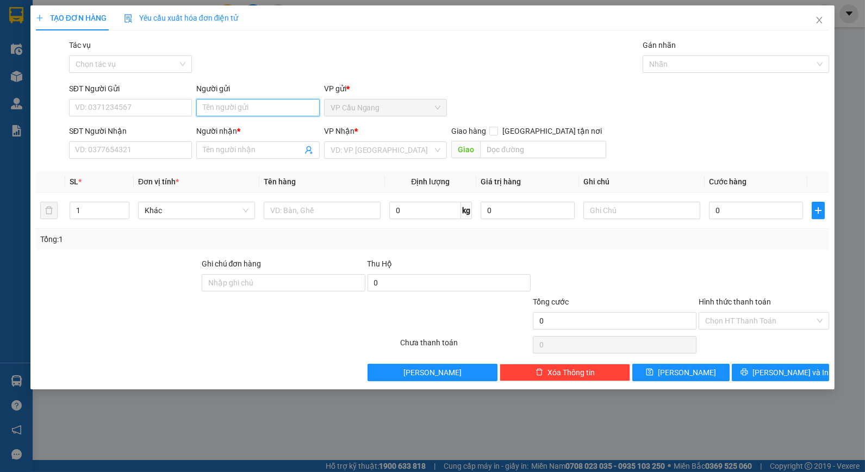
click at [264, 115] on input "Người gửi" at bounding box center [257, 107] width 123 height 17
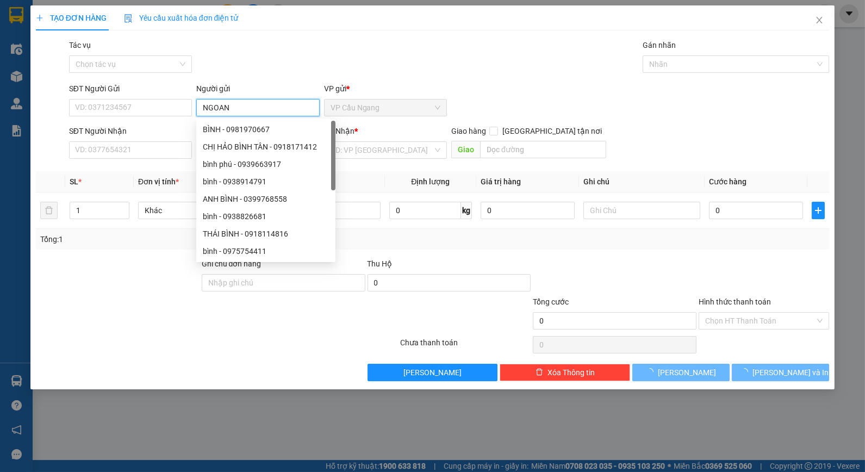
type input "NGOAN"
click at [273, 55] on div "Tác vụ Chọn tác vụ Gán nhãn Nhãn" at bounding box center [449, 58] width 765 height 38
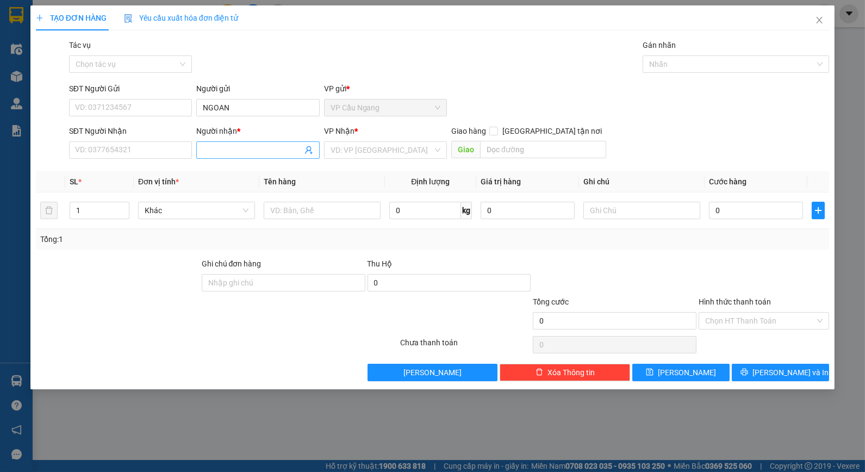
click at [244, 145] on input "Người nhận *" at bounding box center [252, 150] width 99 height 12
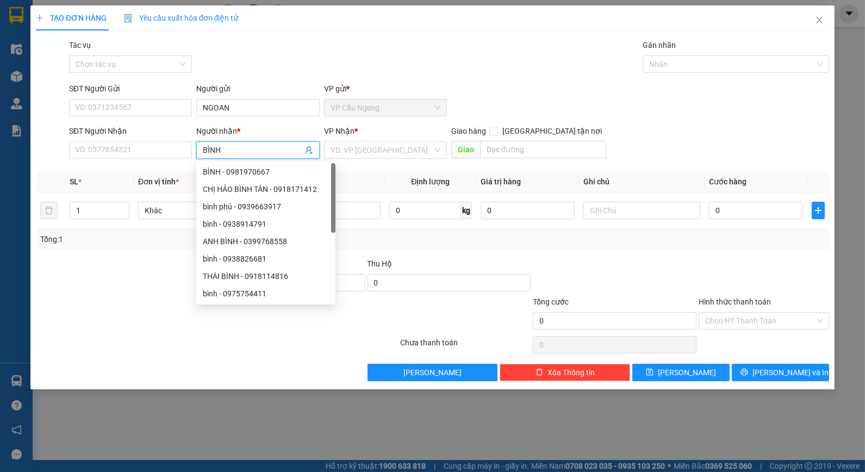
type input "BÌNH"
click at [139, 138] on div "SĐT Người Nhận" at bounding box center [130, 133] width 123 height 16
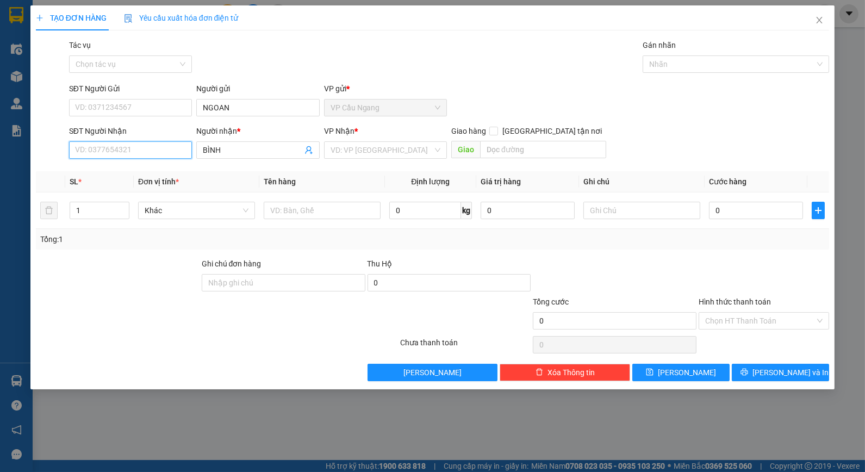
click at [133, 154] on input "SĐT Người Nhận" at bounding box center [130, 149] width 123 height 17
type input "0917077070"
click at [153, 174] on div "0917077070 - BÌNH" at bounding box center [131, 172] width 110 height 12
type input "40.000"
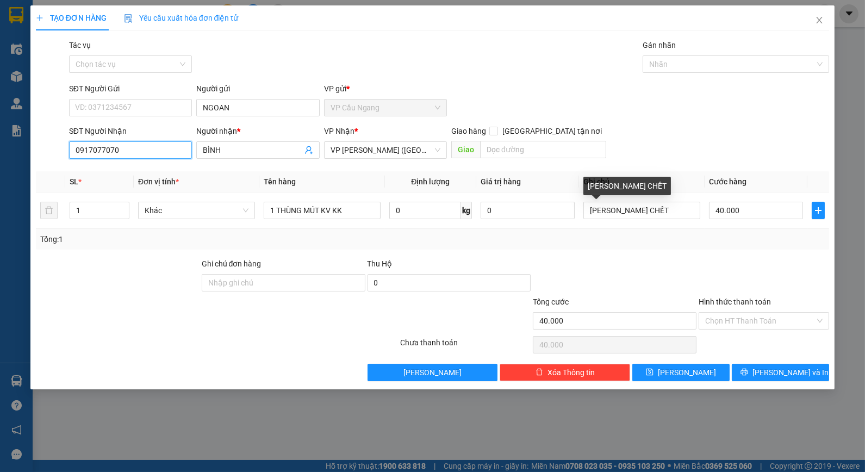
type input "0917077070"
click at [627, 252] on div "Transit Pickup Surcharge Ids Transit Deliver Surcharge Ids Transit Deliver Surc…" at bounding box center [433, 210] width 794 height 342
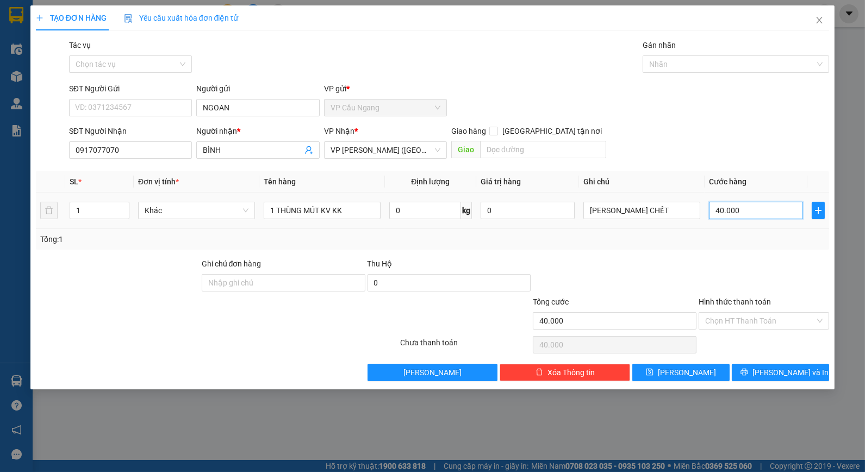
click at [754, 213] on input "40.000" at bounding box center [756, 210] width 94 height 17
click at [733, 241] on div "Tổng: 1" at bounding box center [432, 239] width 785 height 12
click at [747, 317] on input "Hình thức thanh toán" at bounding box center [760, 321] width 110 height 16
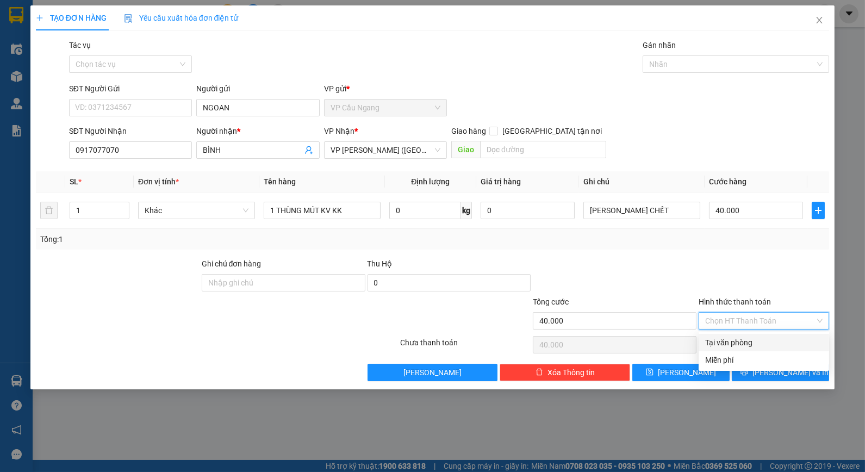
click at [755, 335] on div "Tại văn phòng" at bounding box center [764, 342] width 130 height 17
type input "0"
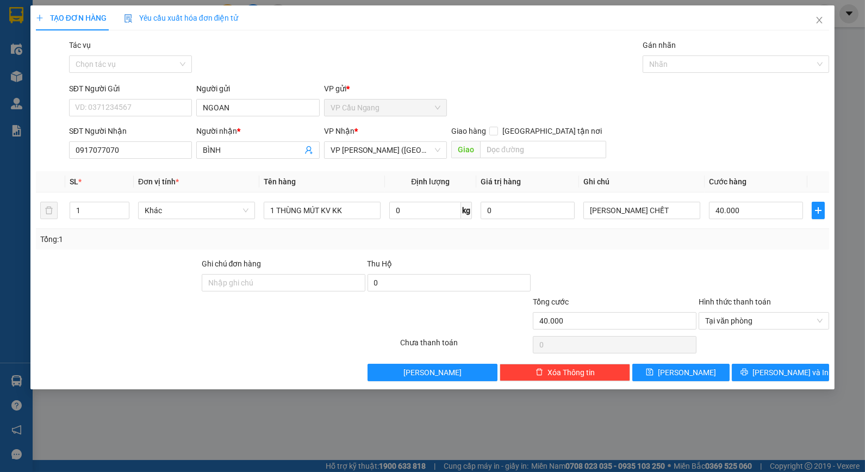
click at [365, 53] on div "Tác vụ Chọn tác vụ Gán nhãn Nhãn" at bounding box center [449, 58] width 765 height 38
drag, startPoint x: 708, startPoint y: 265, endPoint x: 718, endPoint y: 266, distance: 9.4
click at [705, 264] on div at bounding box center [763, 277] width 133 height 38
click at [775, 371] on span "[PERSON_NAME] và In" at bounding box center [790, 372] width 76 height 12
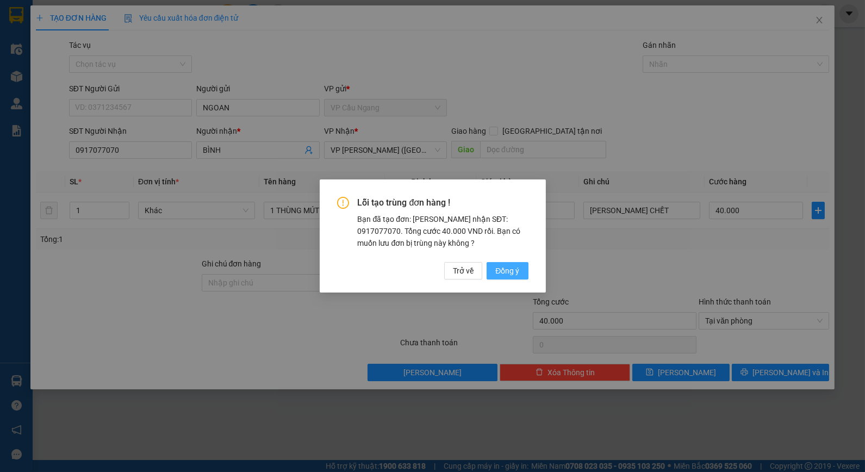
click at [509, 268] on span "Đồng ý" at bounding box center [507, 271] width 24 height 12
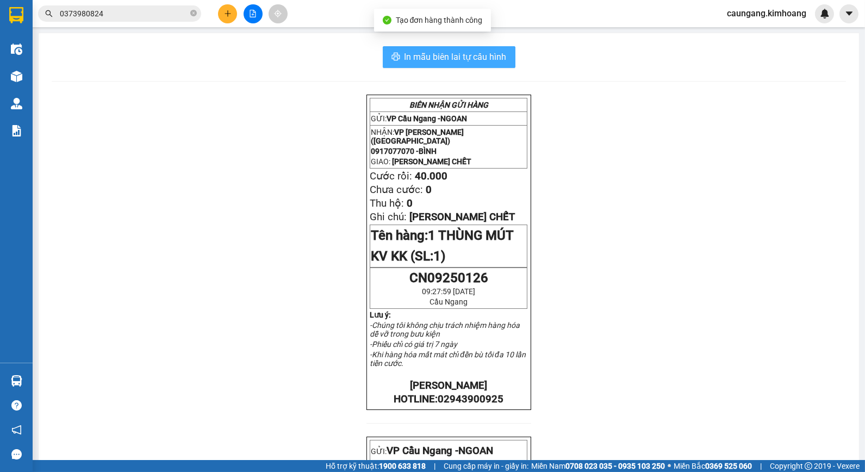
click at [479, 63] on span "In mẫu biên lai tự cấu hình" at bounding box center [455, 57] width 102 height 14
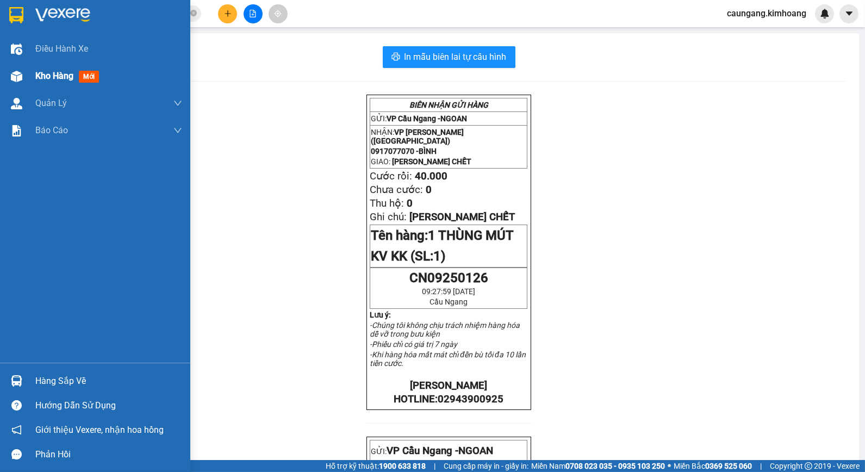
click at [55, 68] on div "Kho hàng mới" at bounding box center [108, 76] width 147 height 27
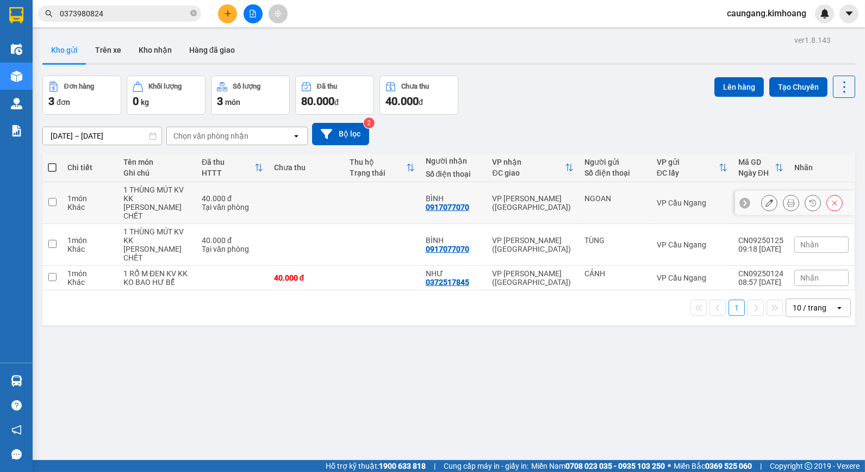
click at [336, 194] on td at bounding box center [307, 203] width 76 height 42
checkbox input "true"
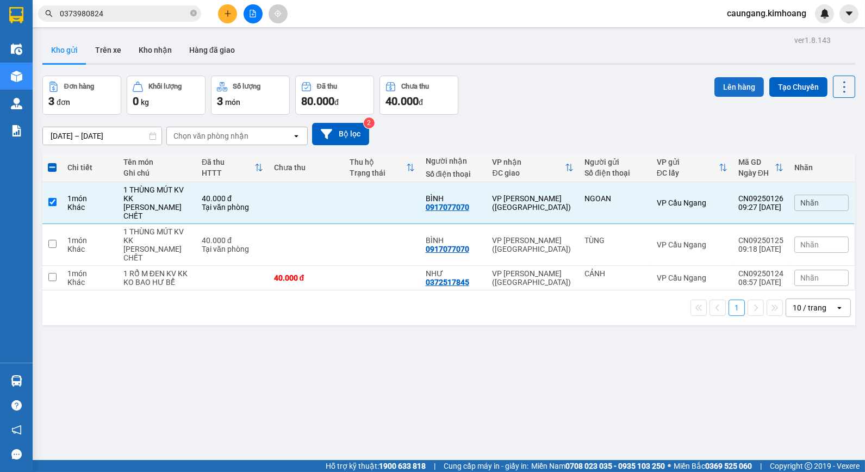
click at [732, 86] on button "Lên hàng" at bounding box center [738, 87] width 49 height 20
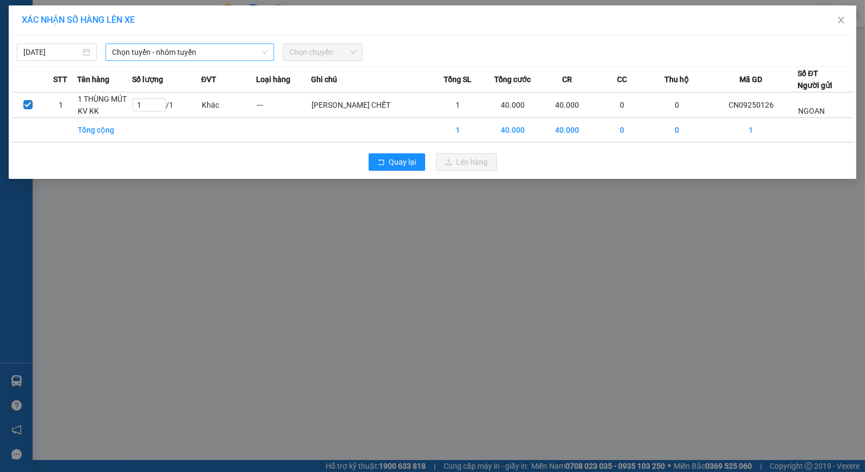
click at [189, 51] on span "Chọn tuyến - nhóm tuyến" at bounding box center [189, 52] width 155 height 16
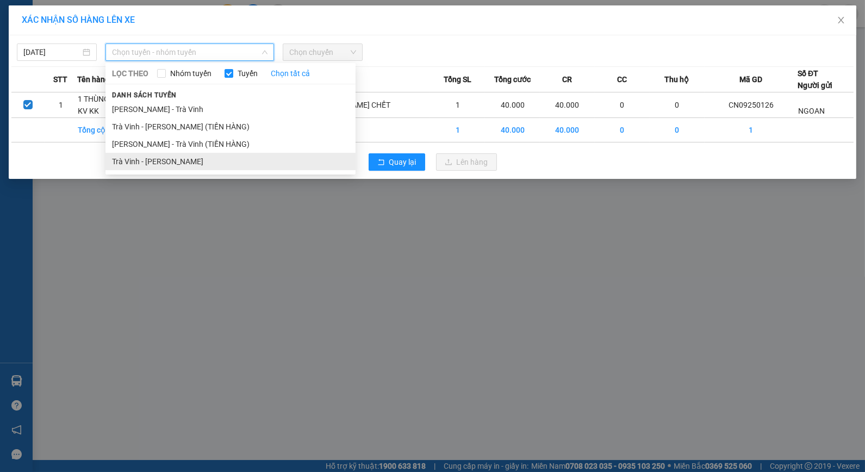
click at [215, 156] on li "Trà Vinh - [PERSON_NAME]" at bounding box center [230, 161] width 250 height 17
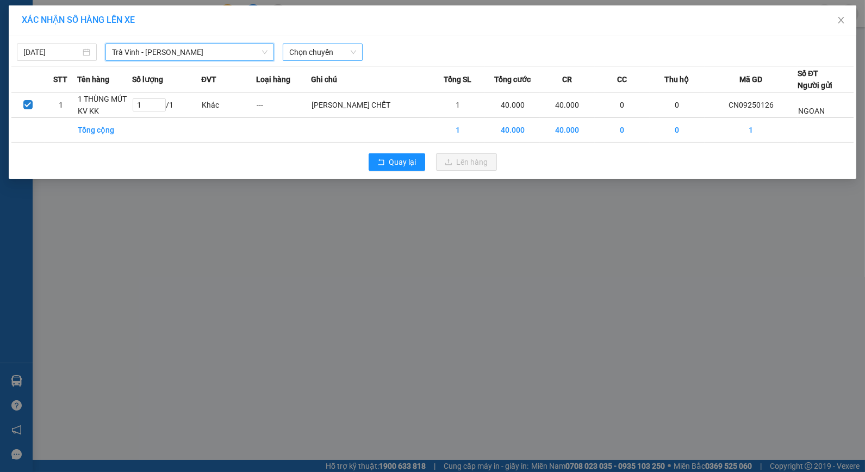
click at [330, 55] on span "Chọn chuyến" at bounding box center [322, 52] width 67 height 16
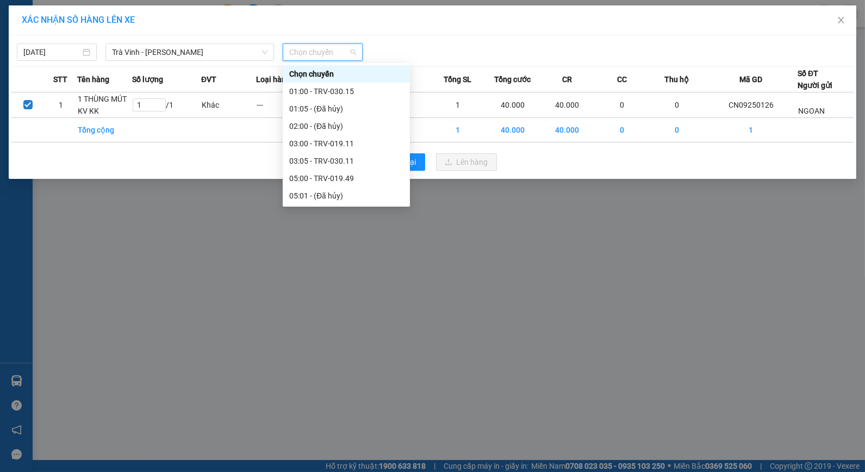
scroll to position [241, 0]
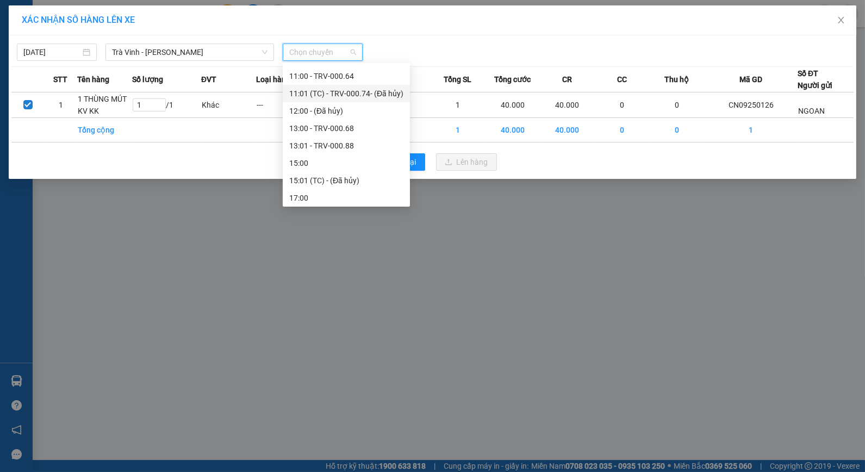
click at [325, 89] on div "11:01 (TC) - TRV-000.74 - (Đã hủy)" at bounding box center [346, 94] width 114 height 12
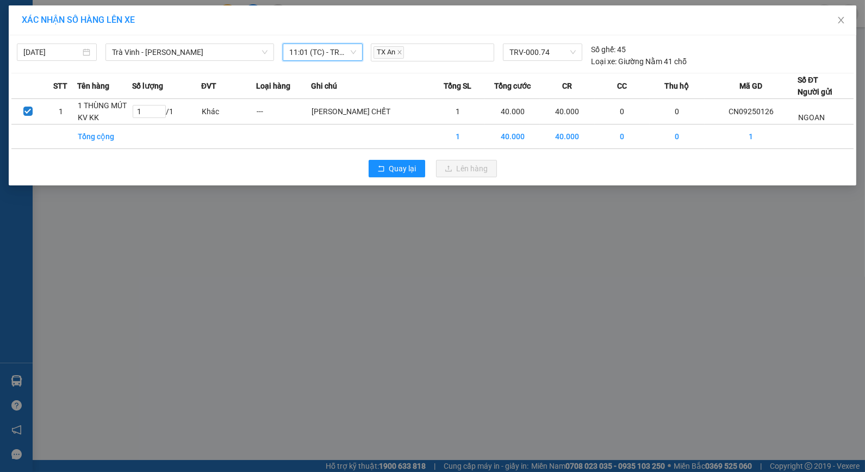
click at [361, 221] on div "XÁC NHẬN SỐ HÀNG LÊN XE 14/09/2025 Trà Vinh - Hồ Chí Minh LỌC THEO Nhóm tuyến T…" at bounding box center [432, 236] width 865 height 472
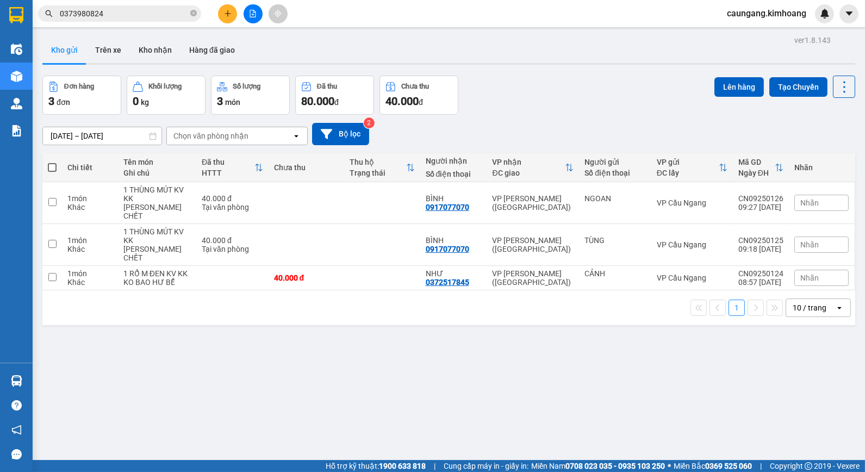
click at [228, 18] on button at bounding box center [227, 13] width 19 height 19
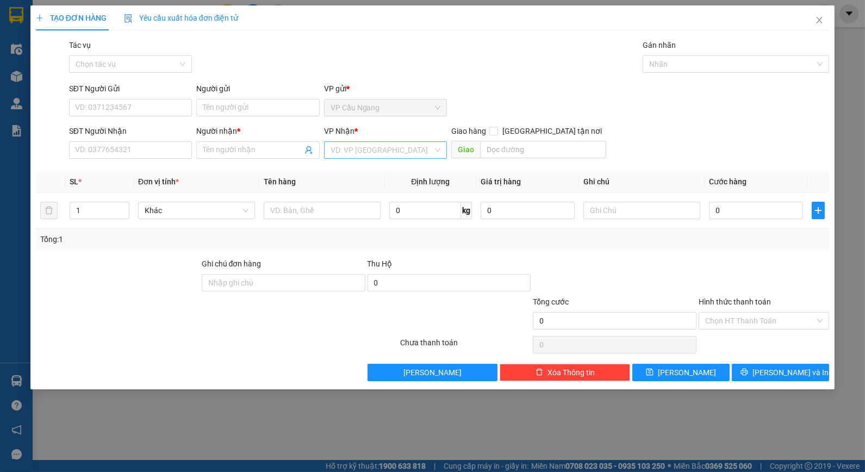
click at [404, 149] on input "search" at bounding box center [382, 150] width 102 height 16
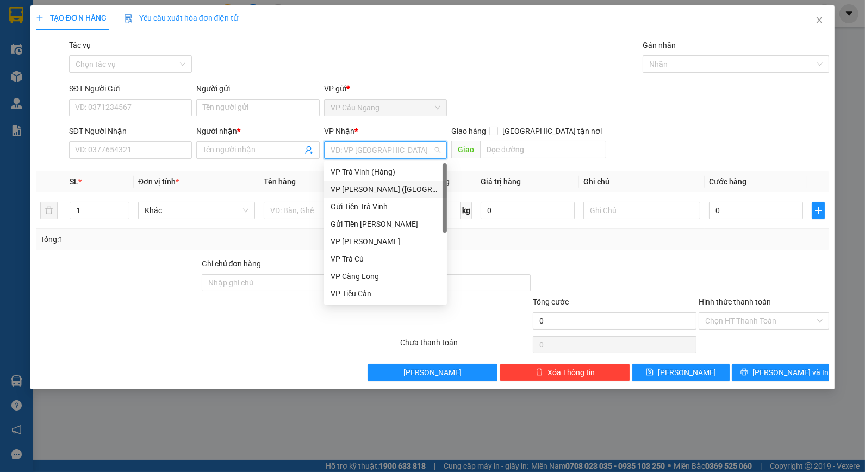
click at [383, 192] on div "VP [PERSON_NAME] ([GEOGRAPHIC_DATA])" at bounding box center [386, 189] width 110 height 12
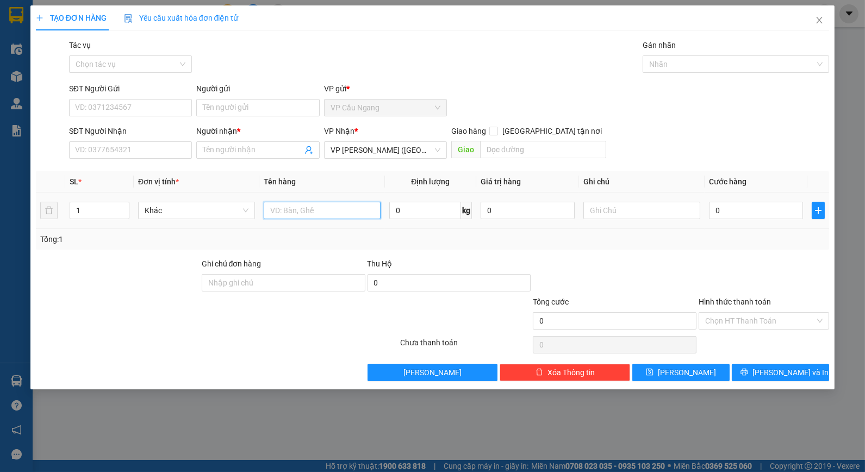
click at [332, 204] on input "text" at bounding box center [322, 210] width 117 height 17
type input "1 TẤM TRẮNG NHỎ KK"
click at [668, 236] on div "Tổng: 1" at bounding box center [432, 239] width 785 height 12
click at [745, 211] on input "0" at bounding box center [756, 210] width 94 height 17
type input "3"
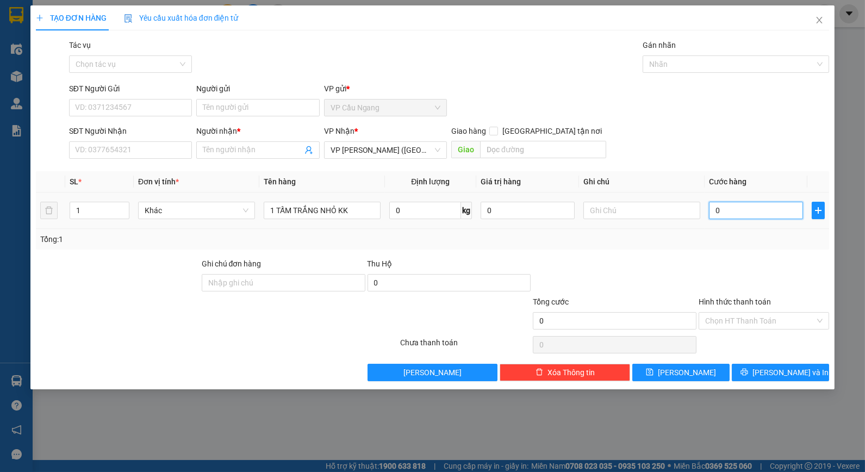
type input "3"
type input "35"
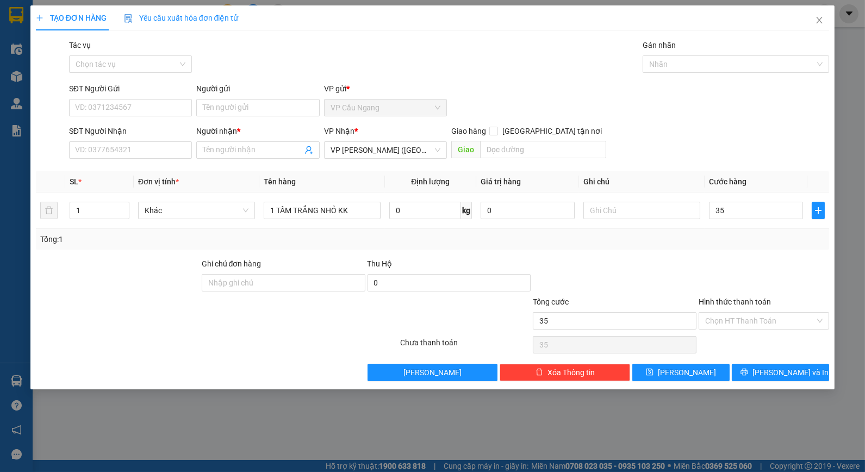
type input "35.000"
click at [709, 237] on div "Tổng: 1" at bounding box center [432, 239] width 785 height 12
click at [682, 143] on div "SĐT Người Nhận VD: 0377654321 Người nhận * Tên người nhận VP Nhận * VP Trần Phú…" at bounding box center [449, 144] width 765 height 38
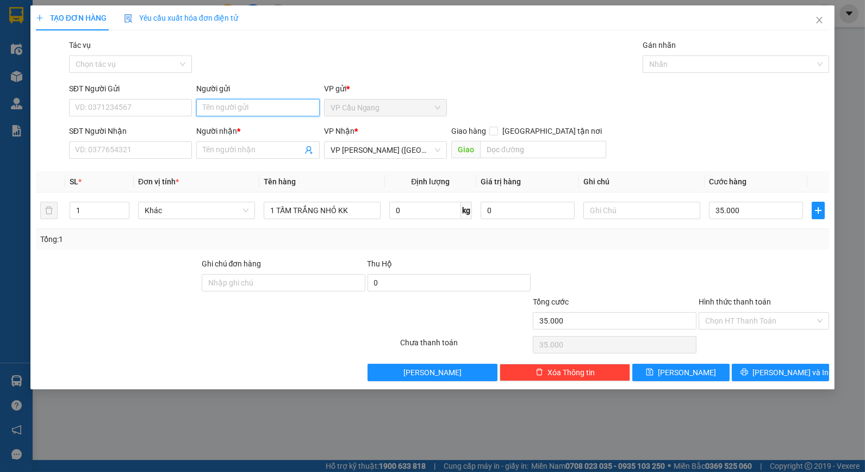
click at [227, 115] on input "Người gửi" at bounding box center [257, 107] width 123 height 17
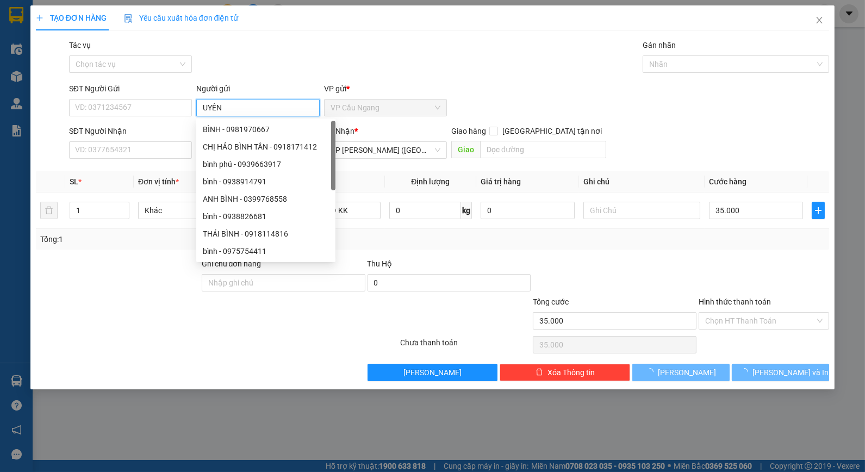
type input "UYÊN"
click at [265, 67] on div "Tác vụ Chọn tác vụ Gán nhãn Nhãn" at bounding box center [449, 58] width 765 height 38
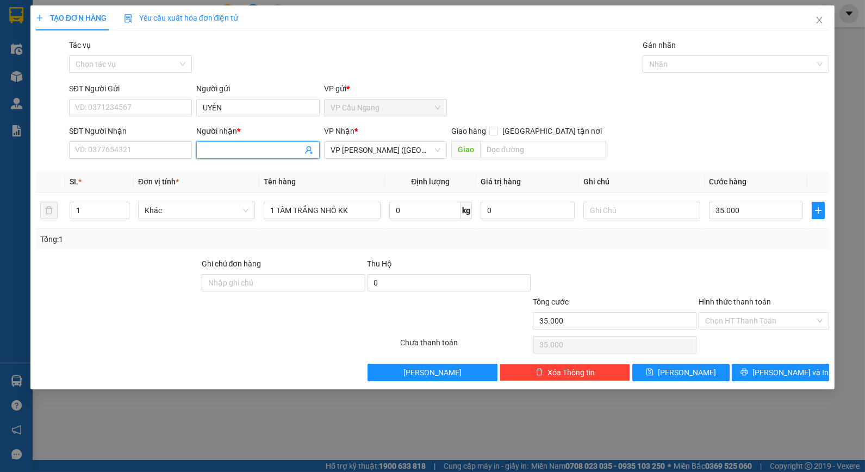
click at [248, 156] on span at bounding box center [257, 149] width 123 height 17
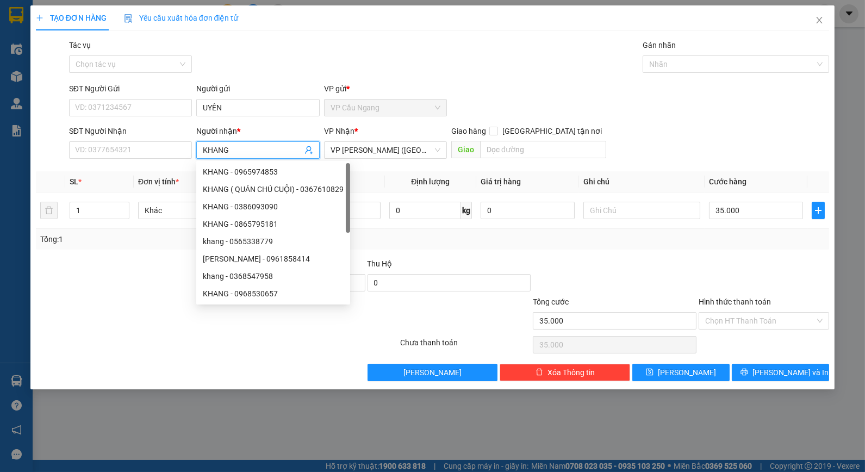
type input "KHANG"
click at [286, 62] on div "Tác vụ Chọn tác vụ Gán nhãn Nhãn" at bounding box center [449, 58] width 765 height 38
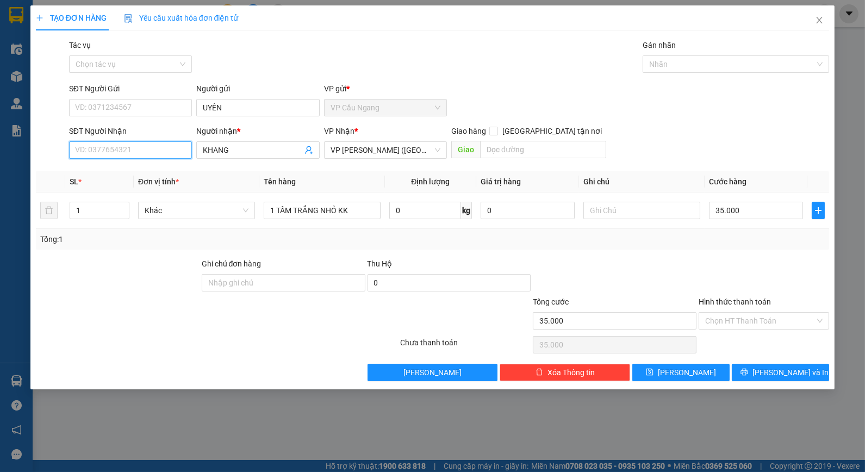
click at [164, 147] on input "SĐT Người Nhận" at bounding box center [130, 149] width 123 height 17
type input "0378597144"
click at [148, 240] on div "Tổng: 1" at bounding box center [187, 239] width 294 height 12
click at [682, 276] on div at bounding box center [615, 277] width 166 height 38
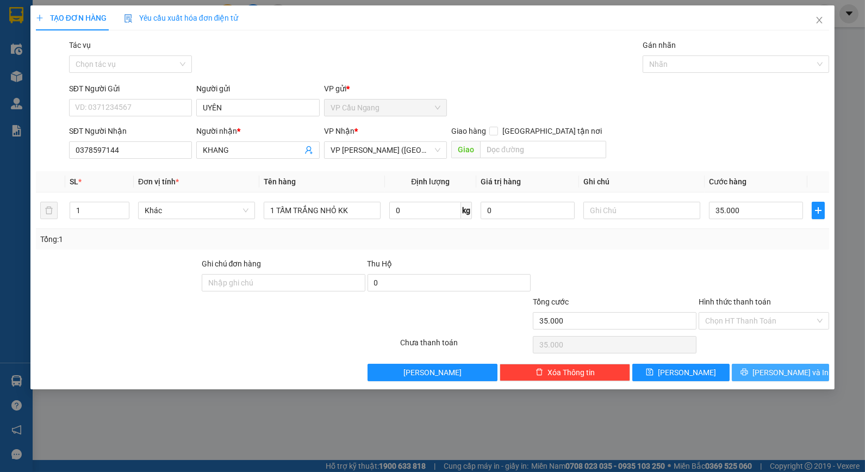
click at [745, 376] on button "[PERSON_NAME] và In" at bounding box center [780, 372] width 97 height 17
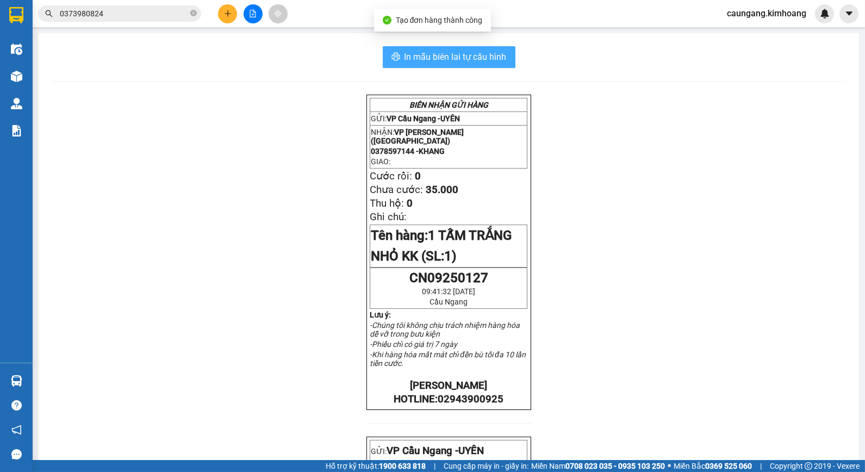
click at [429, 58] on span "In mẫu biên lai tự cấu hình" at bounding box center [455, 57] width 102 height 14
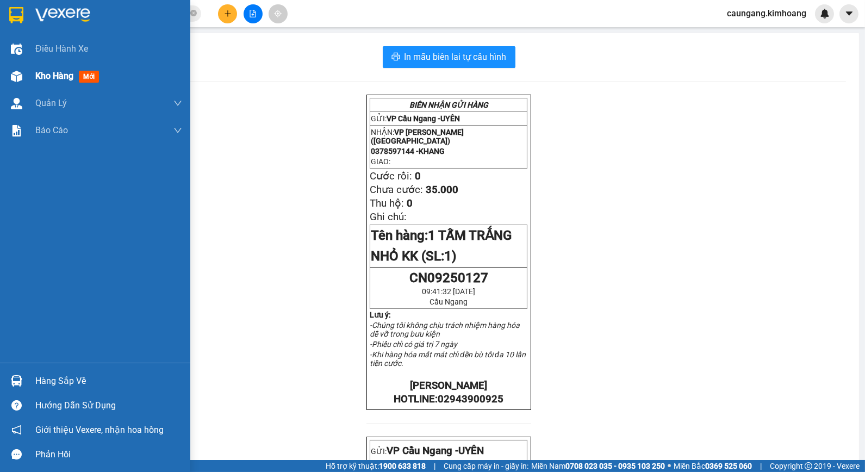
click at [51, 82] on div "Kho hàng mới" at bounding box center [69, 76] width 68 height 14
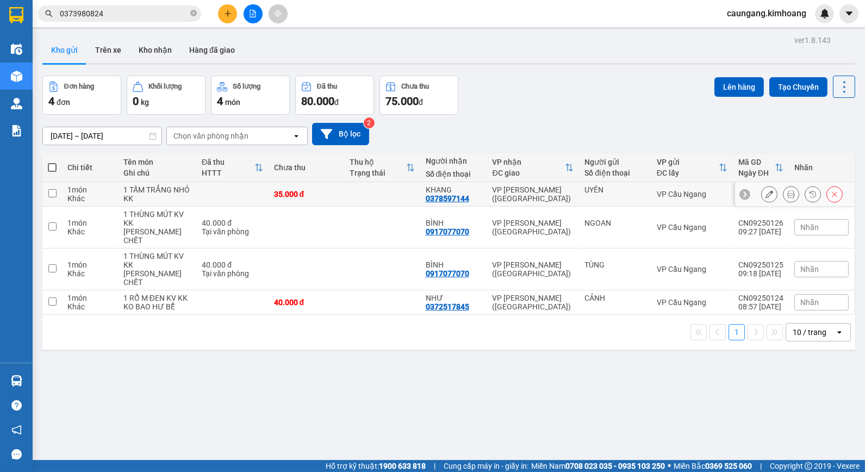
click at [765, 193] on icon at bounding box center [769, 194] width 8 height 8
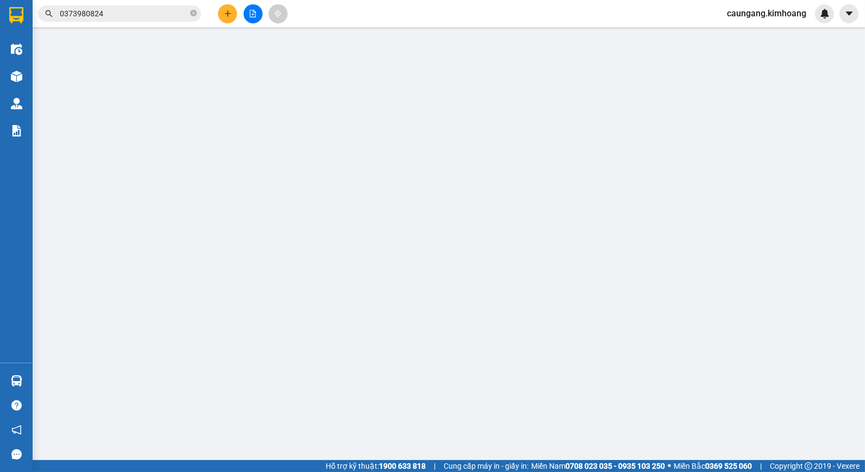
type input "UYÊN"
type input "0378597144"
type input "KHANG"
type input "35.000"
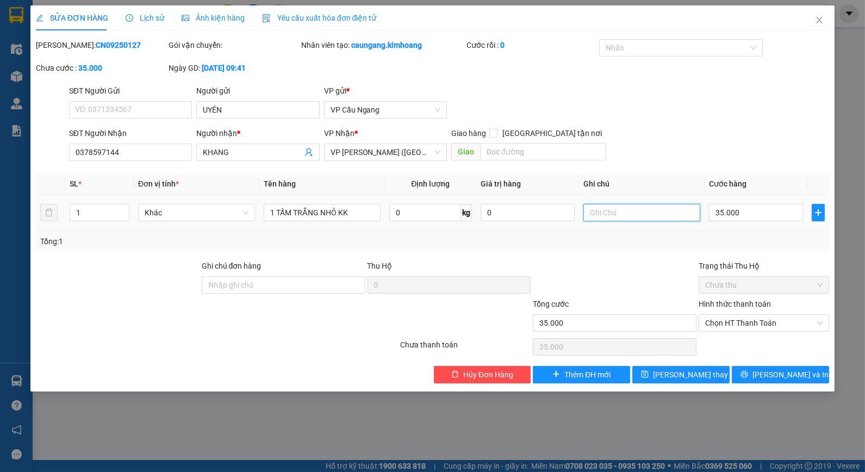
click at [647, 210] on input "text" at bounding box center [641, 212] width 117 height 17
type input "BAO THƯ"
click at [650, 249] on div "Tổng: 1" at bounding box center [433, 241] width 794 height 21
click at [707, 372] on span "[PERSON_NAME] thay đổi" at bounding box center [696, 375] width 87 height 12
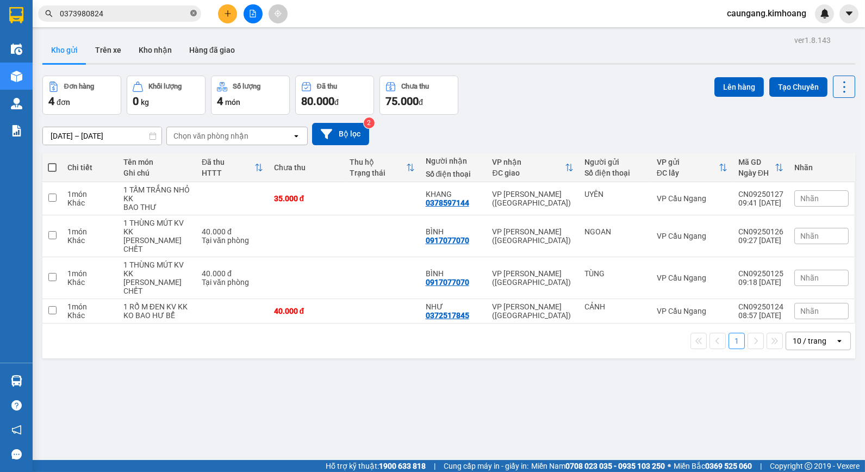
click at [194, 12] on icon "close-circle" at bounding box center [193, 13] width 7 height 7
click at [161, 11] on input "text" at bounding box center [124, 14] width 128 height 12
click at [170, 14] on input "text" at bounding box center [124, 14] width 128 height 12
click at [136, 8] on input "text" at bounding box center [124, 14] width 128 height 12
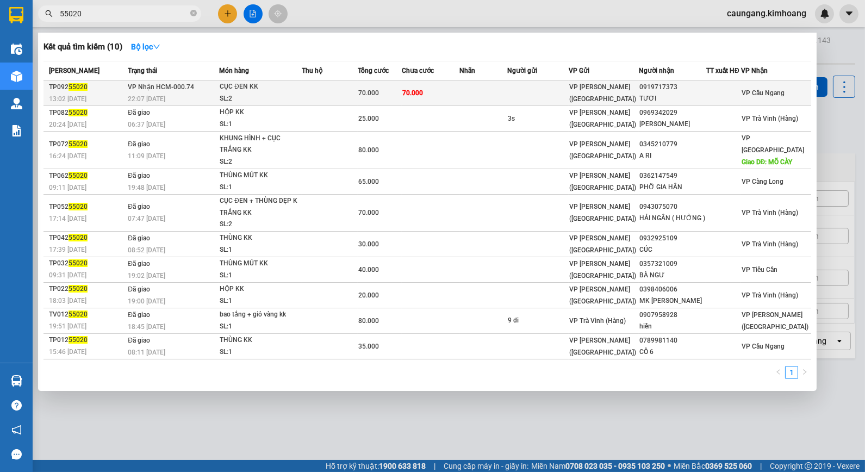
type input "55020"
click at [507, 91] on td at bounding box center [483, 93] width 48 height 26
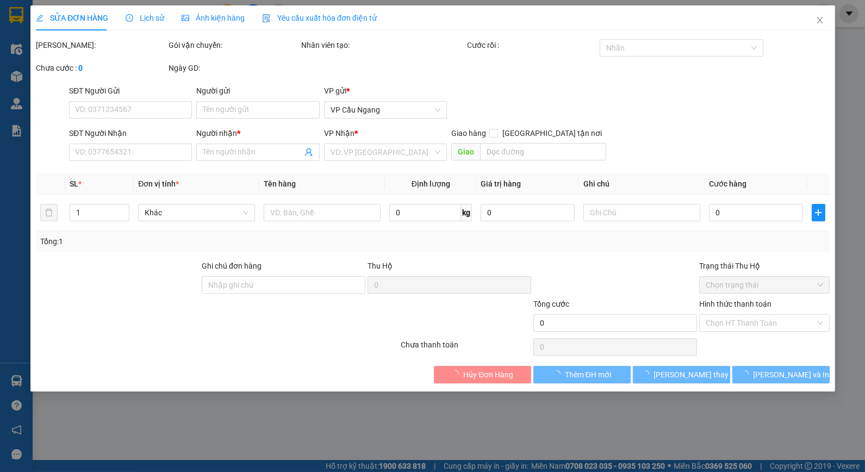
type input "0919717373"
type input "TƯƠI"
type input "70.000"
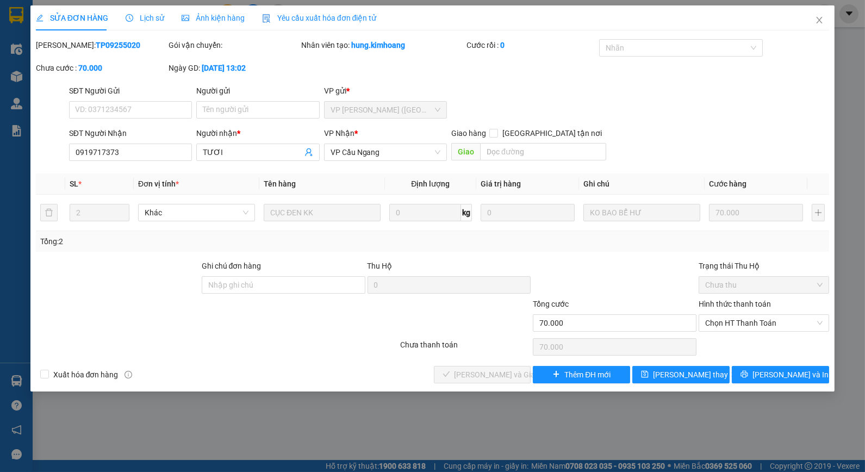
drag, startPoint x: 84, startPoint y: 46, endPoint x: 122, endPoint y: 43, distance: 37.6
click at [122, 43] on div "Mã ĐH: TP09255020" at bounding box center [101, 45] width 130 height 12
click at [787, 372] on span "[PERSON_NAME] và In" at bounding box center [790, 375] width 76 height 12
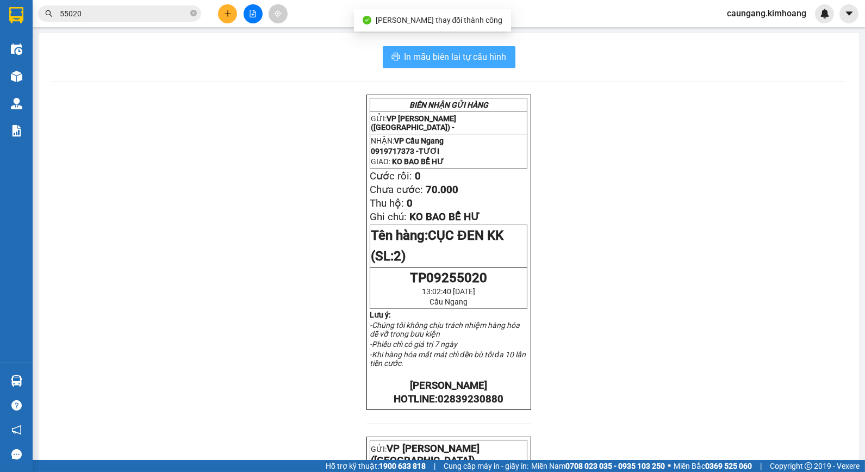
click at [451, 60] on span "In mẫu biên lai tự cấu hình" at bounding box center [455, 57] width 102 height 14
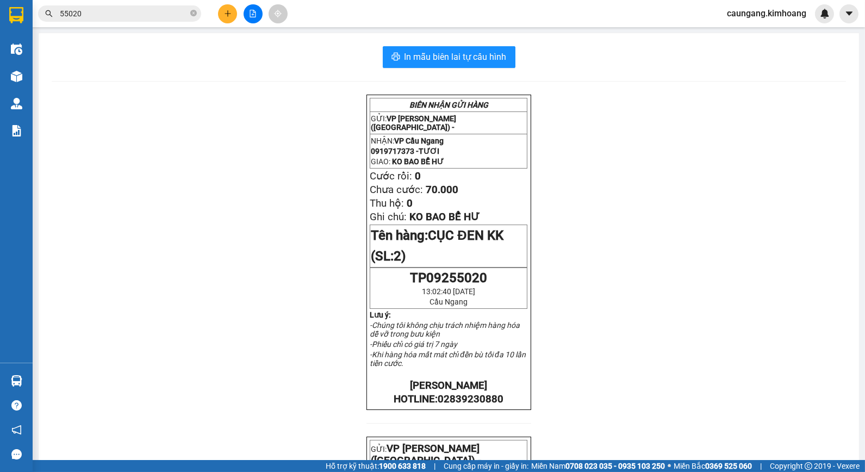
click at [227, 13] on icon "plus" at bounding box center [228, 14] width 8 height 8
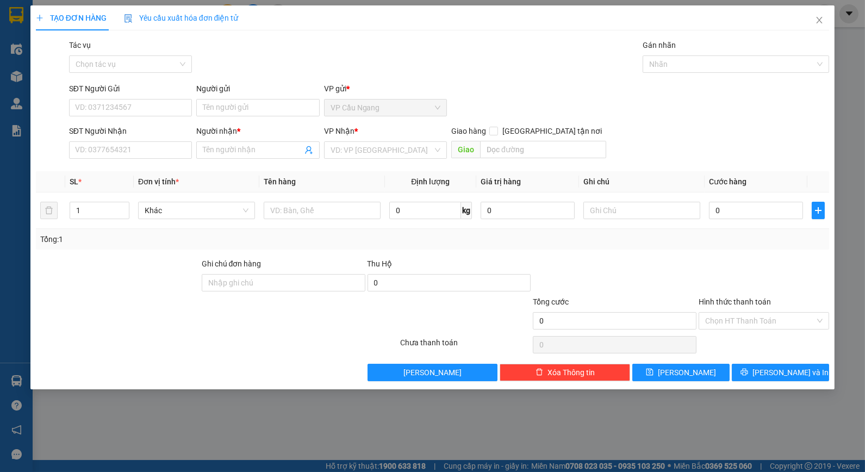
click at [397, 134] on div "VP Nhận *" at bounding box center [385, 131] width 123 height 12
click at [398, 146] on input "search" at bounding box center [382, 150] width 102 height 16
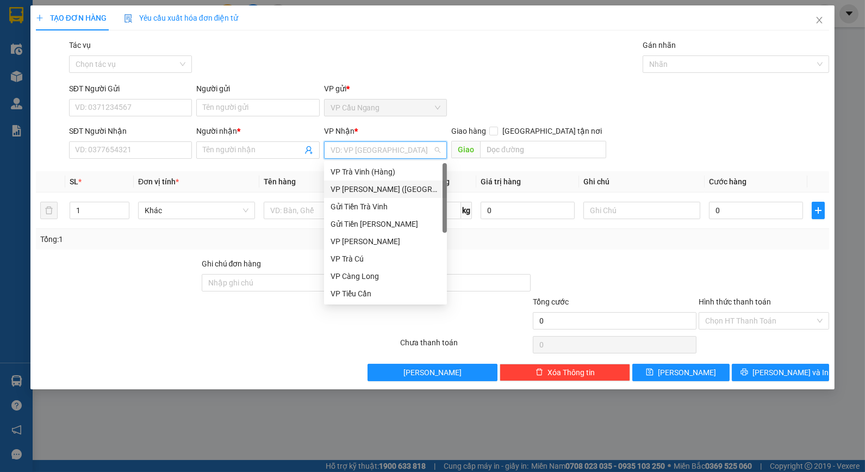
click at [378, 186] on div "VP [PERSON_NAME] ([GEOGRAPHIC_DATA])" at bounding box center [386, 189] width 110 height 12
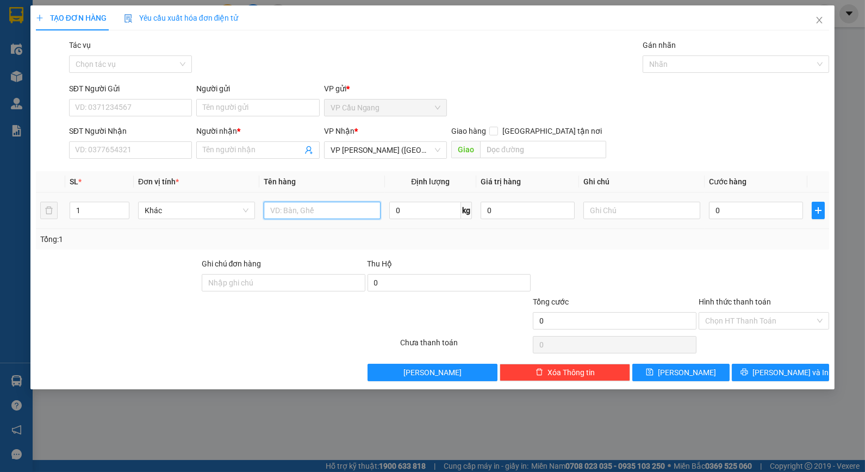
click at [296, 216] on input "text" at bounding box center [322, 210] width 117 height 17
type input "1 BAO M TRẮNG KK"
click at [612, 238] on div "Tổng: 1" at bounding box center [432, 239] width 785 height 12
click at [626, 220] on div at bounding box center [641, 211] width 117 height 22
click at [631, 214] on input "text" at bounding box center [641, 210] width 117 height 17
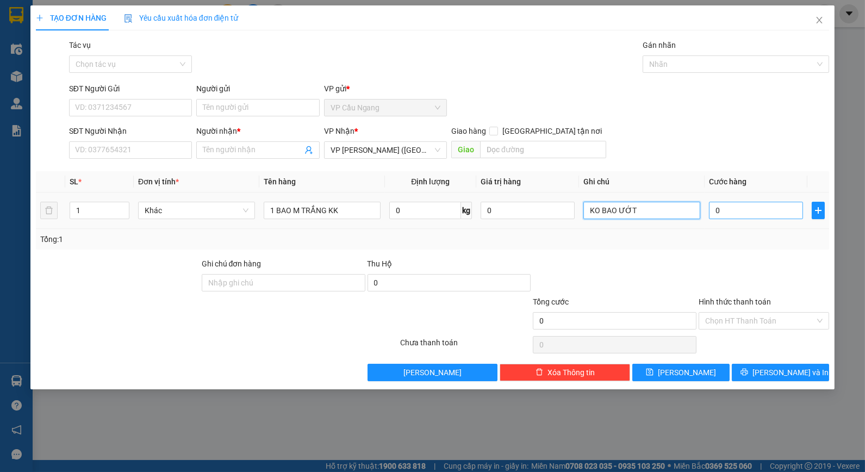
type input "KO BAO ƯỚT"
click at [748, 216] on input "0" at bounding box center [756, 210] width 94 height 17
type input "4"
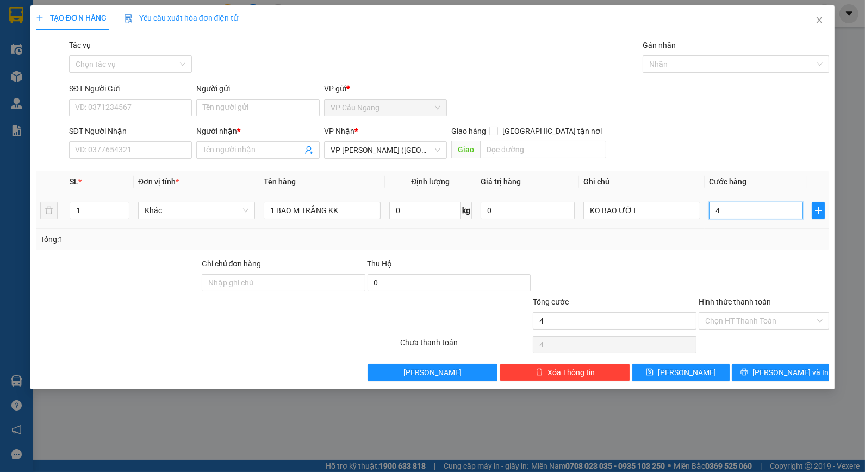
type input "40"
type input "40.000"
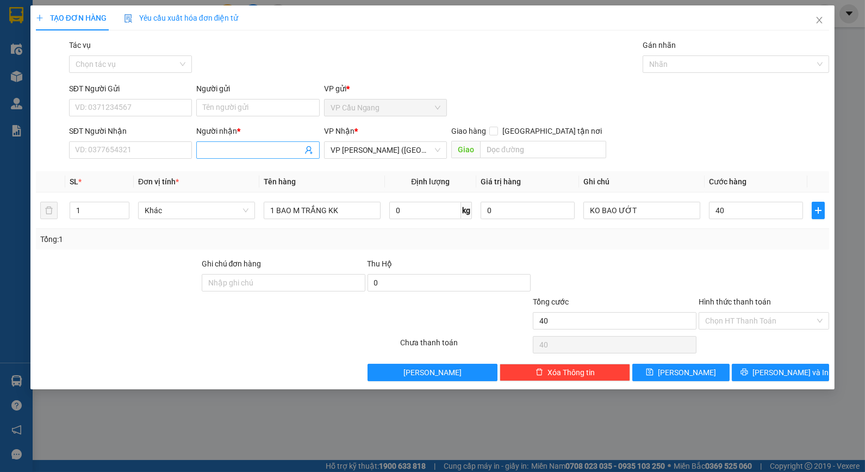
type input "40.000"
click at [241, 154] on input "Người nhận *" at bounding box center [252, 150] width 99 height 12
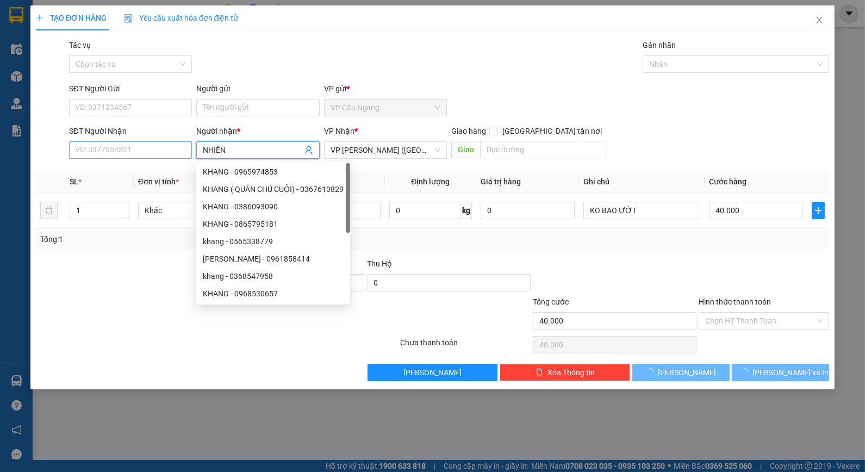
type input "NHIÊN"
click at [167, 149] on input "SĐT Người Nhận" at bounding box center [130, 149] width 123 height 17
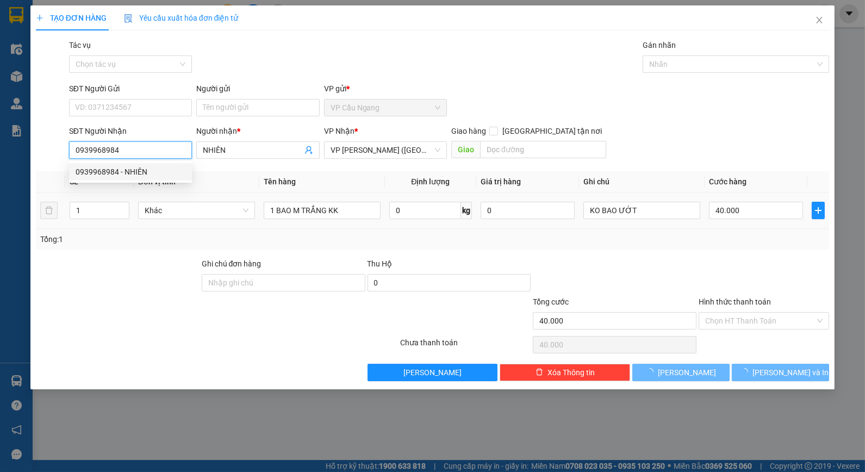
type input "0939968984"
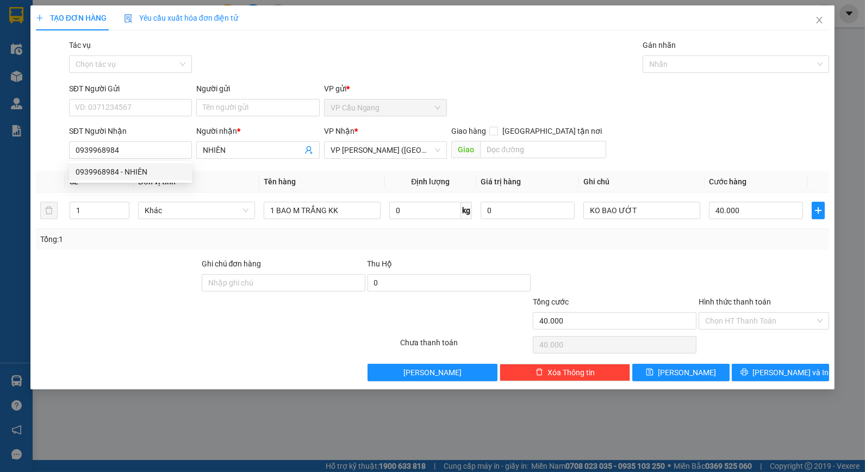
click at [148, 251] on div "Transit Pickup Surcharge Ids Transit Deliver Surcharge Ids Transit Deliver Surc…" at bounding box center [433, 210] width 794 height 342
click at [257, 104] on input "Người gửi" at bounding box center [257, 107] width 123 height 17
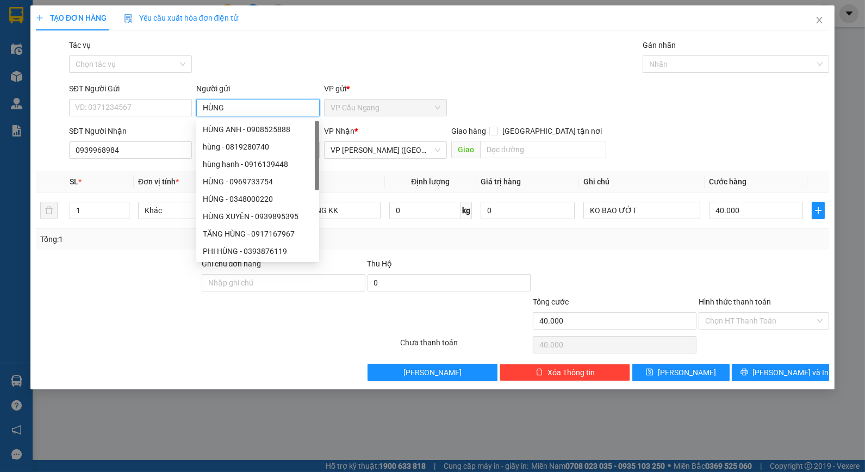
type input "HÙNG"
click at [301, 60] on div "Tác vụ Chọn tác vụ Gán nhãn Nhãn" at bounding box center [449, 58] width 765 height 38
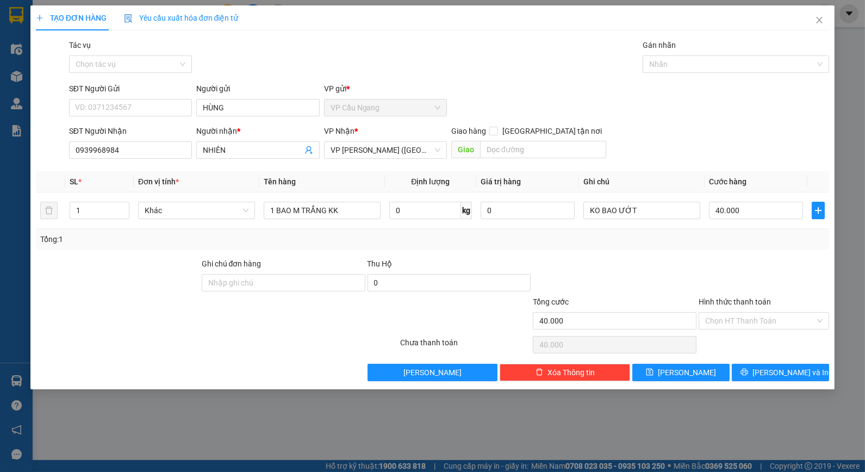
drag, startPoint x: 645, startPoint y: 268, endPoint x: 644, endPoint y: 259, distance: 8.8
click at [645, 263] on div at bounding box center [615, 277] width 166 height 38
click at [790, 320] on input "Hình thức thanh toán" at bounding box center [760, 321] width 110 height 16
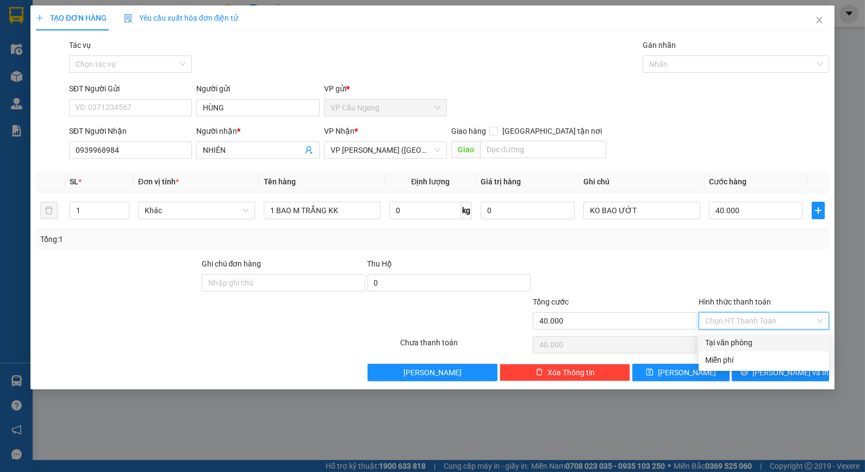
click at [783, 342] on div "Tại văn phòng" at bounding box center [763, 342] width 117 height 12
type input "0"
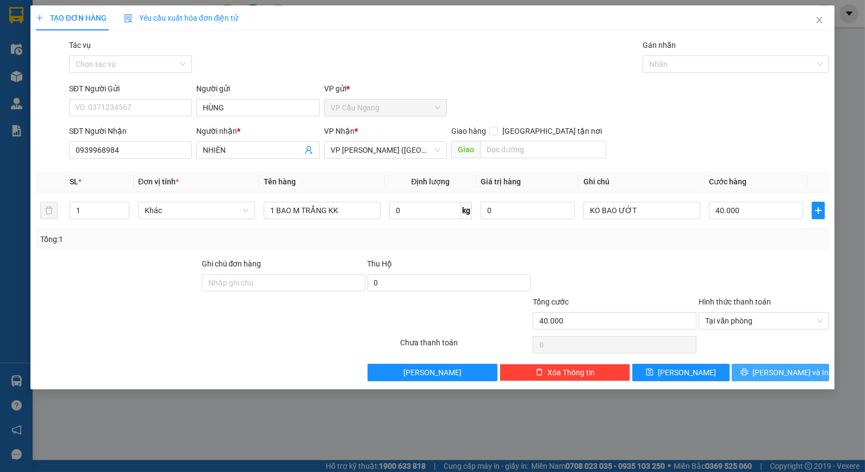
click at [774, 372] on span "[PERSON_NAME] và In" at bounding box center [790, 372] width 76 height 12
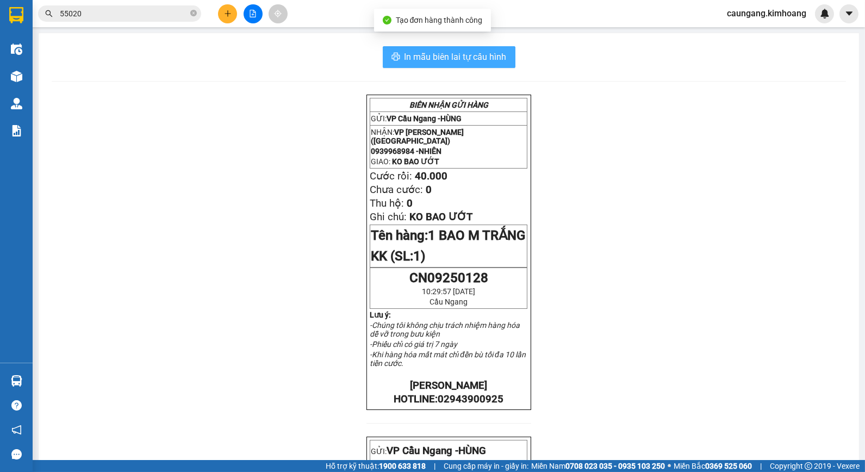
click at [466, 58] on span "In mẫu biên lai tự cấu hình" at bounding box center [455, 57] width 102 height 14
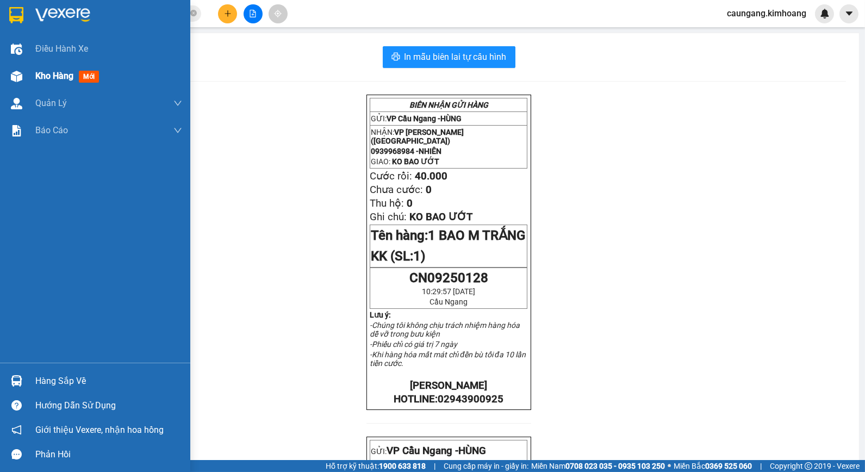
click at [37, 74] on span "Kho hàng" at bounding box center [54, 76] width 38 height 10
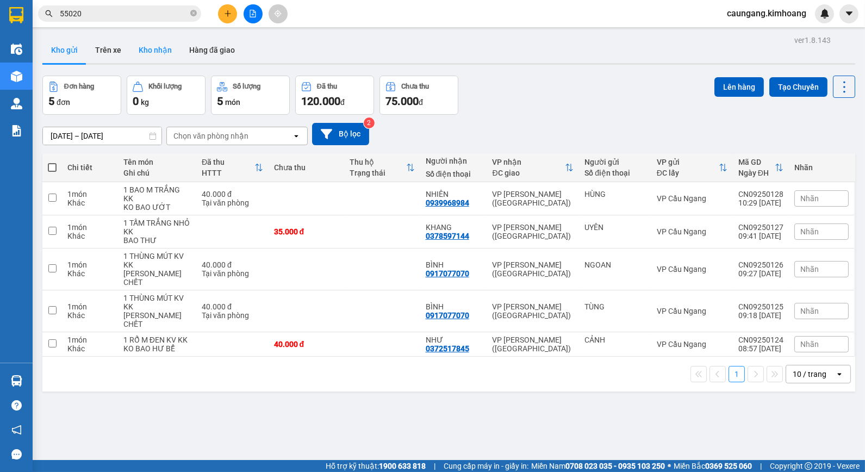
click at [157, 56] on button "Kho nhận" at bounding box center [155, 50] width 51 height 26
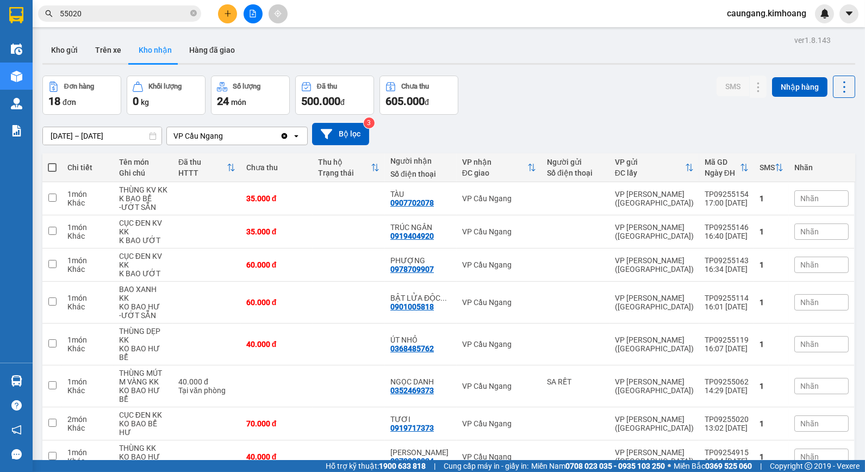
scroll to position [82, 0]
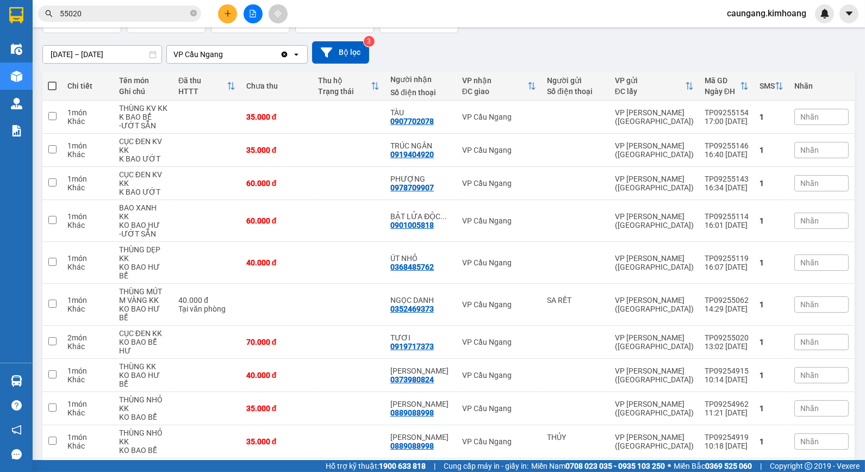
click at [728, 467] on button "2" at bounding box center [736, 475] width 16 height 16
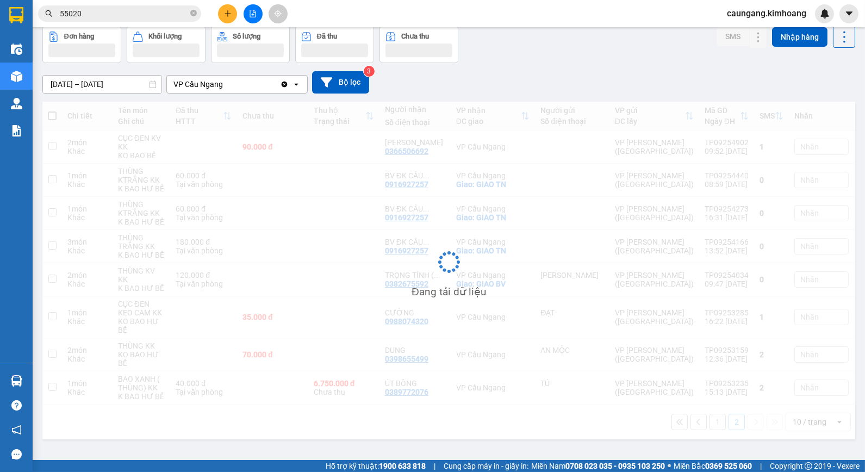
scroll to position [50, 0]
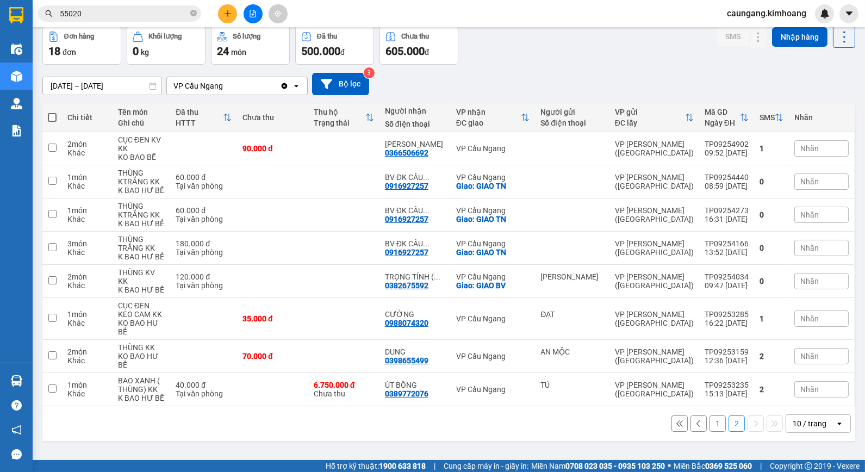
click at [709, 415] on button "1" at bounding box center [717, 423] width 16 height 16
